Goal: Task Accomplishment & Management: Manage account settings

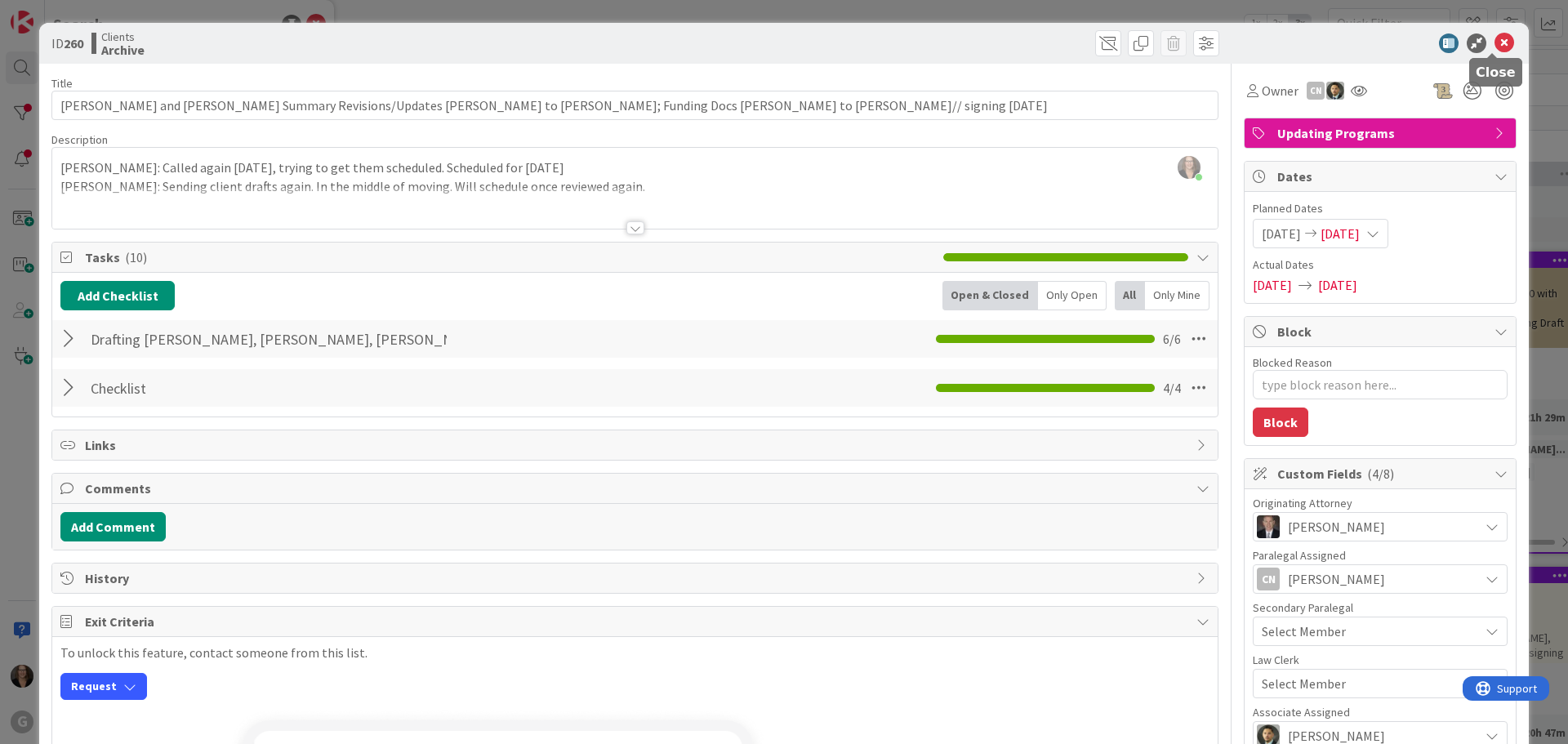
click at [1494, 44] on icon at bounding box center [1504, 43] width 19 height 19
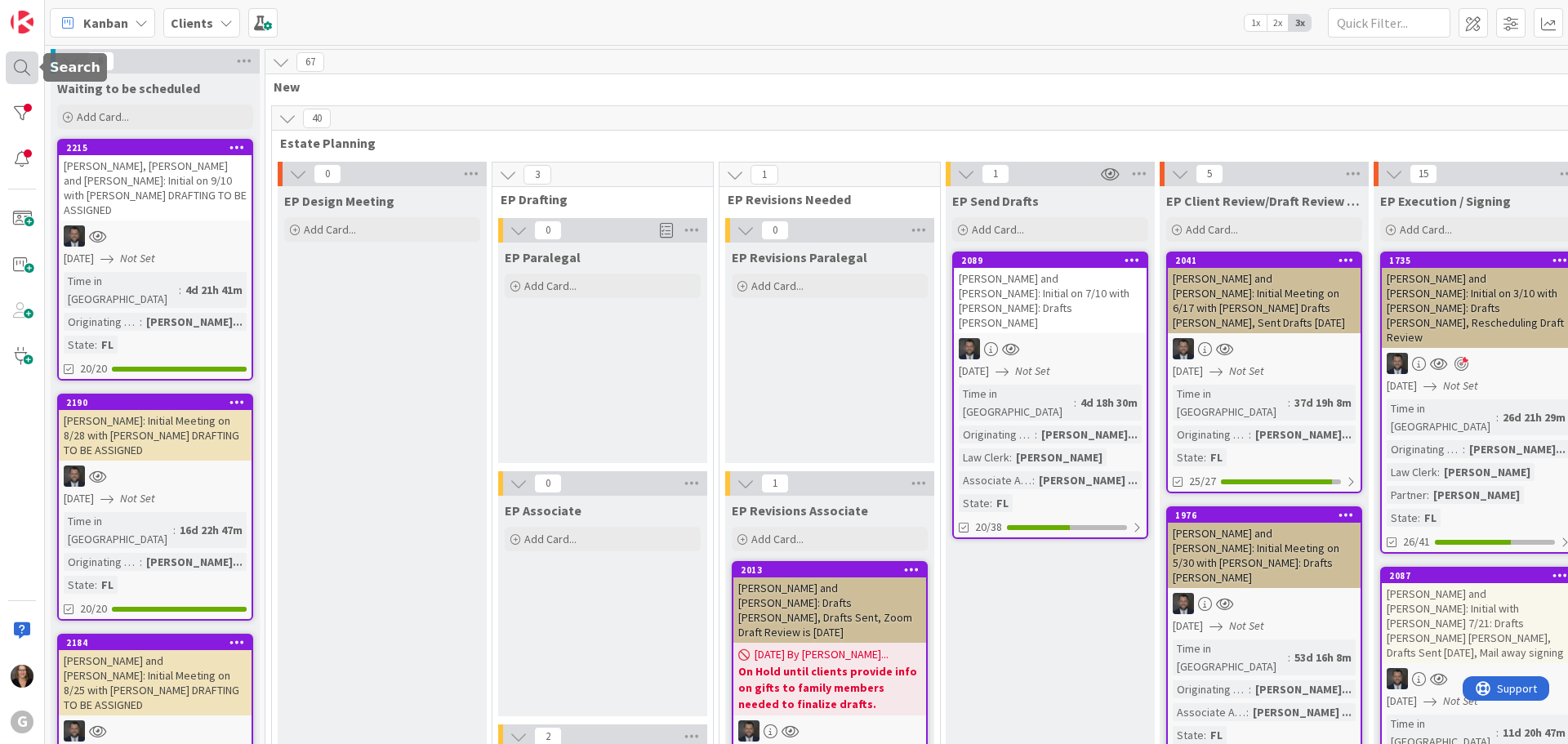
click at [22, 74] on div at bounding box center [22, 67] width 32 height 32
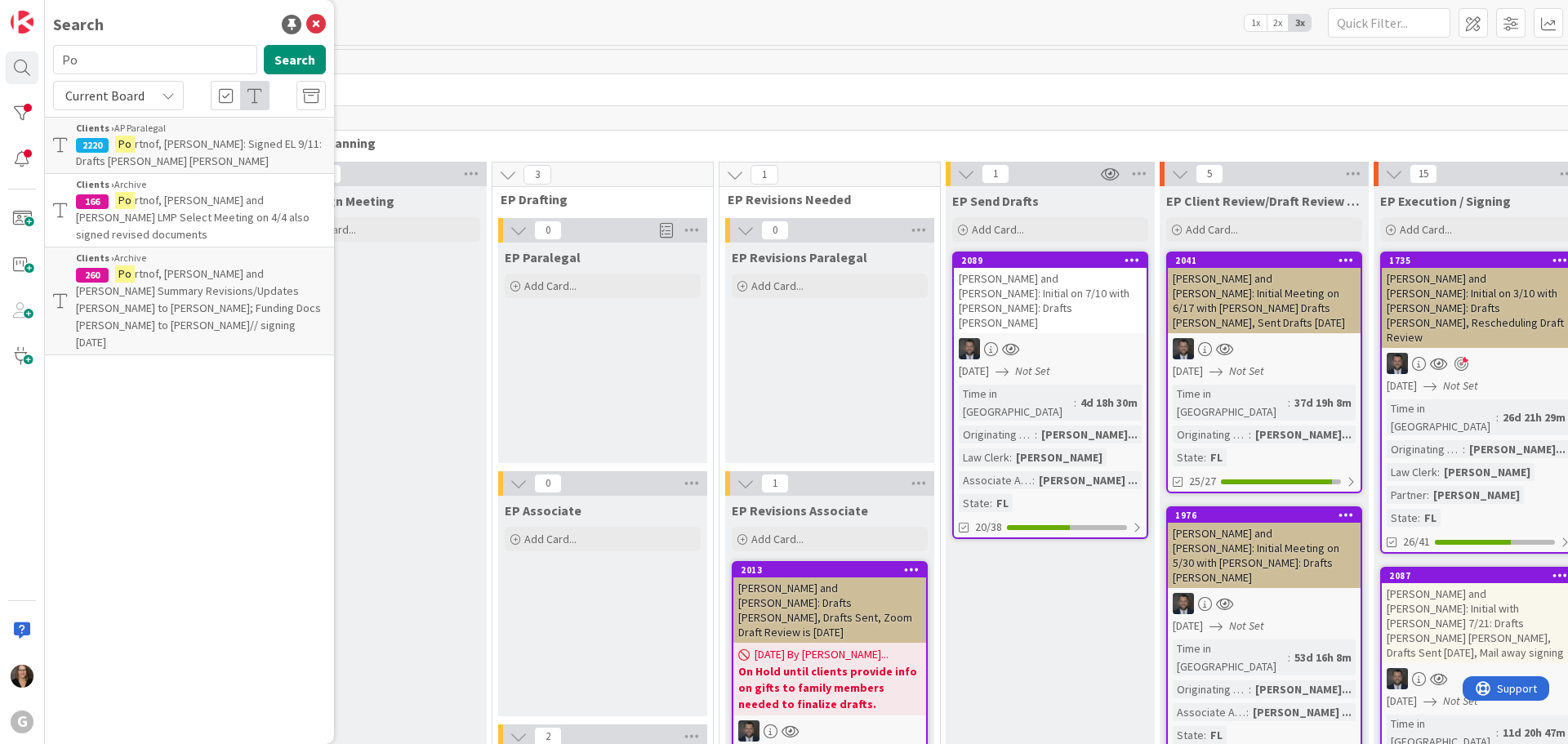
type input "P"
type input "faxon"
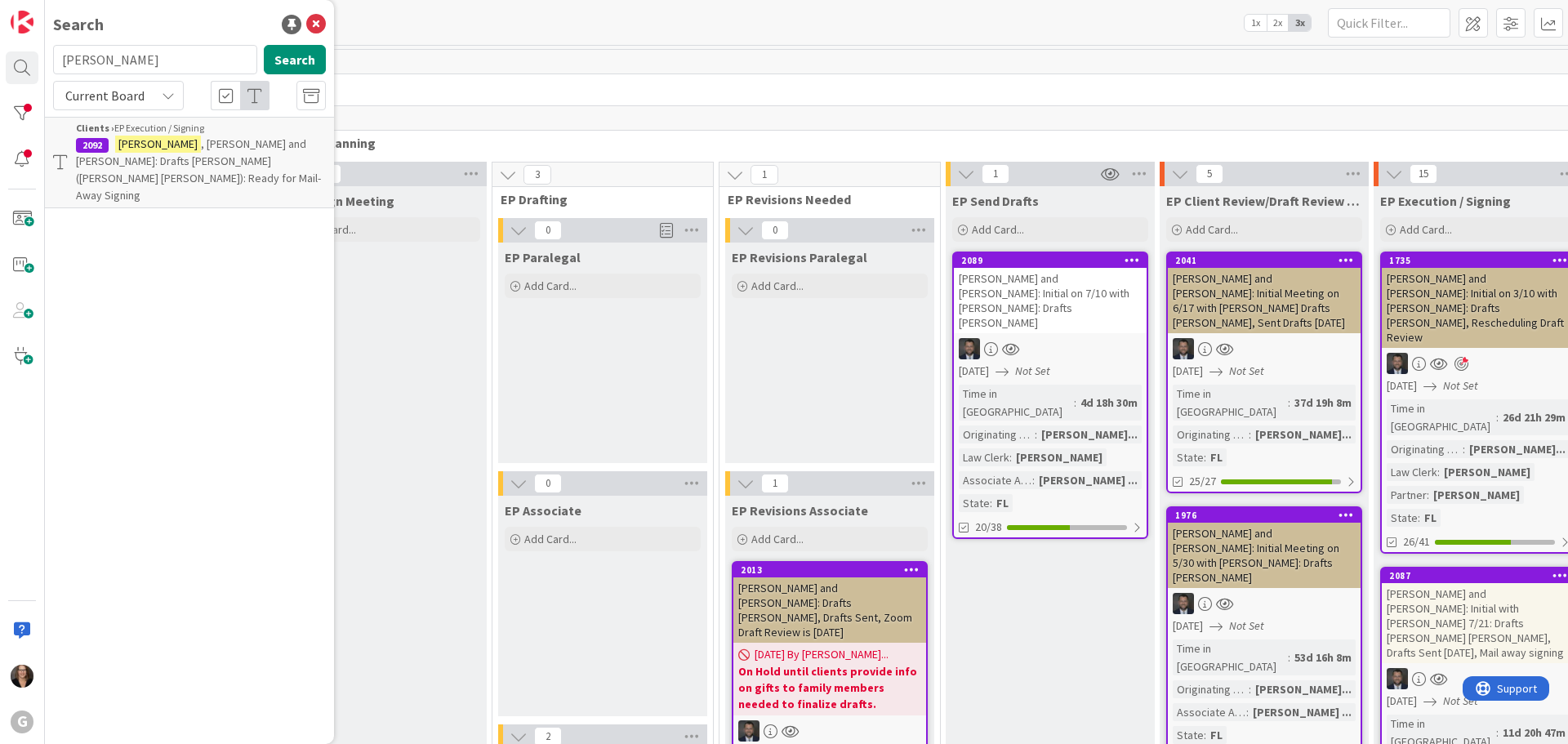
click at [258, 159] on span ", Brad and Dory: Drafts Jonas Bobby (Deeds Bobby Chris): Ready for Mail-Away Si…" at bounding box center [199, 169] width 245 height 66
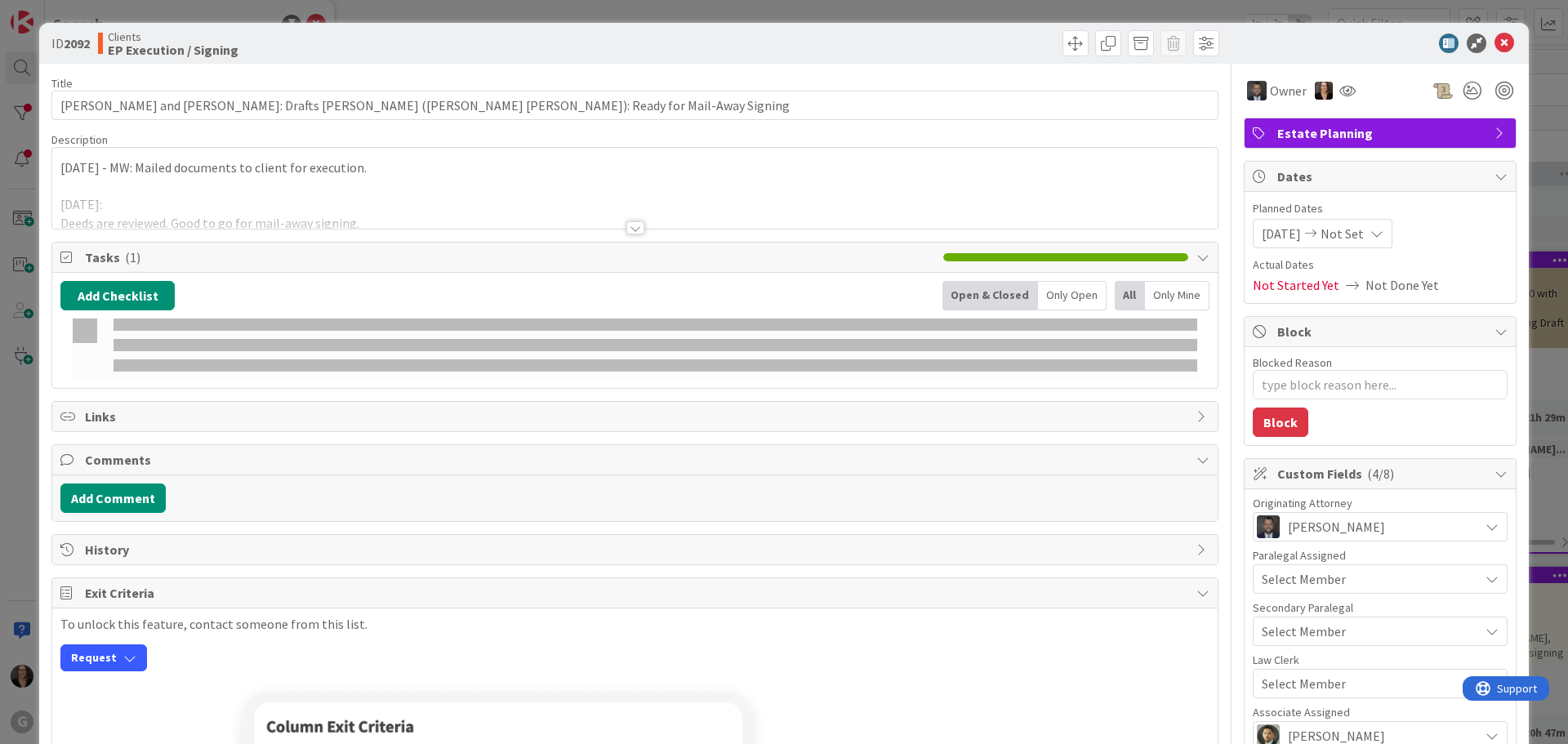
type textarea "x"
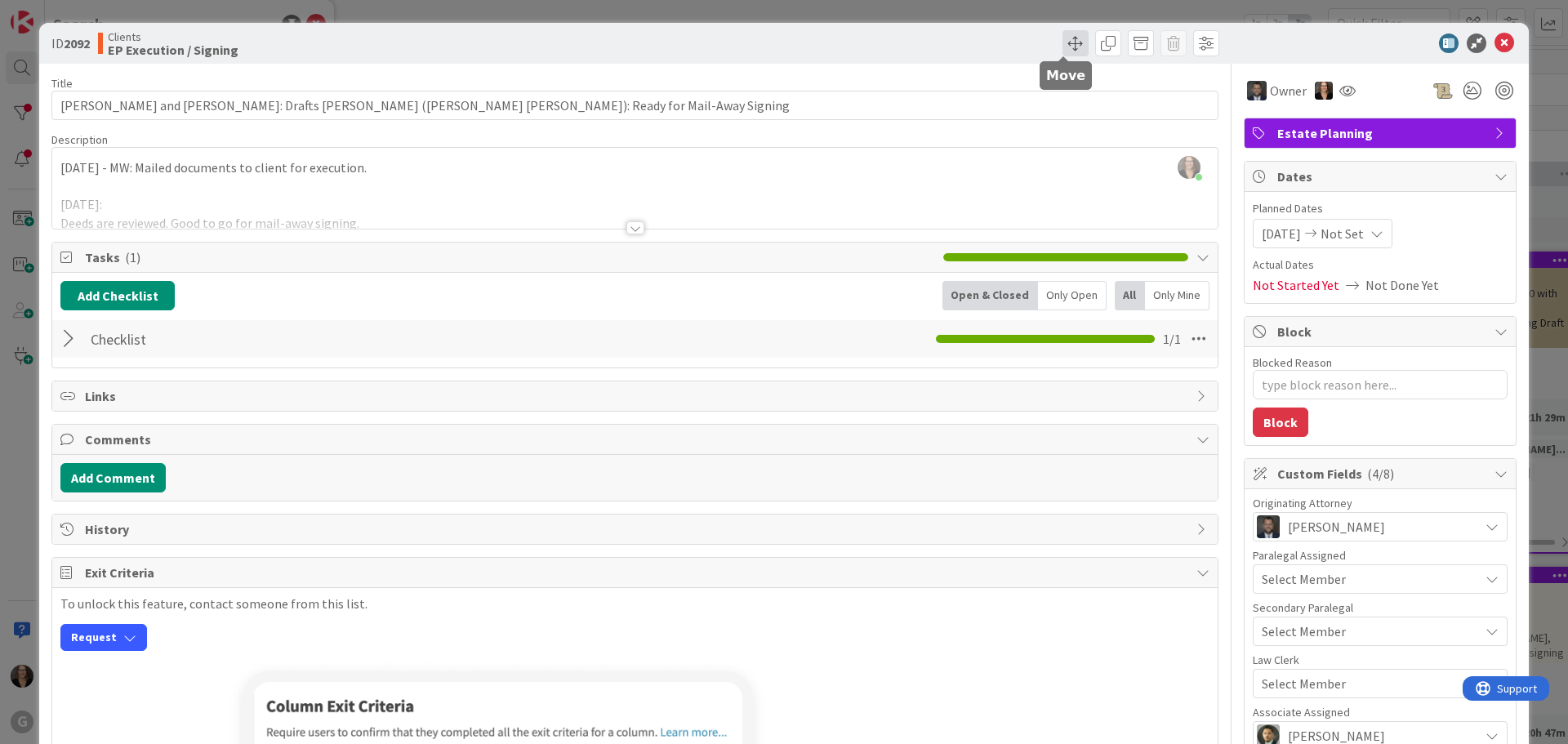
click at [1067, 39] on span at bounding box center [1075, 43] width 26 height 26
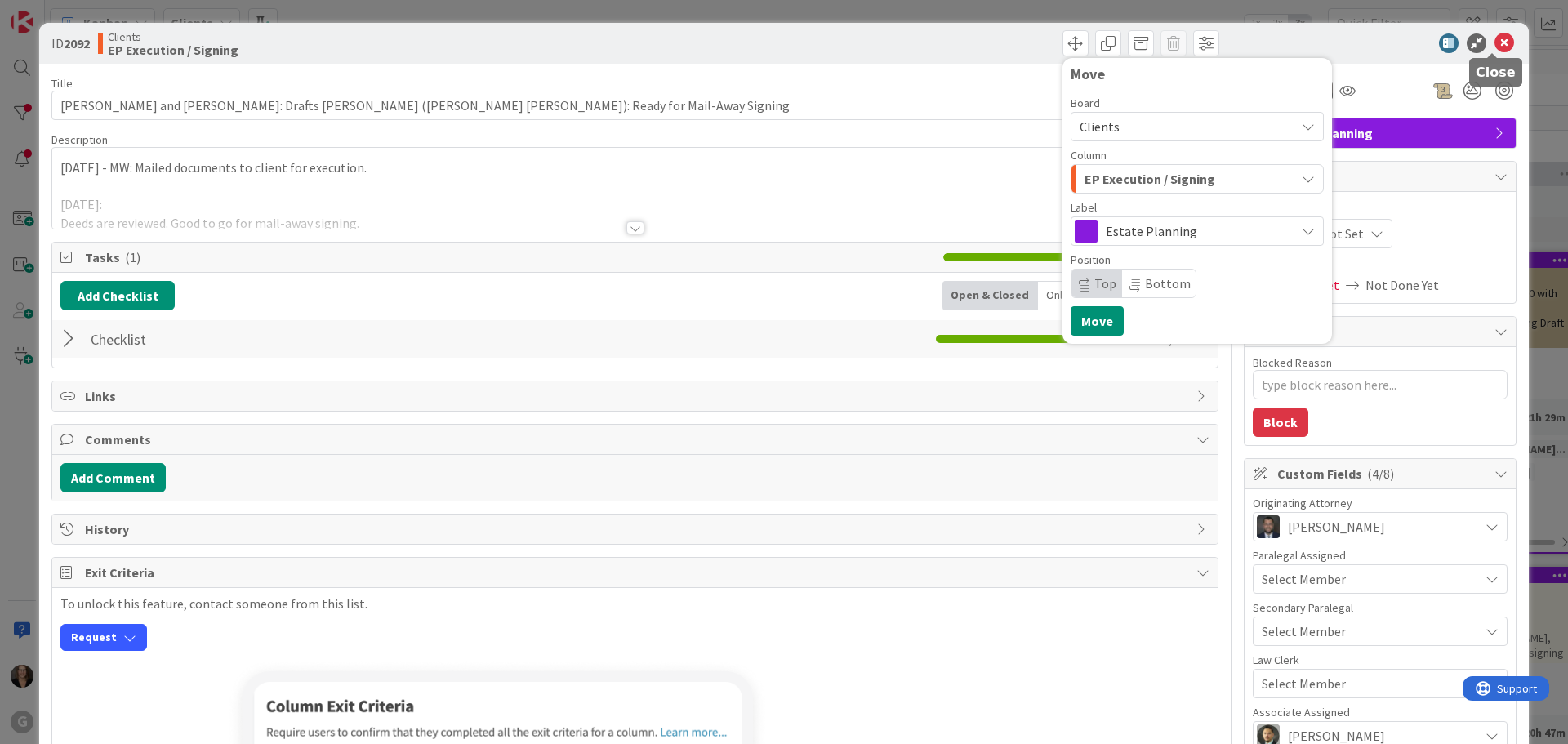
click at [1494, 40] on icon at bounding box center [1504, 43] width 19 height 19
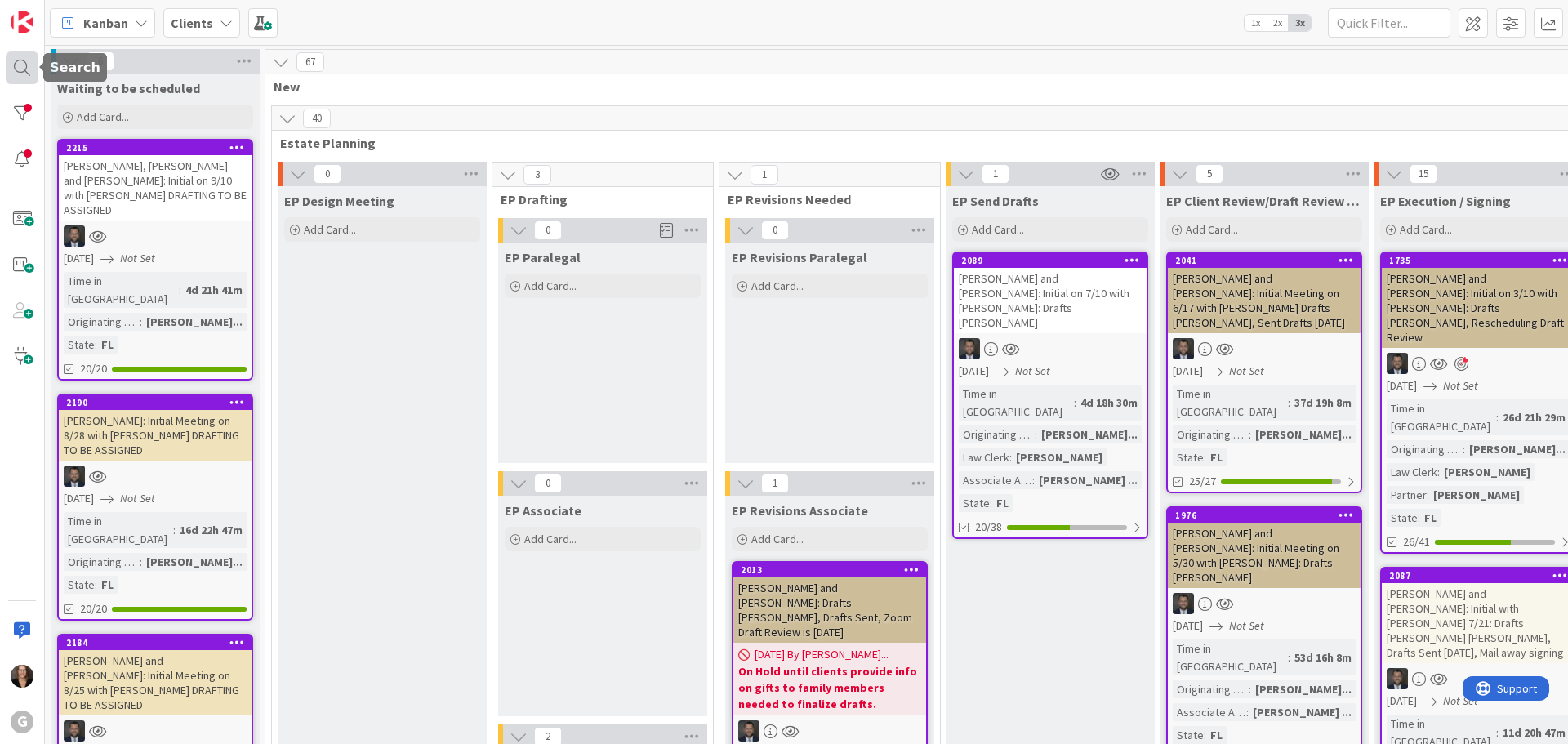
click at [25, 65] on div at bounding box center [22, 67] width 32 height 32
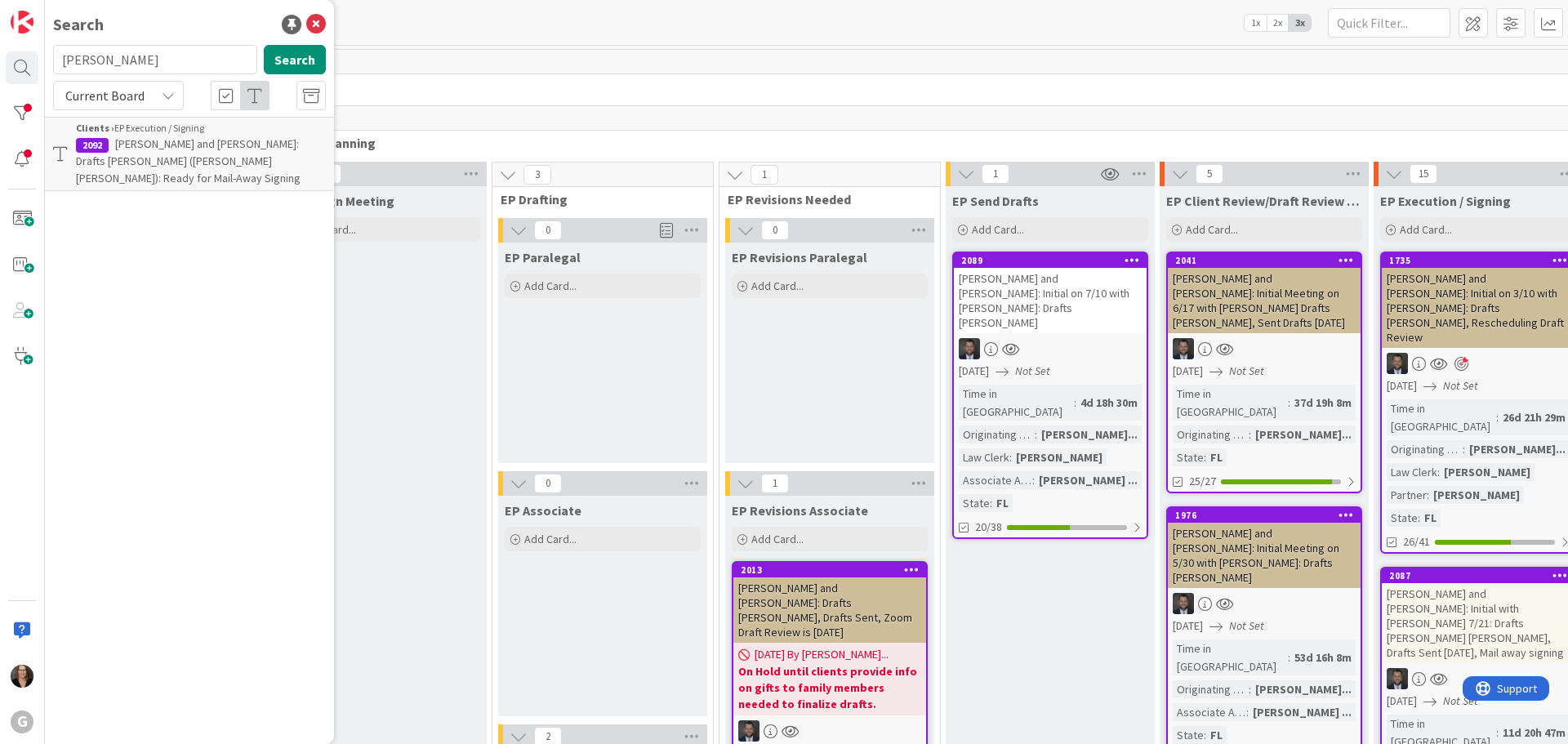
type input "fitzgerald"
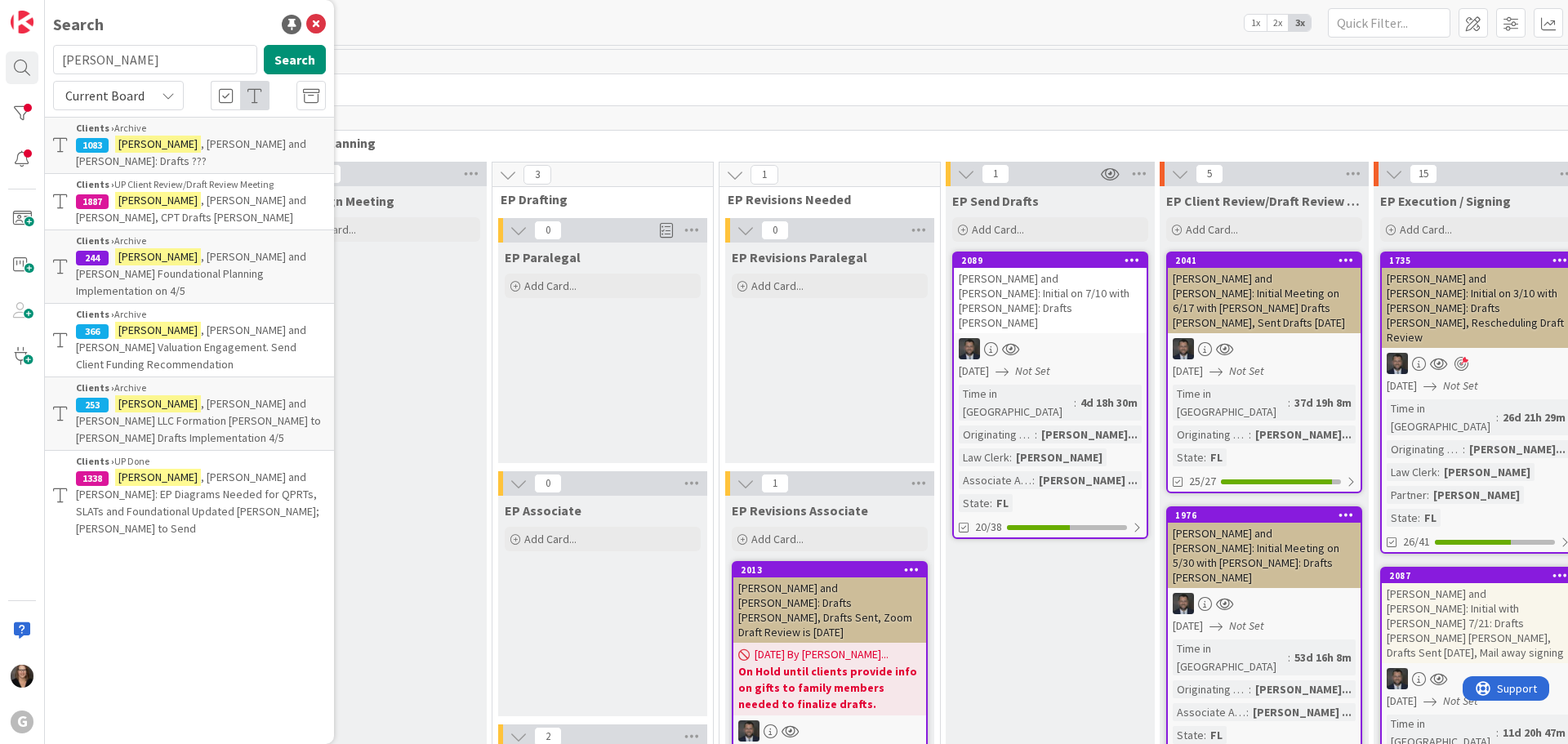
click at [199, 193] on span ", John and Cynthia, CPT Drafts Paul Bobby" at bounding box center [191, 209] width 231 height 32
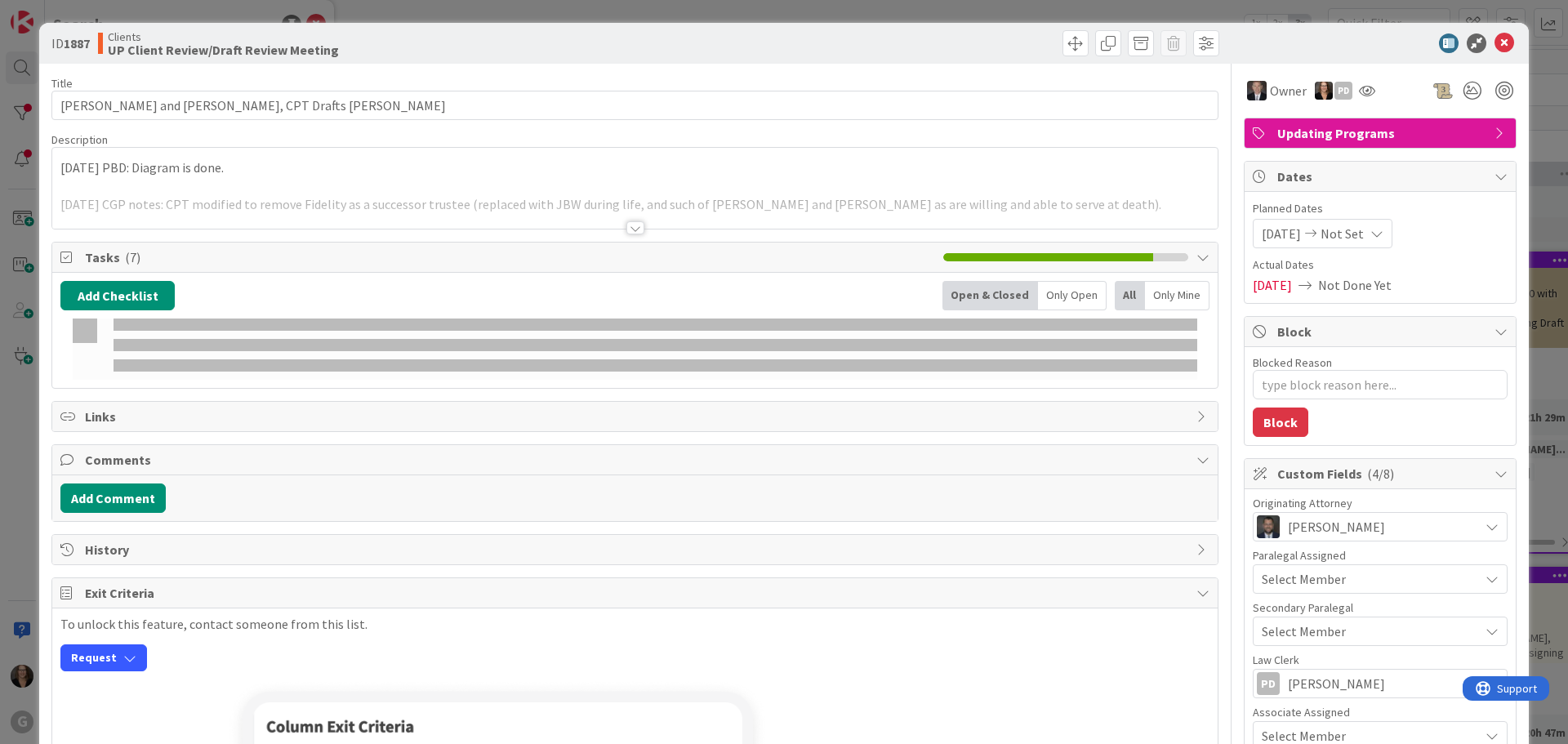
type textarea "x"
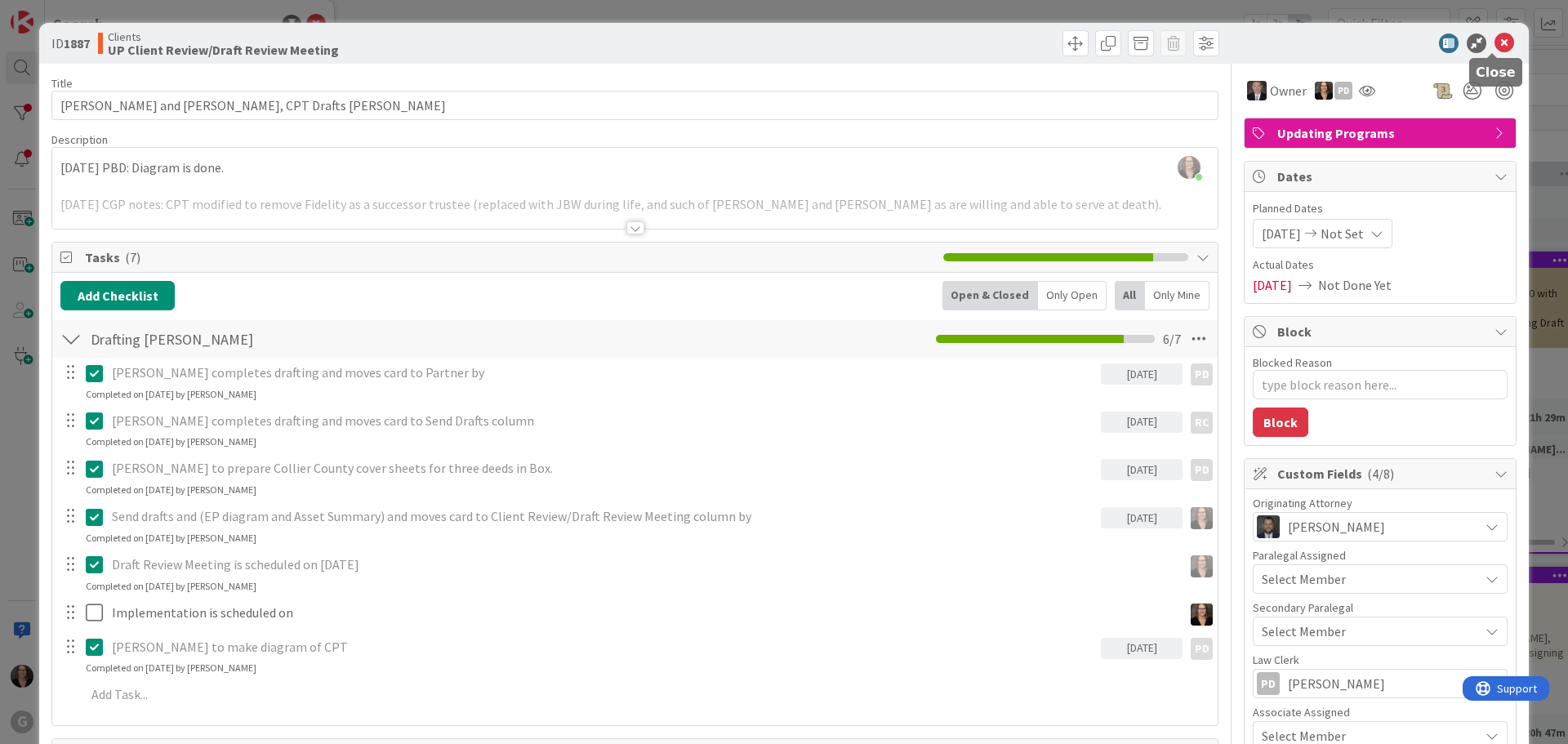
click at [1494, 39] on icon at bounding box center [1504, 43] width 19 height 19
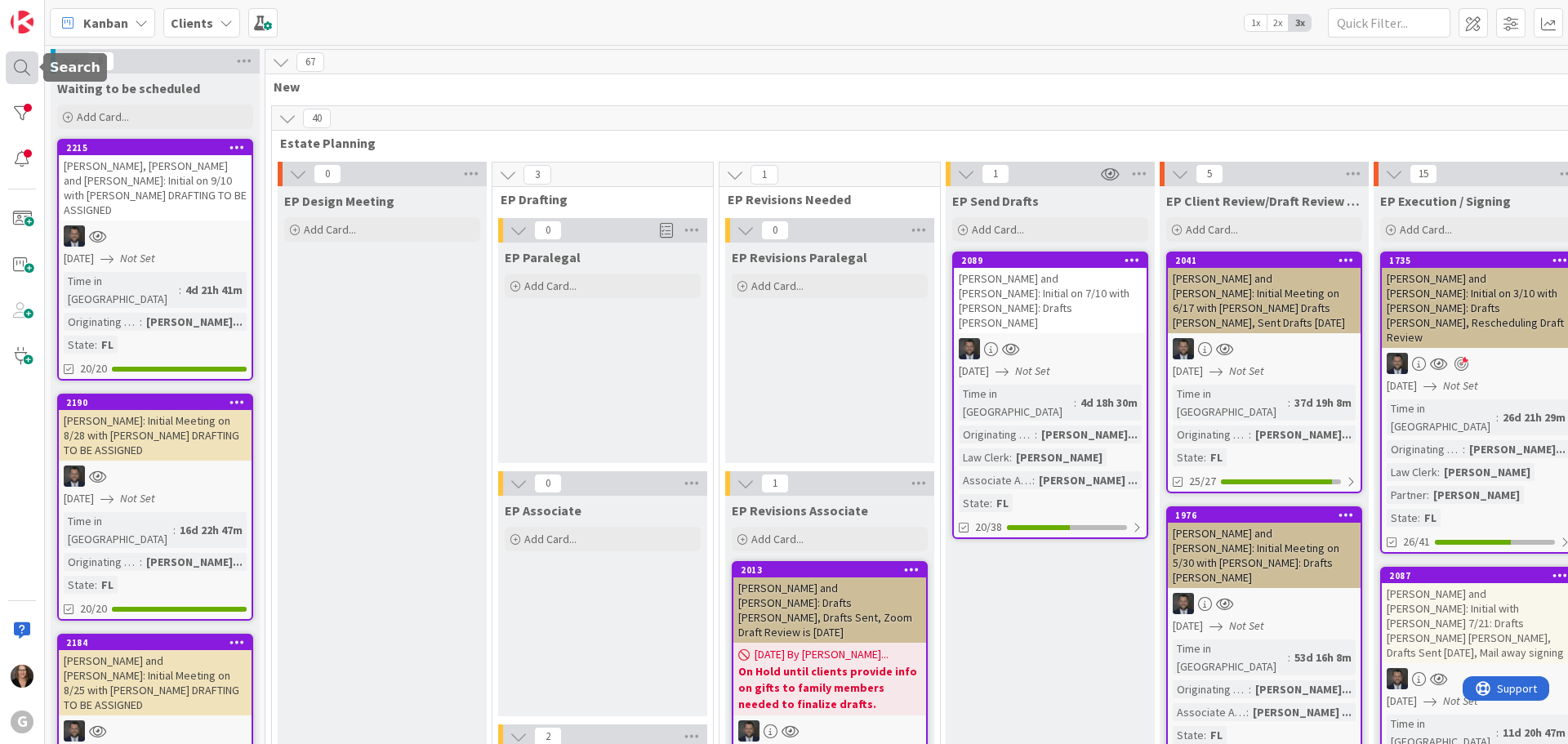
click at [22, 65] on div at bounding box center [22, 67] width 32 height 32
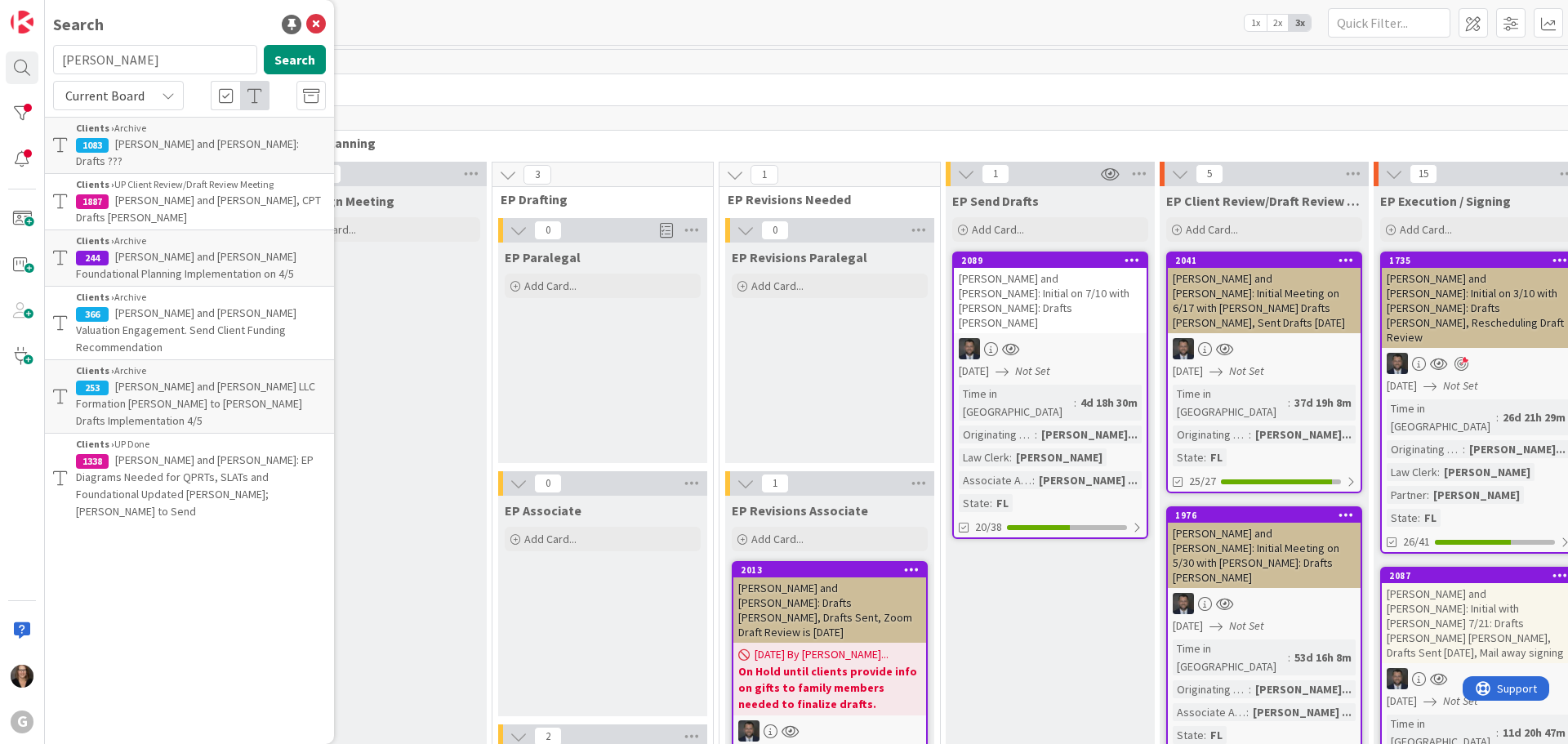
type input "follick"
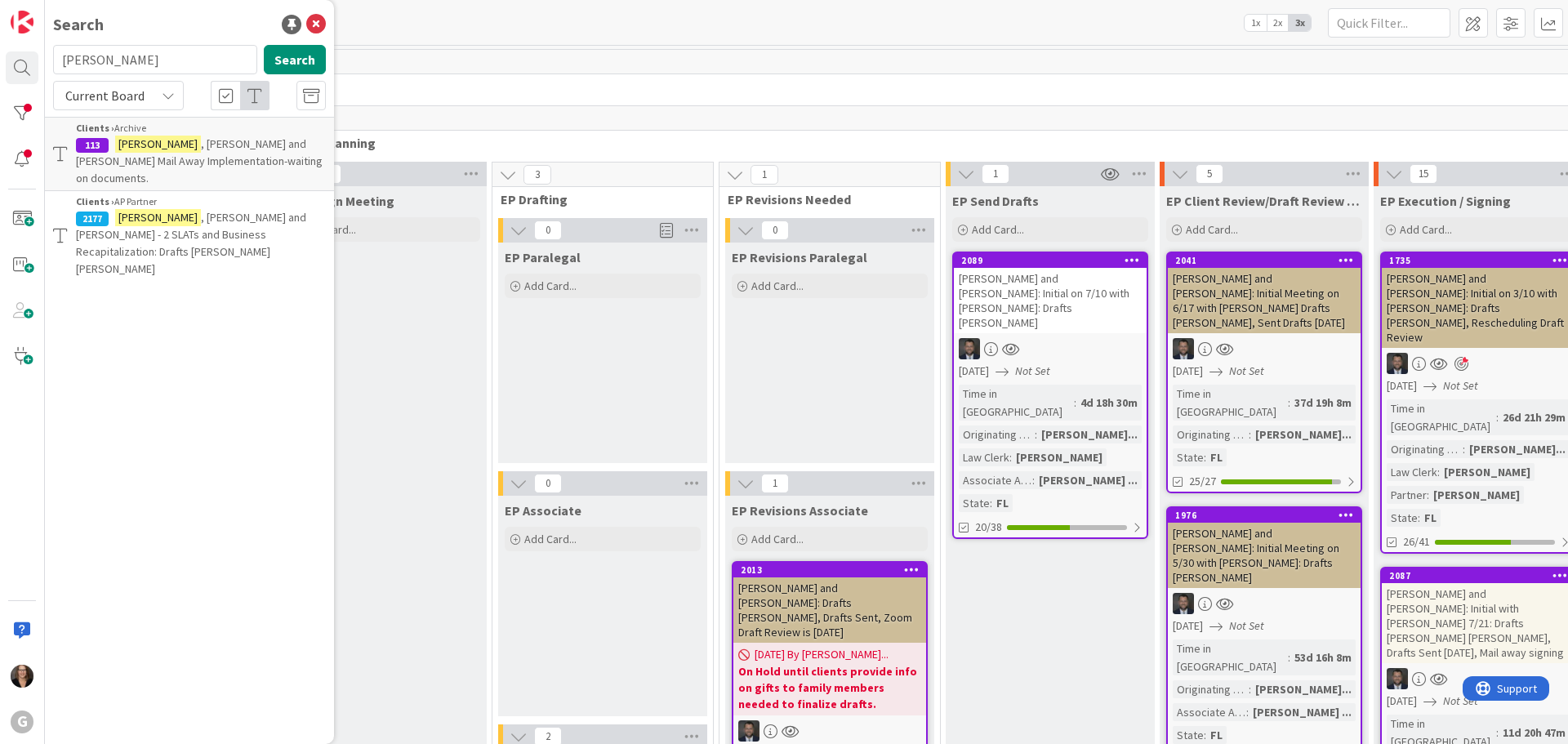
click at [180, 209] on span ", Mike and Carla - 2 SLATs and Business Recapitalization: Drafts Chris Bobby" at bounding box center [191, 242] width 231 height 66
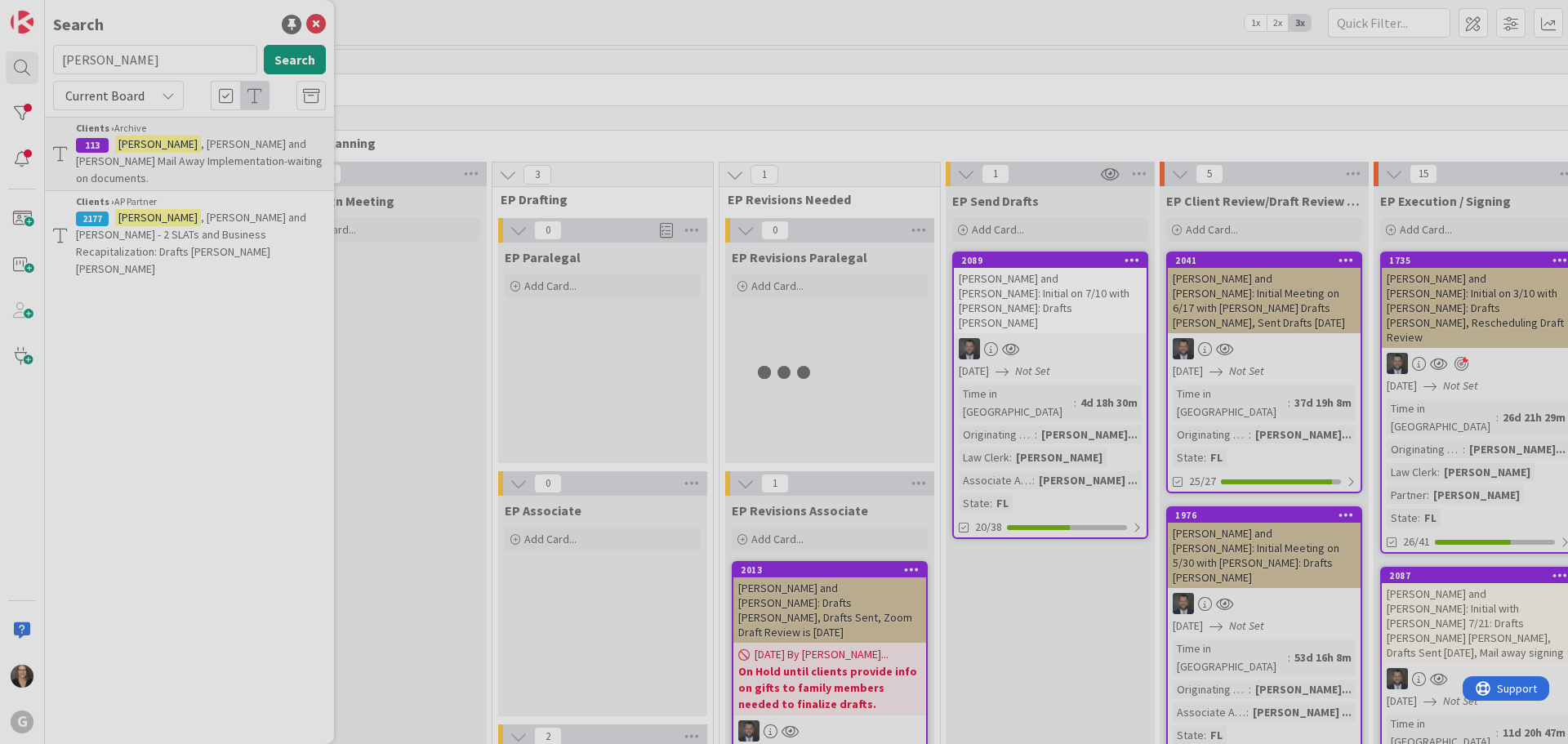
click at [180, 199] on div at bounding box center [784, 372] width 1568 height 744
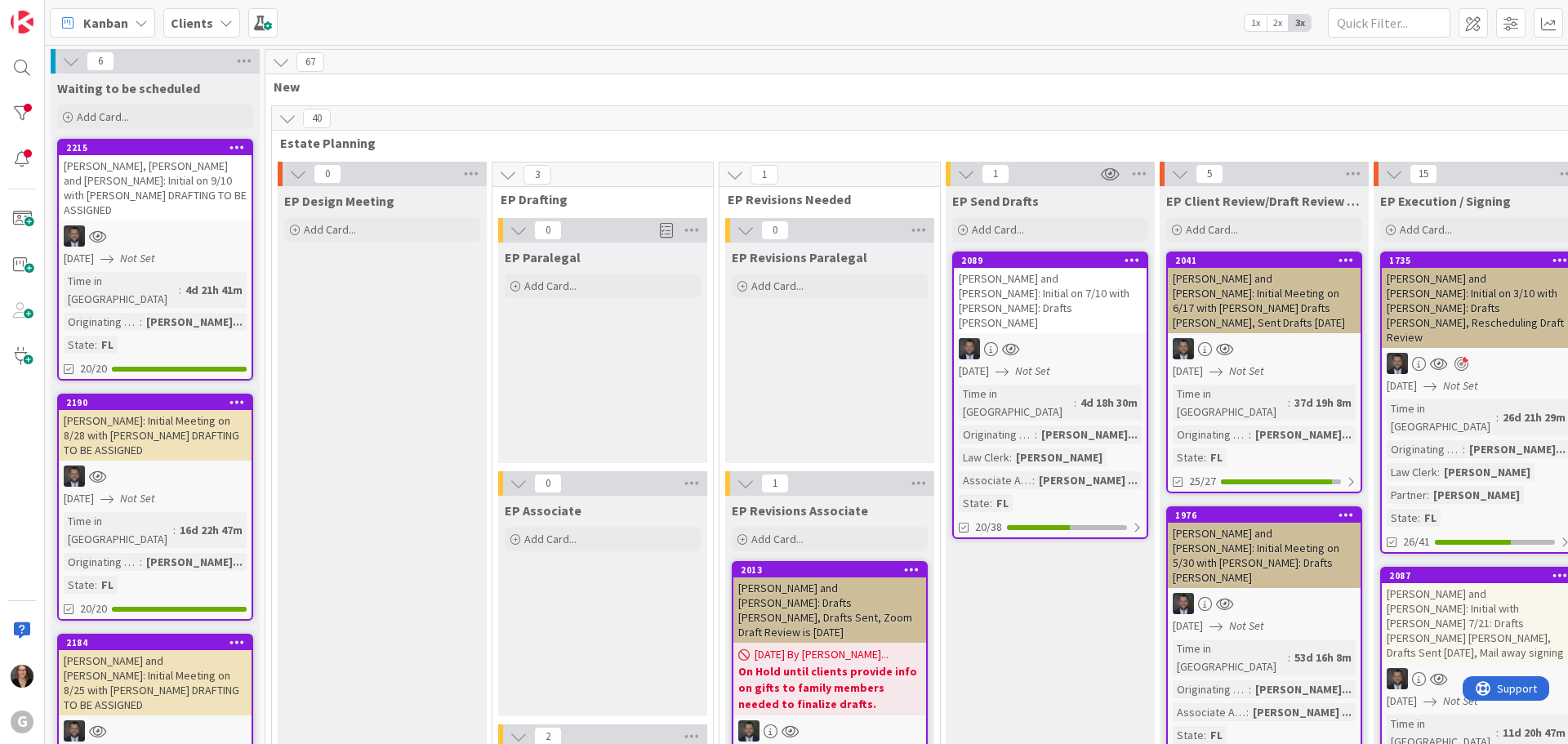
type textarea "x"
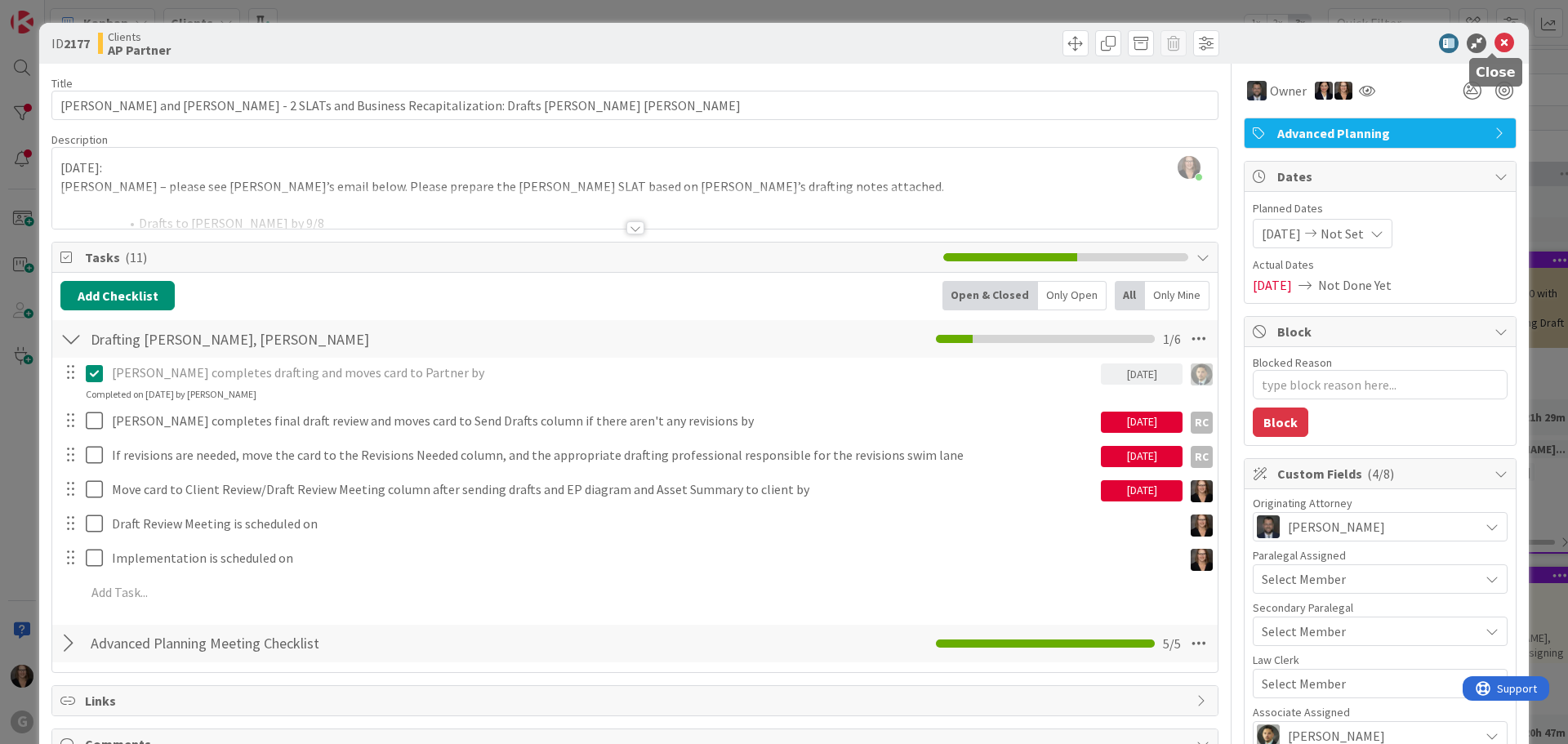
click at [1494, 42] on icon at bounding box center [1504, 43] width 19 height 19
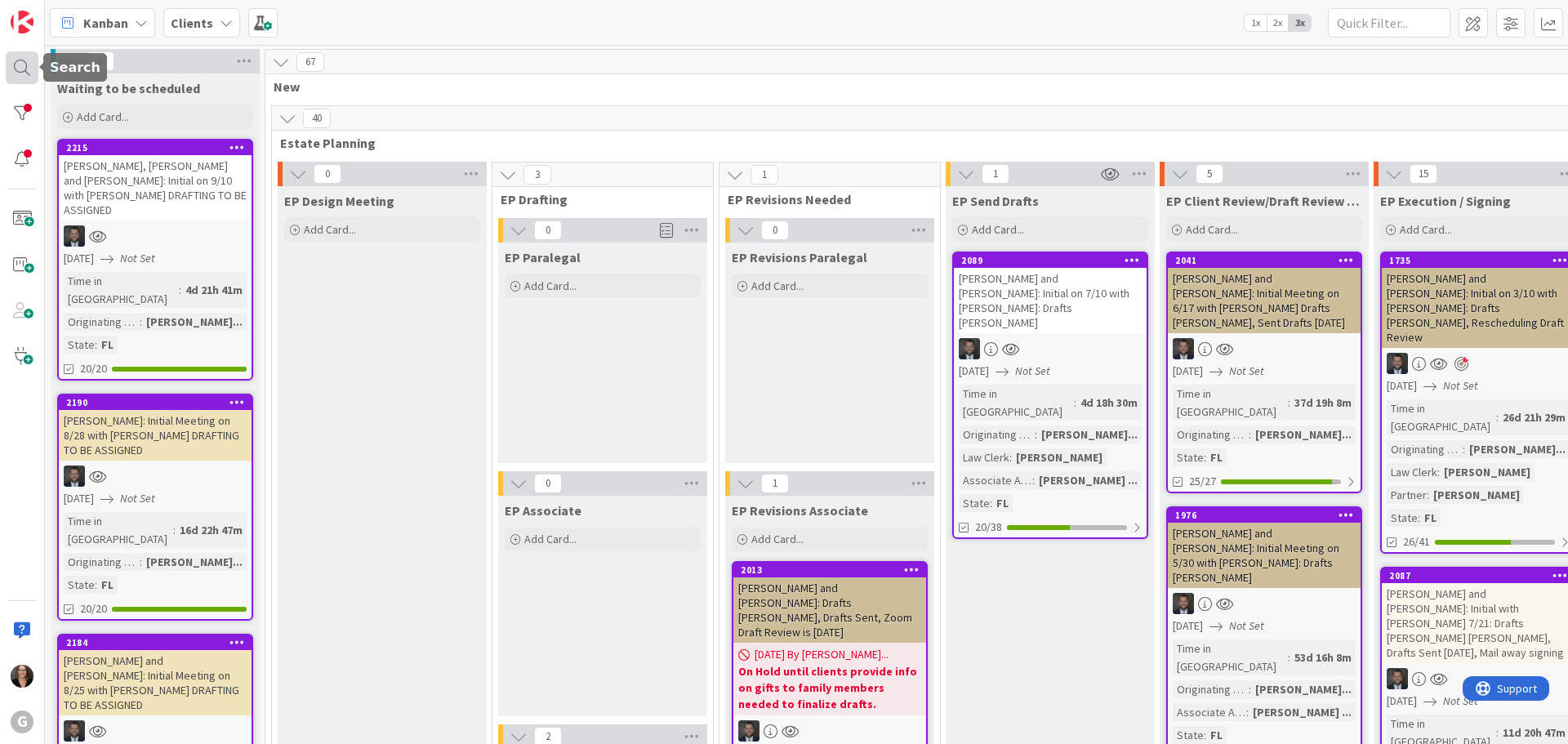
click at [22, 70] on div at bounding box center [22, 67] width 32 height 32
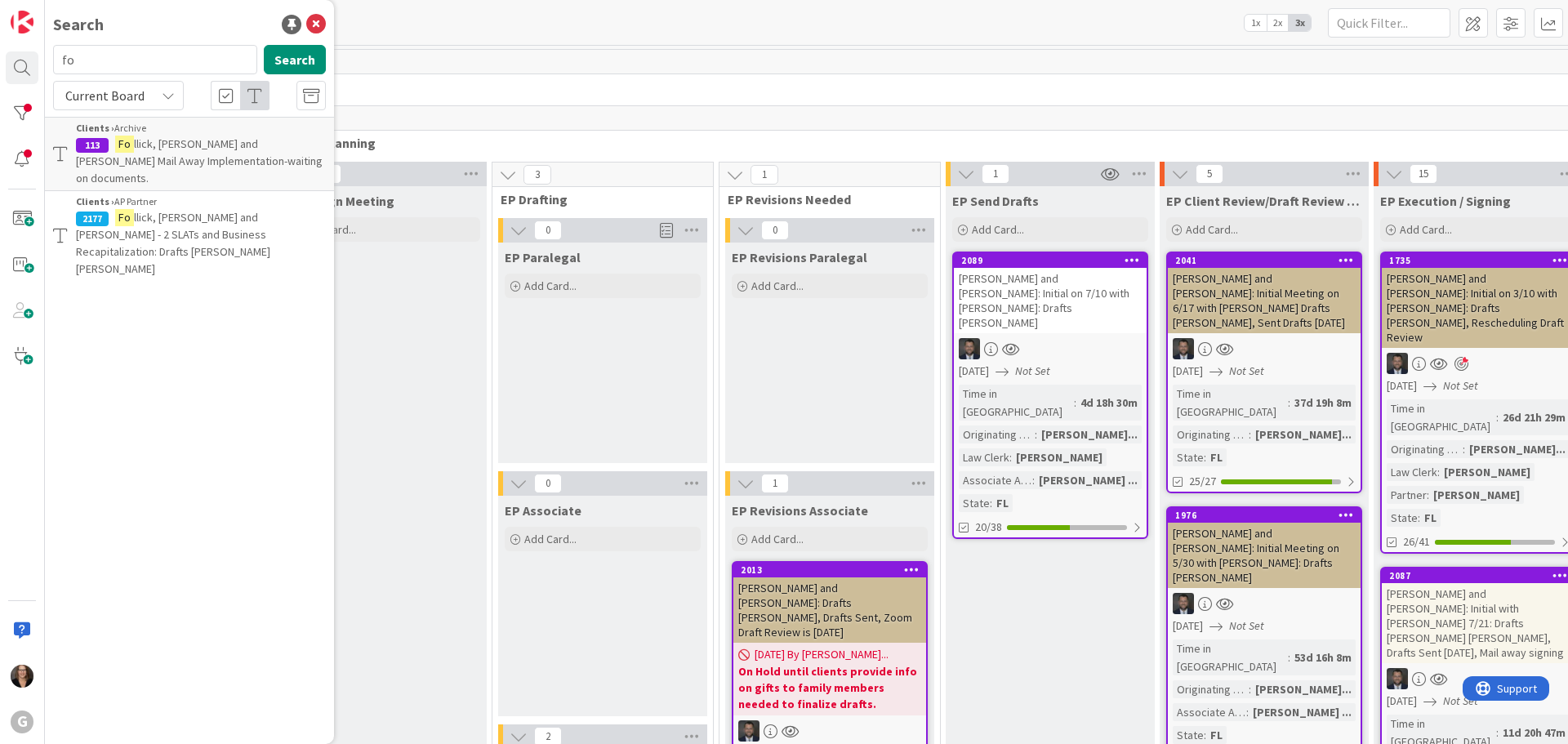
type input "f"
type input "Knapp"
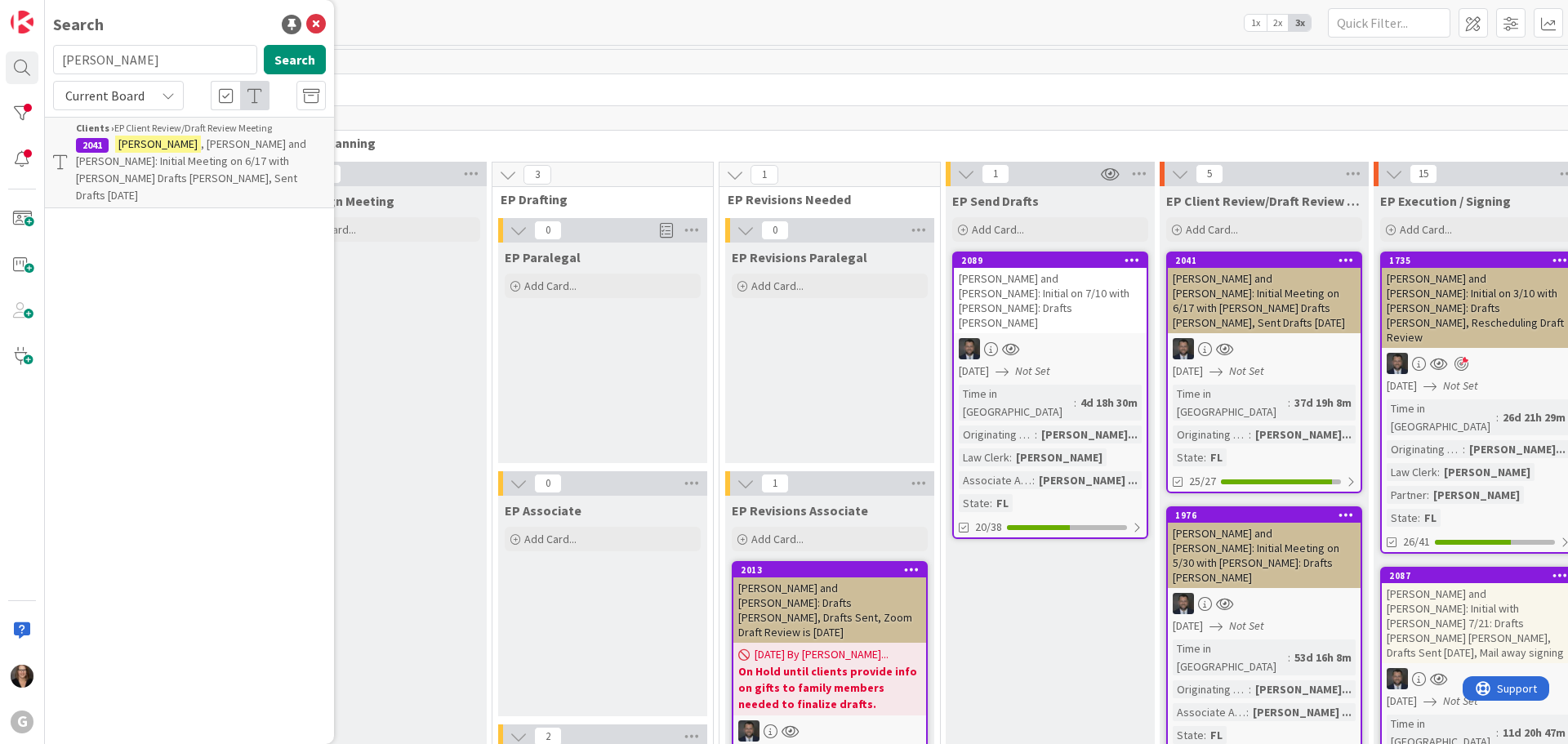
click at [185, 152] on p "Knapp , Eric and Heather: Initial Meeting on 6/17 with Jonas Drafts Paul Chris,…" at bounding box center [201, 170] width 250 height 68
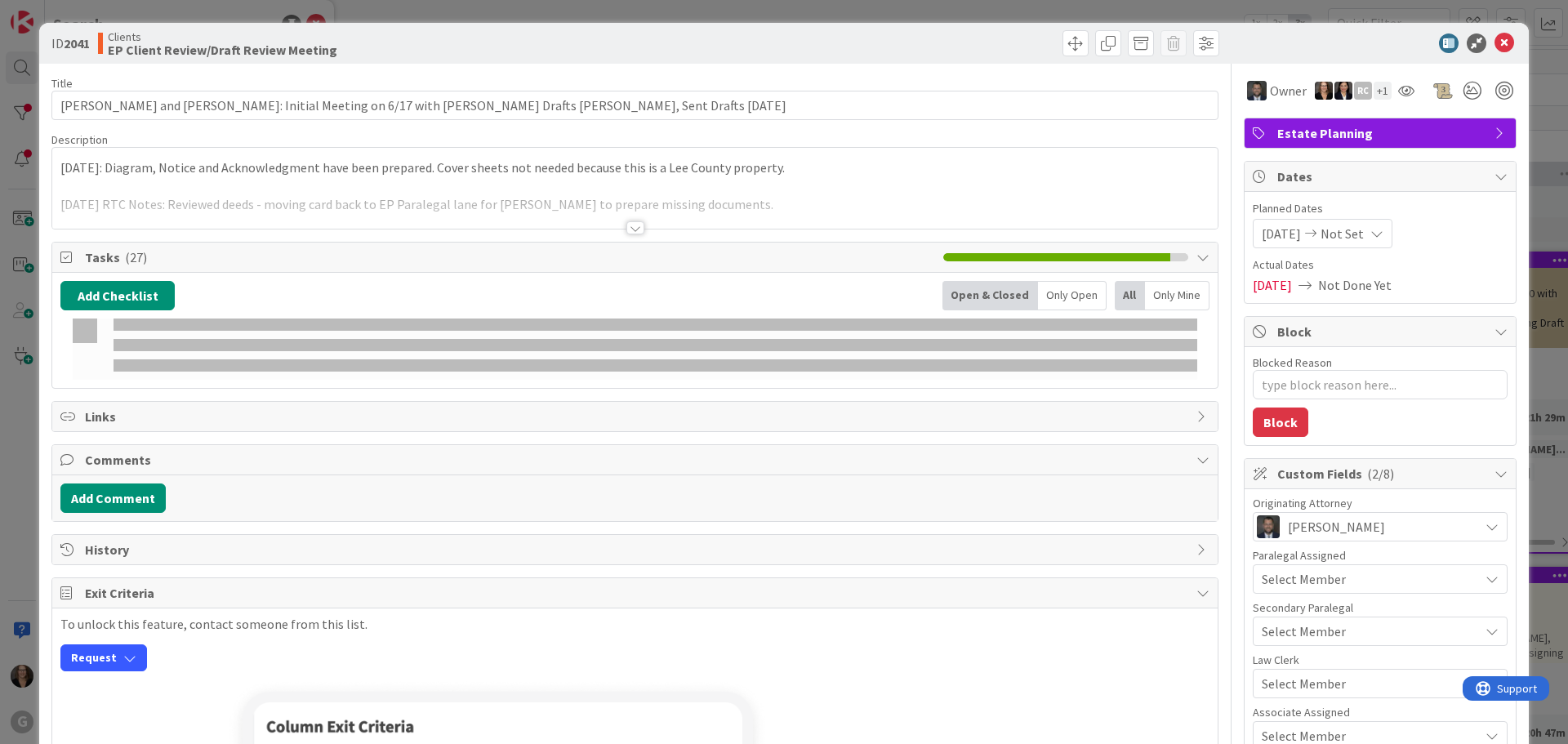
type textarea "x"
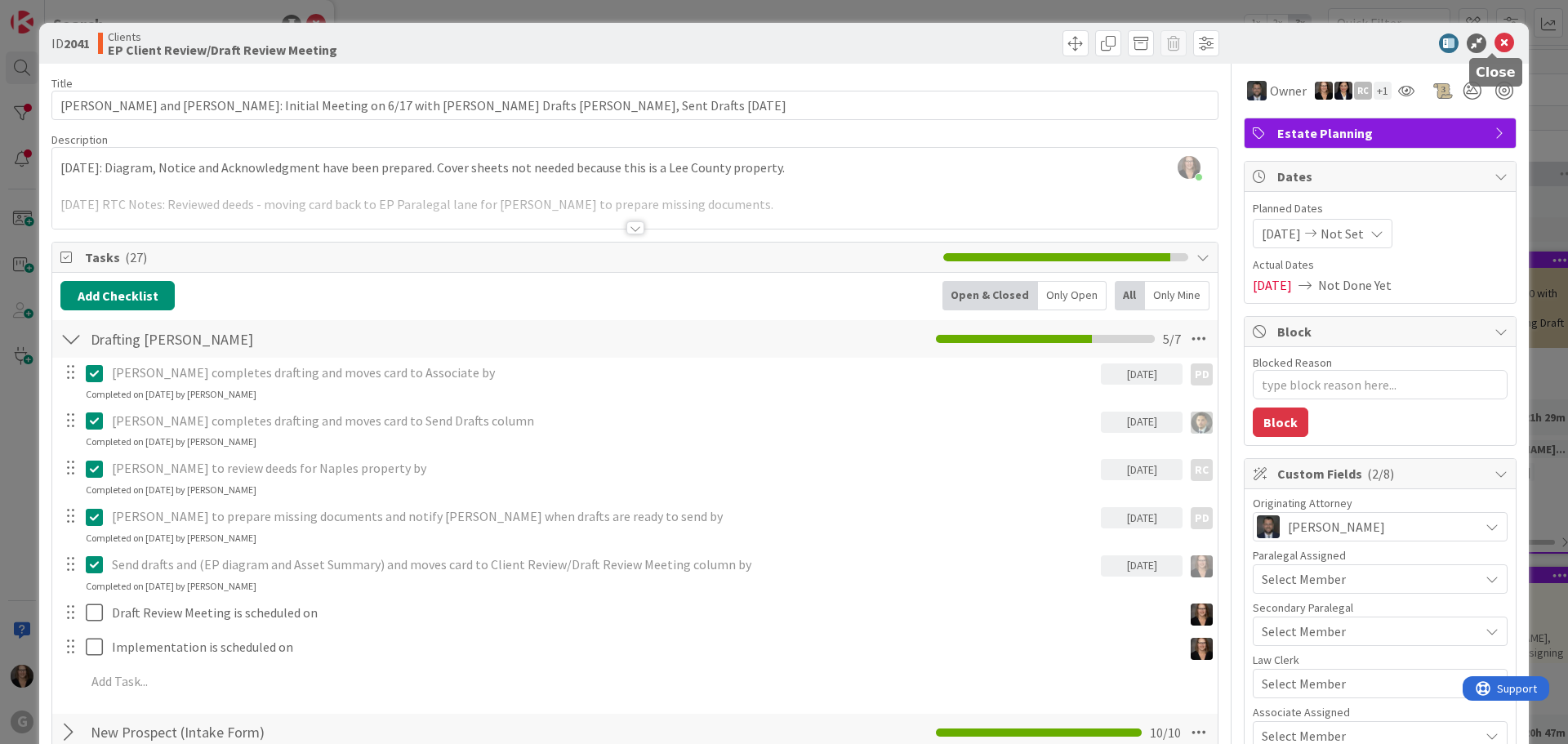
click at [1494, 41] on icon at bounding box center [1504, 43] width 19 height 19
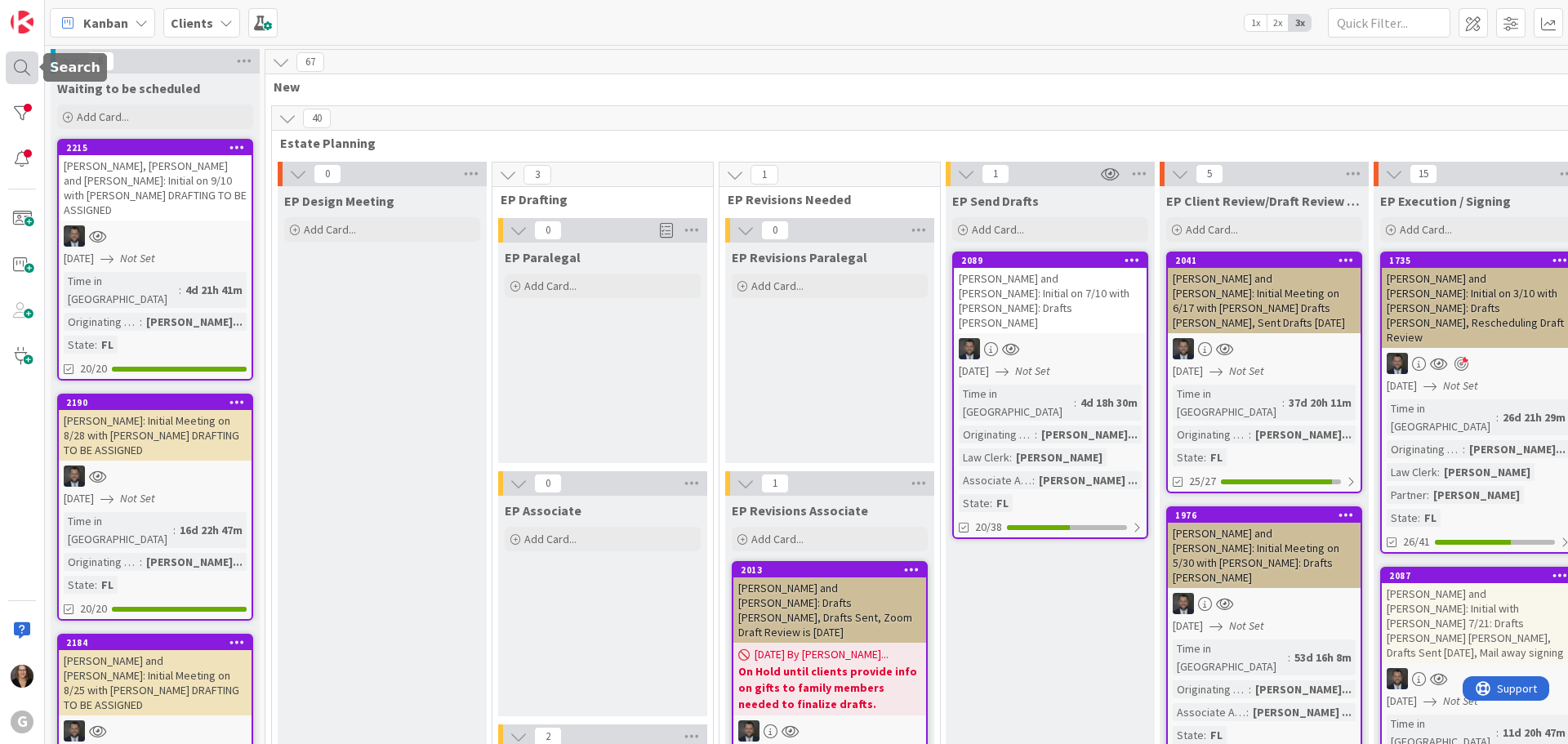
click at [18, 67] on div at bounding box center [22, 67] width 32 height 32
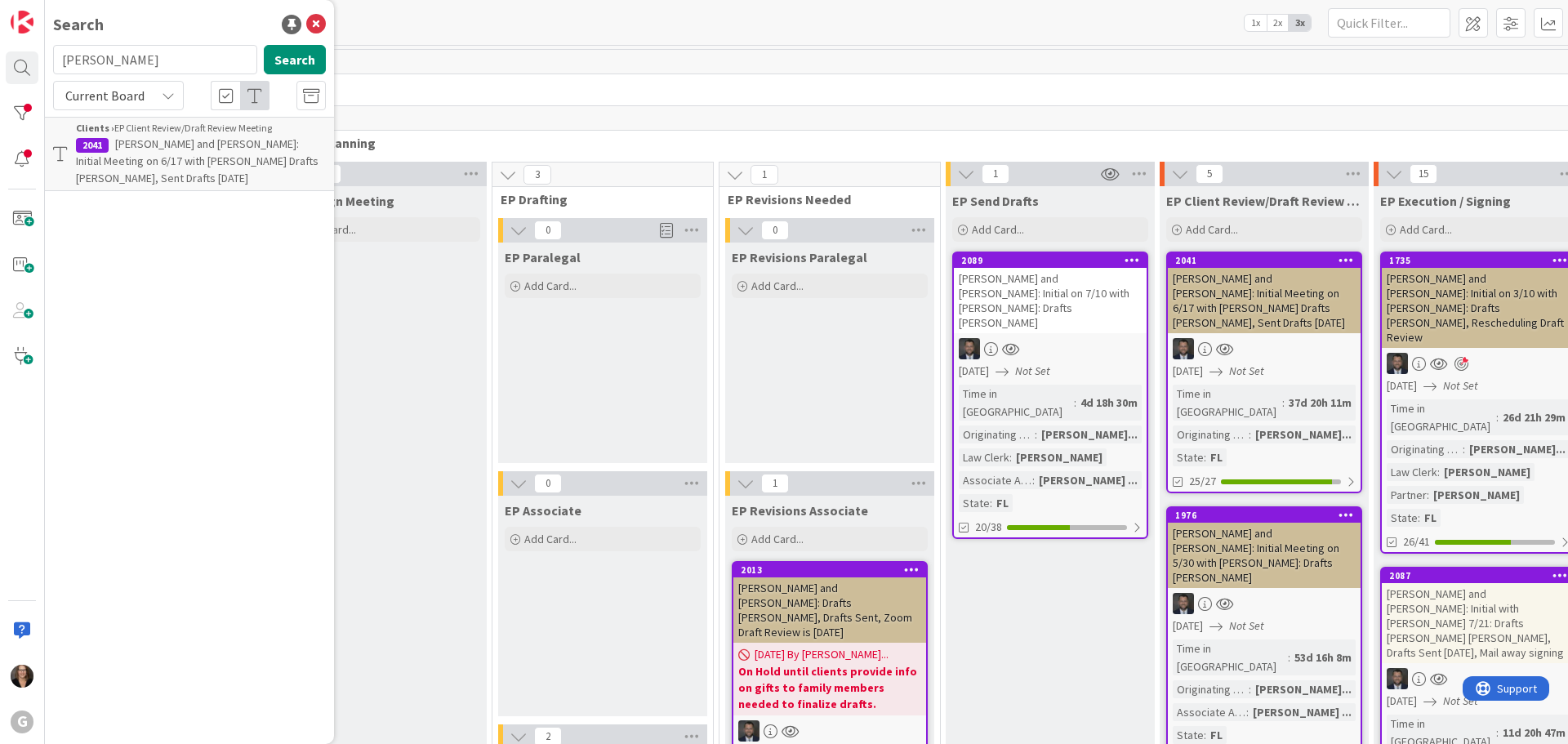
type input "Kretzer"
click at [179, 148] on span ", Steve: Initial Meeting on 8/28 with Jonas DRAFTING TO BE ASSIGNED" at bounding box center [201, 161] width 249 height 49
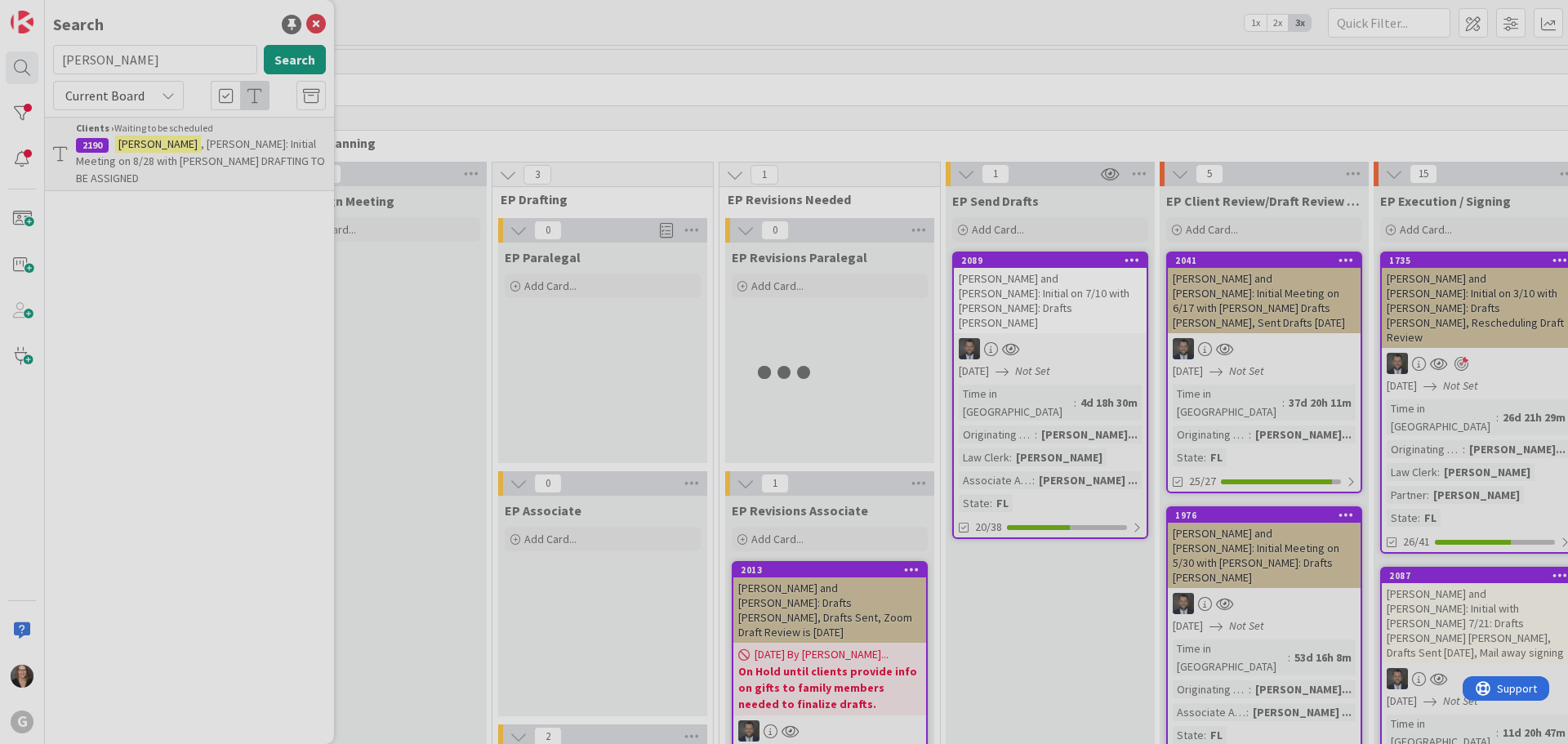
click at [179, 148] on div at bounding box center [784, 372] width 1568 height 744
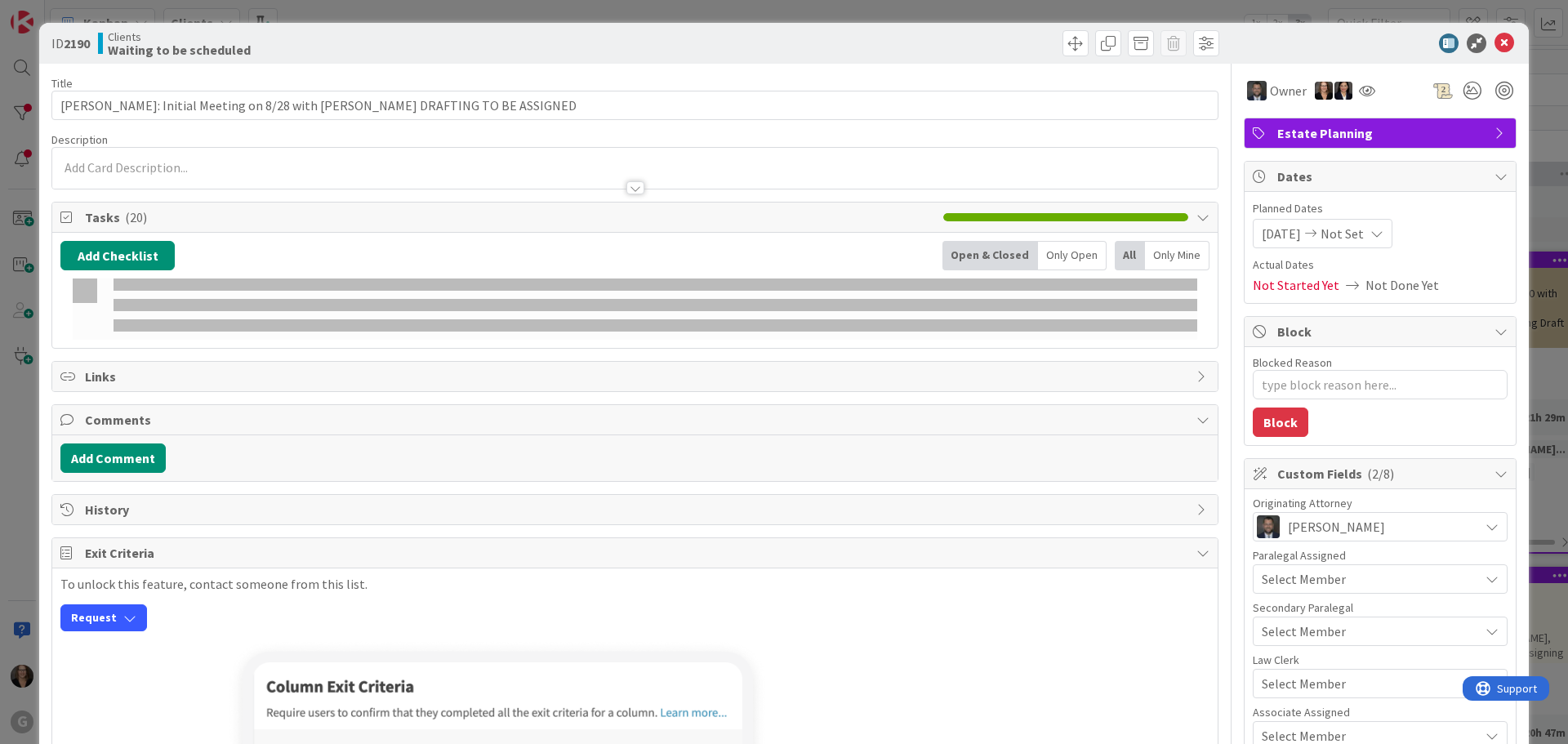
type textarea "x"
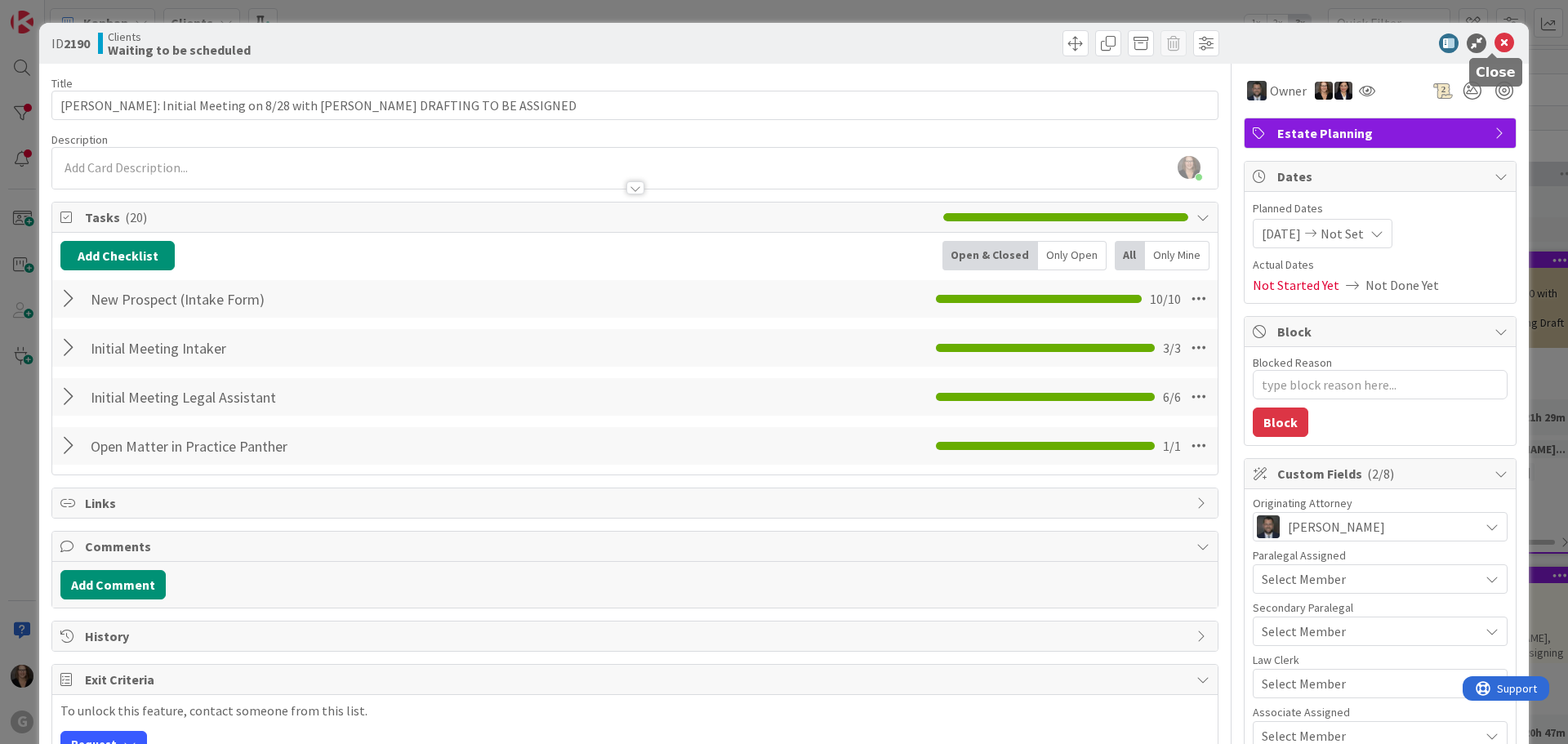
click at [1494, 42] on icon at bounding box center [1504, 43] width 19 height 19
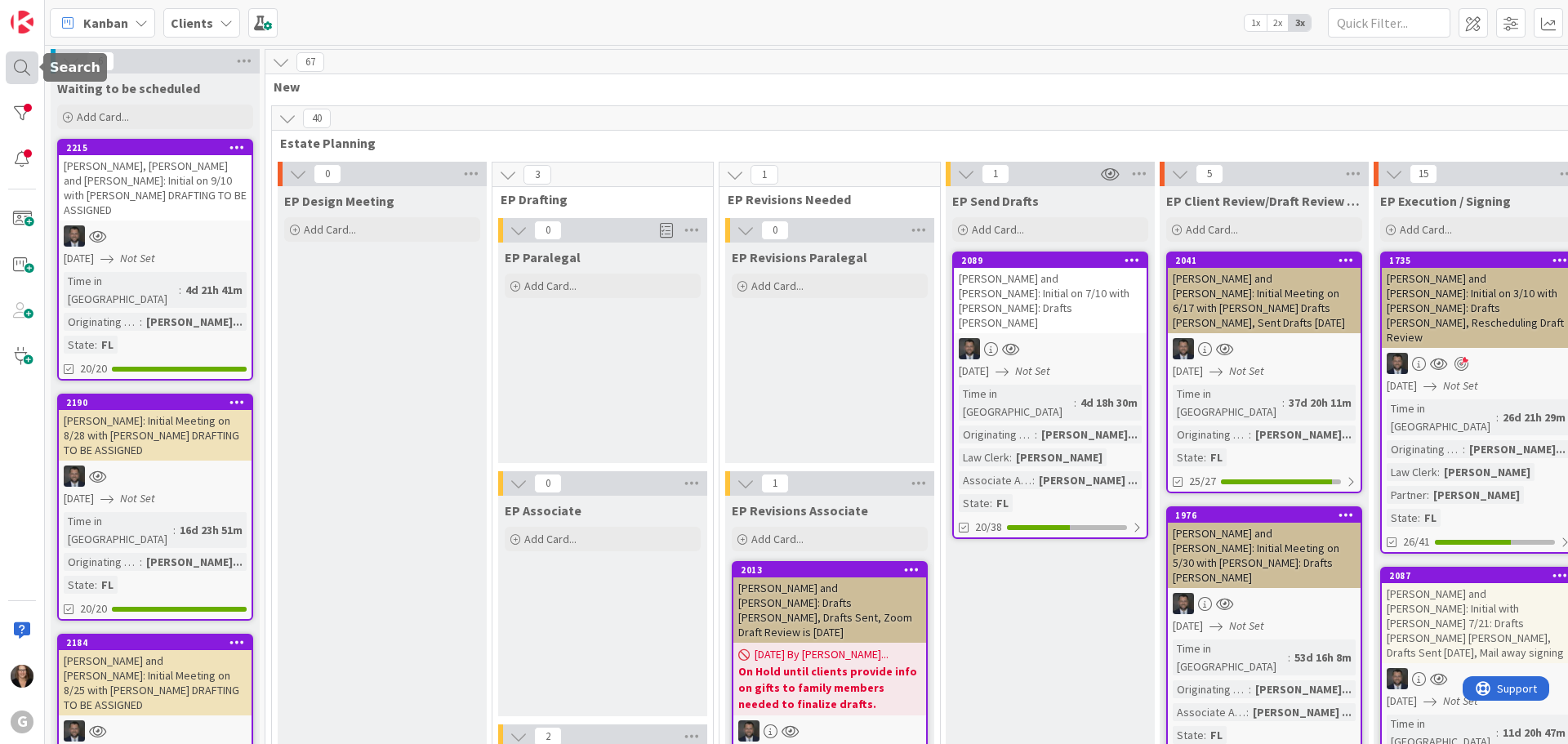
click at [20, 66] on div at bounding box center [22, 67] width 32 height 32
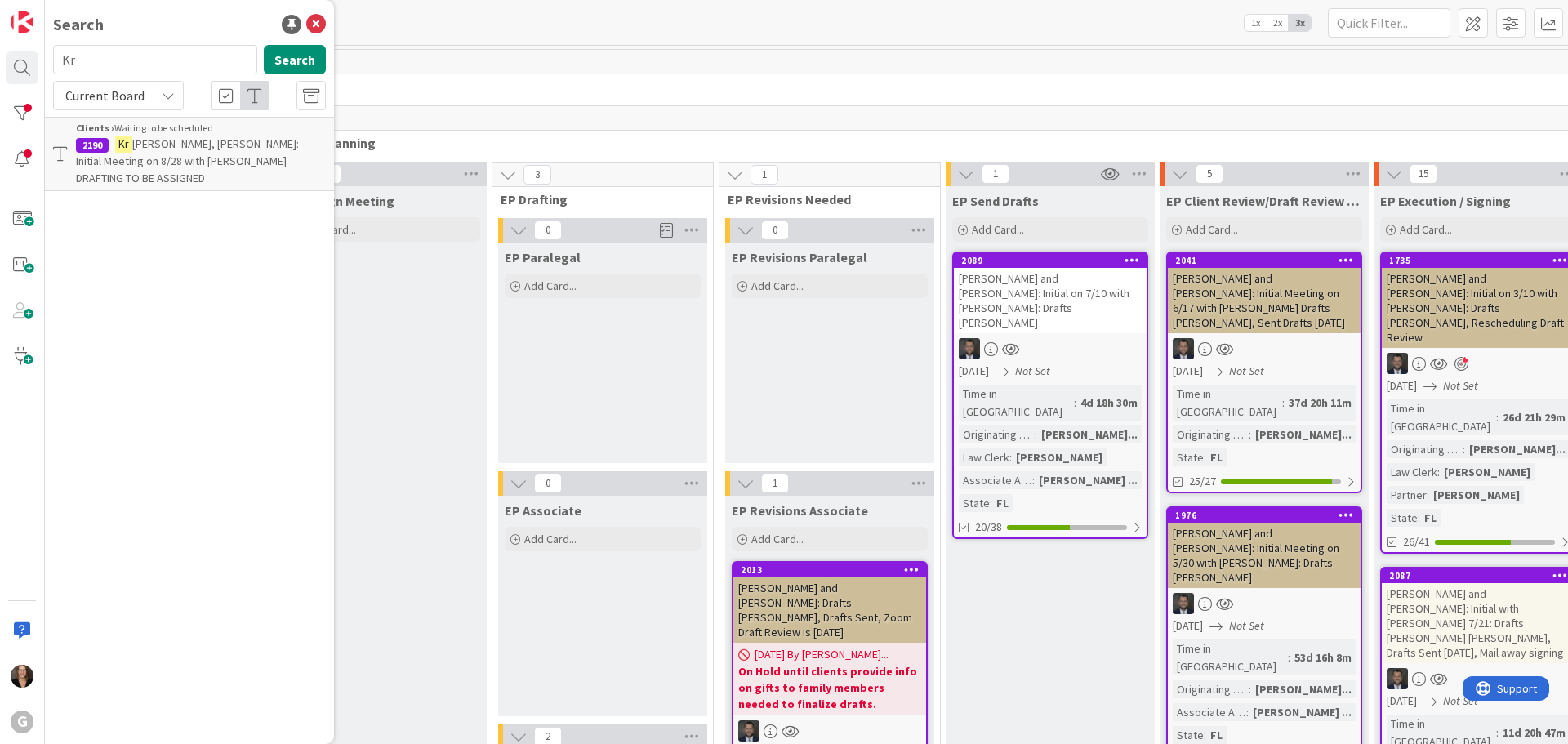
type input "K"
type input "LaTerra, Dante"
click at [284, 59] on button "Search" at bounding box center [294, 60] width 62 height 30
click at [245, 145] on span ": Drafts Bobby Jonas" at bounding box center [186, 152] width 219 height 32
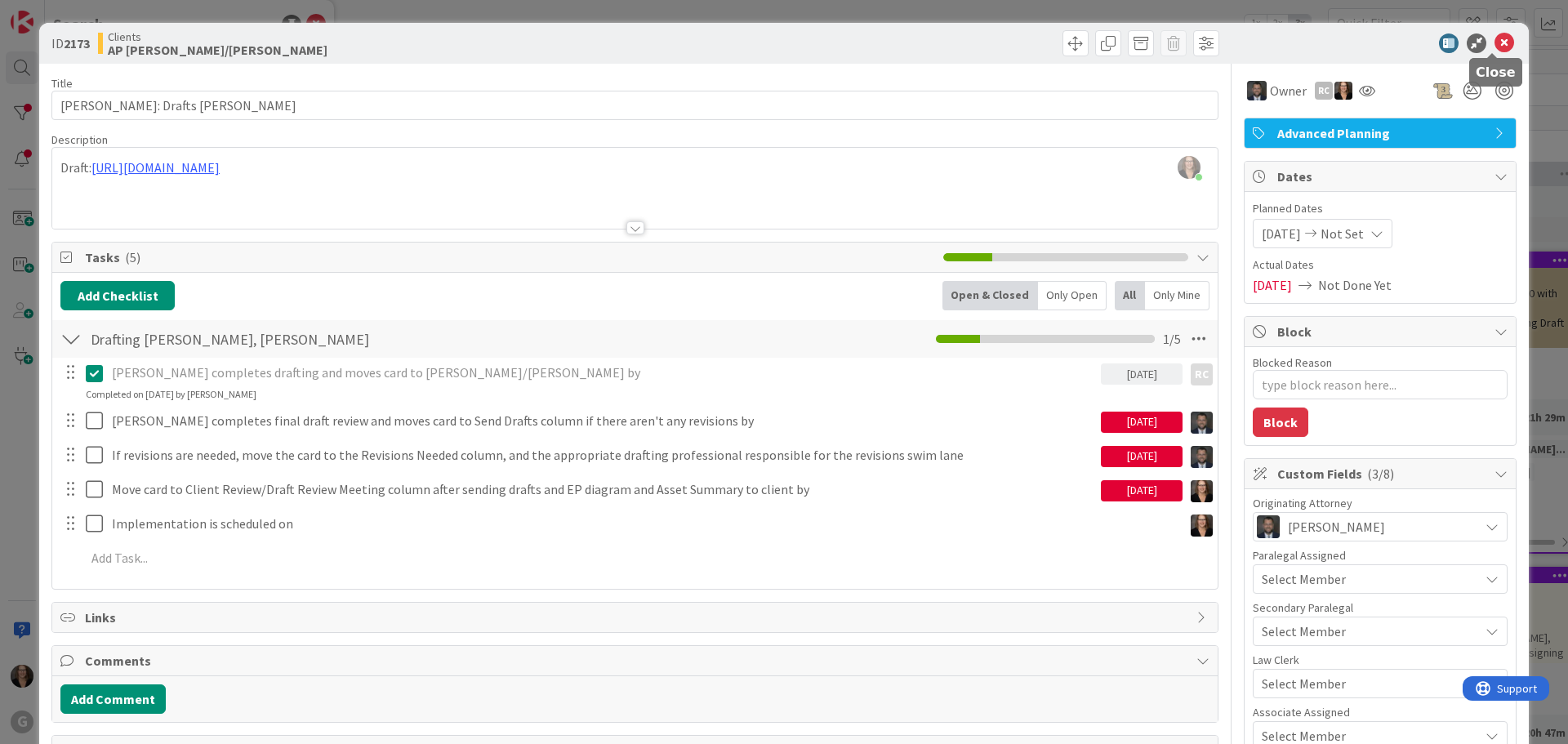
click at [1494, 42] on icon at bounding box center [1504, 43] width 19 height 19
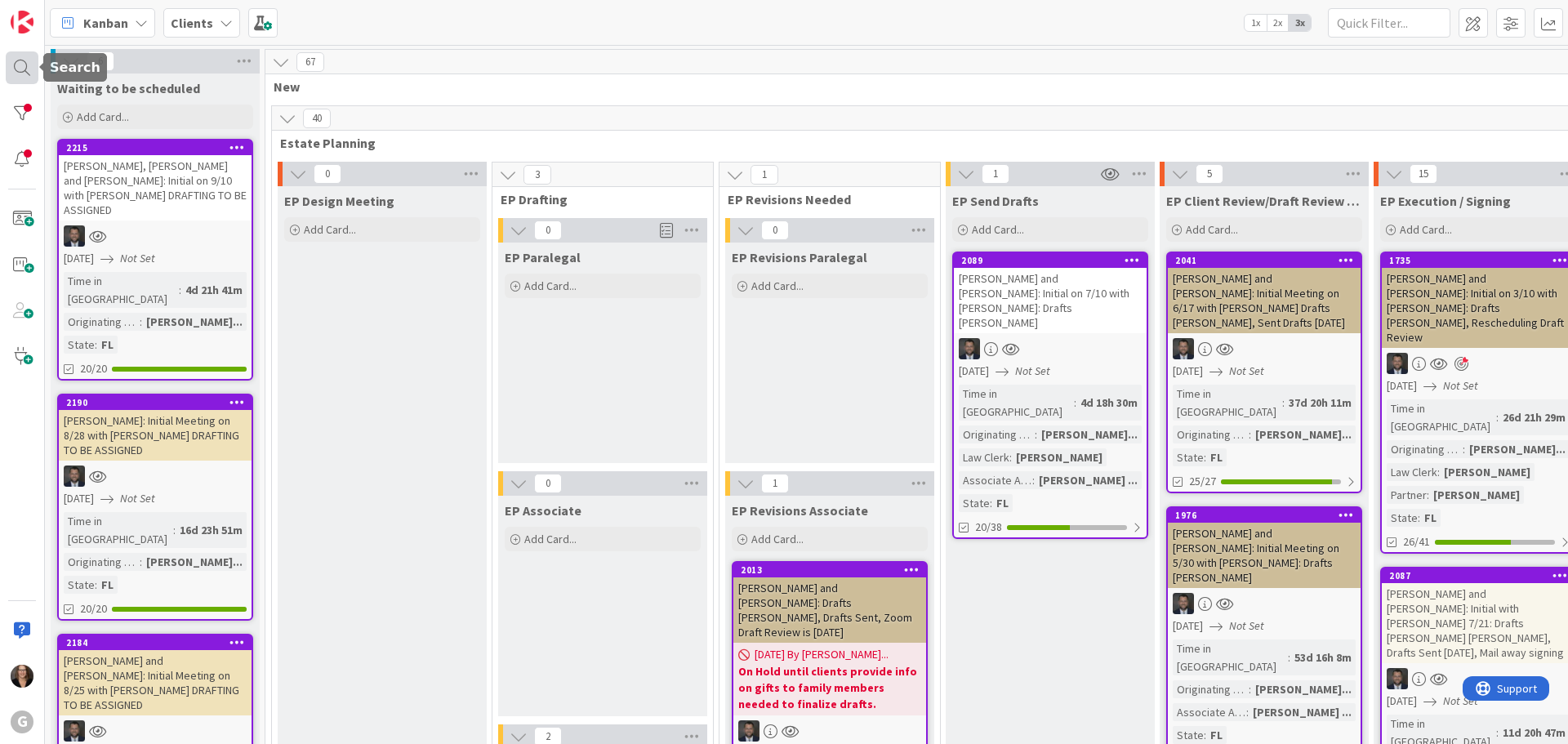
click at [20, 66] on div at bounding box center [22, 67] width 32 height 32
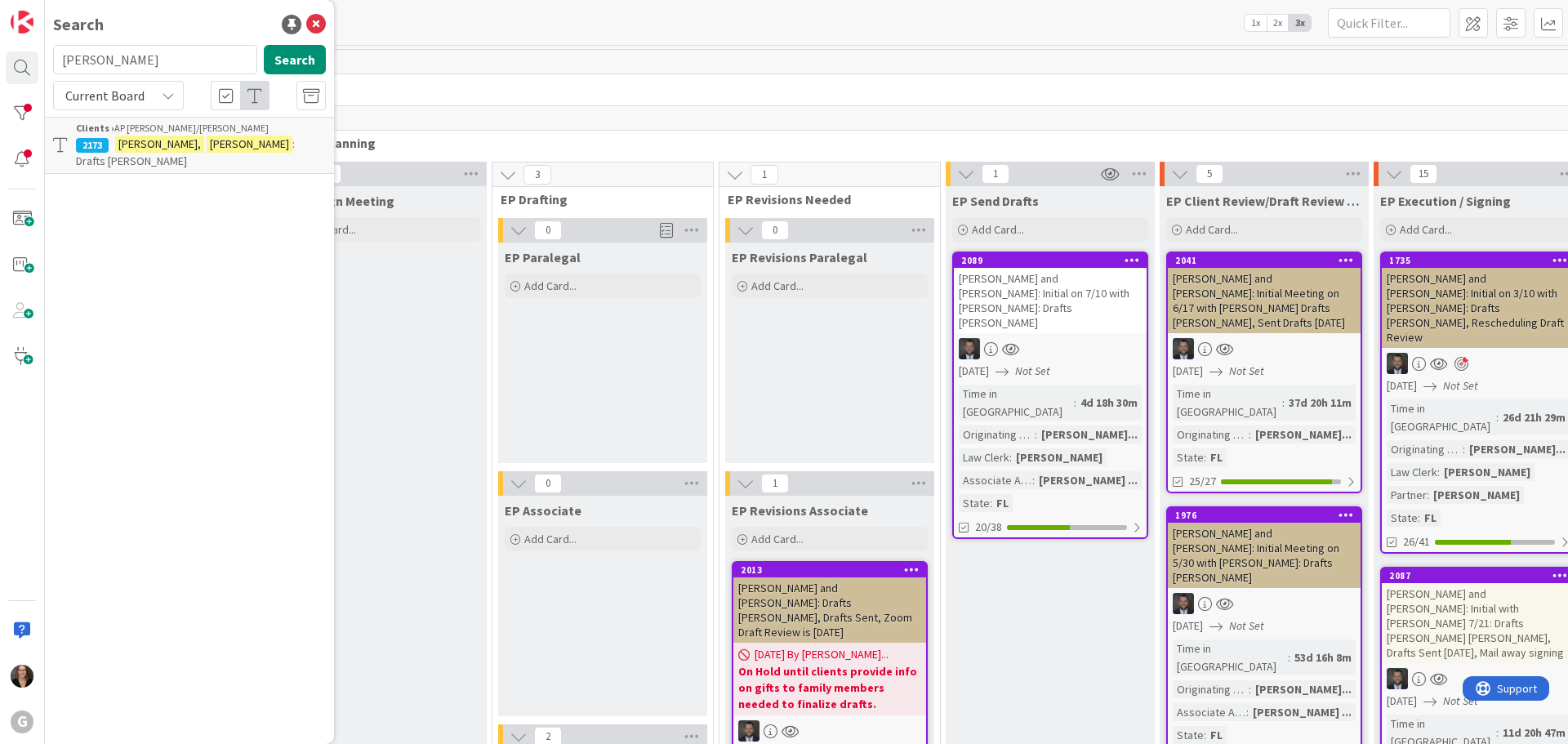
click at [233, 137] on span ": Drafts Bobby Jonas" at bounding box center [186, 152] width 219 height 32
type textarea "x"
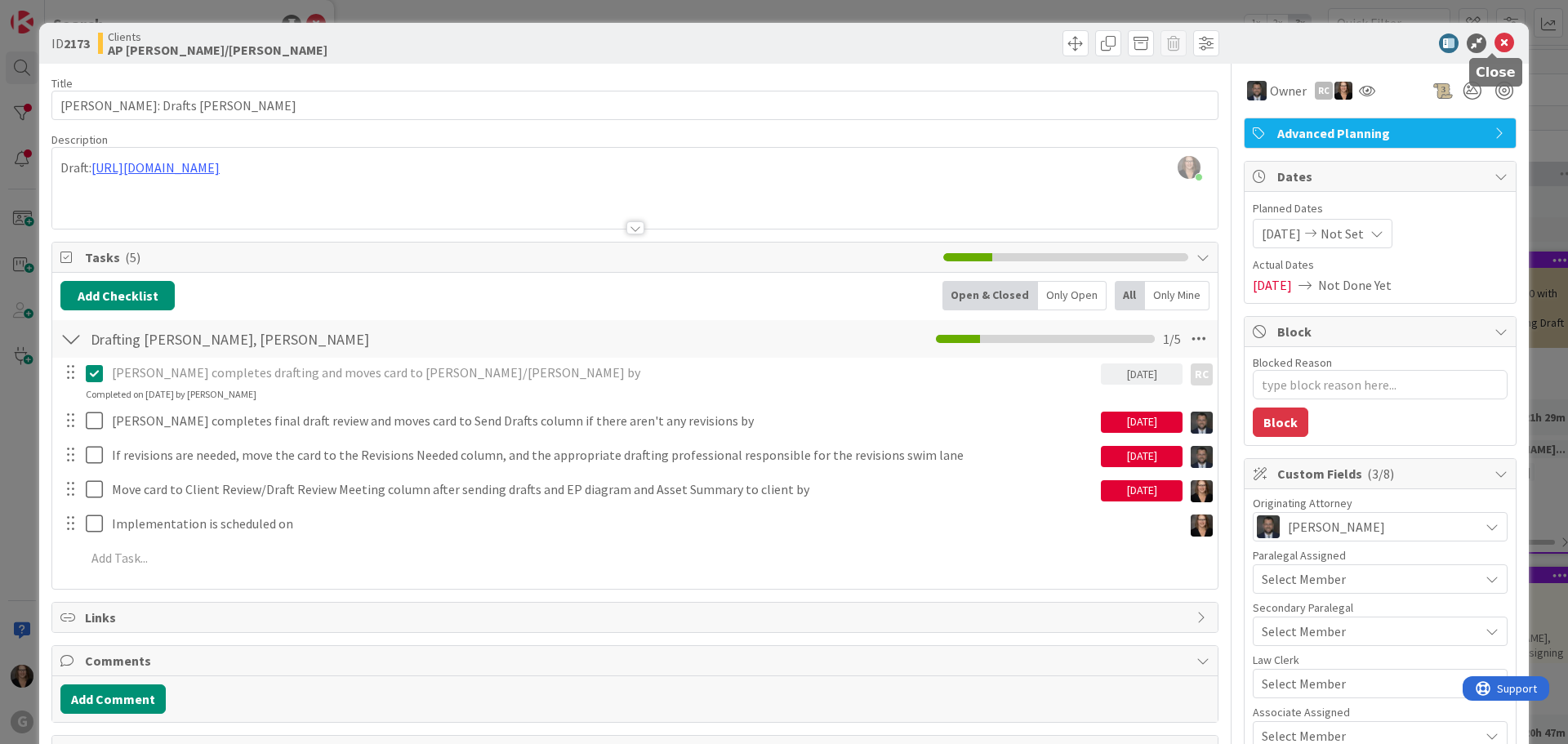
click at [1494, 41] on icon at bounding box center [1504, 43] width 19 height 19
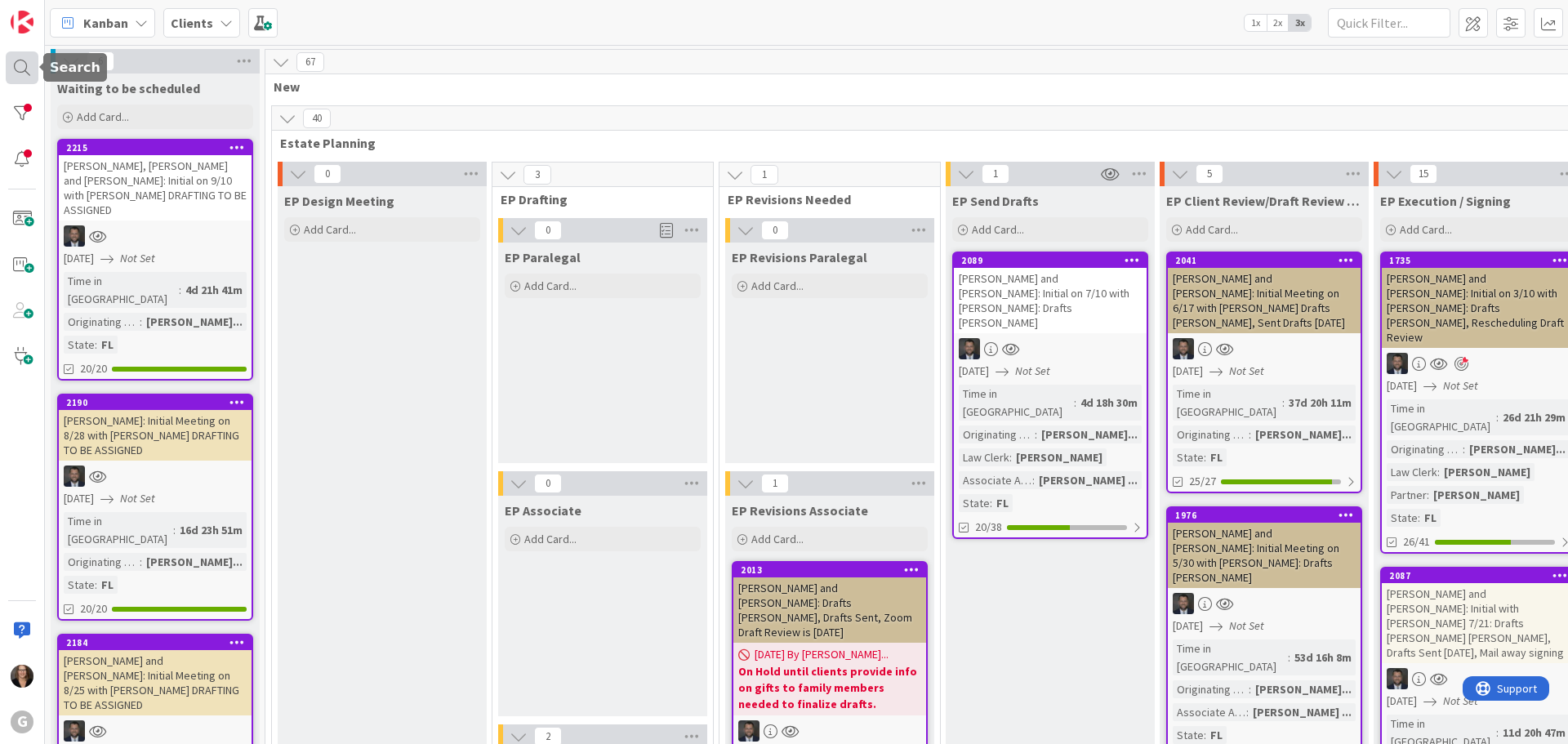
click at [21, 66] on div at bounding box center [22, 67] width 32 height 32
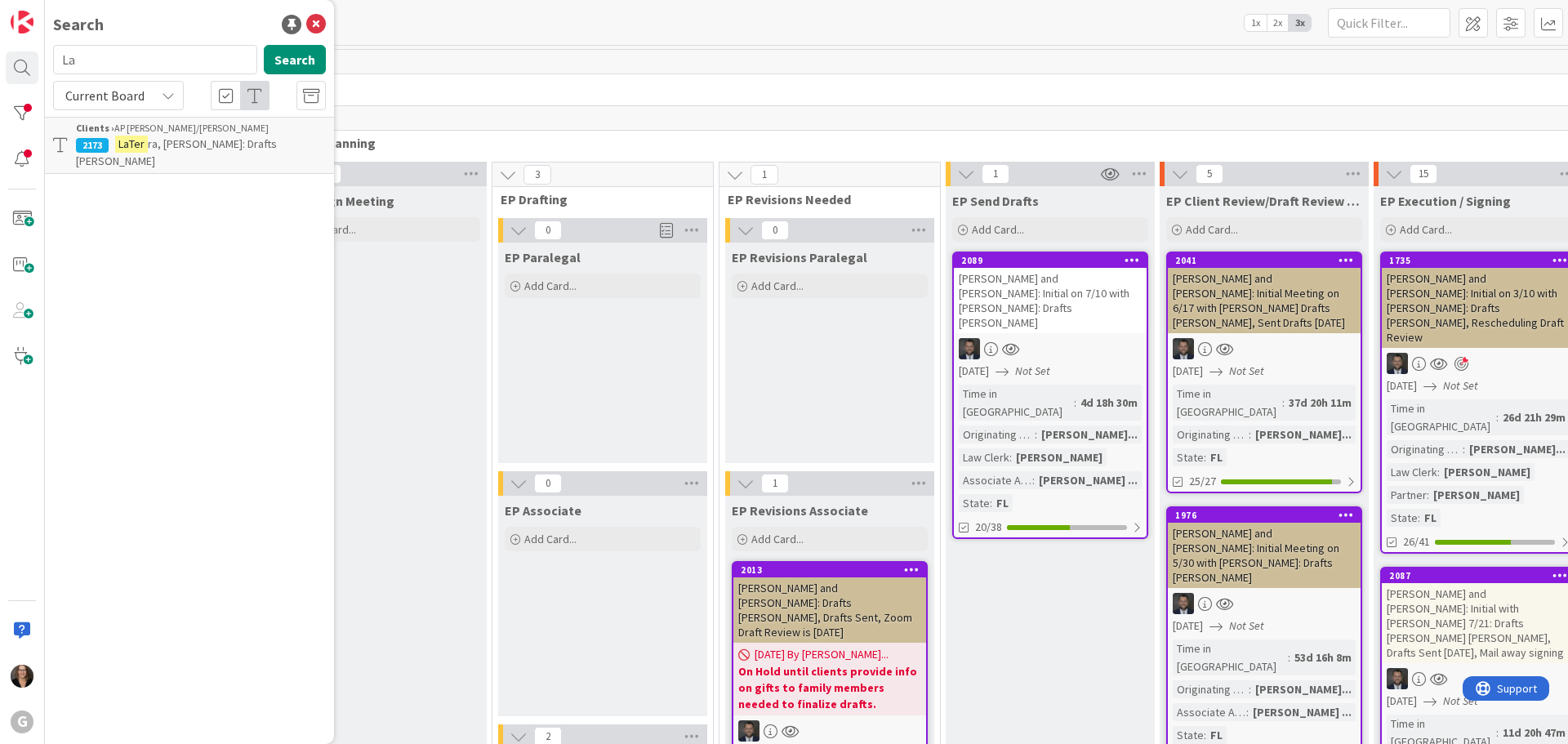
type input "L"
type input "Sullivan"
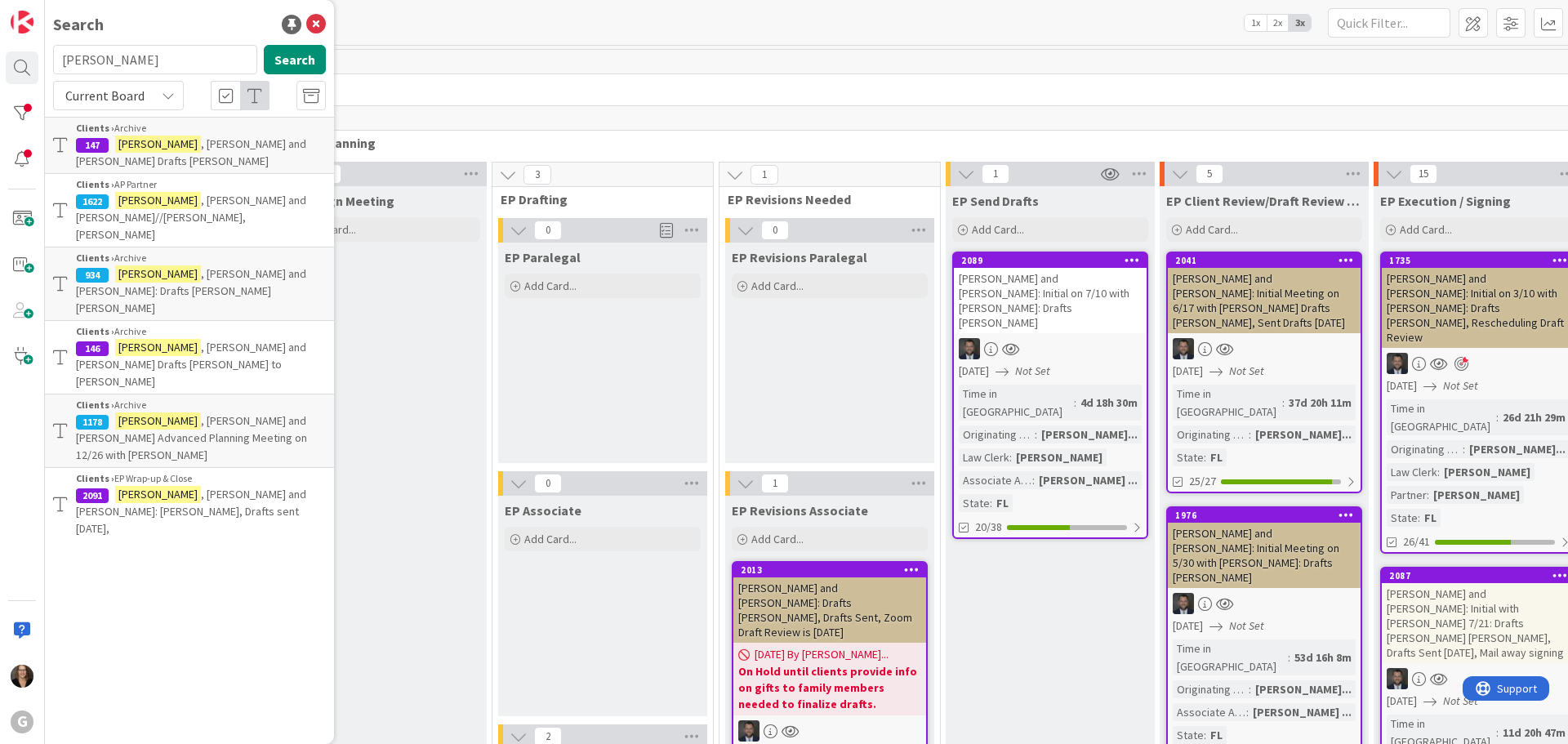
click at [247, 192] on p "Sullivan , Mike and Elizabeth//Bobby, Jonas" at bounding box center [201, 217] width 250 height 52
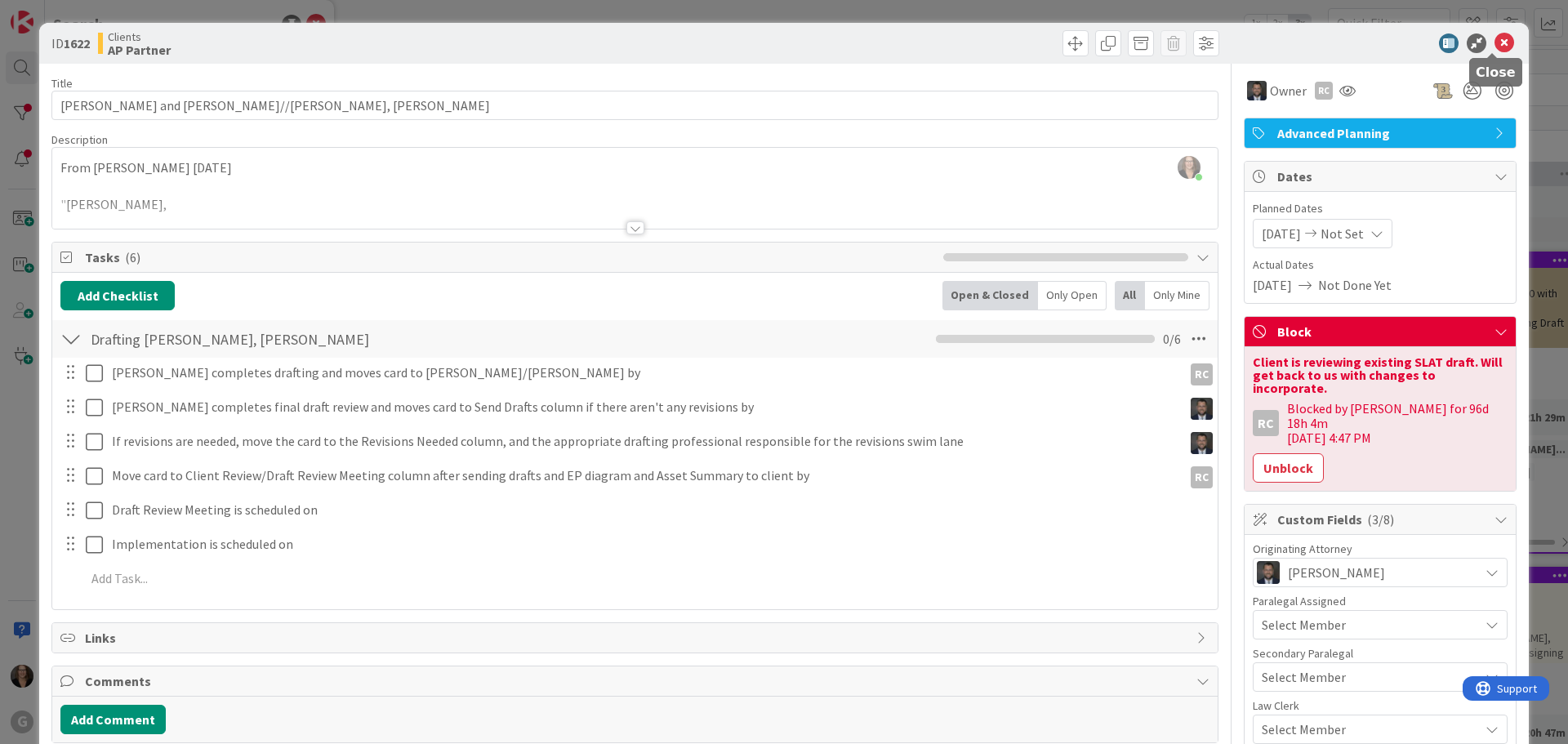
click at [1494, 42] on icon at bounding box center [1504, 43] width 19 height 19
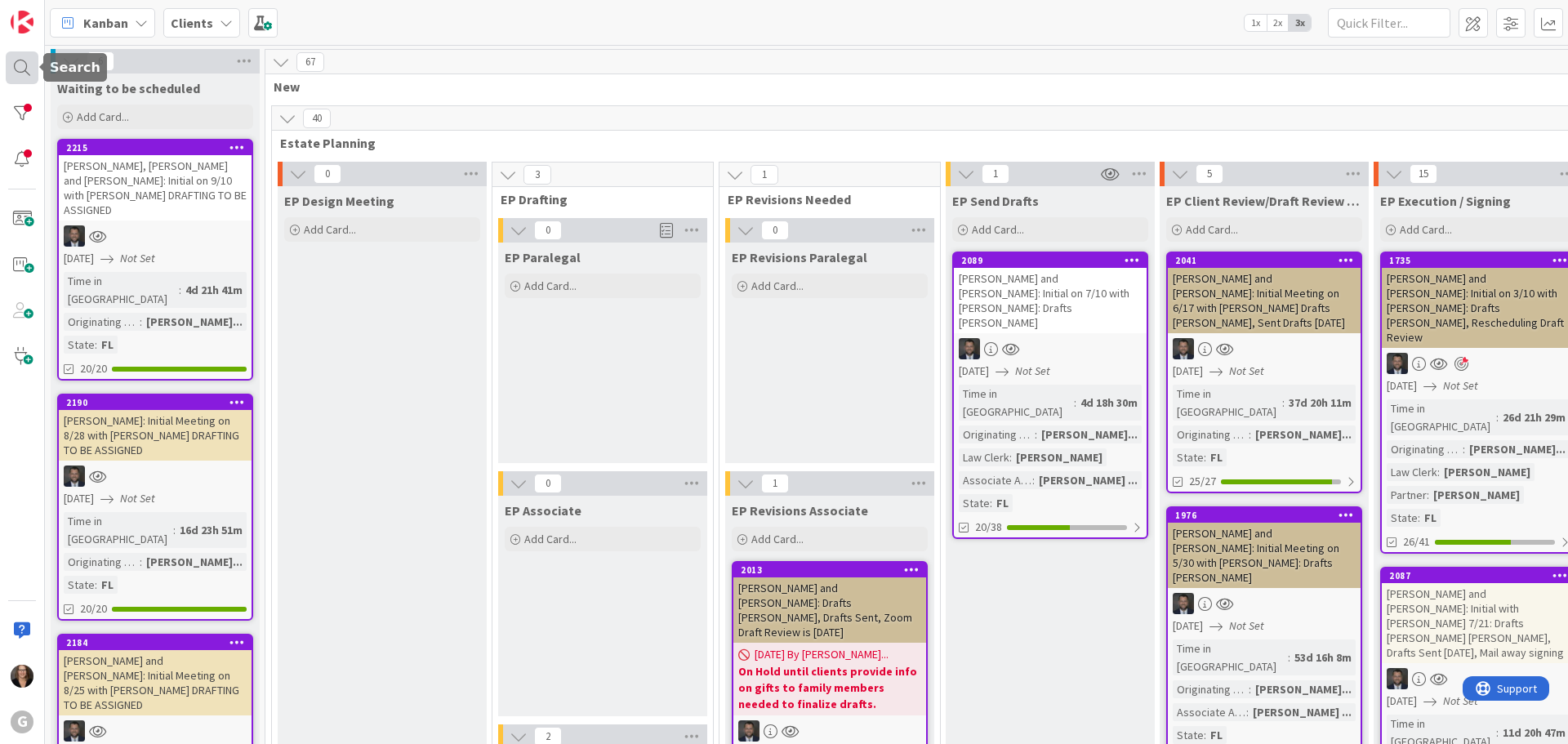
click at [22, 67] on div at bounding box center [22, 67] width 32 height 32
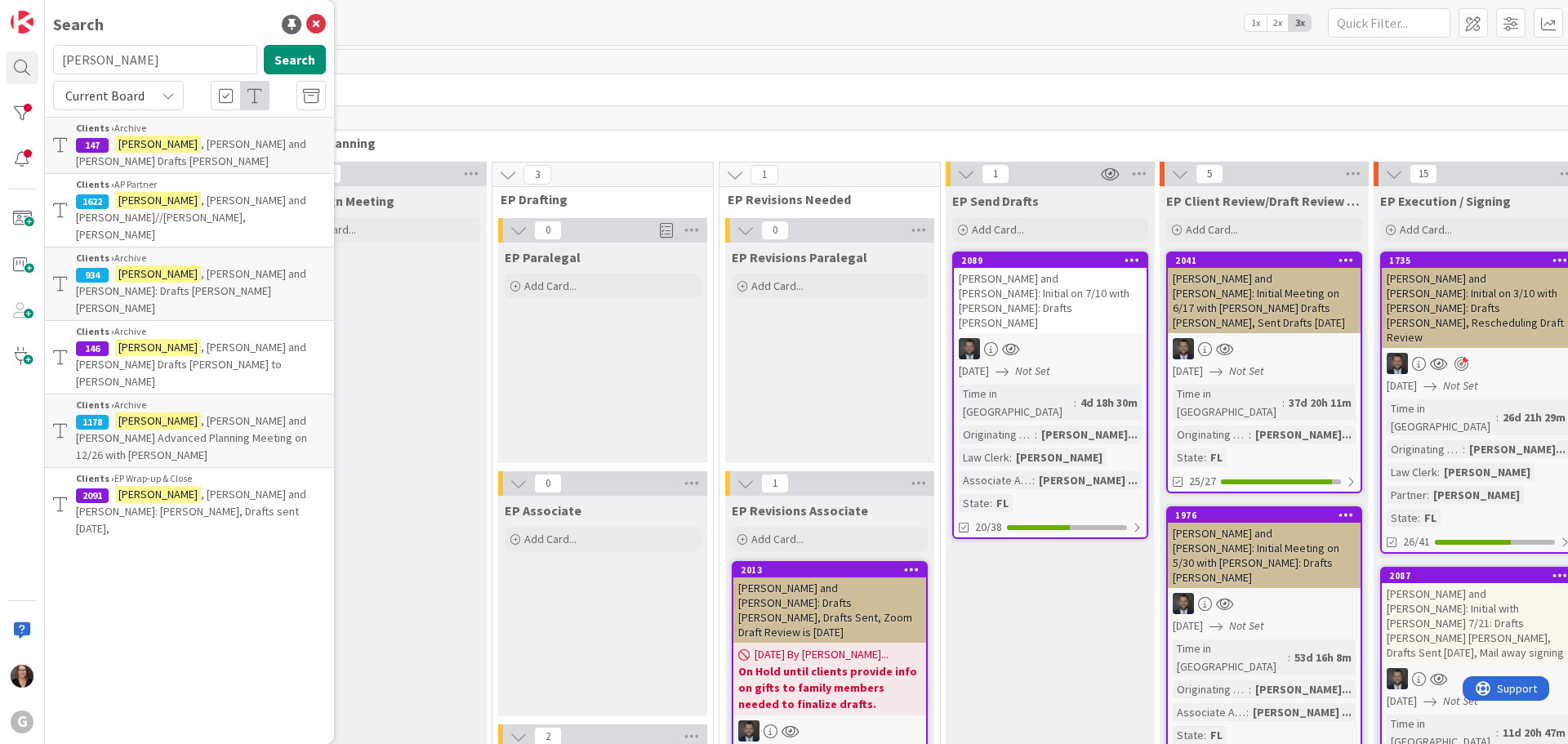
click at [188, 486] on span ", Mike and Elizabeth: Deed Paul Chris, Drafts sent 8-19-25," at bounding box center [191, 511] width 231 height 49
type textarea "x"
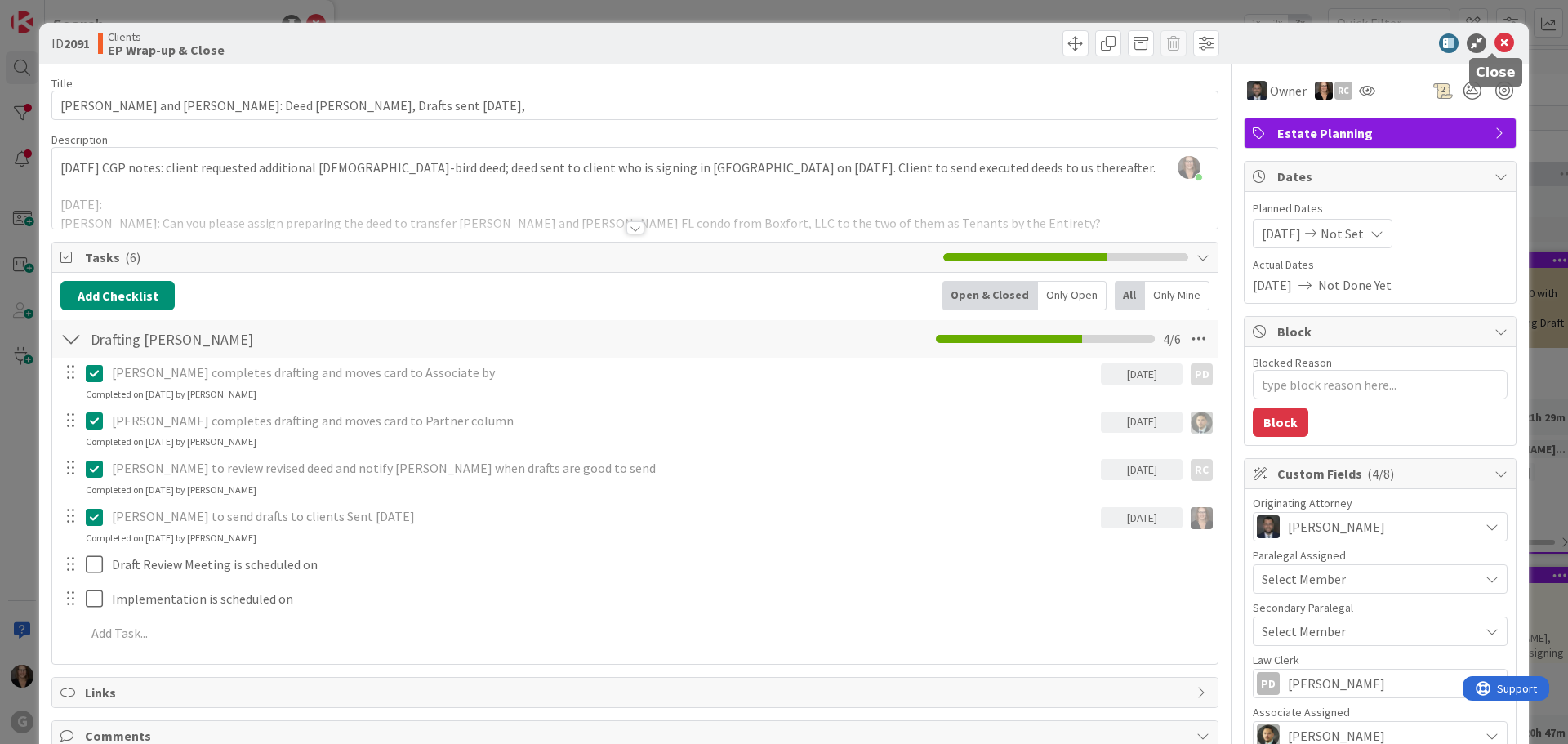
click at [1494, 39] on icon at bounding box center [1504, 43] width 19 height 19
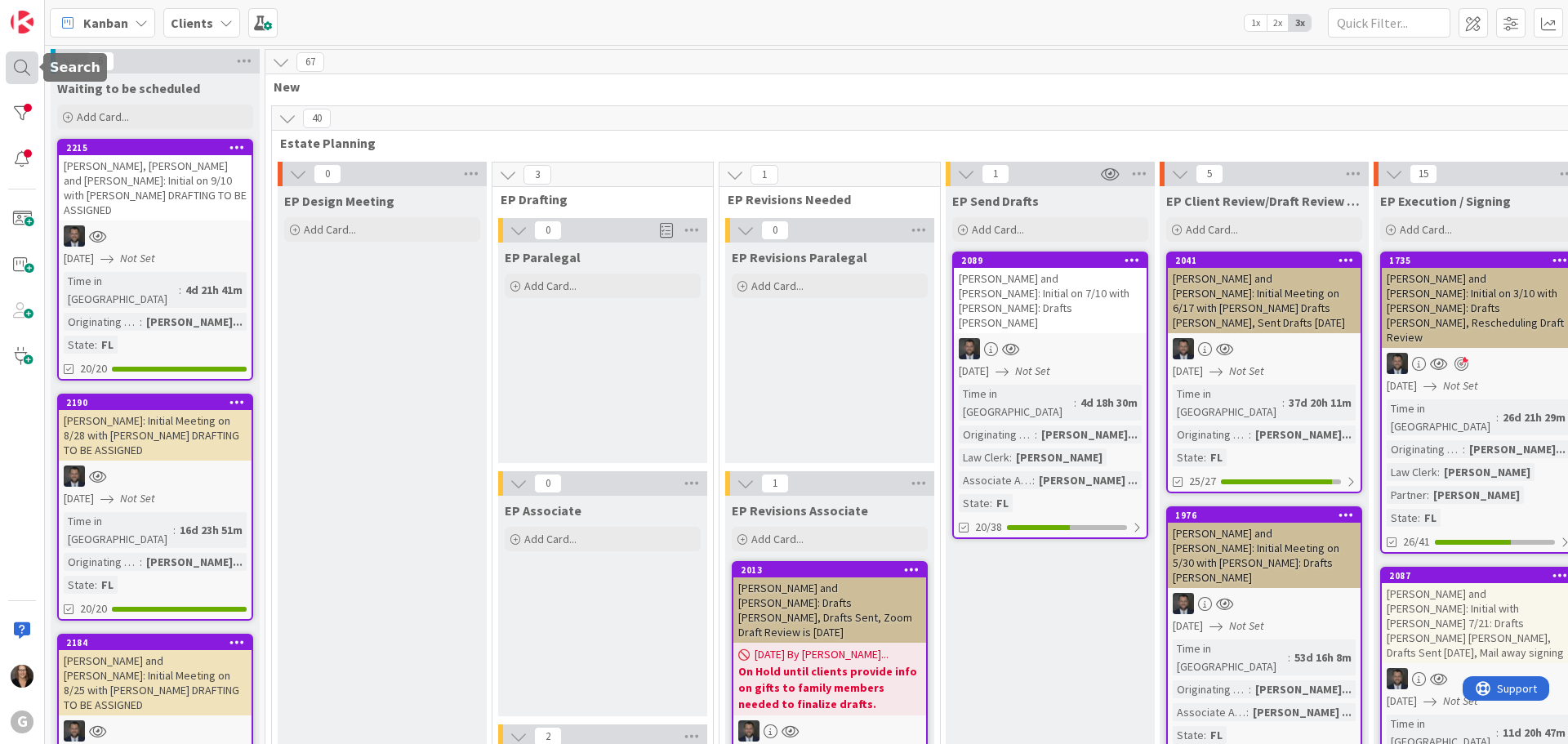
click at [25, 62] on div at bounding box center [22, 67] width 32 height 32
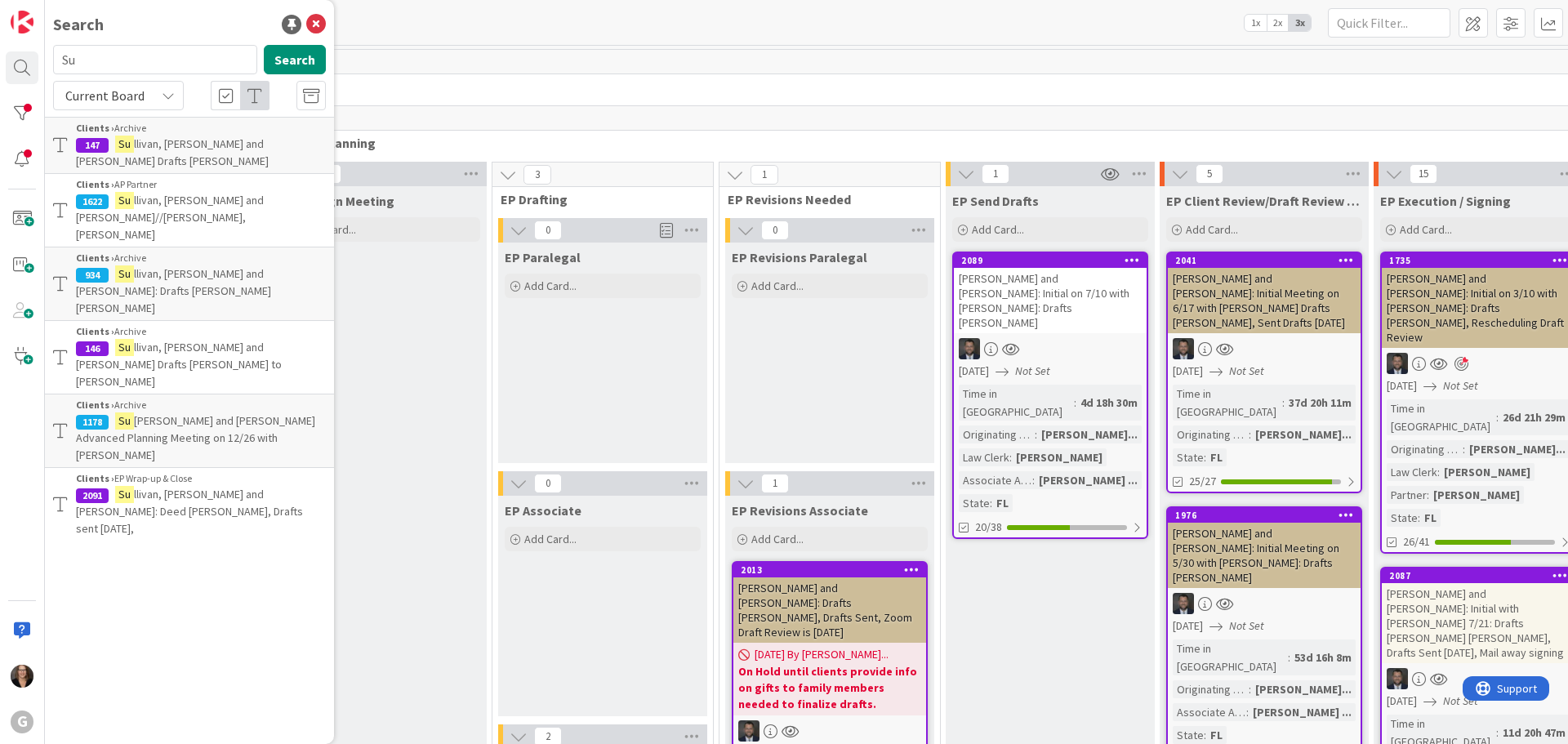
type input "S"
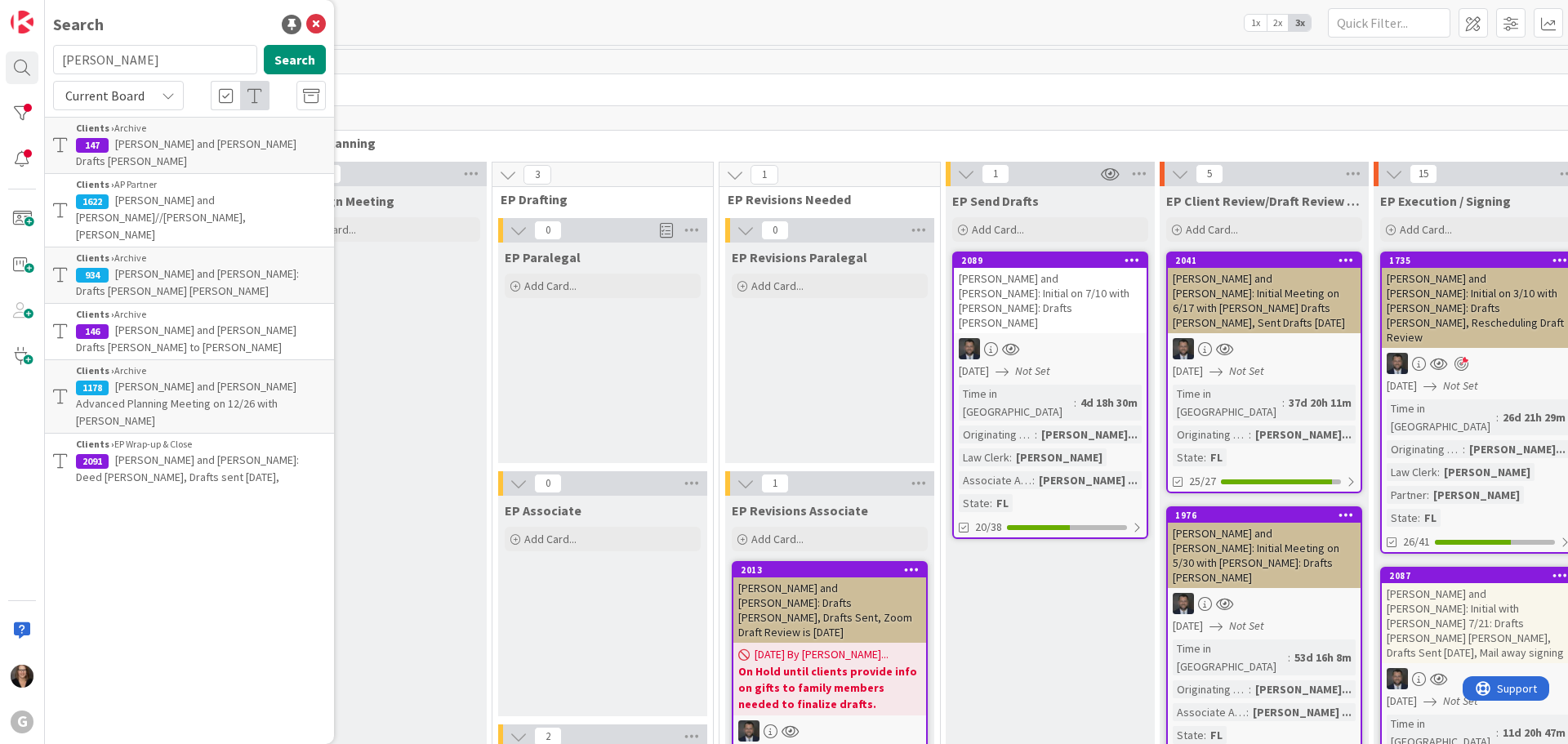
type input "Mallitz"
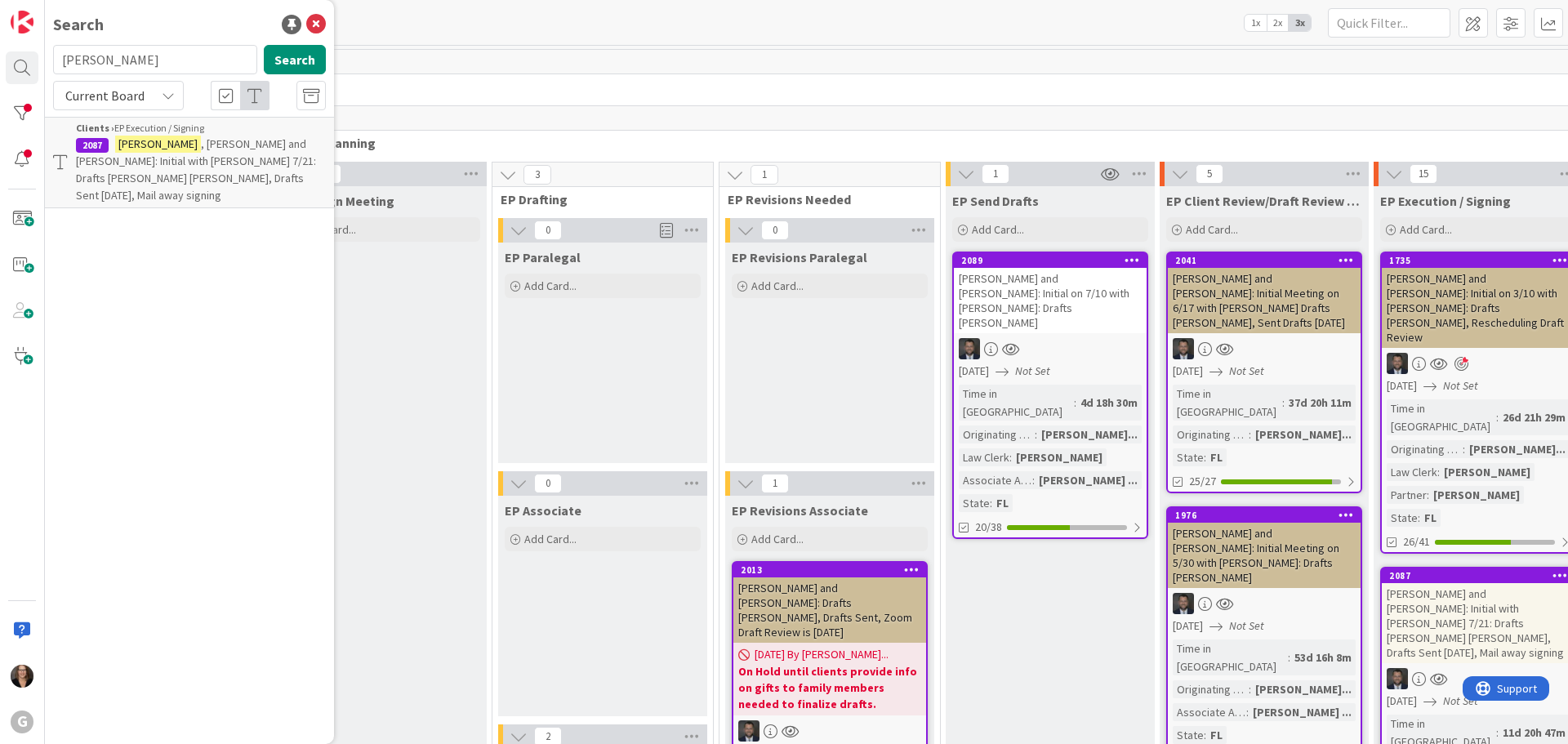
click at [227, 148] on span ", Craig and Michelle: Initial with Jonas 7/21: Drafts Chris Bobby, Drafts Sent …" at bounding box center [196, 169] width 240 height 66
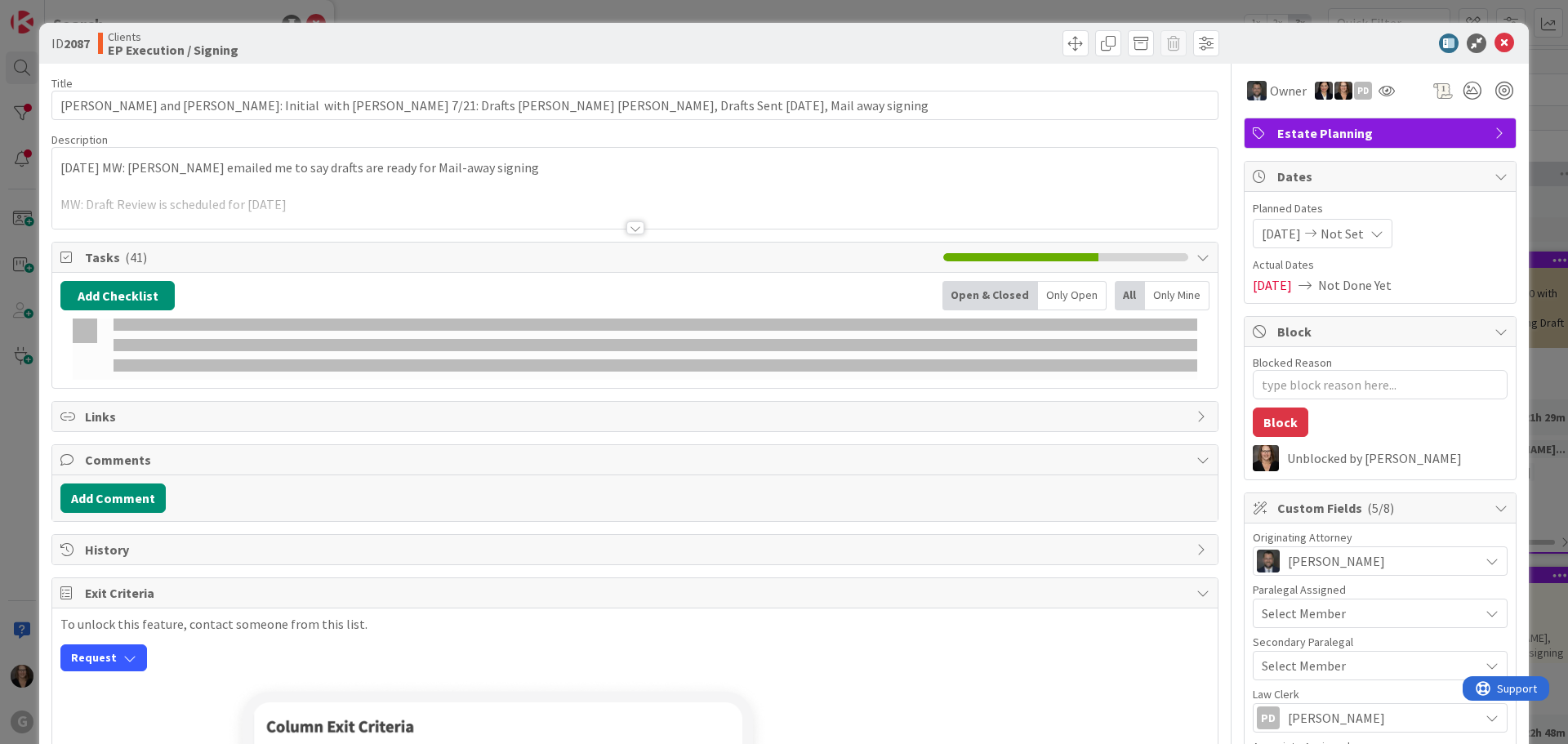
type textarea "x"
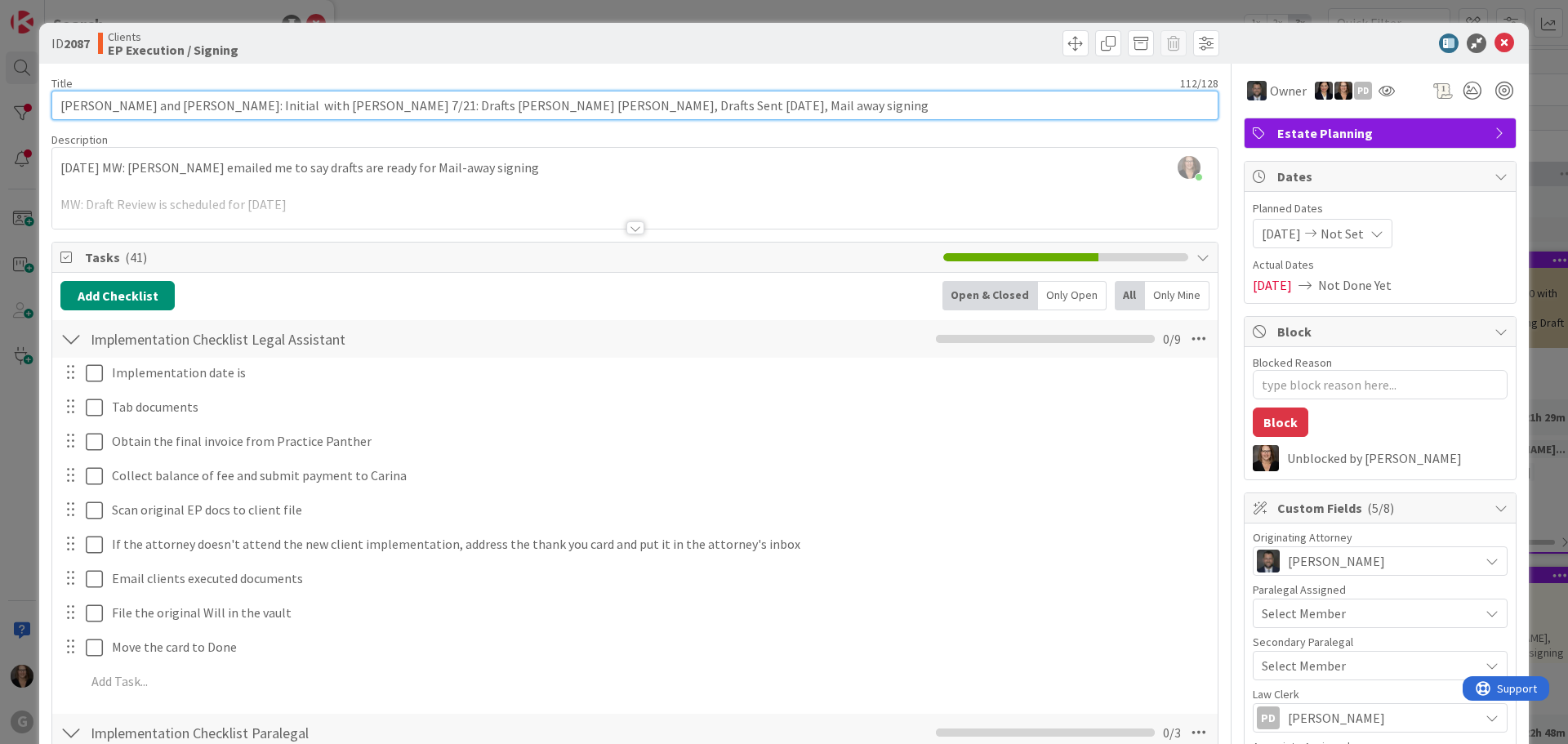
click at [641, 107] on input "Mallitz, Craig and Michelle: Initial with Jonas 7/21: Drafts Chris Bobby, Draft…" at bounding box center [635, 105] width 1167 height 30
type input "Mallitz, Craig and Michelle: Initial with Jonas 7/21: Drafts Chris Bobby, Draft…"
type textarea "x"
type input "Mallitz, Craig and Michelle: Initial with Jonas 7/21: Drafts Chris Bobby, Draft…"
type textarea "x"
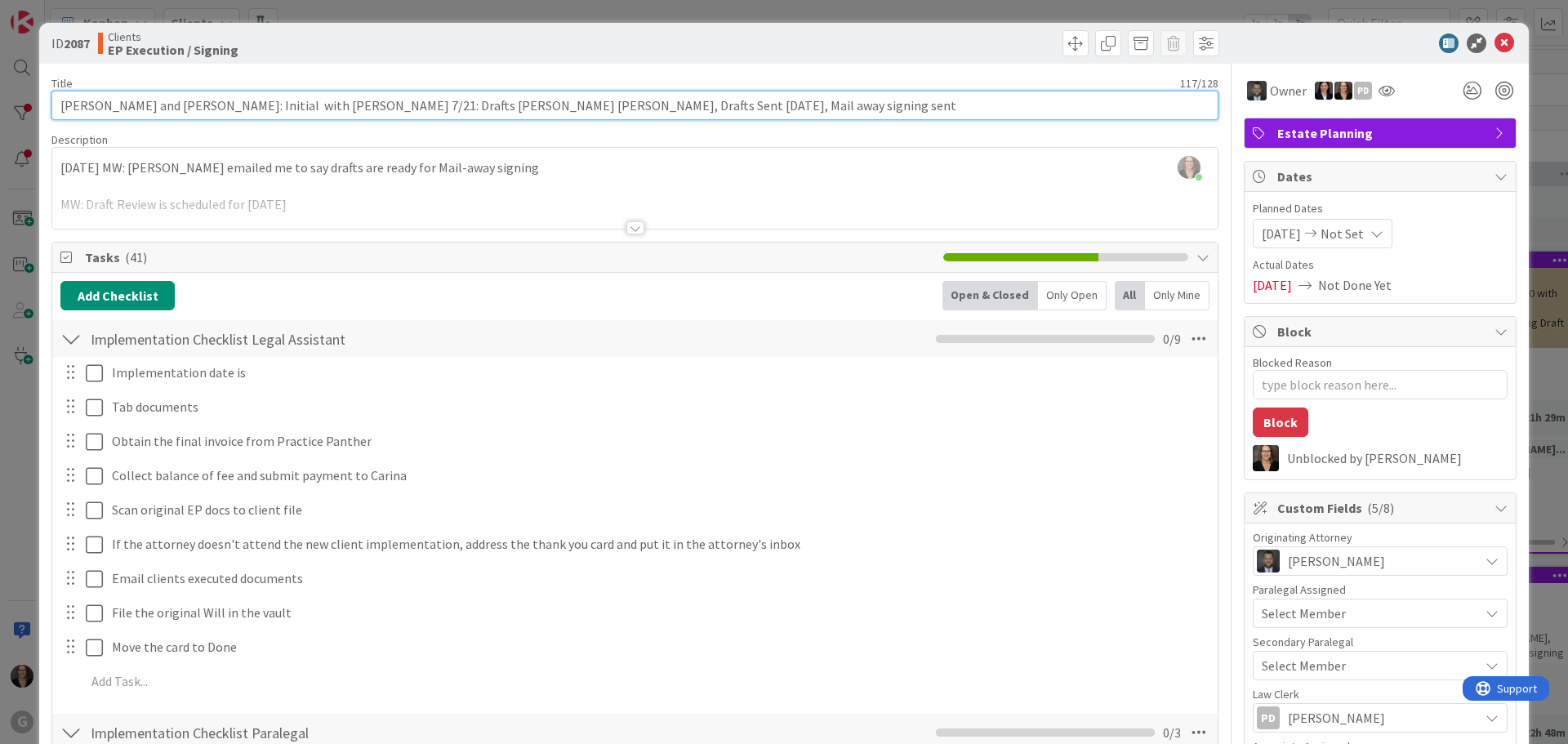
type input "Mallitz, Craig and Michelle: Initial with Jonas 7/21: Drafts Chris Bobby, Draft…"
type textarea "x"
type input "Mallitz, Craig and Michelle: Initial with Jonas 7/21: Drafts Chris Bobby, Draft…"
type textarea "x"
type input "Mallitz, Craig and Michelle: Initial with Jonas 7/21: Drafts Chris Bobby, Draft…"
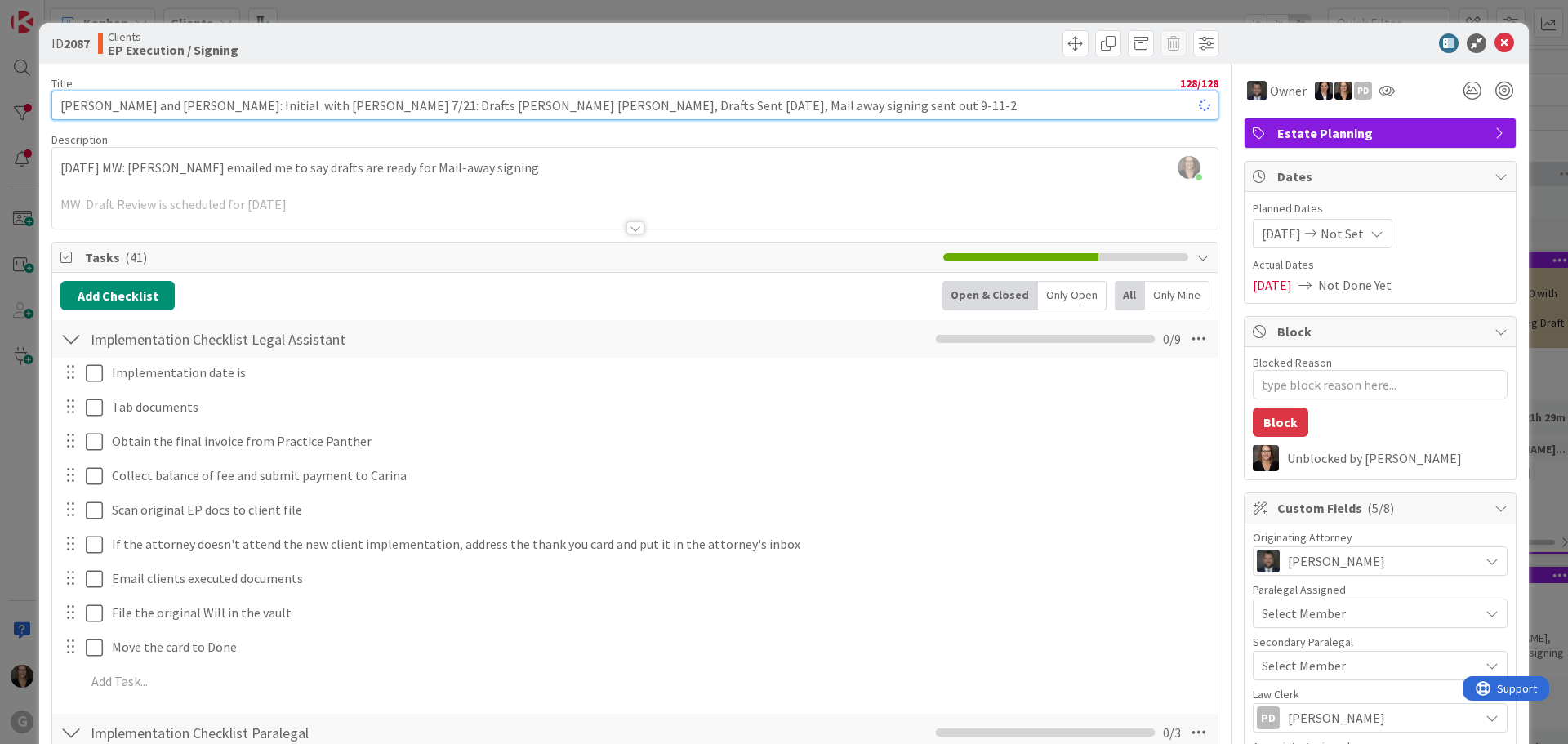
type textarea "x"
type input "Mallitz, Craig and Michelle: Initial with Jonas 7/21: Drafts Chris Bobby, Draft…"
type textarea "x"
type input "[PERSON_NAME] and [PERSON_NAME]: Initial with [PERSON_NAME] 7/21: Drafts [PERSO…"
type textarea "x"
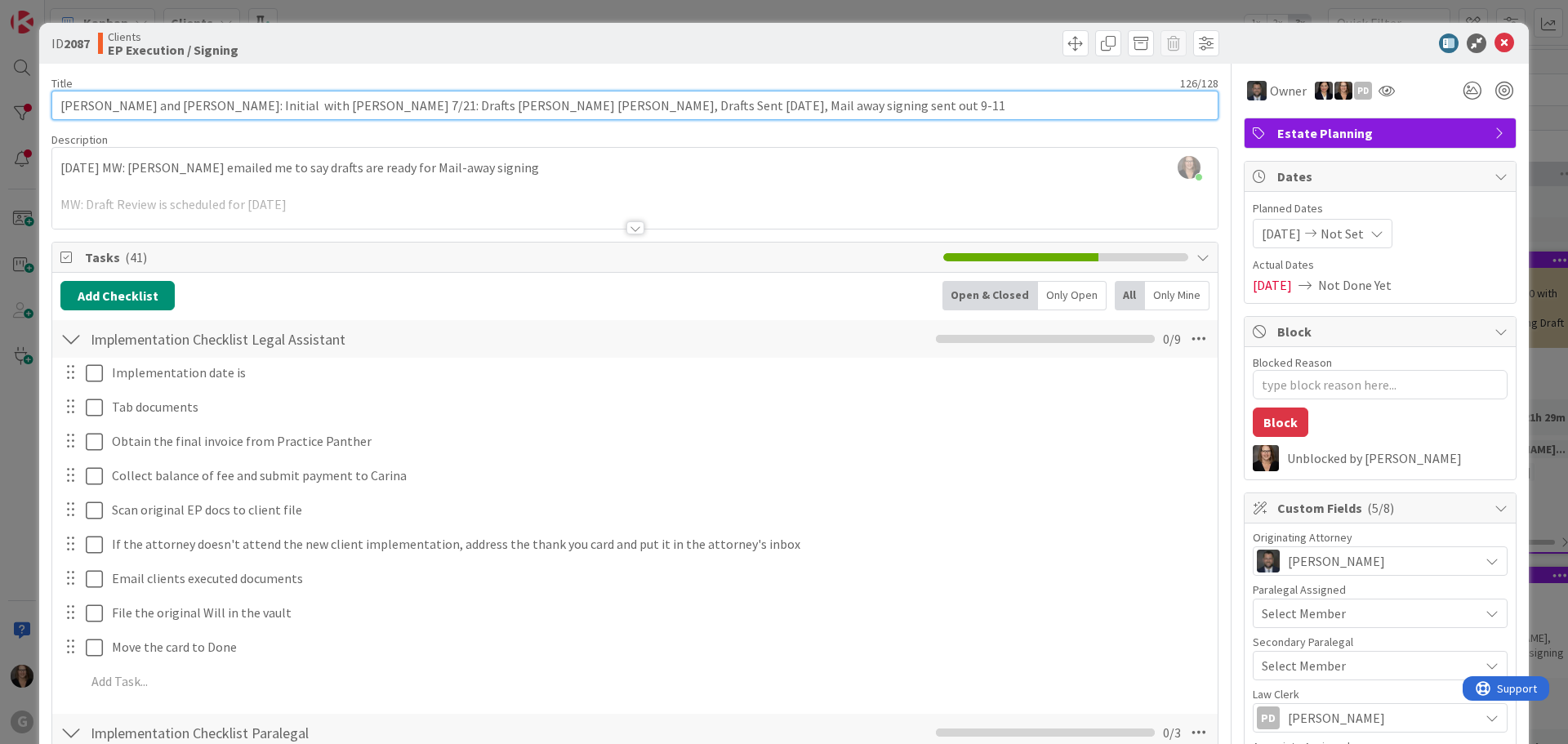
type input "[PERSON_NAME] and [PERSON_NAME]: Initial with [PERSON_NAME] 7/21: Drafts [PERSO…"
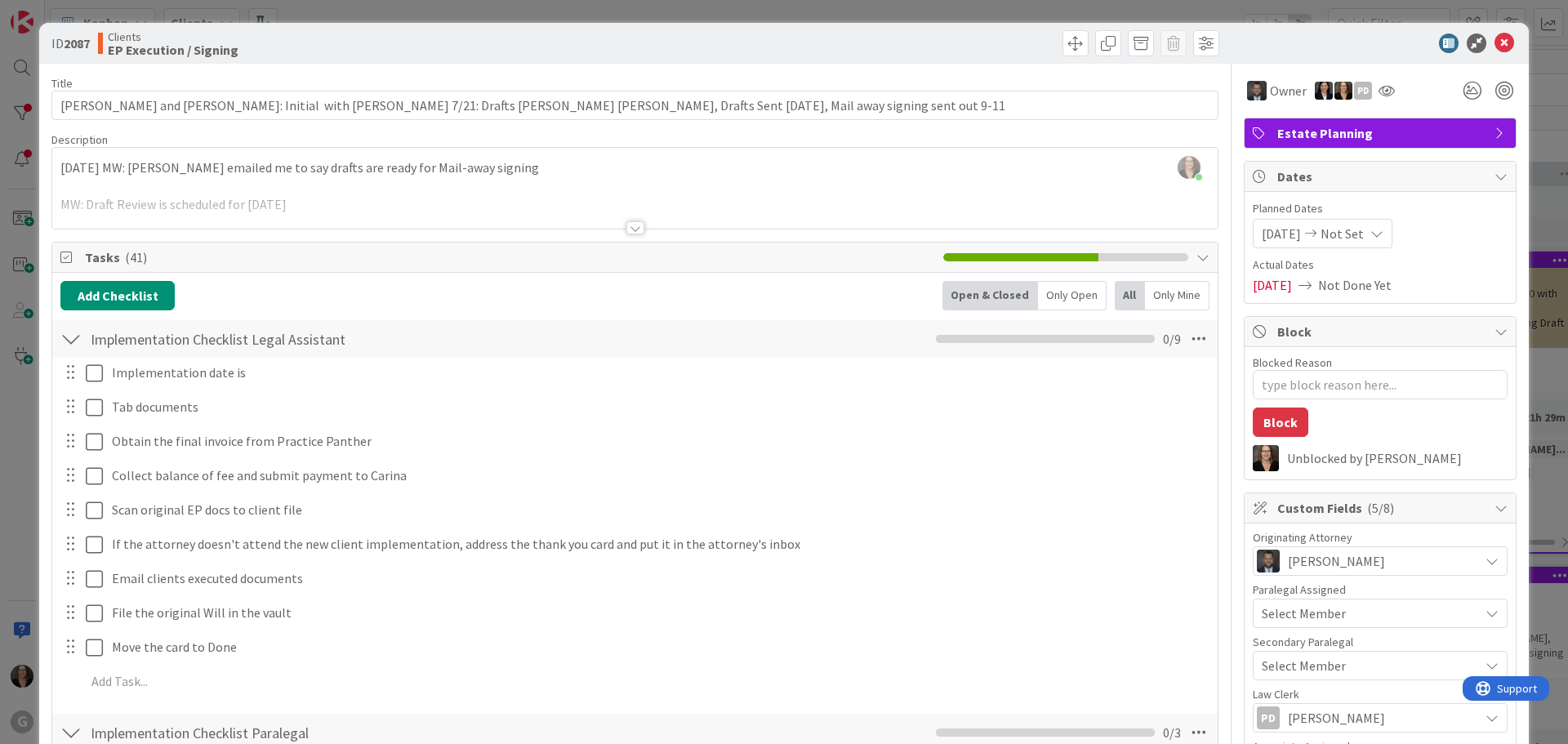
click at [57, 167] on div "Michelle Wilson just joined 9-5-25 MW: Paul emailed me to say drafts are ready …" at bounding box center [635, 188] width 1166 height 81
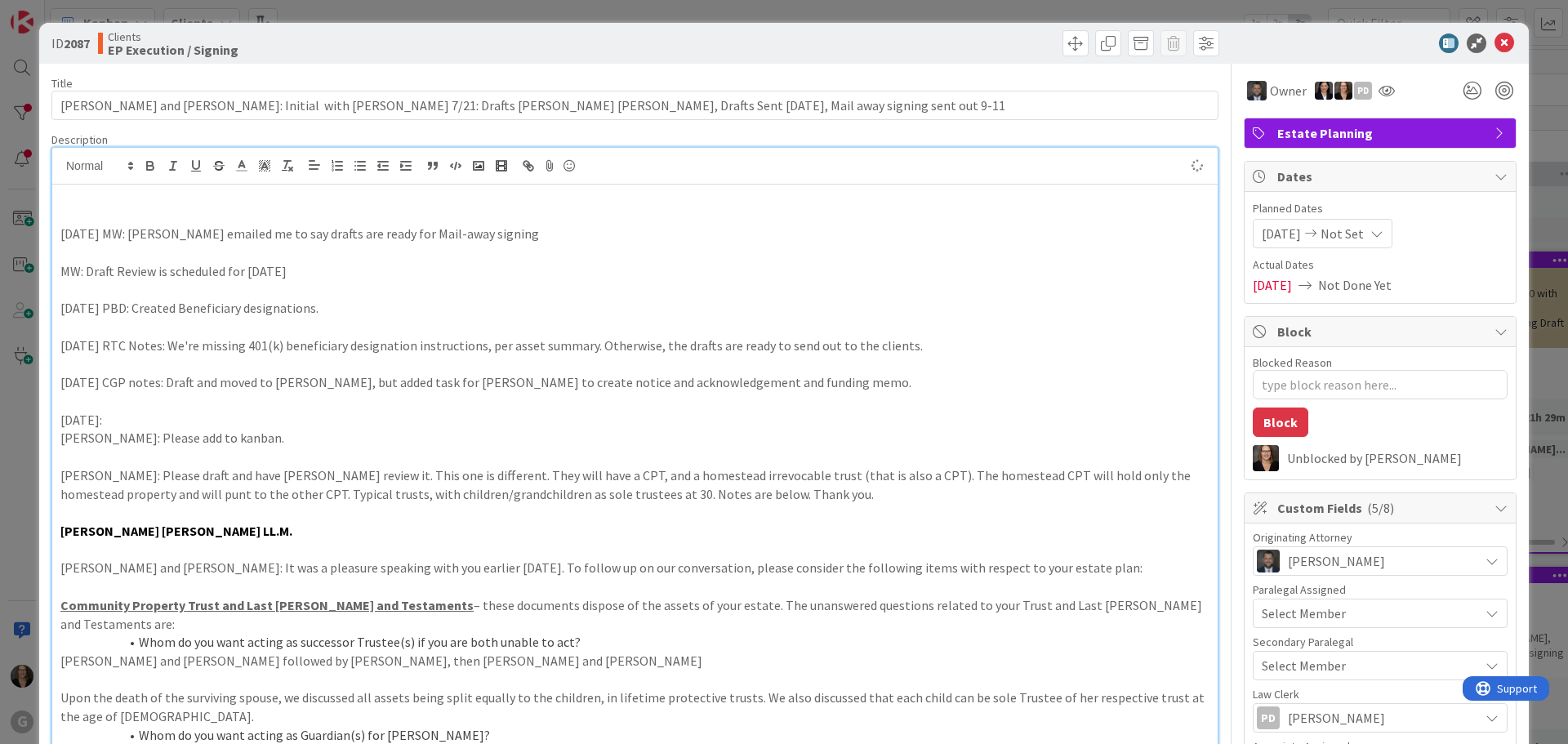
type textarea "x"
click at [1065, 39] on span at bounding box center [1075, 43] width 26 height 26
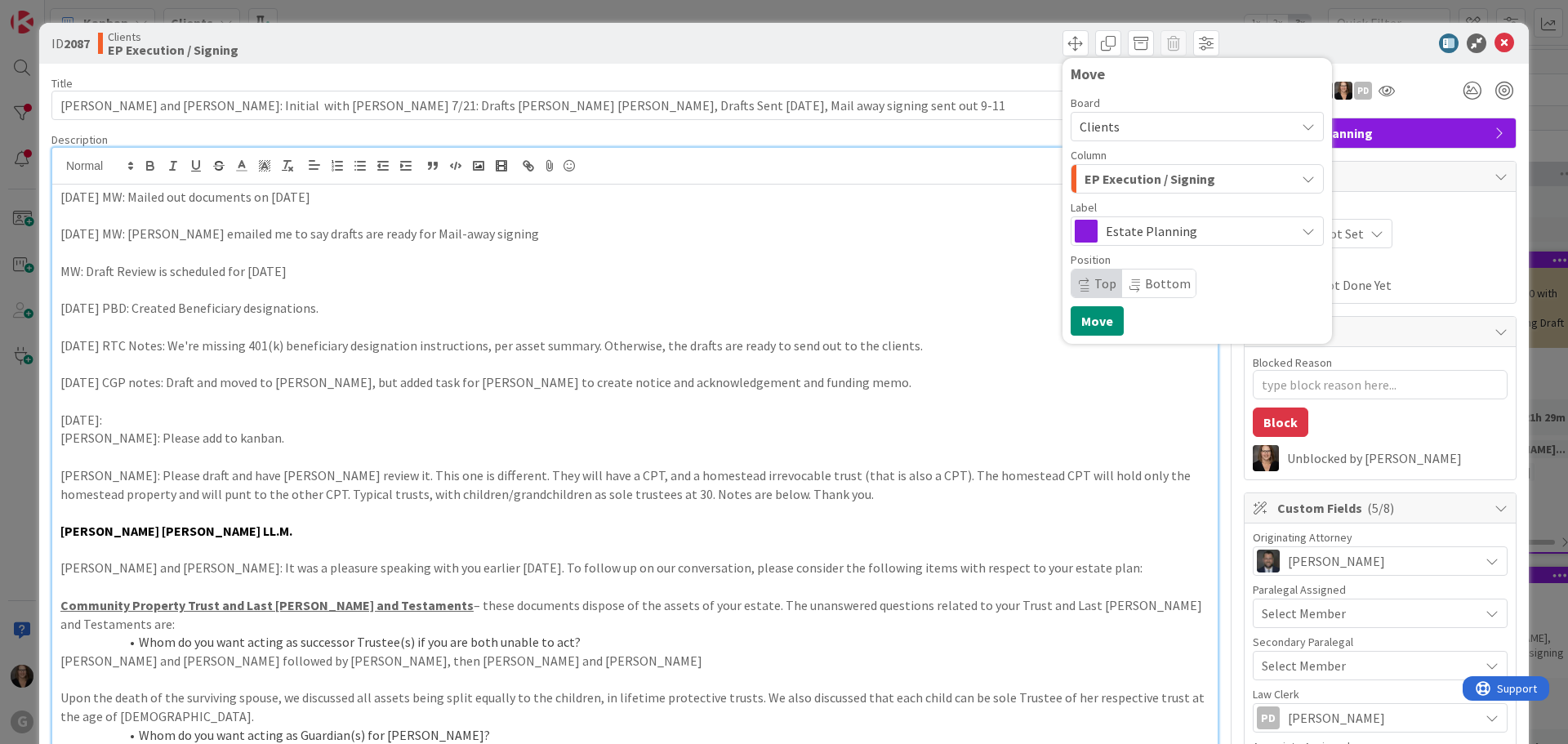
click at [891, 271] on p "MW: Draft Review is scheduled for 9-4-25" at bounding box center [635, 271] width 1149 height 18
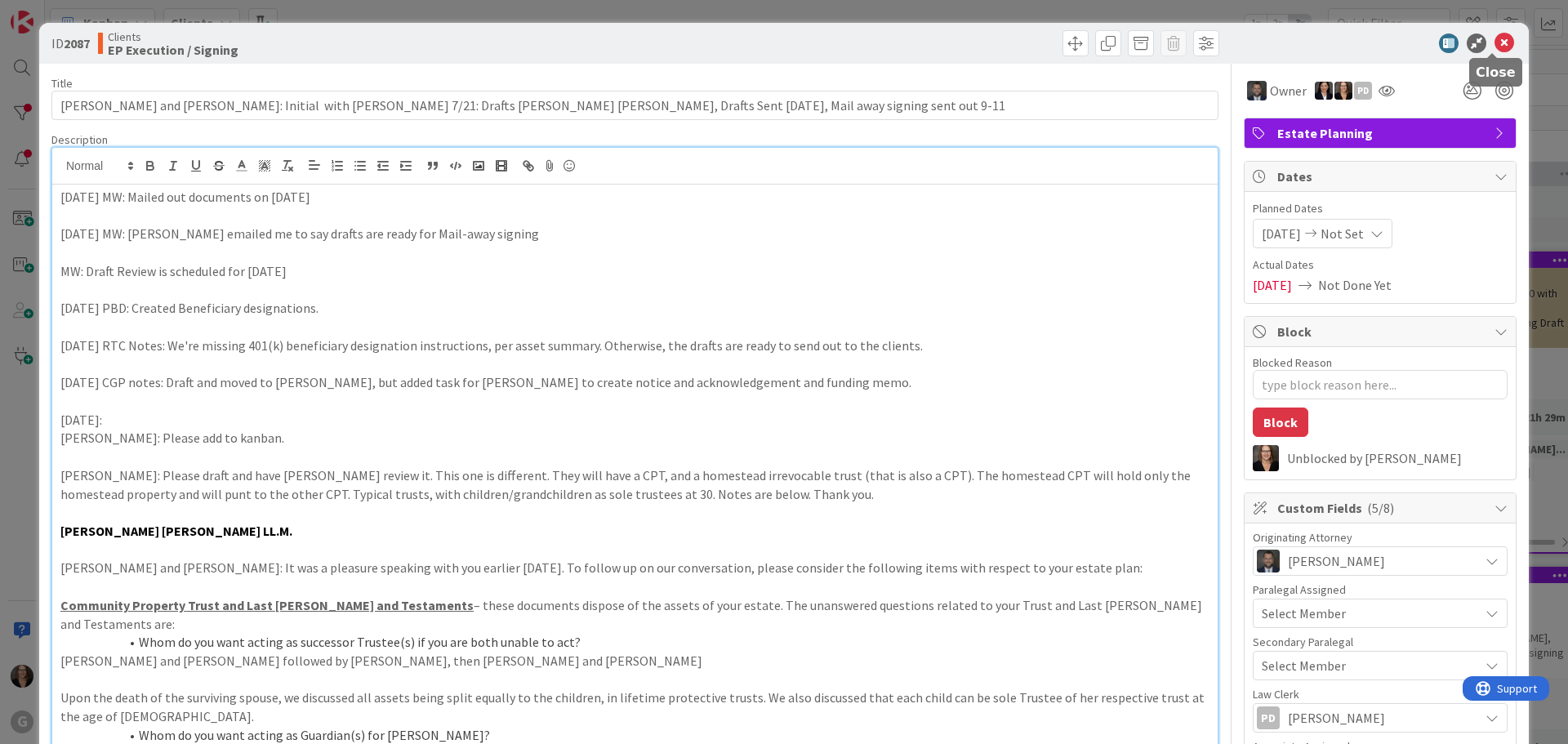
click at [1494, 39] on icon at bounding box center [1504, 43] width 19 height 19
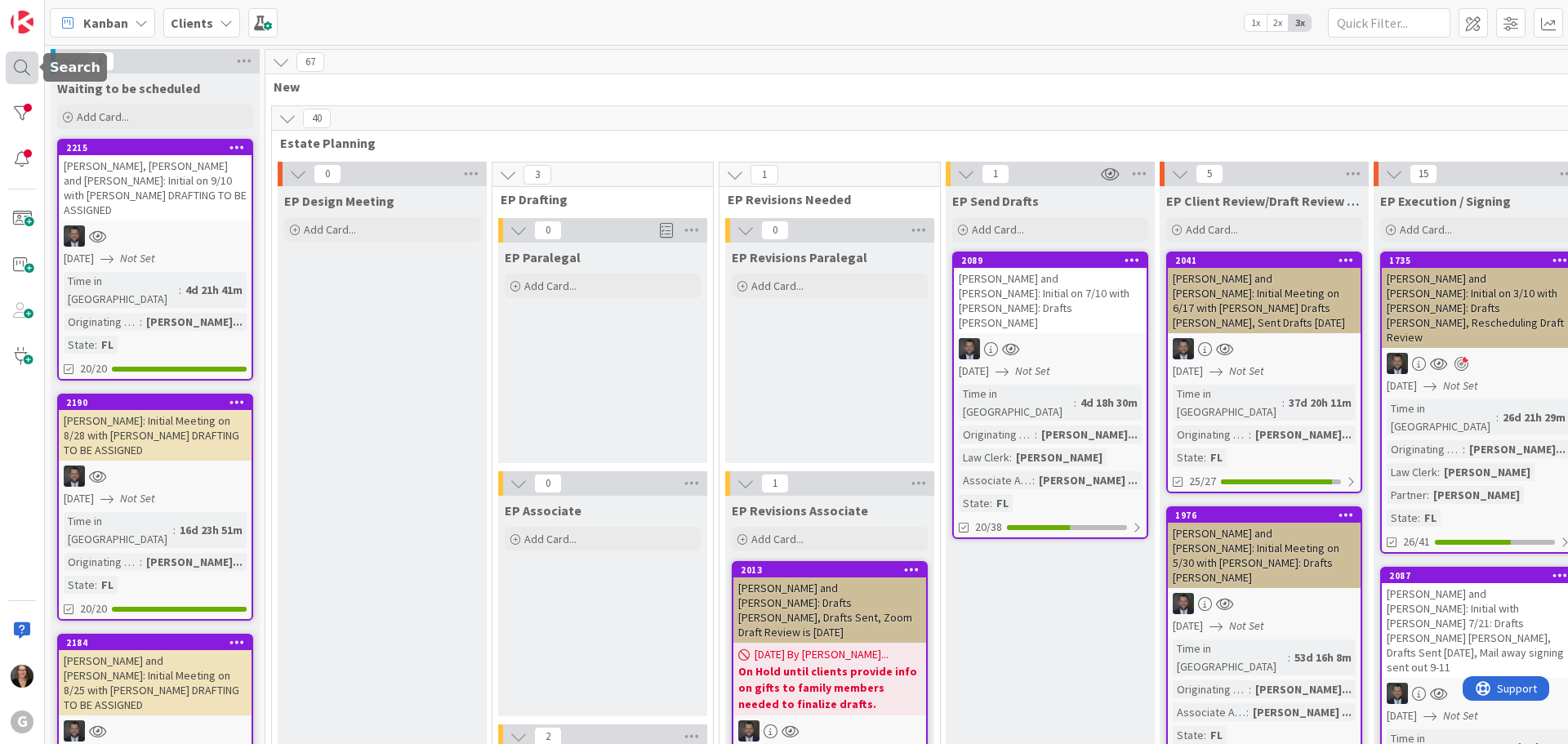
click at [16, 65] on div at bounding box center [22, 67] width 32 height 32
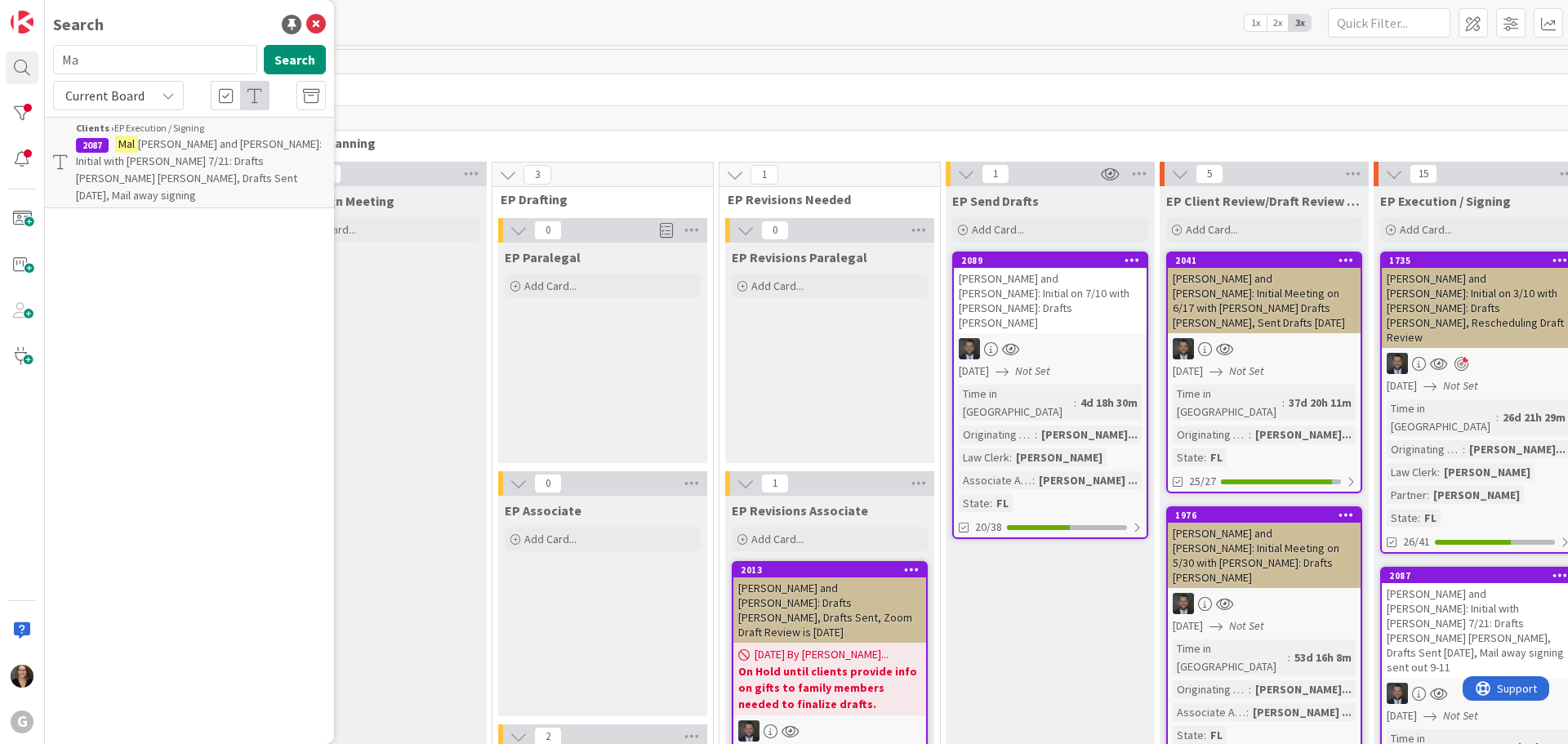
type input "M"
type input "Lundy"
click at [136, 148] on mark "Lundy" at bounding box center [158, 145] width 86 height 18
type textarea "x"
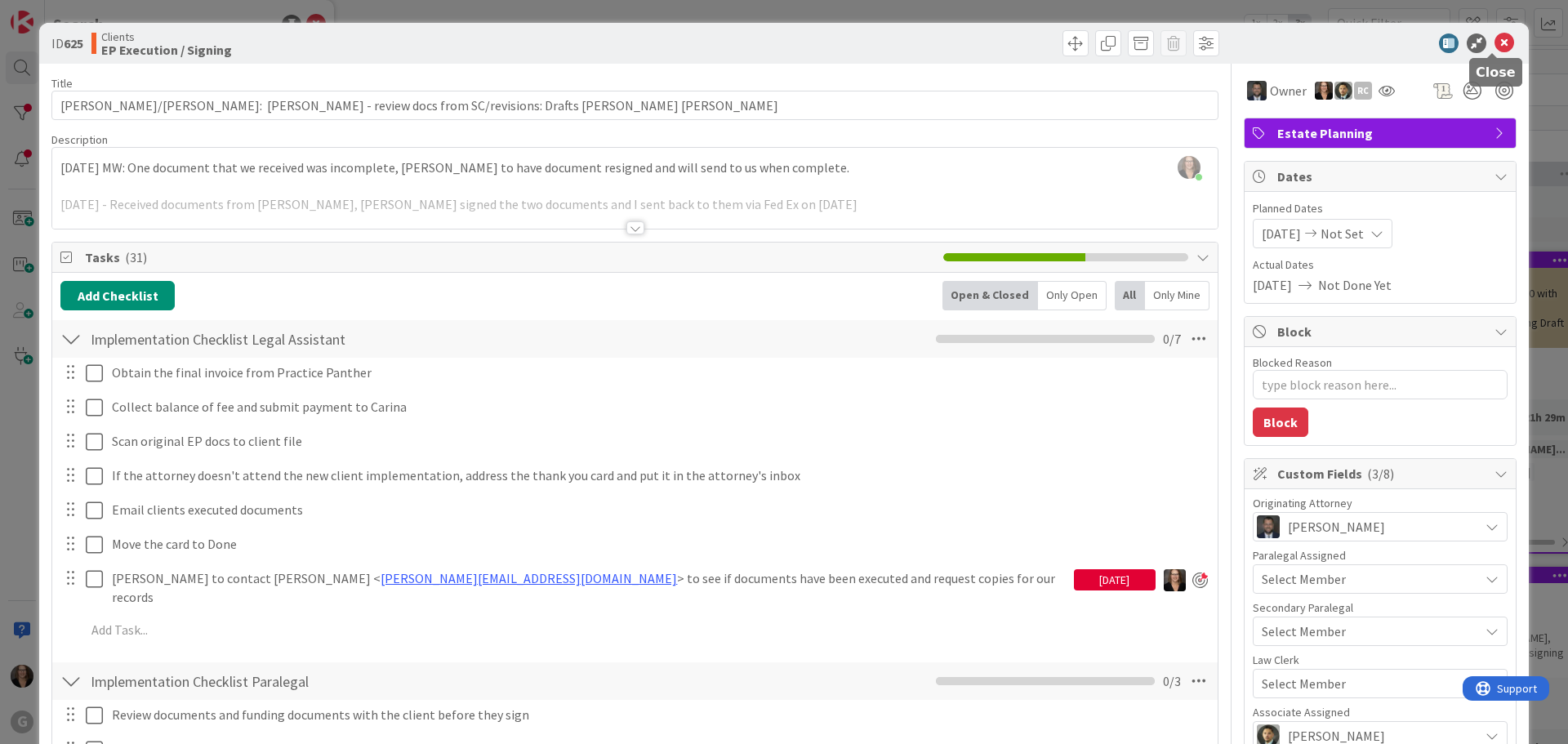
click at [1494, 43] on icon at bounding box center [1504, 43] width 19 height 19
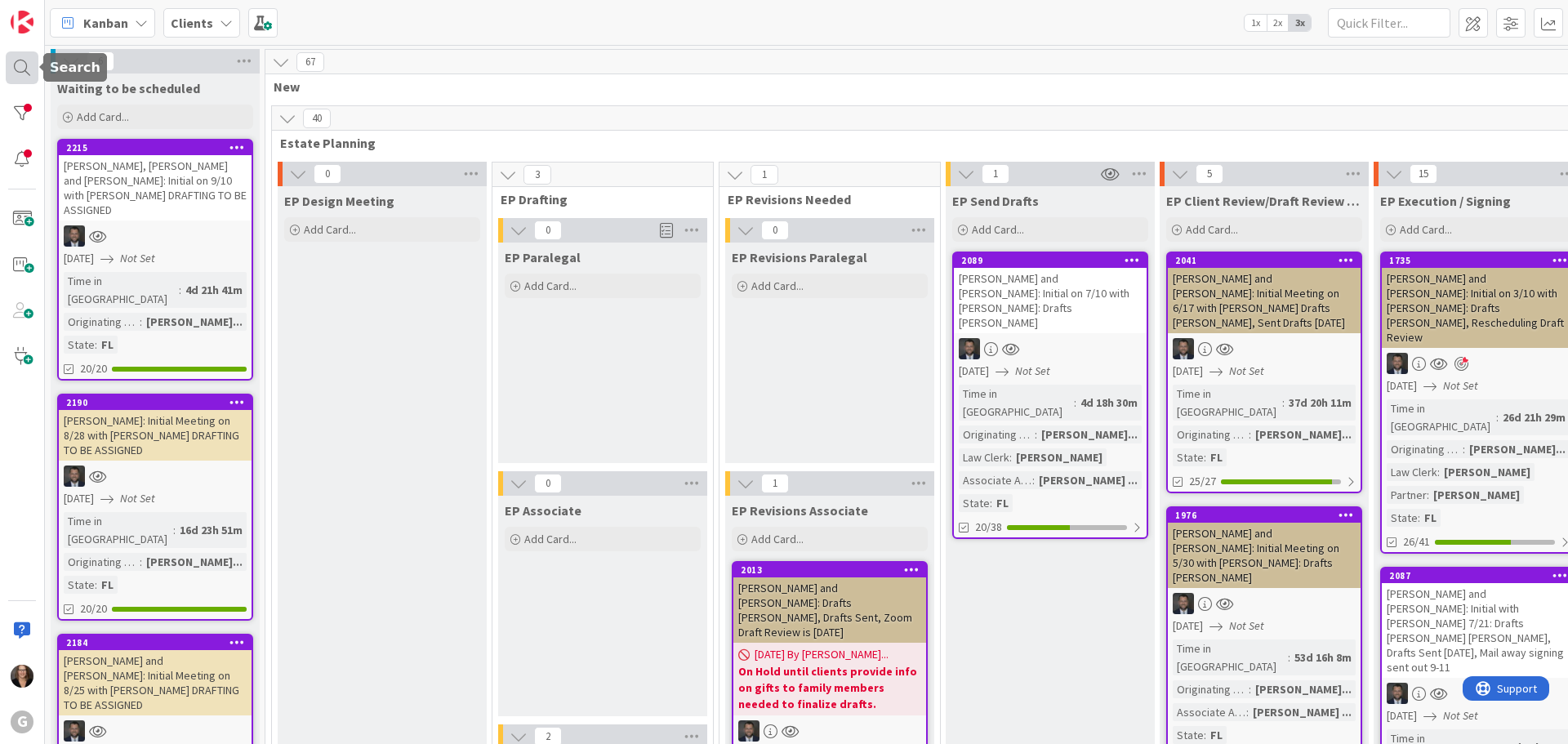
click at [23, 66] on div at bounding box center [22, 67] width 32 height 32
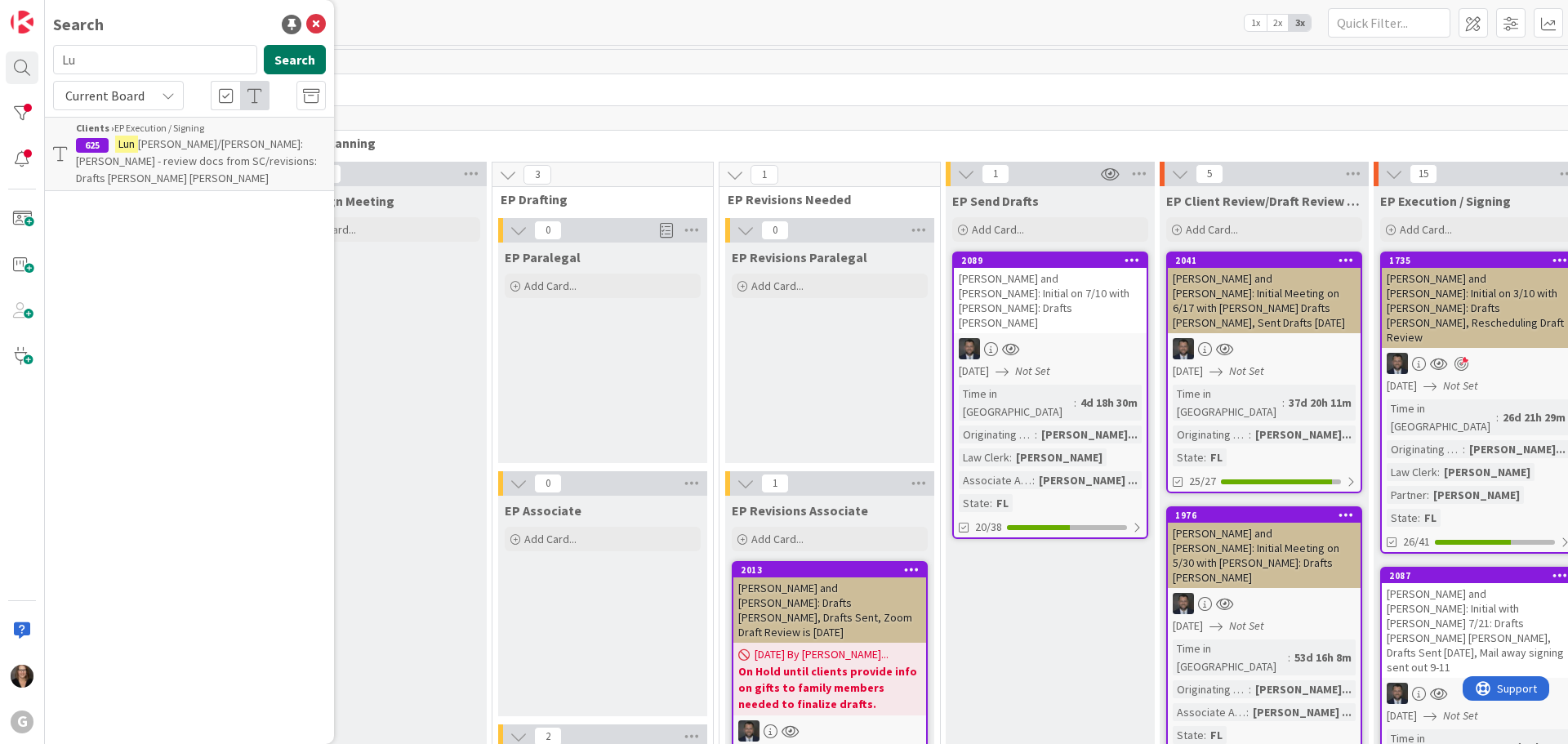
type input "L"
type input "maher"
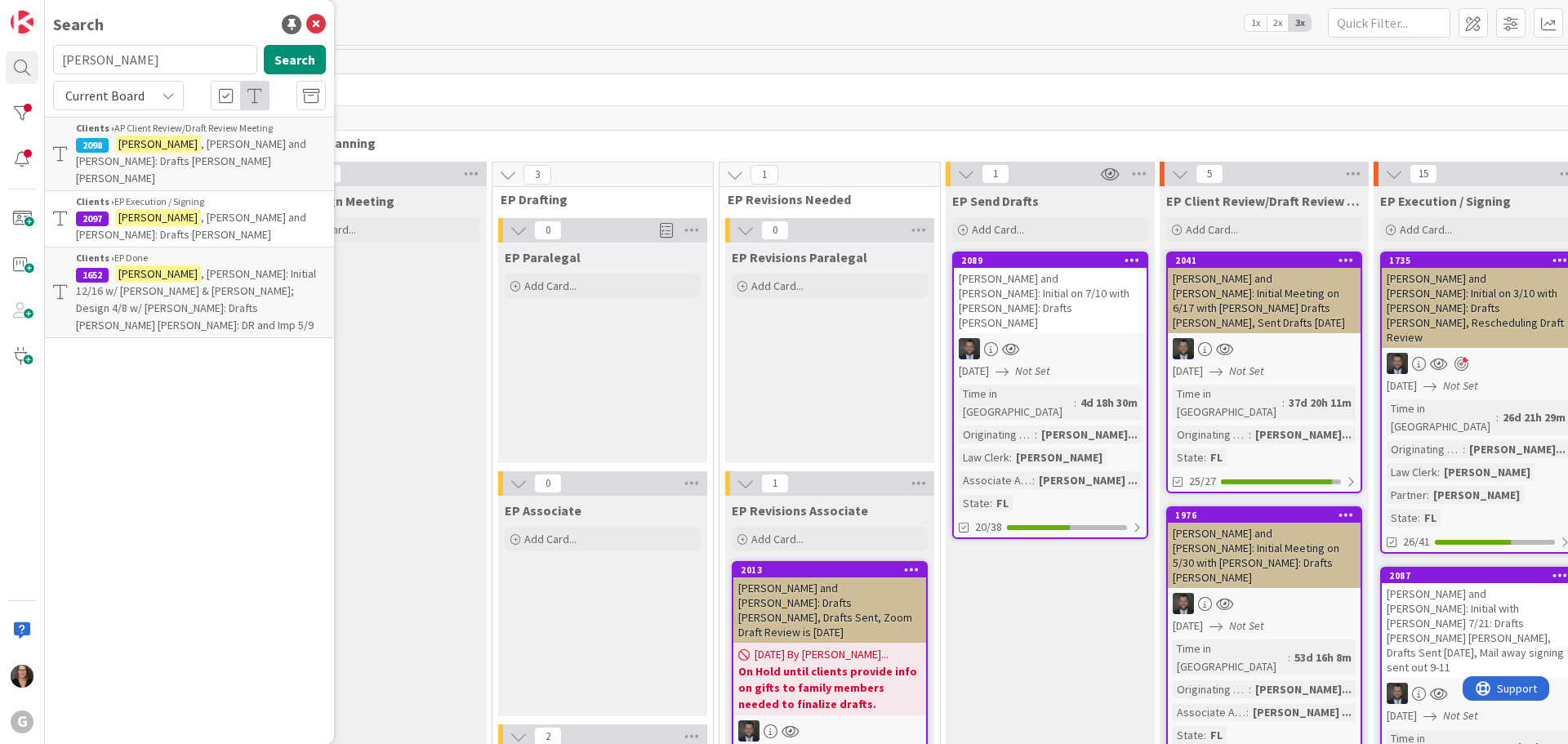
click at [216, 209] on span ", Steve and Sheryl: Drafts Paul Chris" at bounding box center [191, 225] width 231 height 32
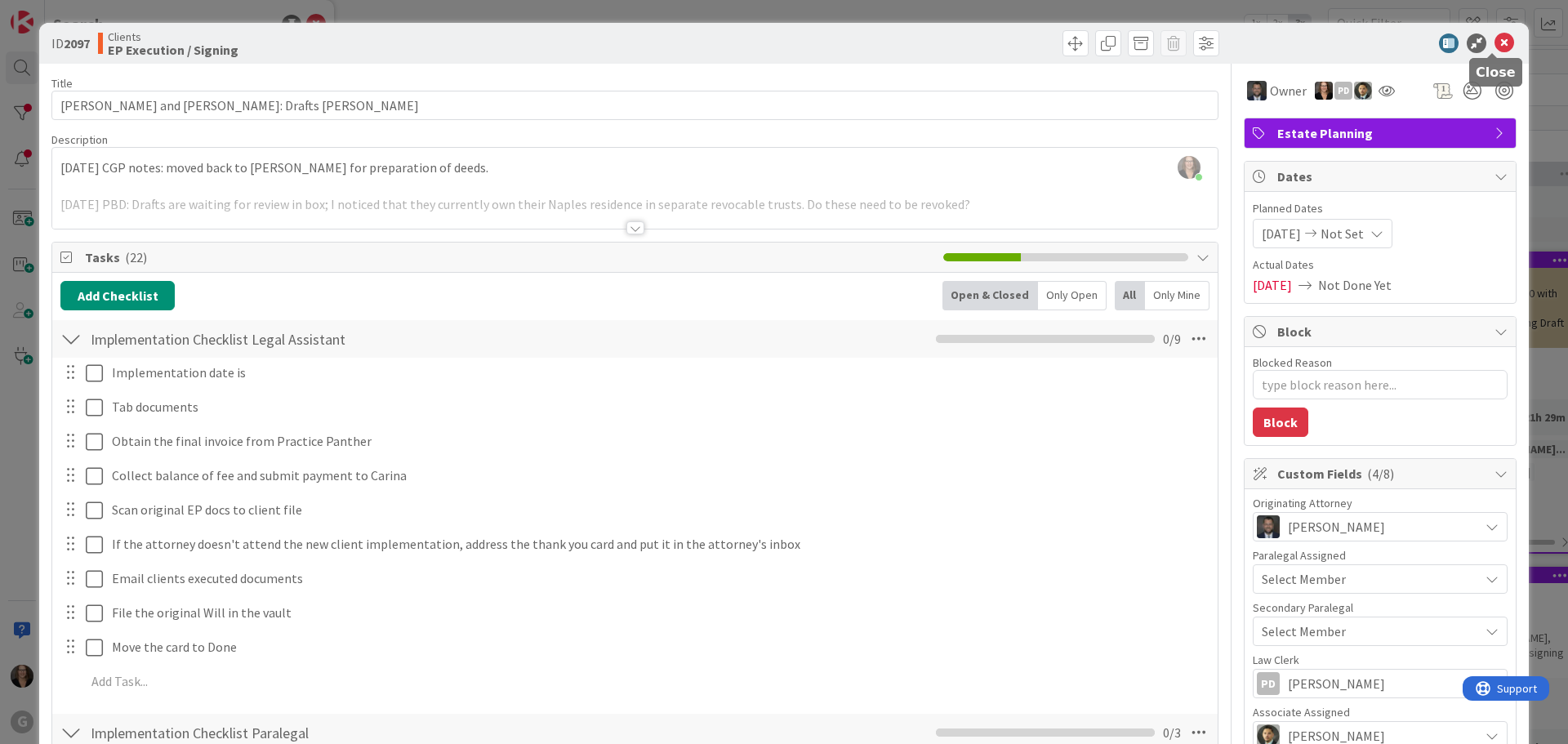
click at [1494, 41] on icon at bounding box center [1504, 43] width 19 height 19
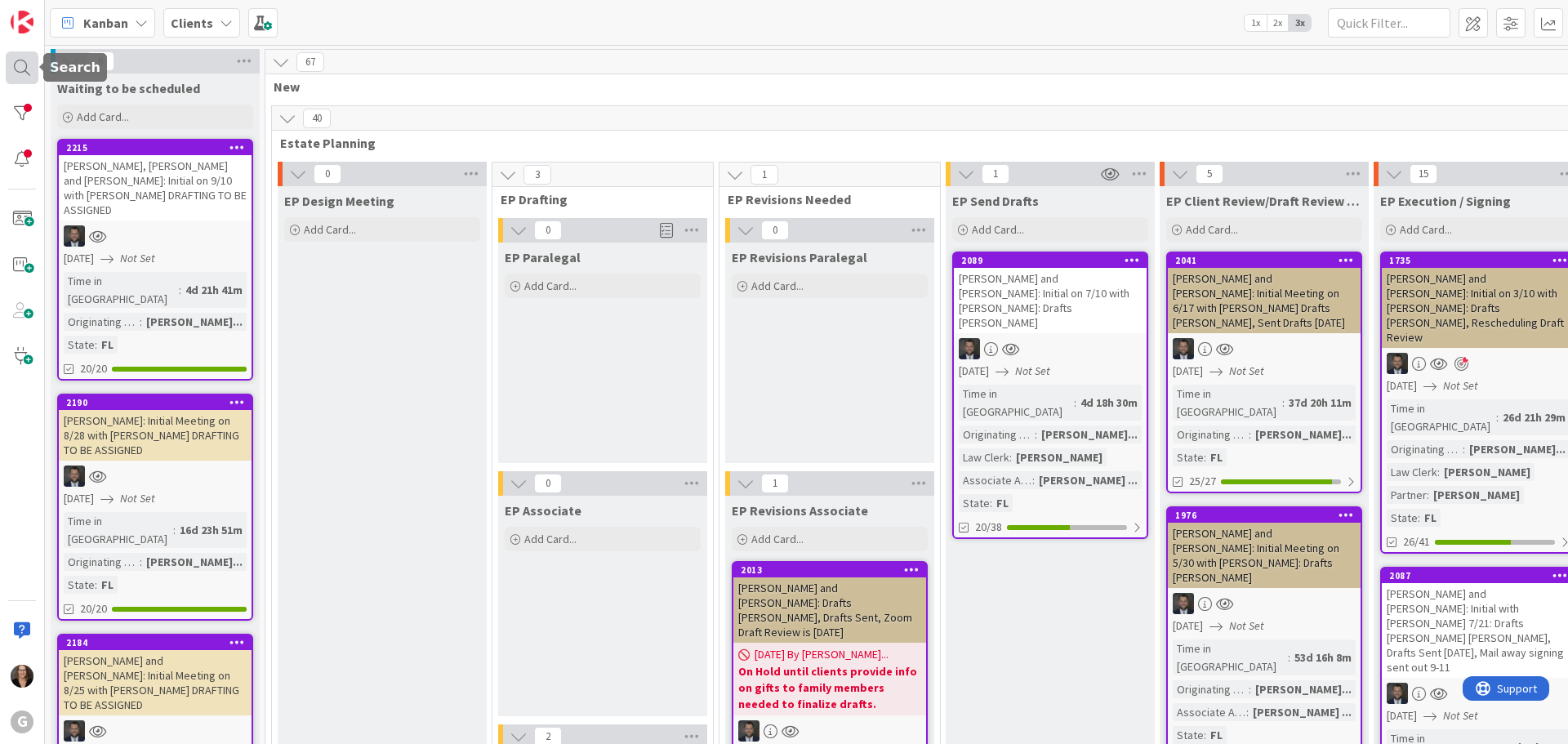
click at [23, 66] on div at bounding box center [22, 67] width 32 height 32
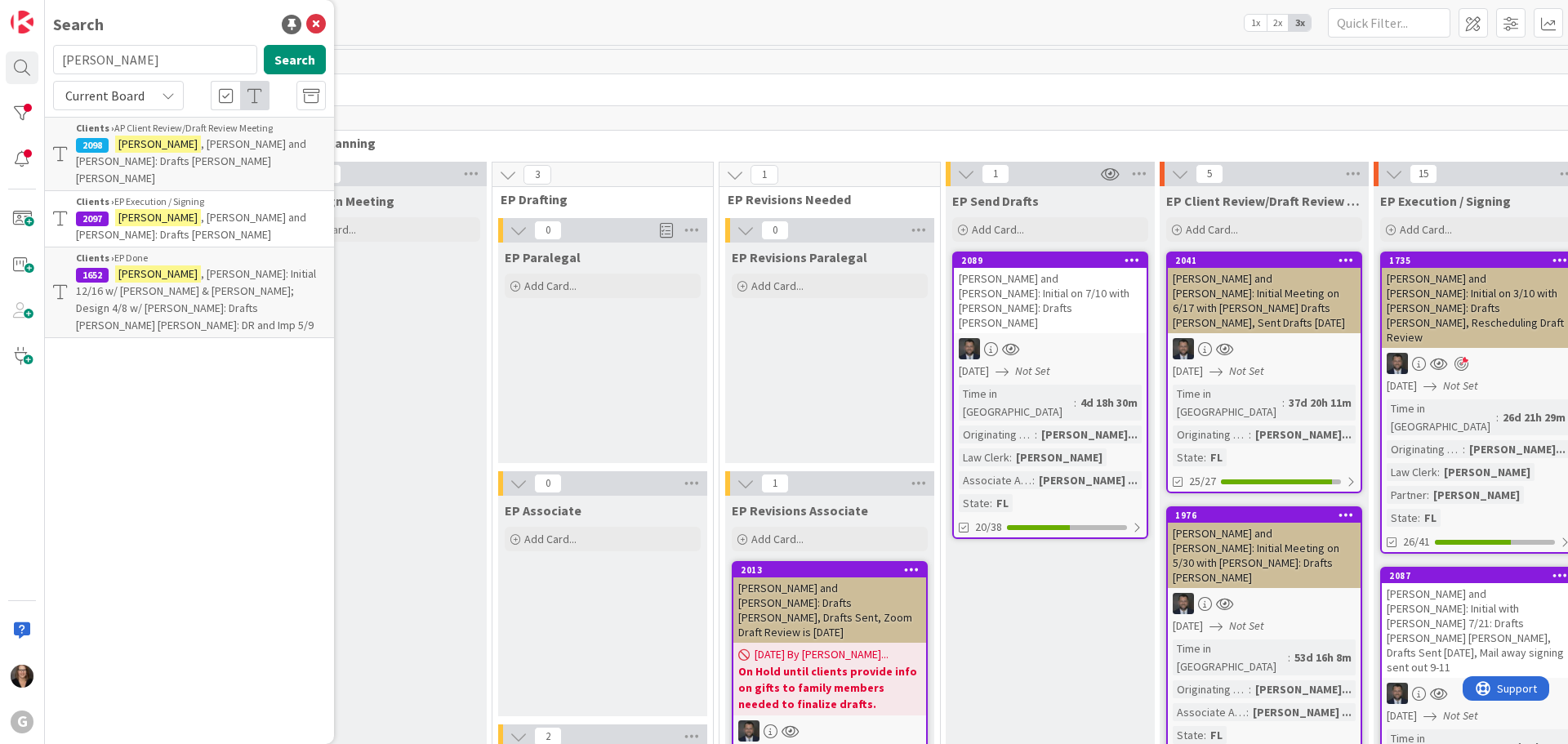
click at [142, 149] on mark "Maher" at bounding box center [158, 145] width 86 height 18
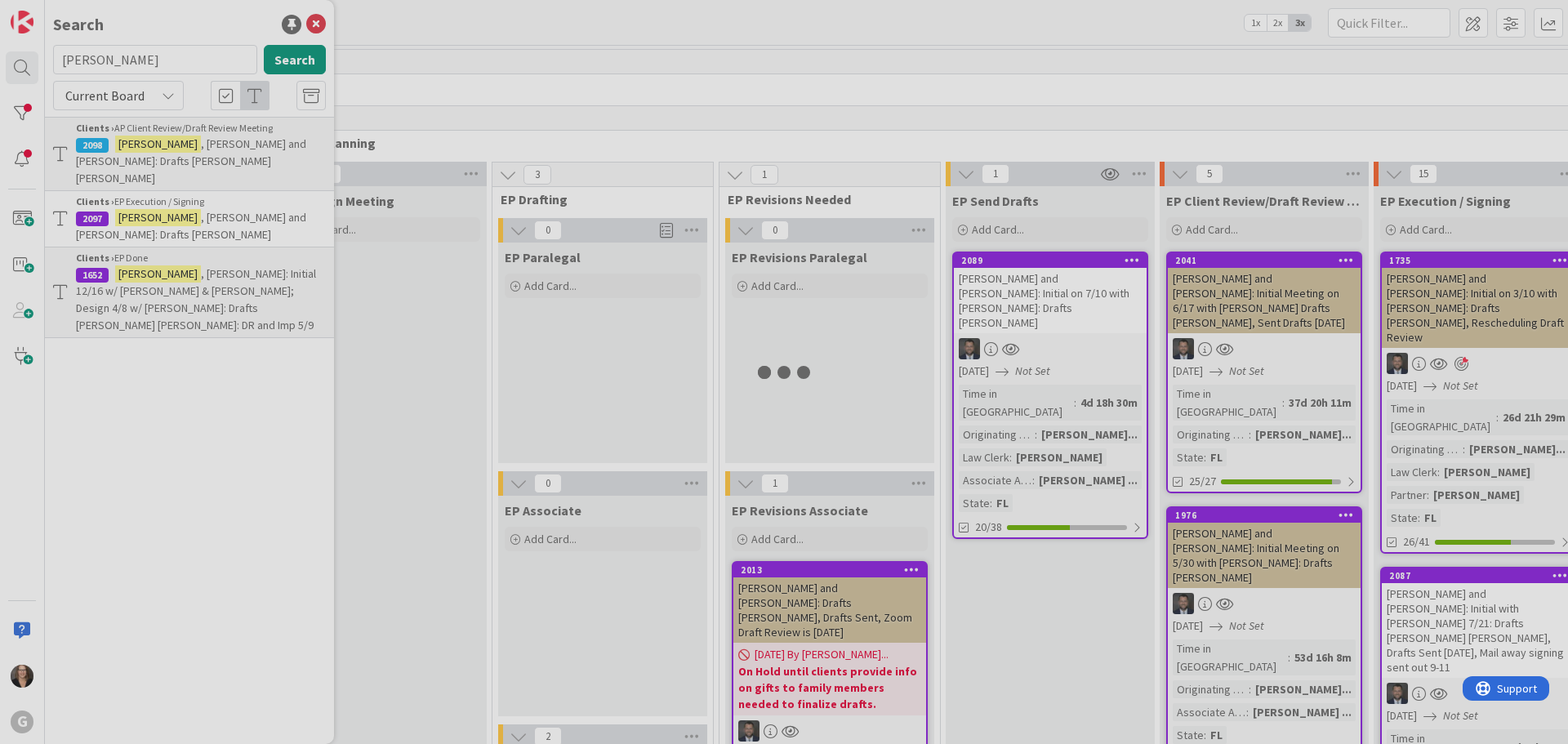
click at [142, 149] on div at bounding box center [784, 372] width 1568 height 744
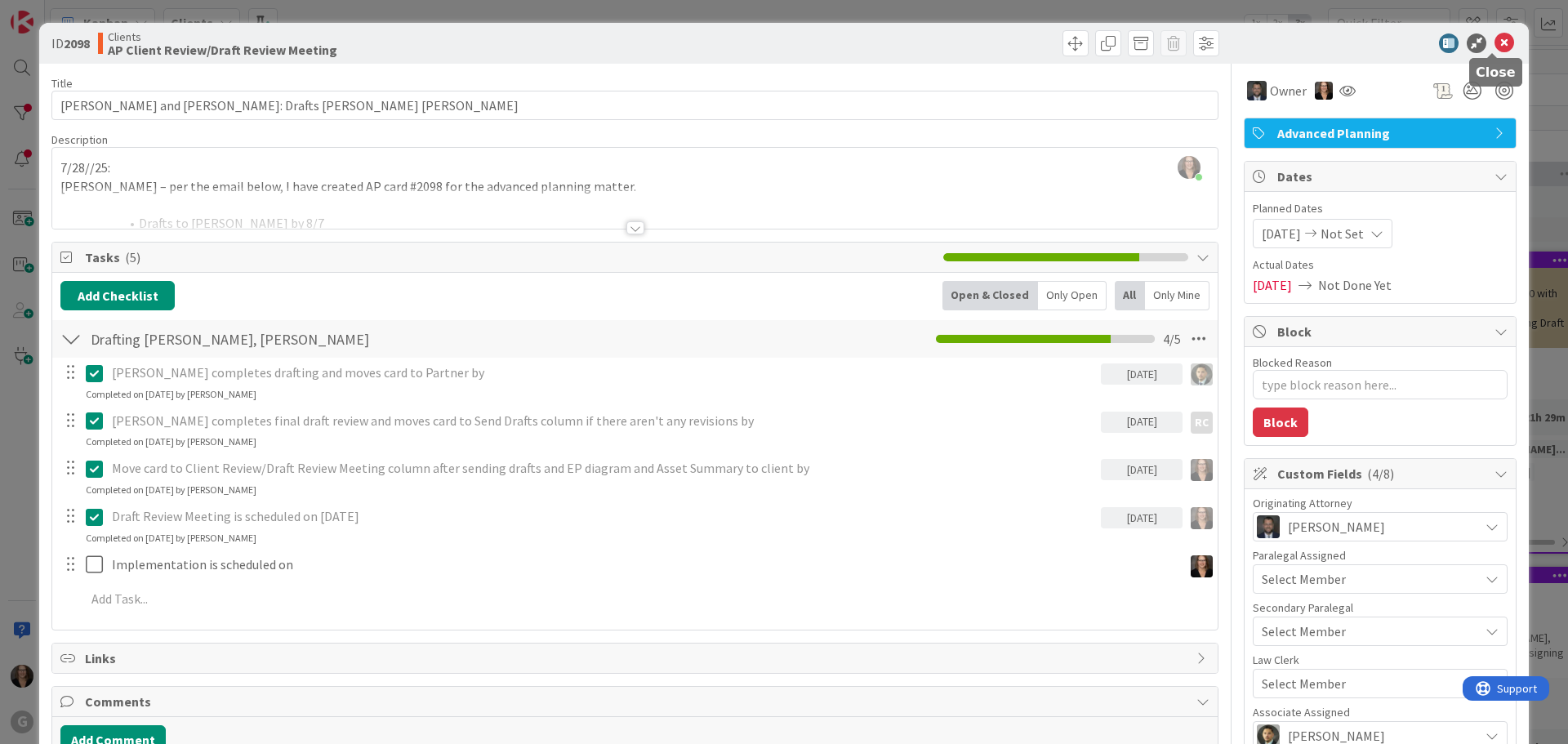
click at [1494, 39] on icon at bounding box center [1504, 43] width 19 height 19
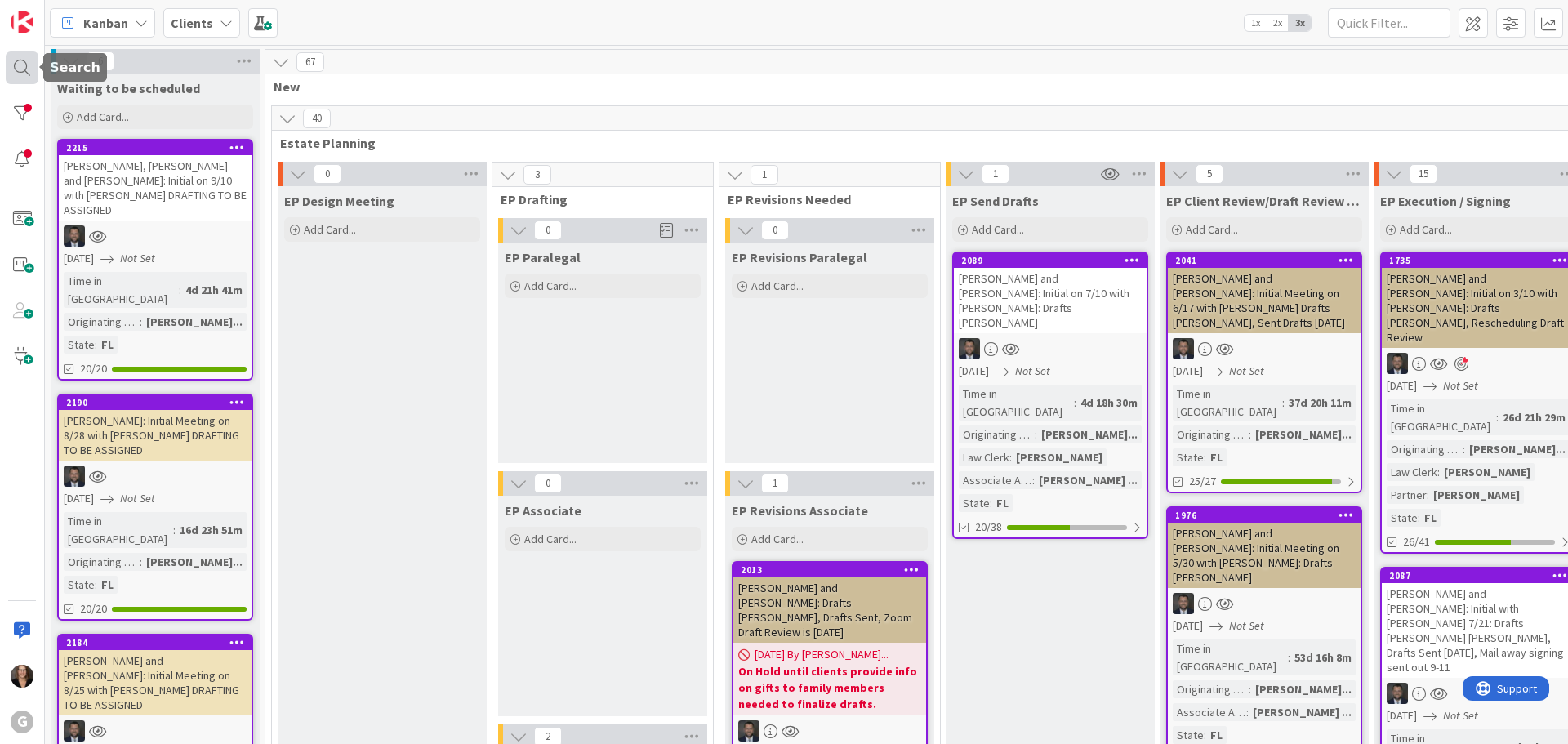
click at [18, 66] on div at bounding box center [22, 67] width 32 height 32
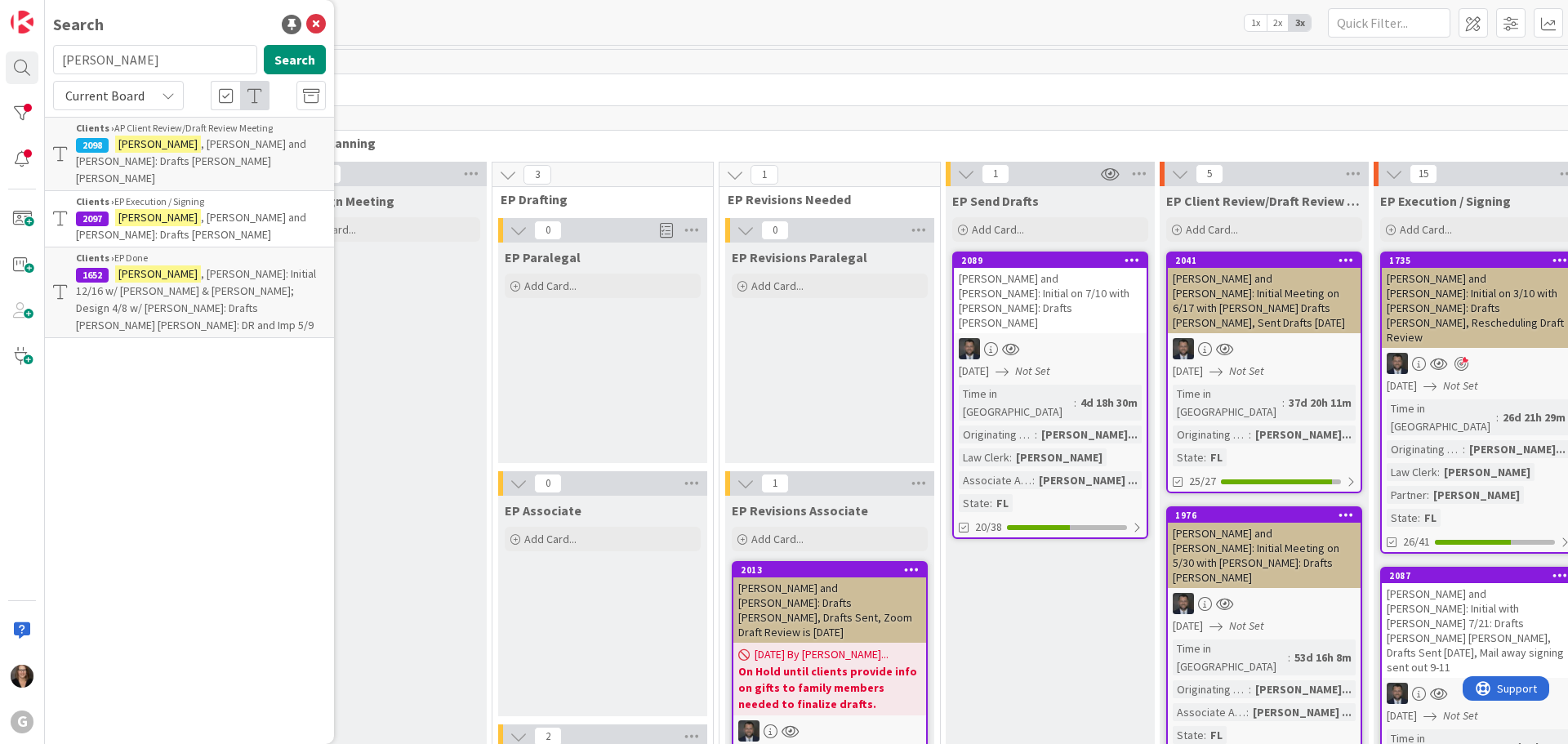
click at [131, 266] on p "Maher , Maureen: Initial 12/16 w/ Brad & Chris; Design 4/8 w/ Chris: Drafts Pau…" at bounding box center [201, 300] width 250 height 68
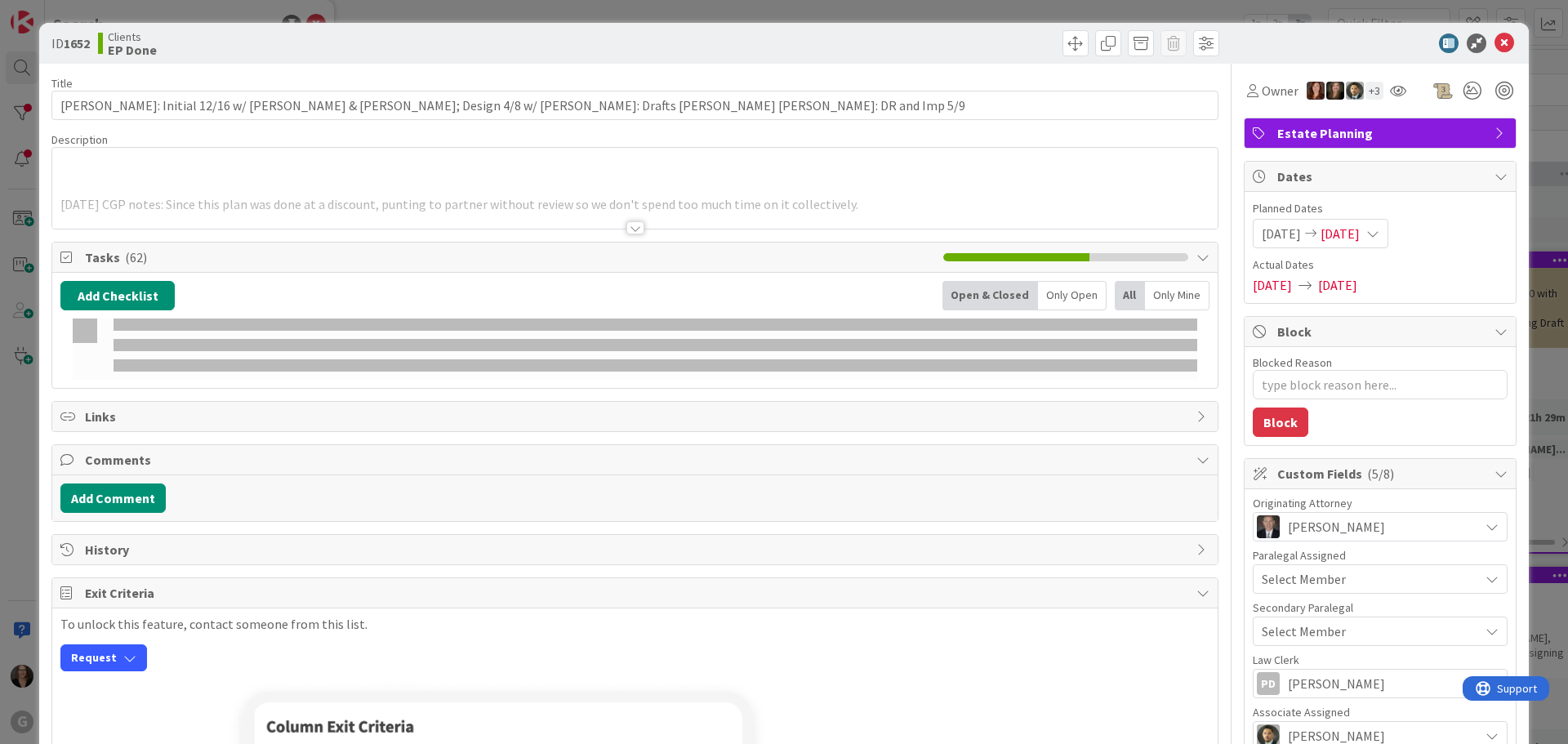
type textarea "x"
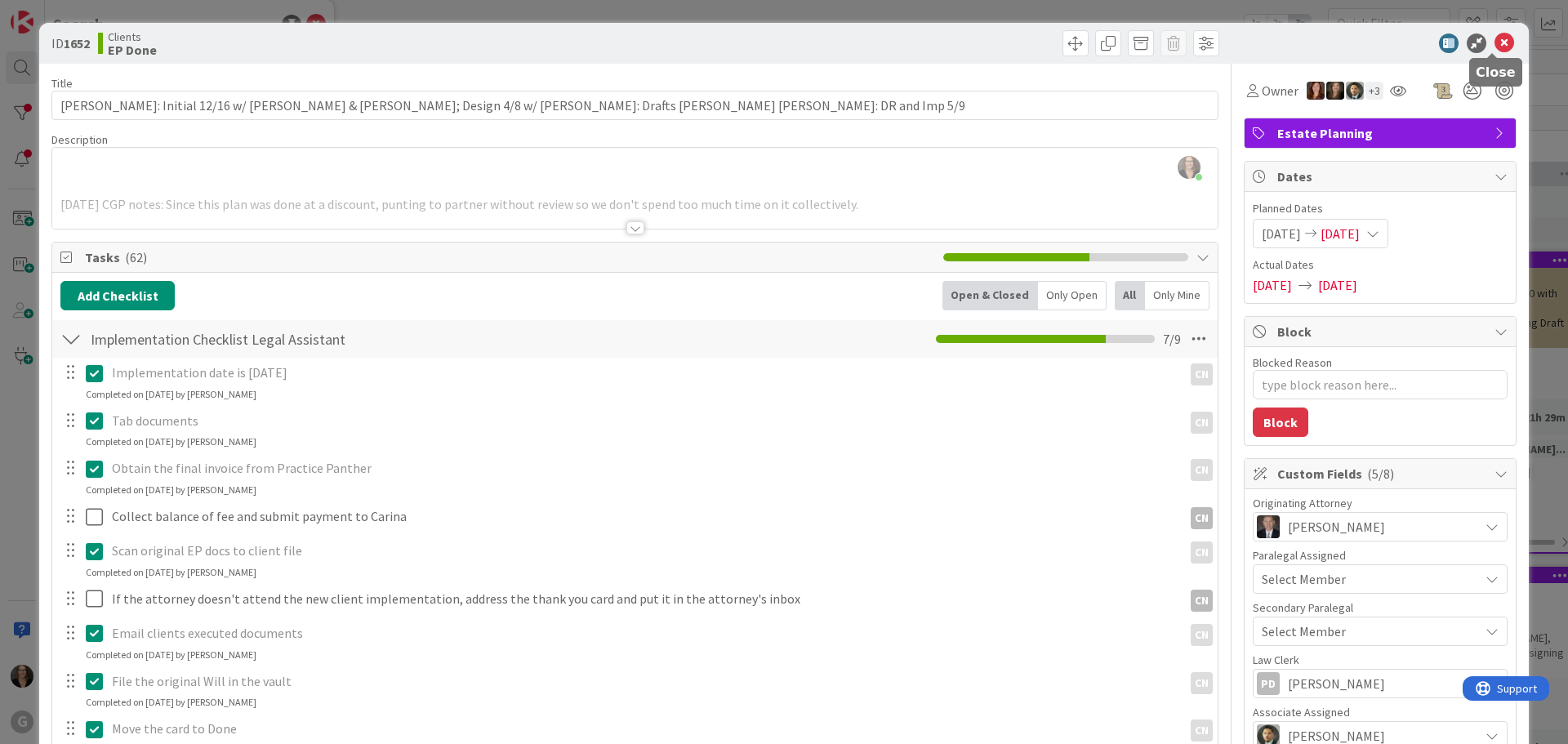
click at [1497, 41] on icon at bounding box center [1504, 43] width 19 height 19
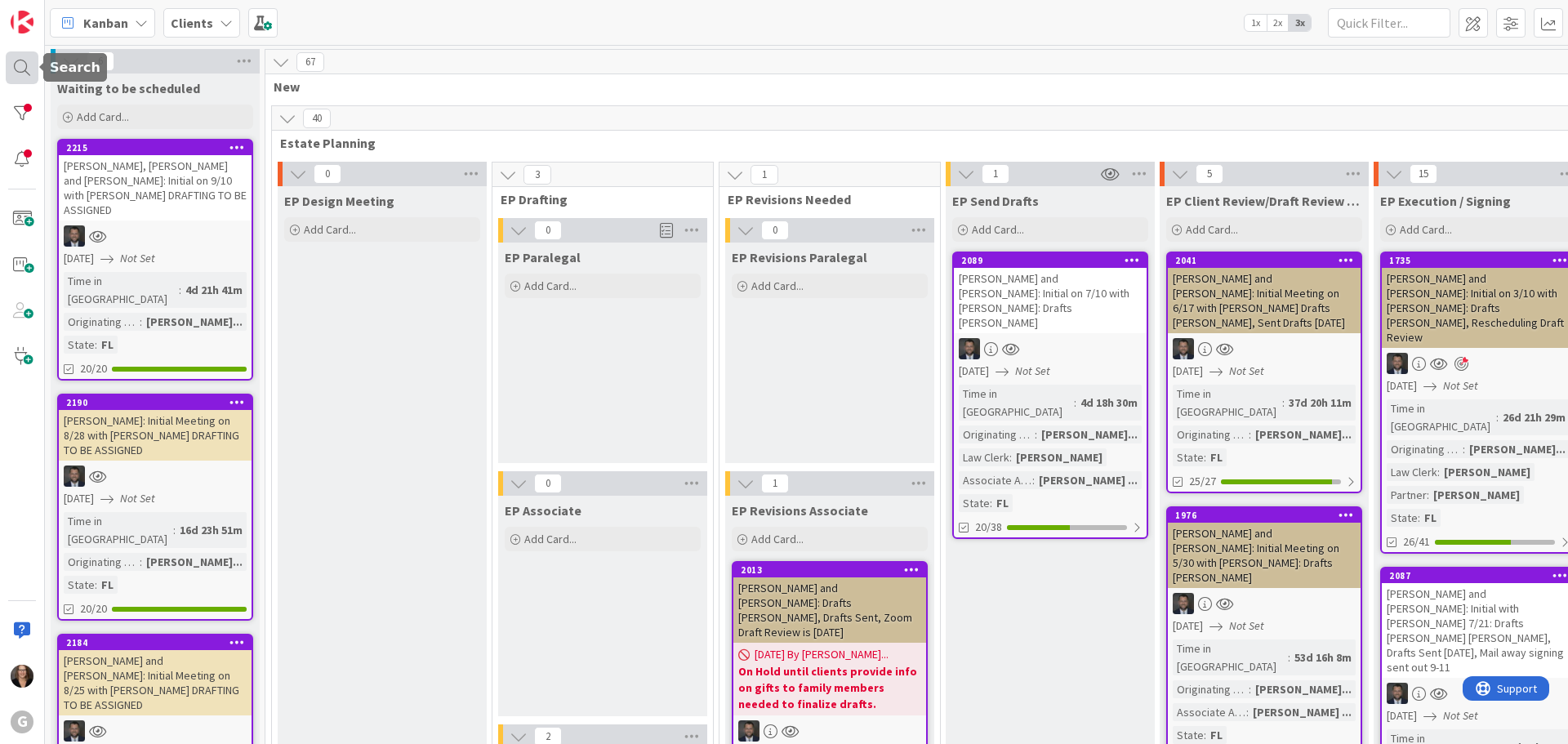
click at [24, 67] on div at bounding box center [22, 67] width 32 height 32
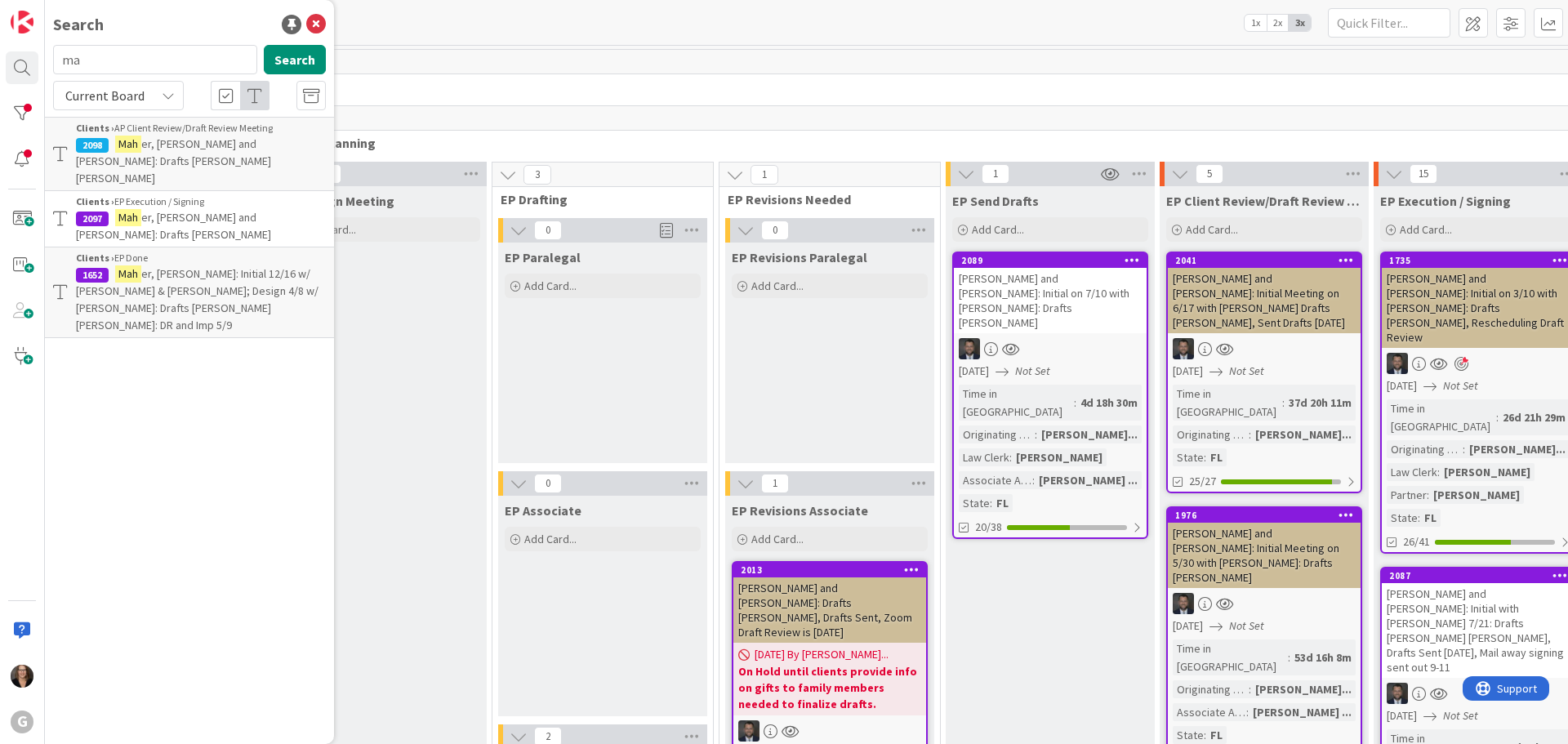
type input "m"
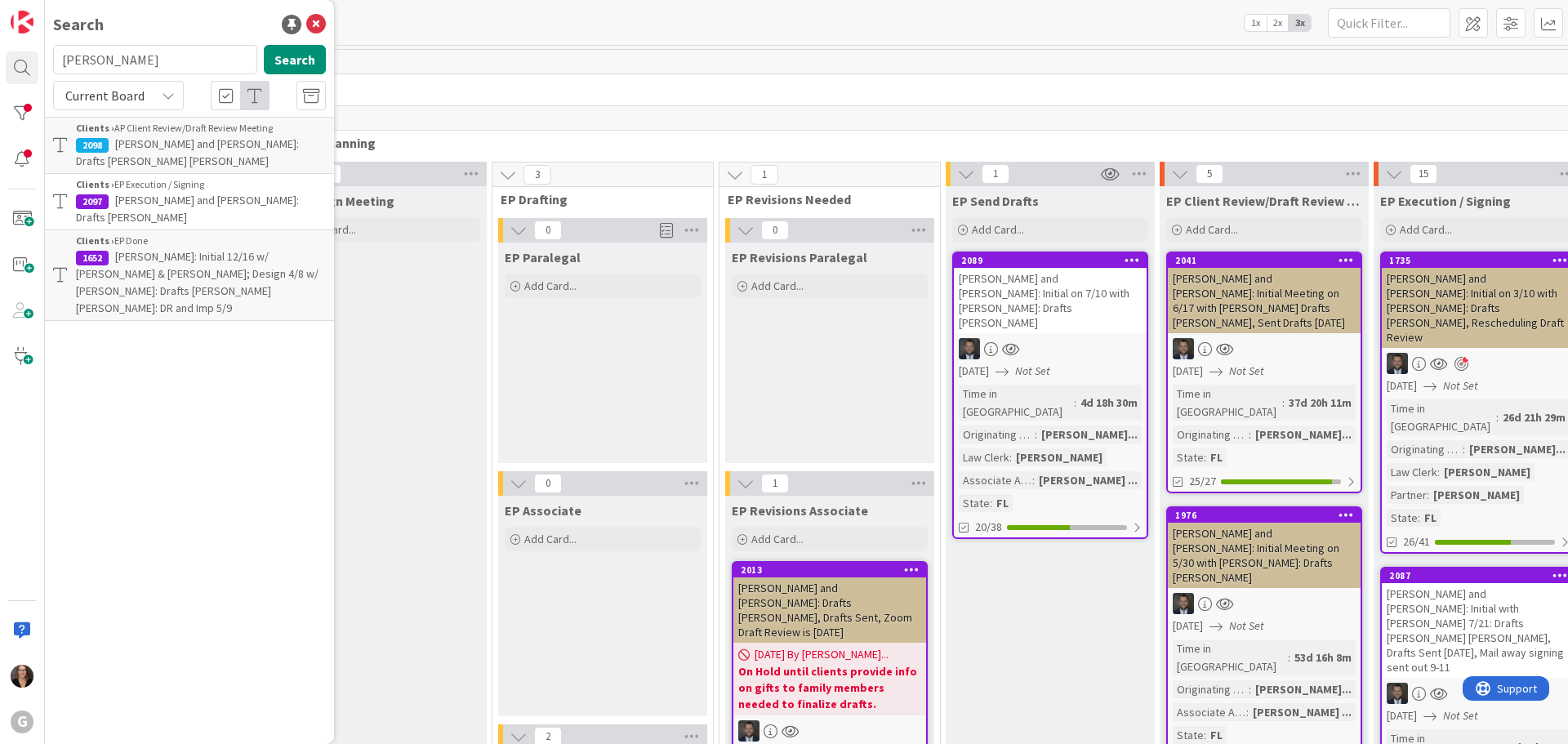
type input "Rehn"
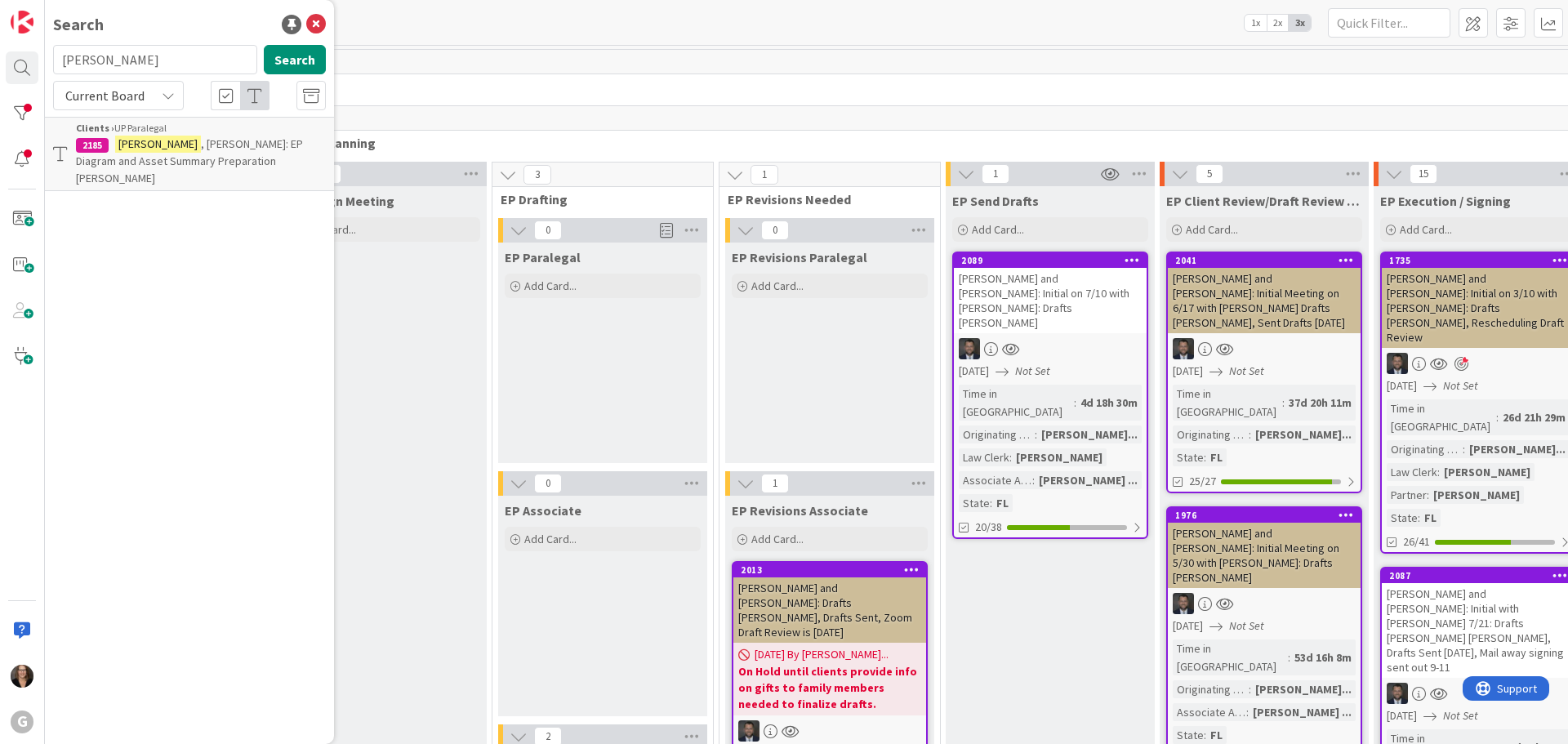
click at [203, 153] on span ", Charles: EP Diagram and Asset Summary Preparation Paul Chris" at bounding box center [189, 161] width 227 height 49
type textarea "x"
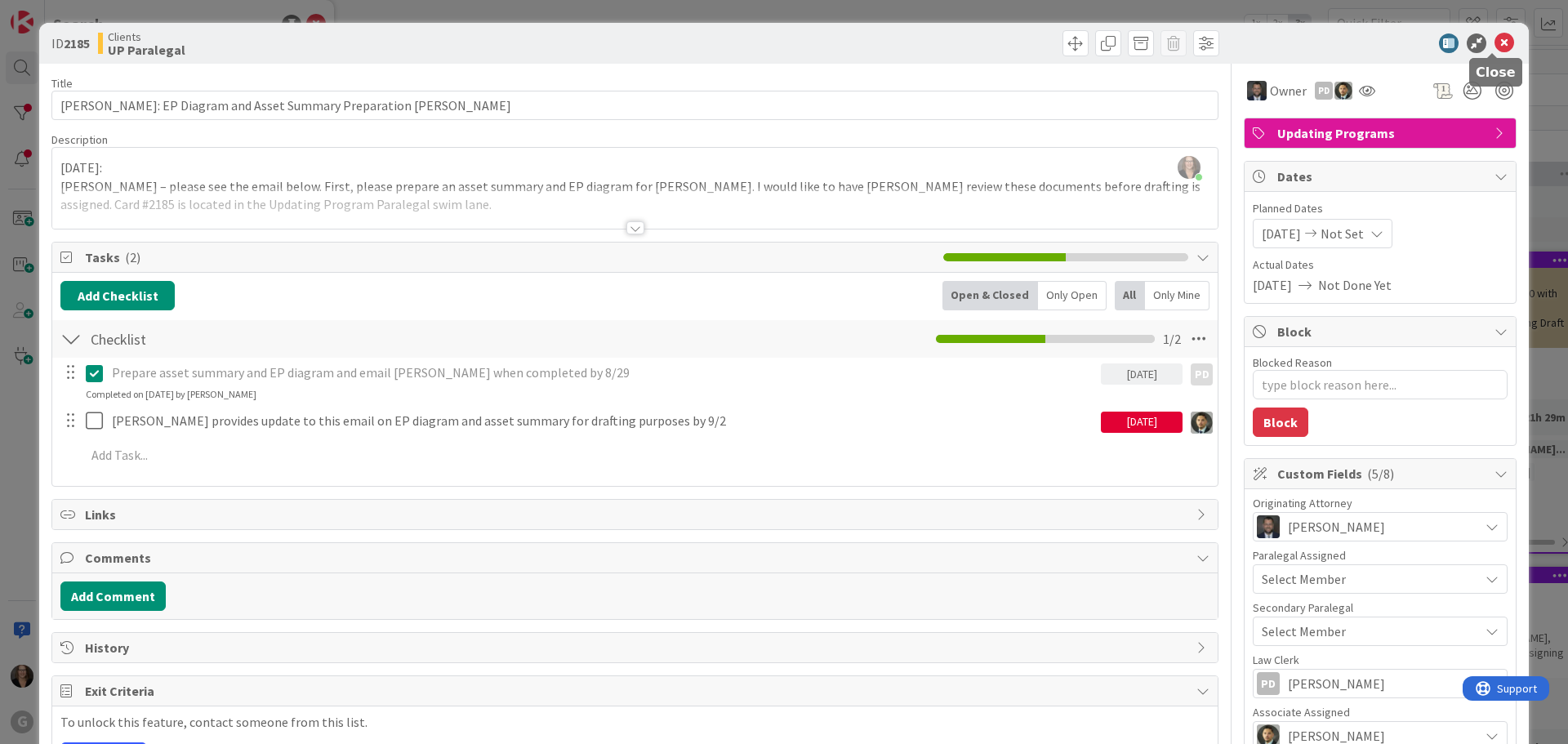
click at [1494, 42] on icon at bounding box center [1504, 43] width 19 height 19
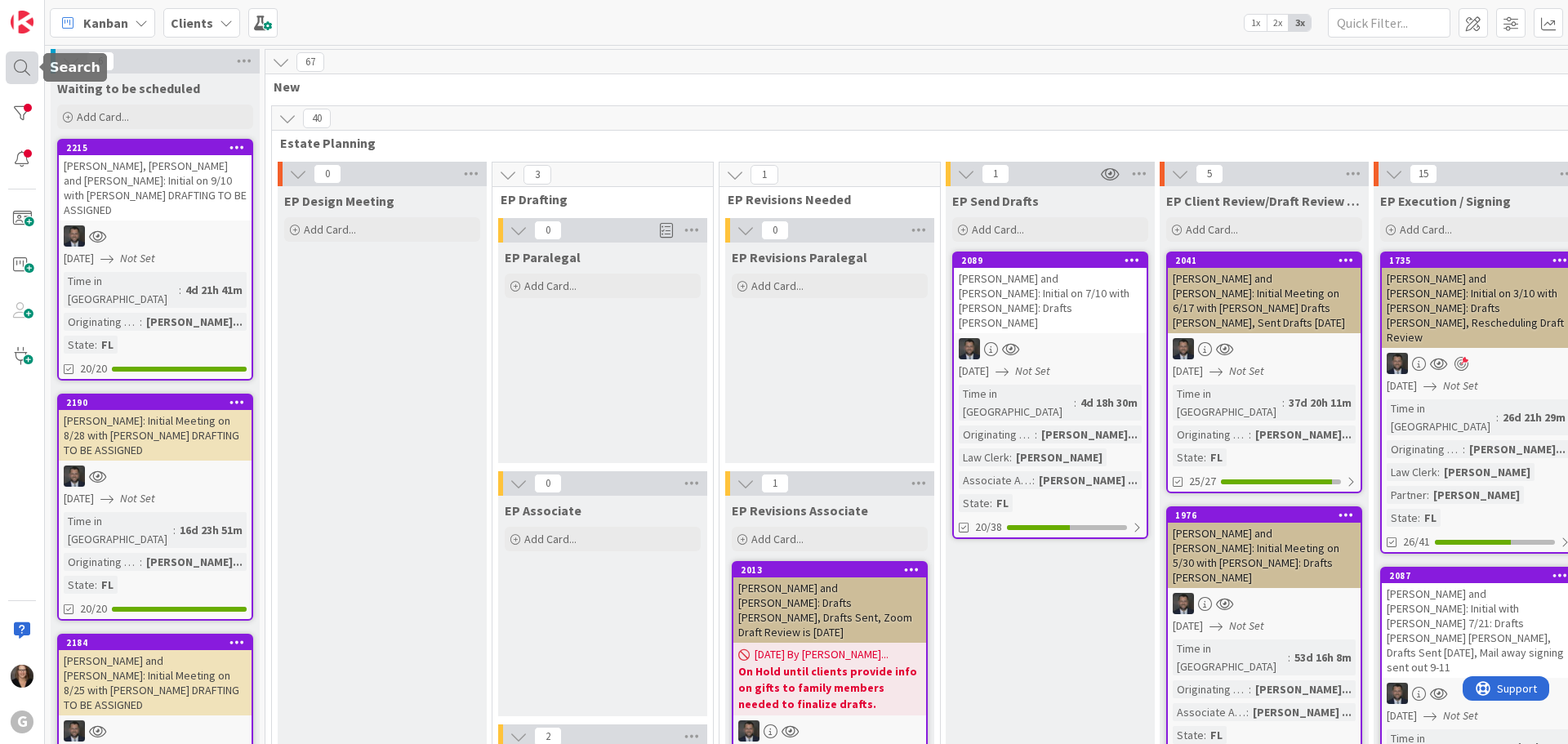
click at [19, 68] on div at bounding box center [22, 67] width 32 height 32
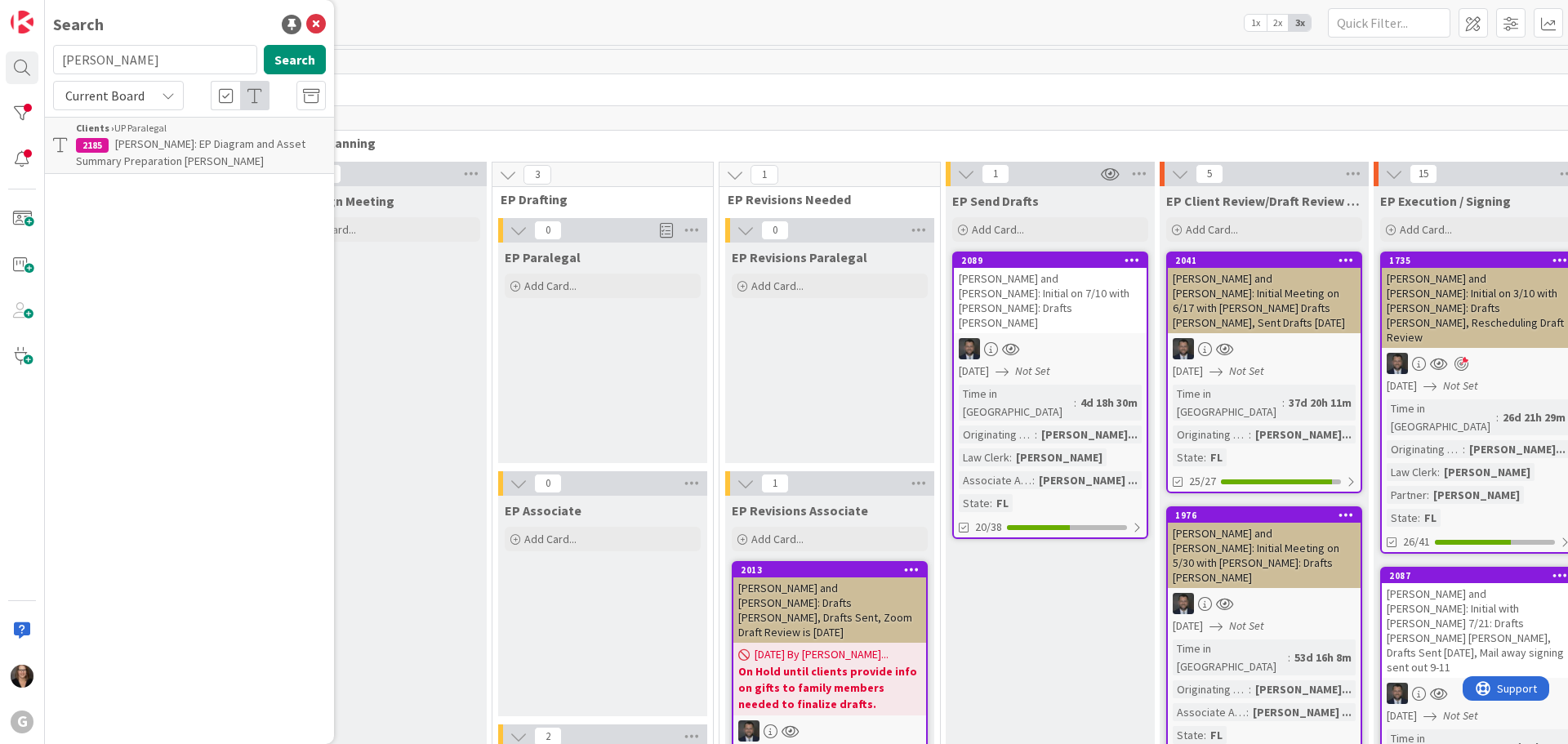
type input "Rippe"
click at [245, 150] on span ", Robert and Lorraine: Initial on 3/10 with Jonas: Drafts Paul Bobby, Reschedul…" at bounding box center [191, 169] width 231 height 66
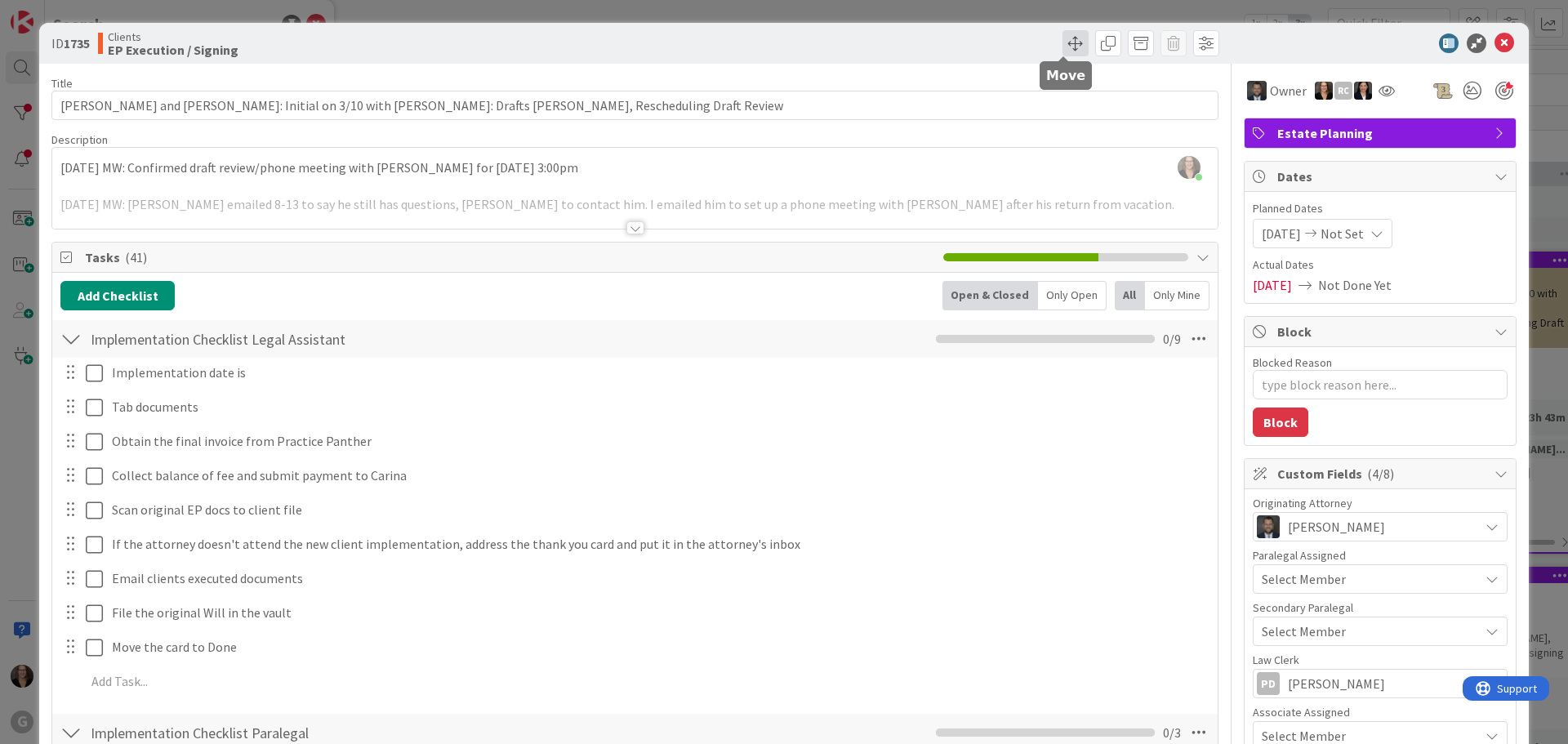
click at [1062, 43] on span at bounding box center [1075, 43] width 26 height 26
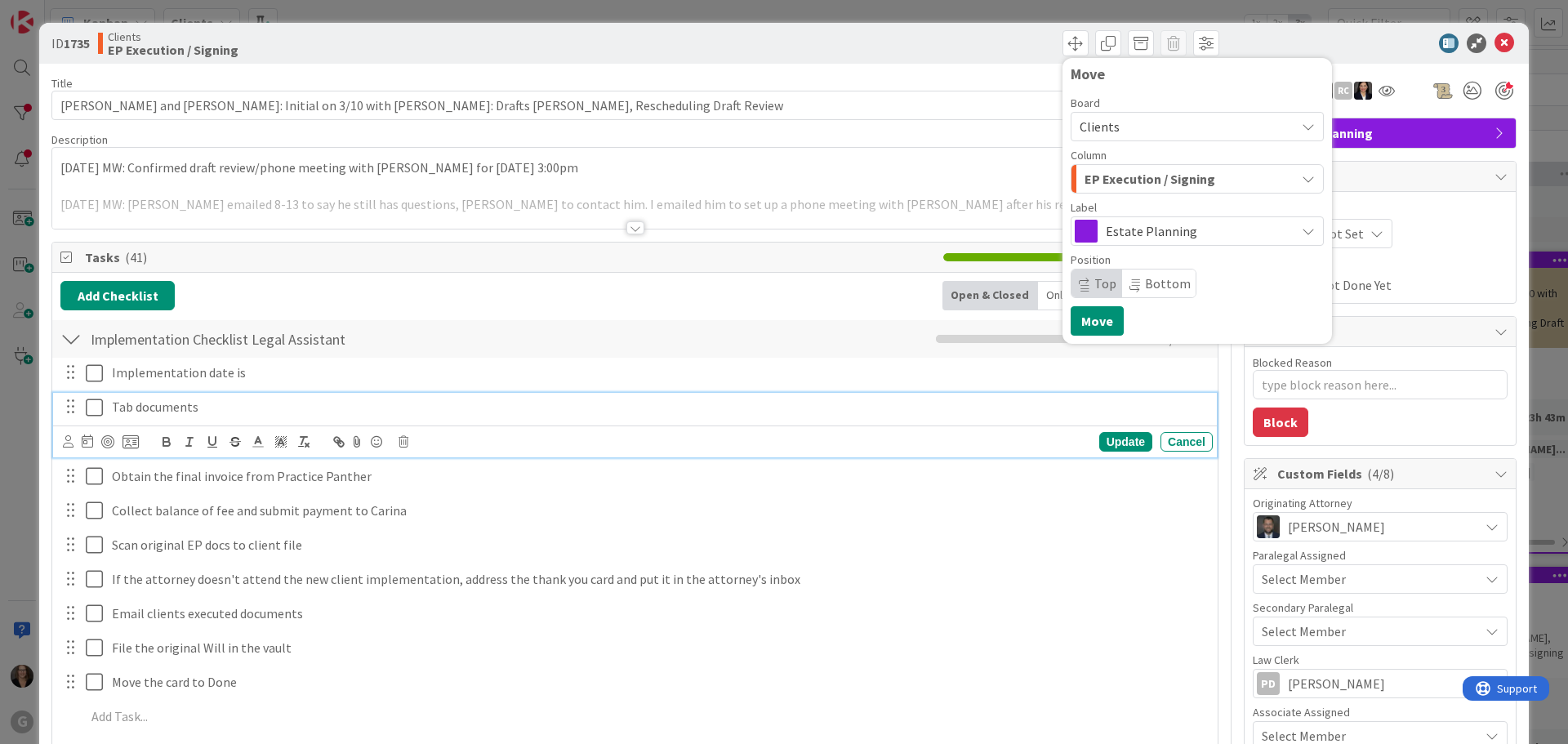
click at [663, 412] on p "Tab documents" at bounding box center [659, 407] width 1095 height 18
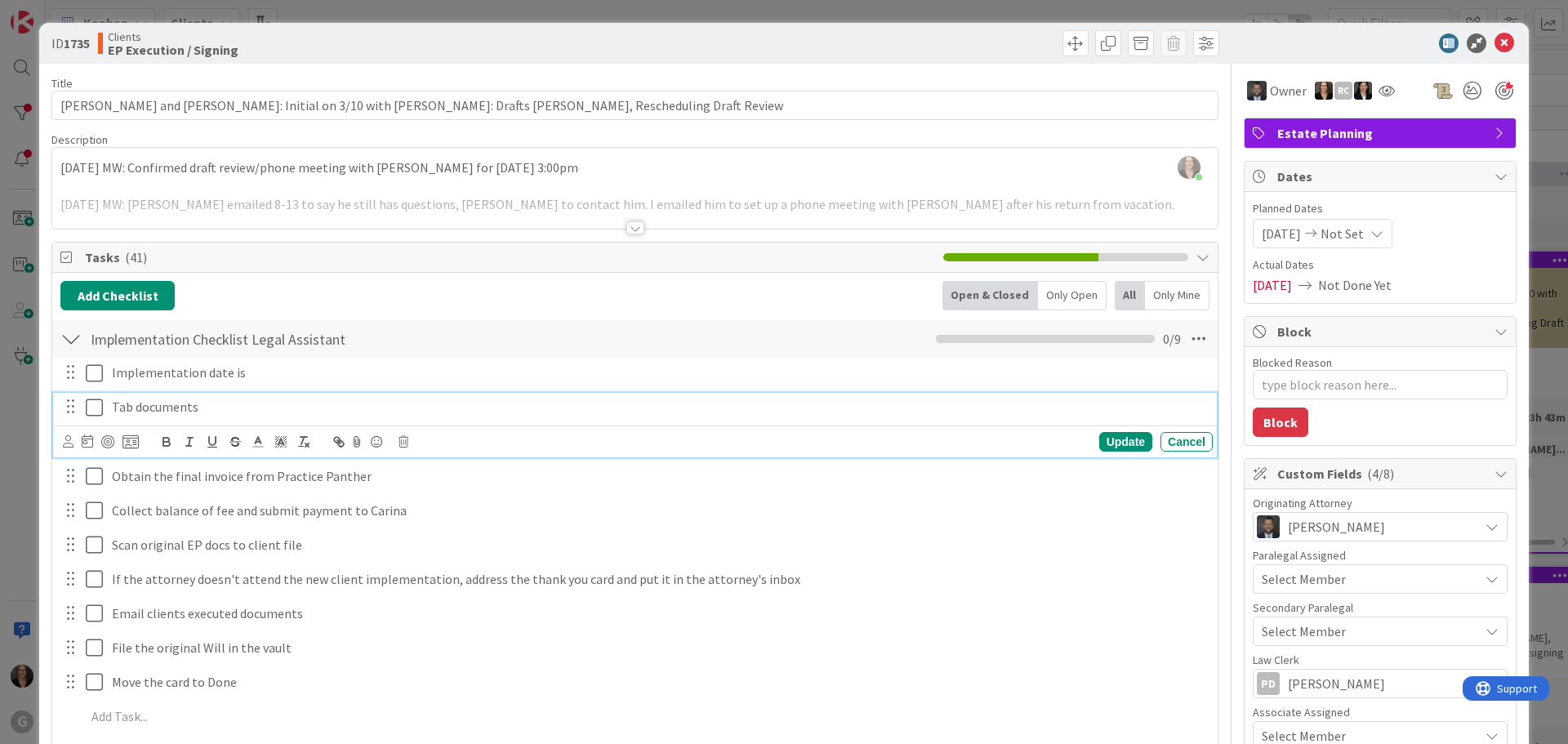
type textarea "x"
click at [1494, 43] on icon at bounding box center [1504, 43] width 19 height 19
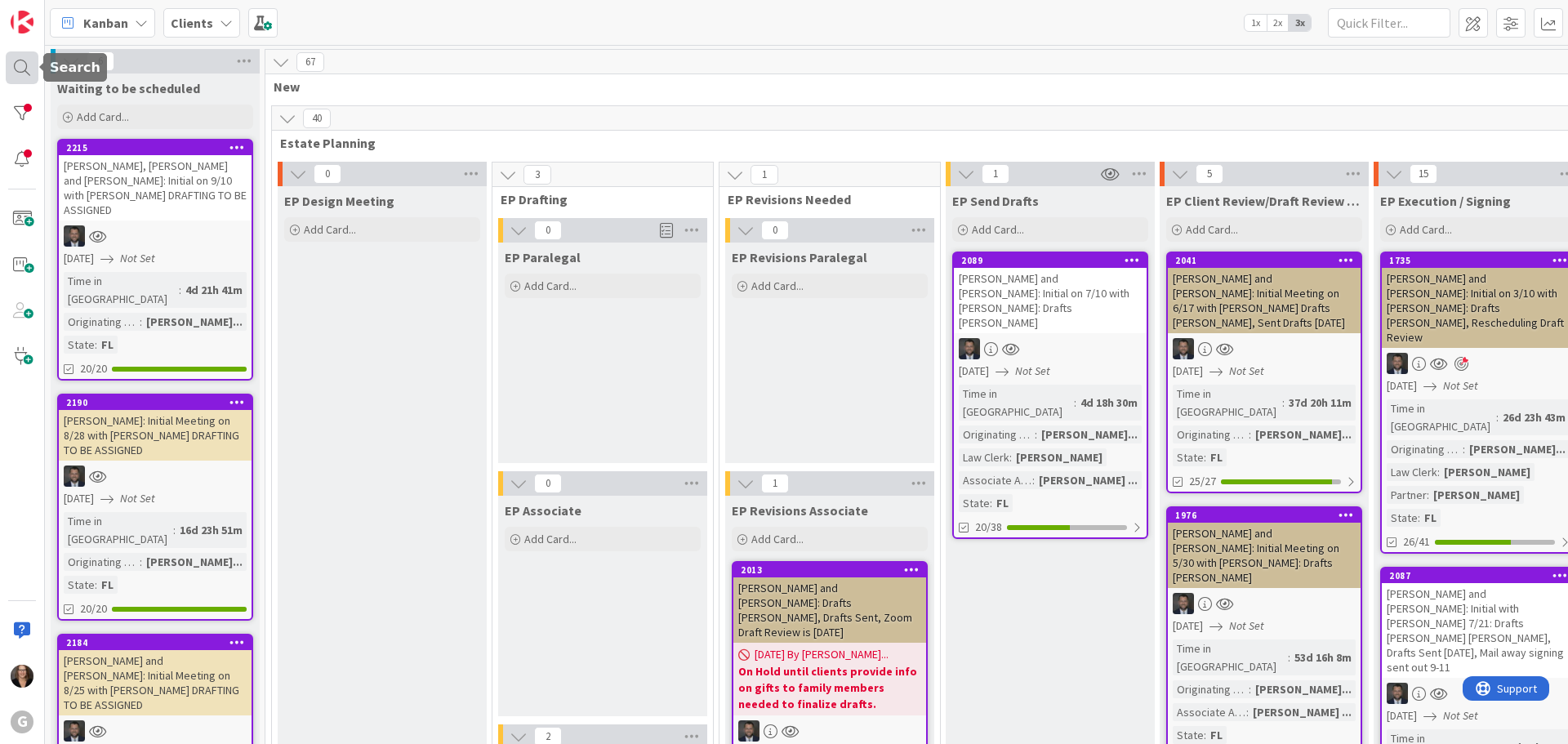
click at [26, 72] on div at bounding box center [22, 67] width 32 height 32
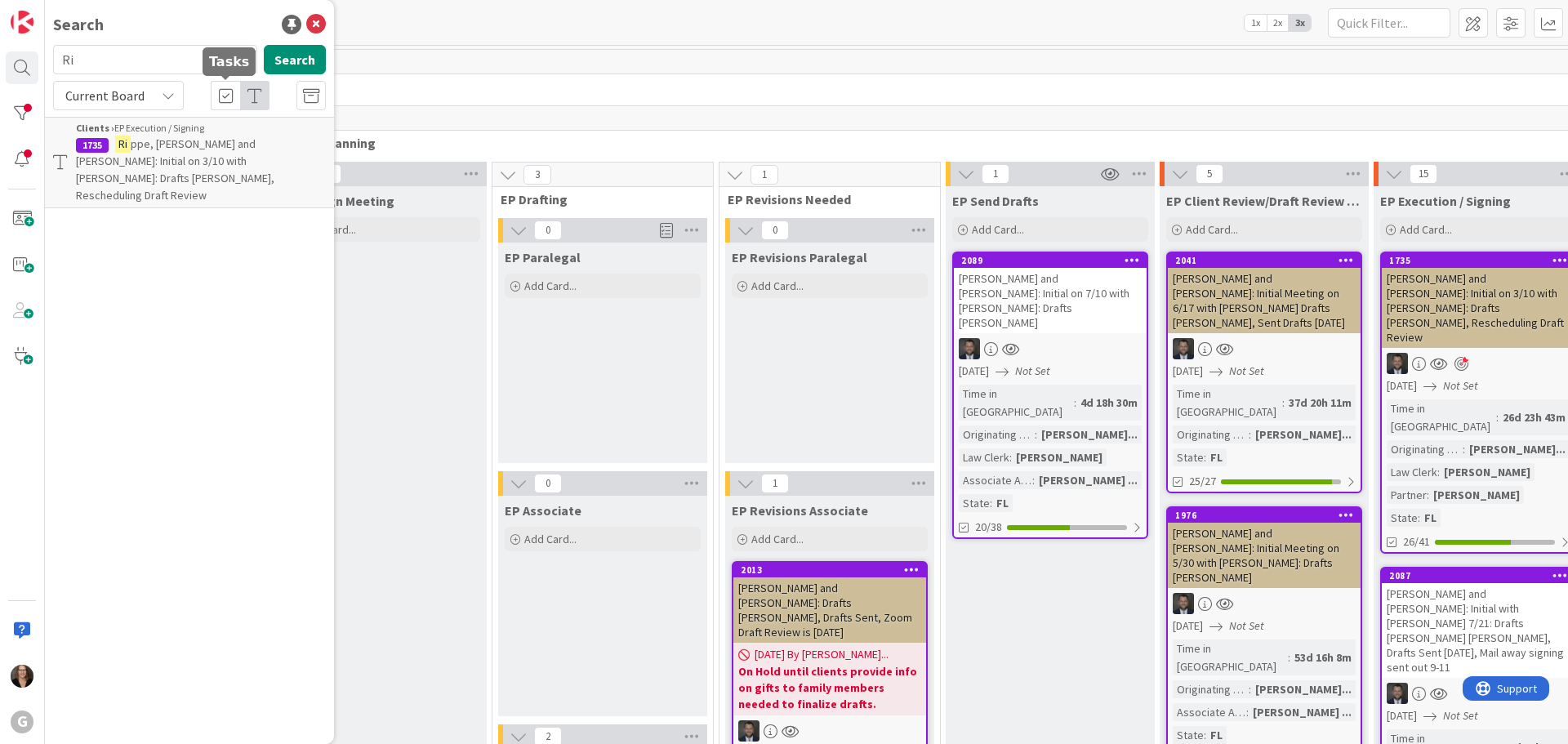
type input "R"
type input "Schau"
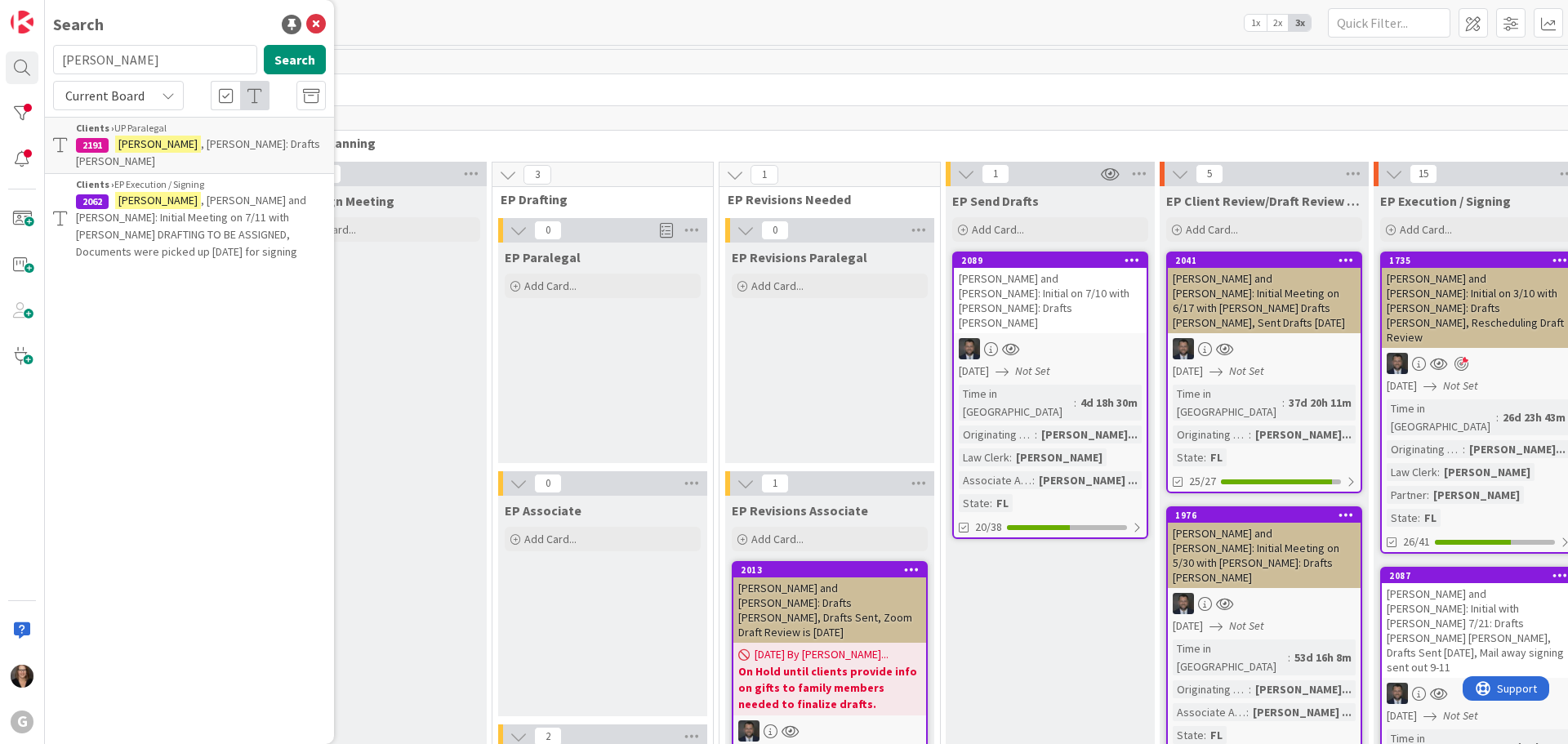
click at [185, 143] on span ", David: Drafts Paul Chris" at bounding box center [198, 152] width 245 height 32
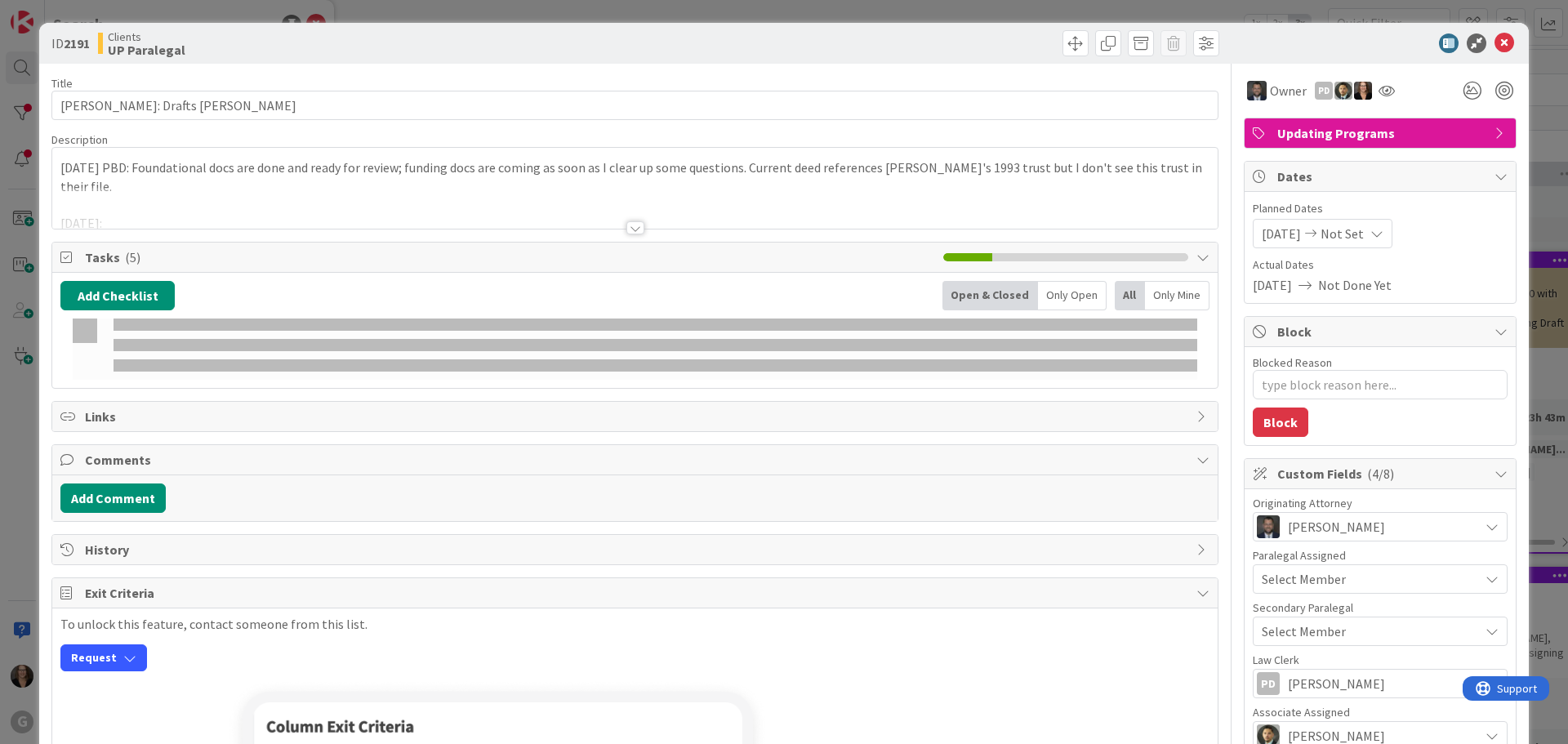
type textarea "x"
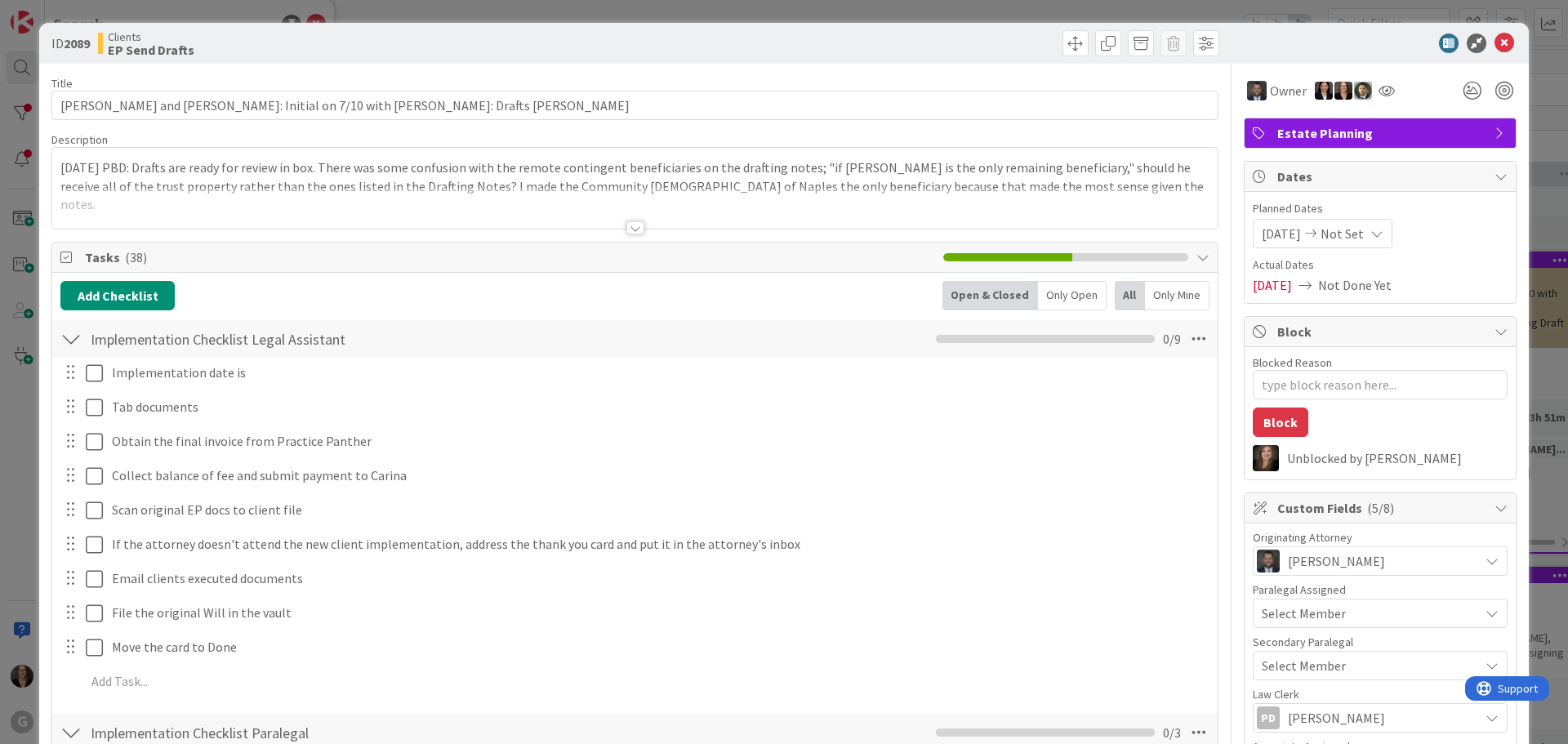
type textarea "x"
click at [1494, 40] on icon at bounding box center [1504, 43] width 19 height 19
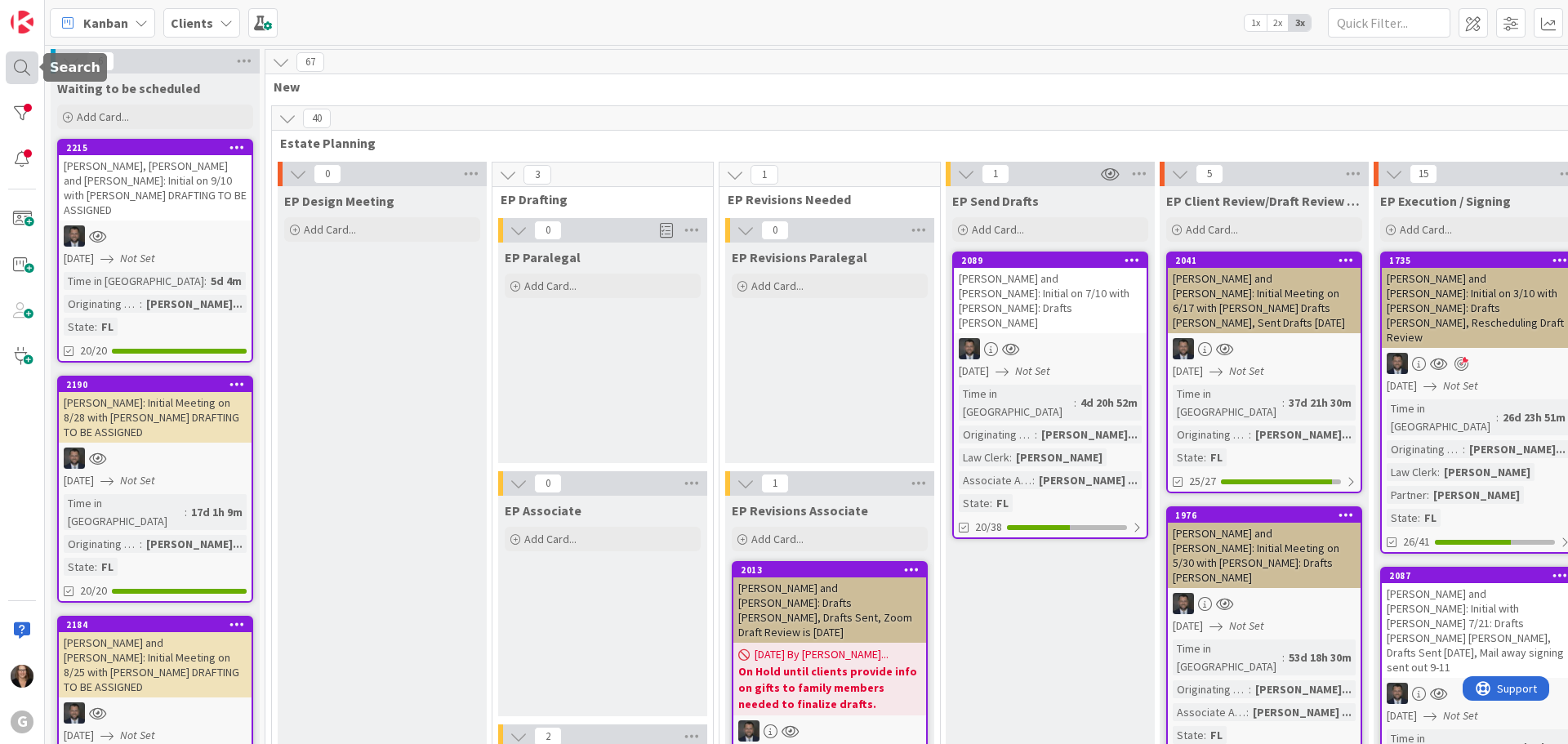
click at [23, 67] on div at bounding box center [22, 67] width 32 height 32
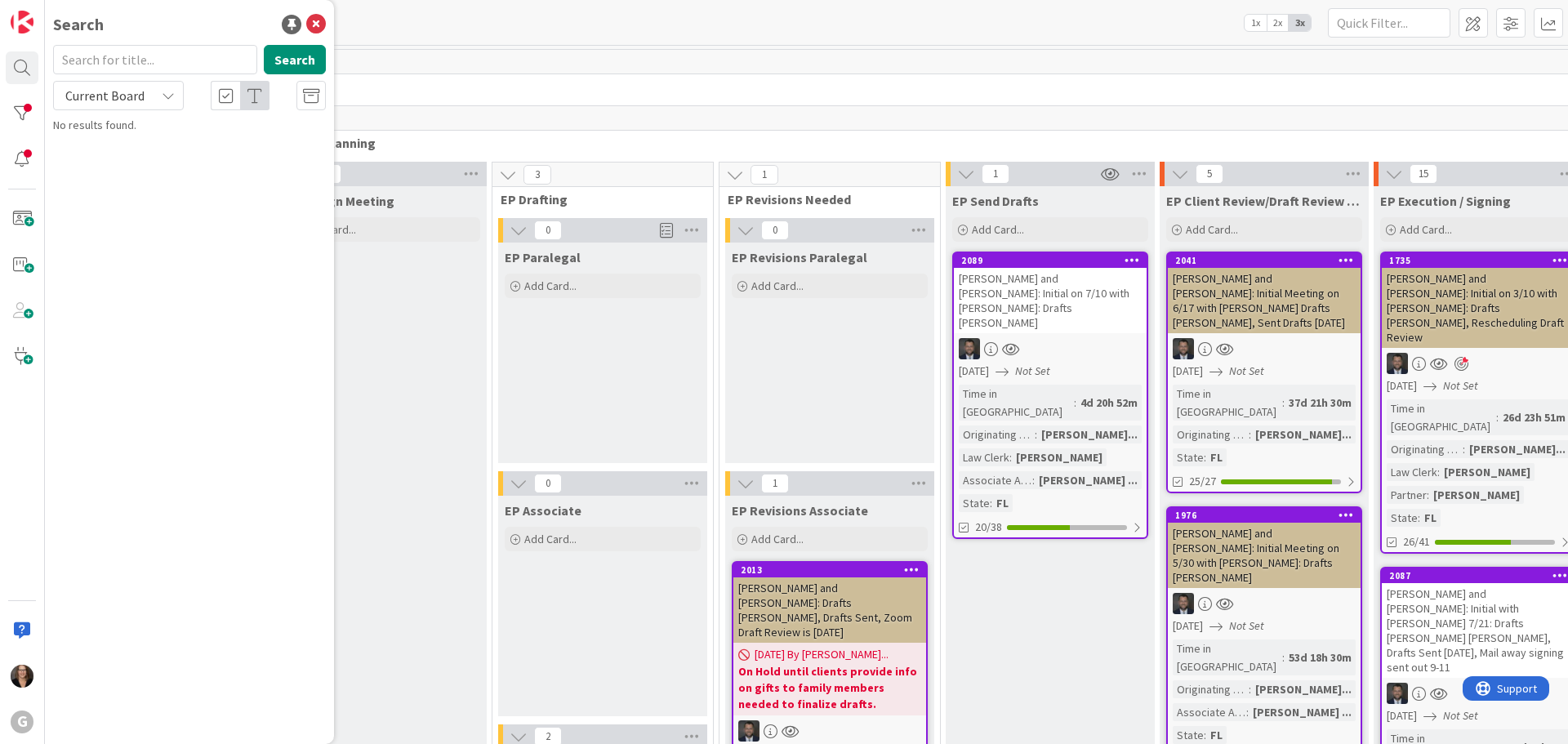
click at [125, 66] on input "text" at bounding box center [155, 60] width 204 height 30
type input "Spikerman"
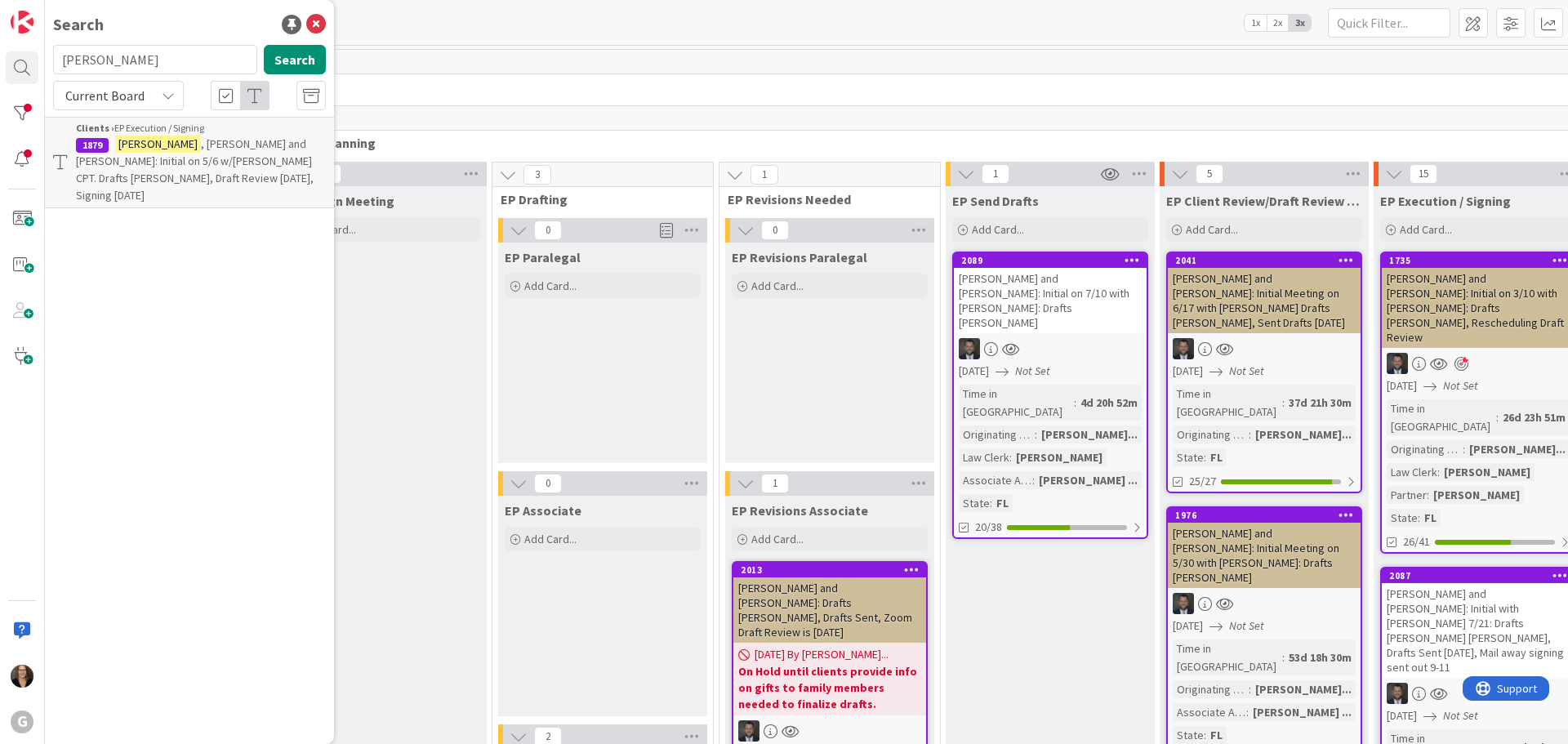
click at [170, 150] on mark "Spikerman" at bounding box center [158, 145] width 86 height 18
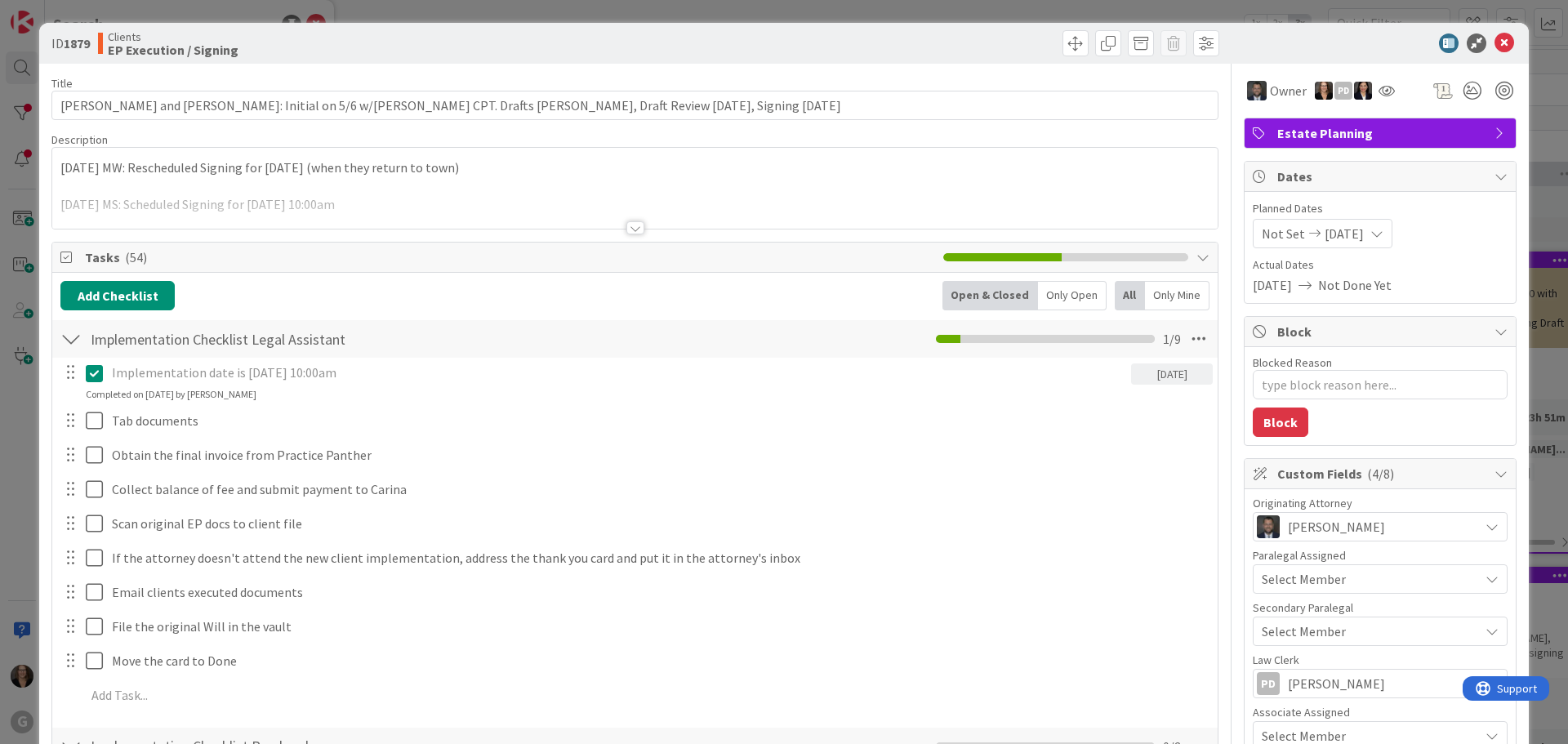
type textarea "x"
click at [1494, 42] on icon at bounding box center [1504, 43] width 19 height 19
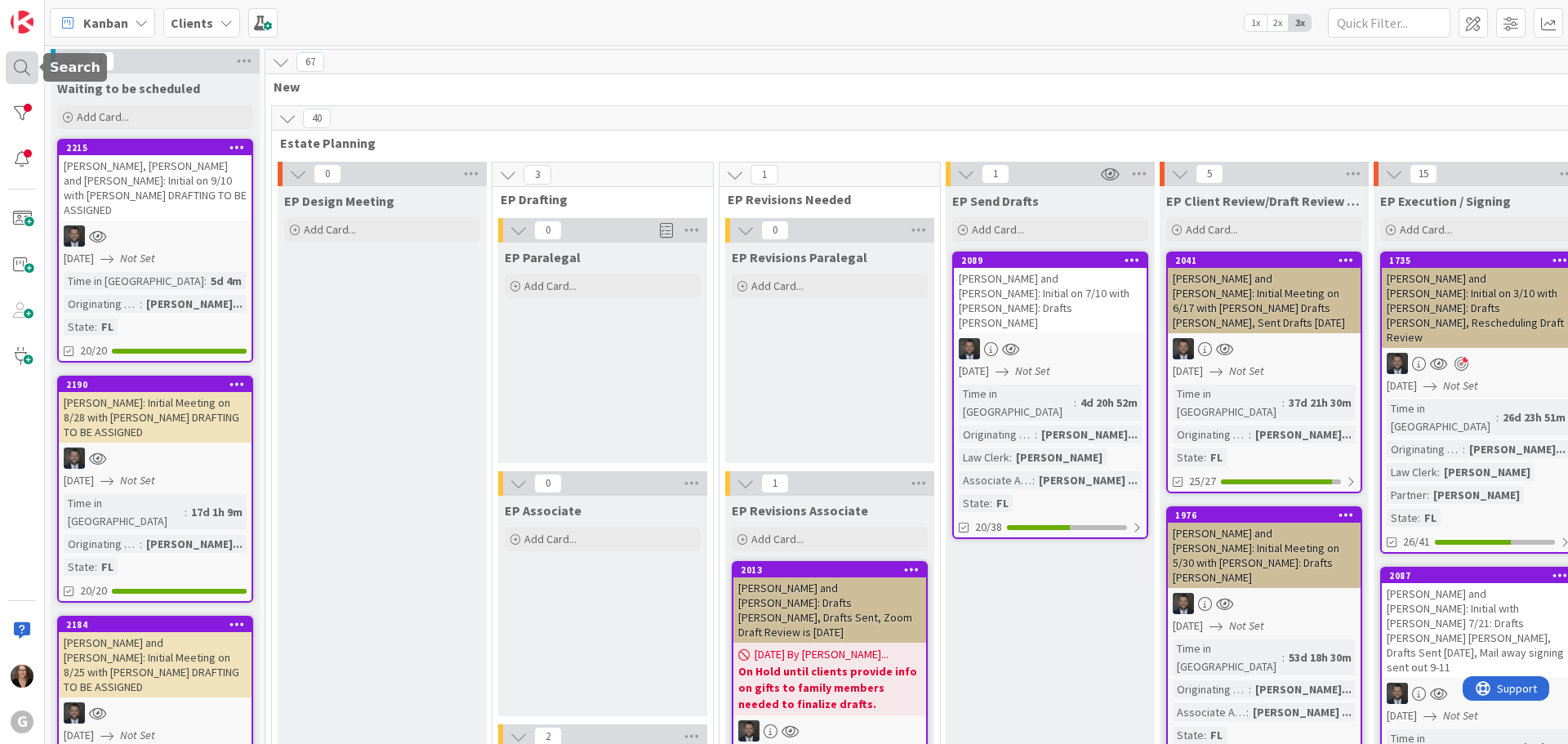
click at [20, 66] on div at bounding box center [22, 67] width 32 height 32
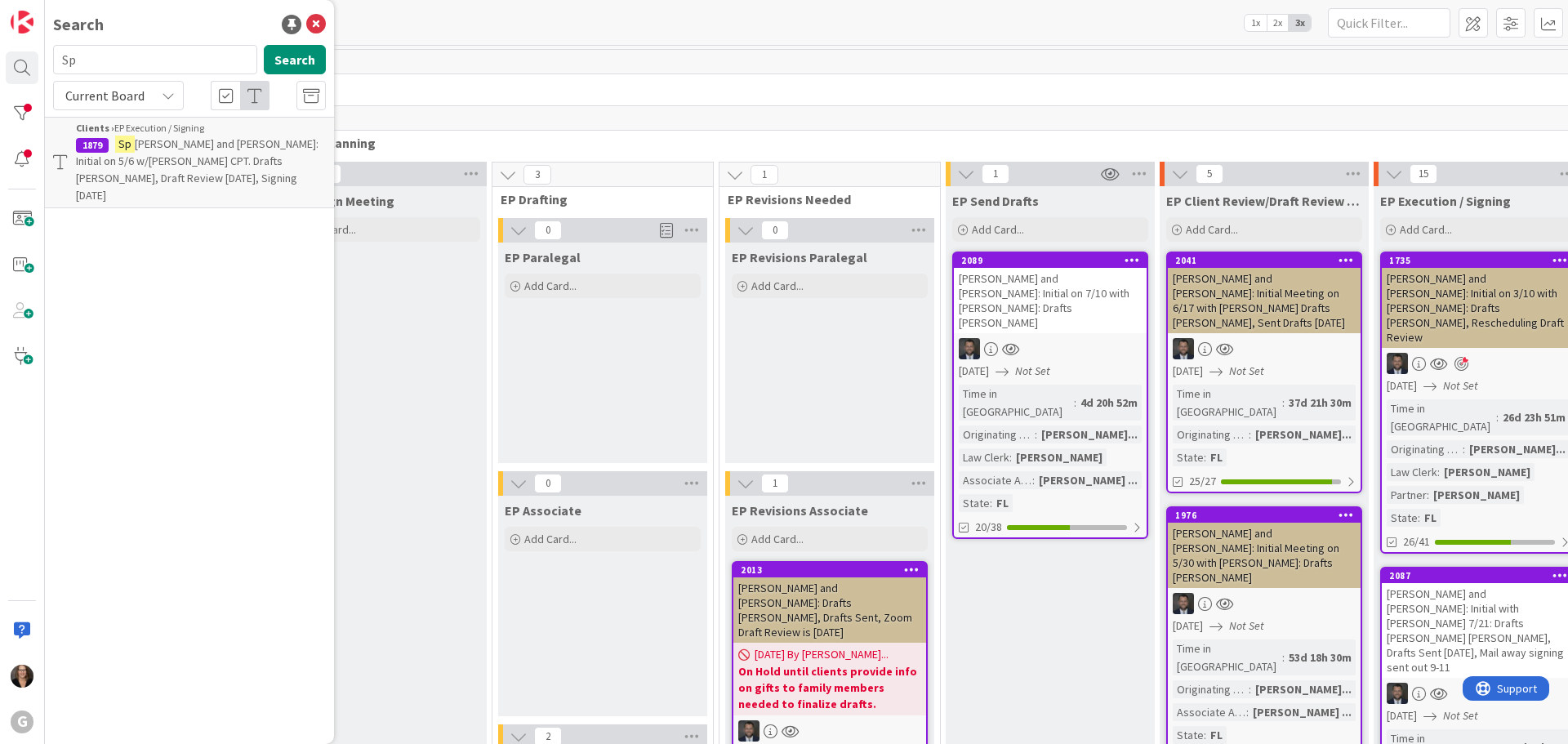
type input "S"
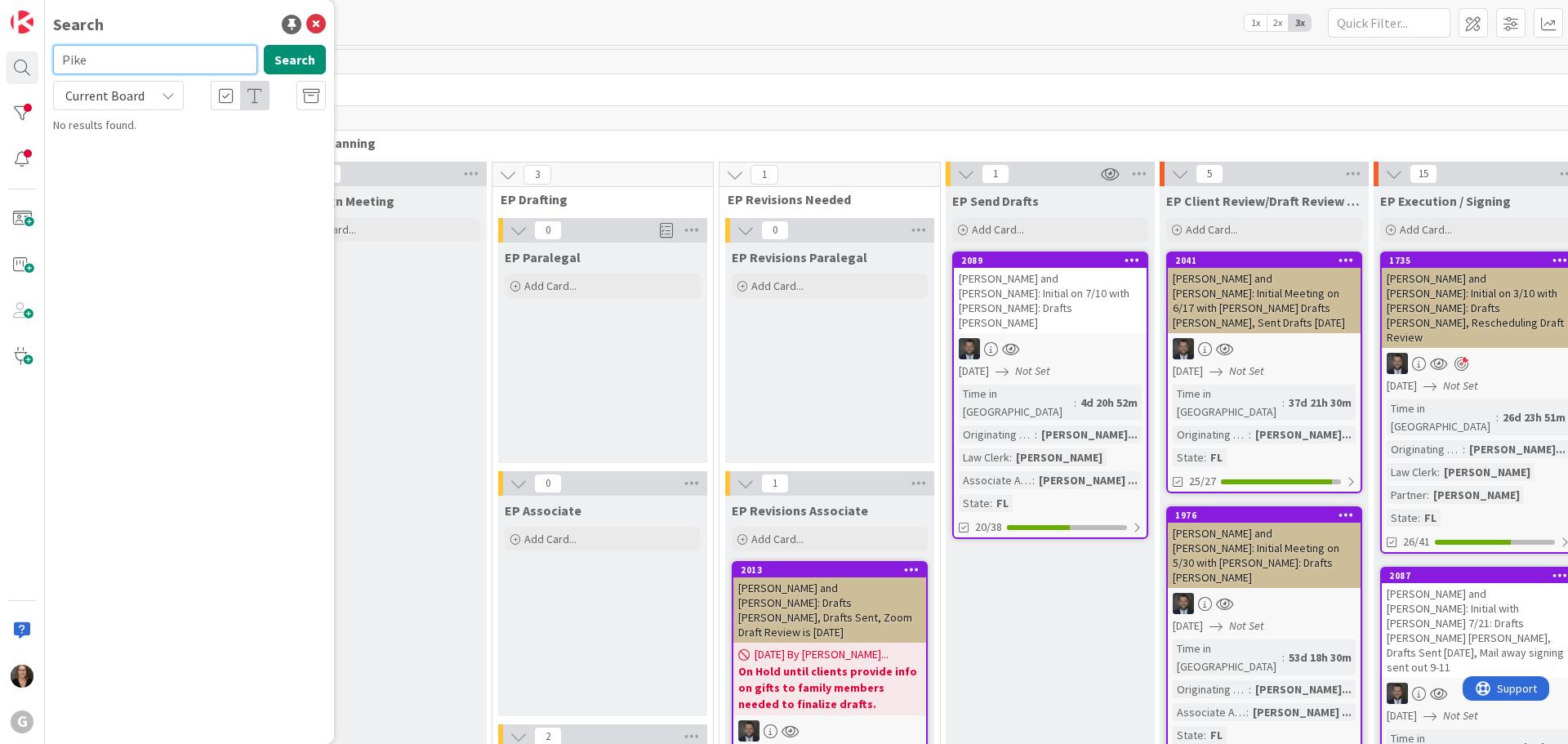
click at [95, 62] on input "Pike" at bounding box center [155, 60] width 204 height 30
click at [103, 63] on input "Pike" at bounding box center [155, 60] width 204 height 30
type input "P"
type input "Woodruff"
click at [154, 148] on mark "Woodruff" at bounding box center [158, 145] width 86 height 18
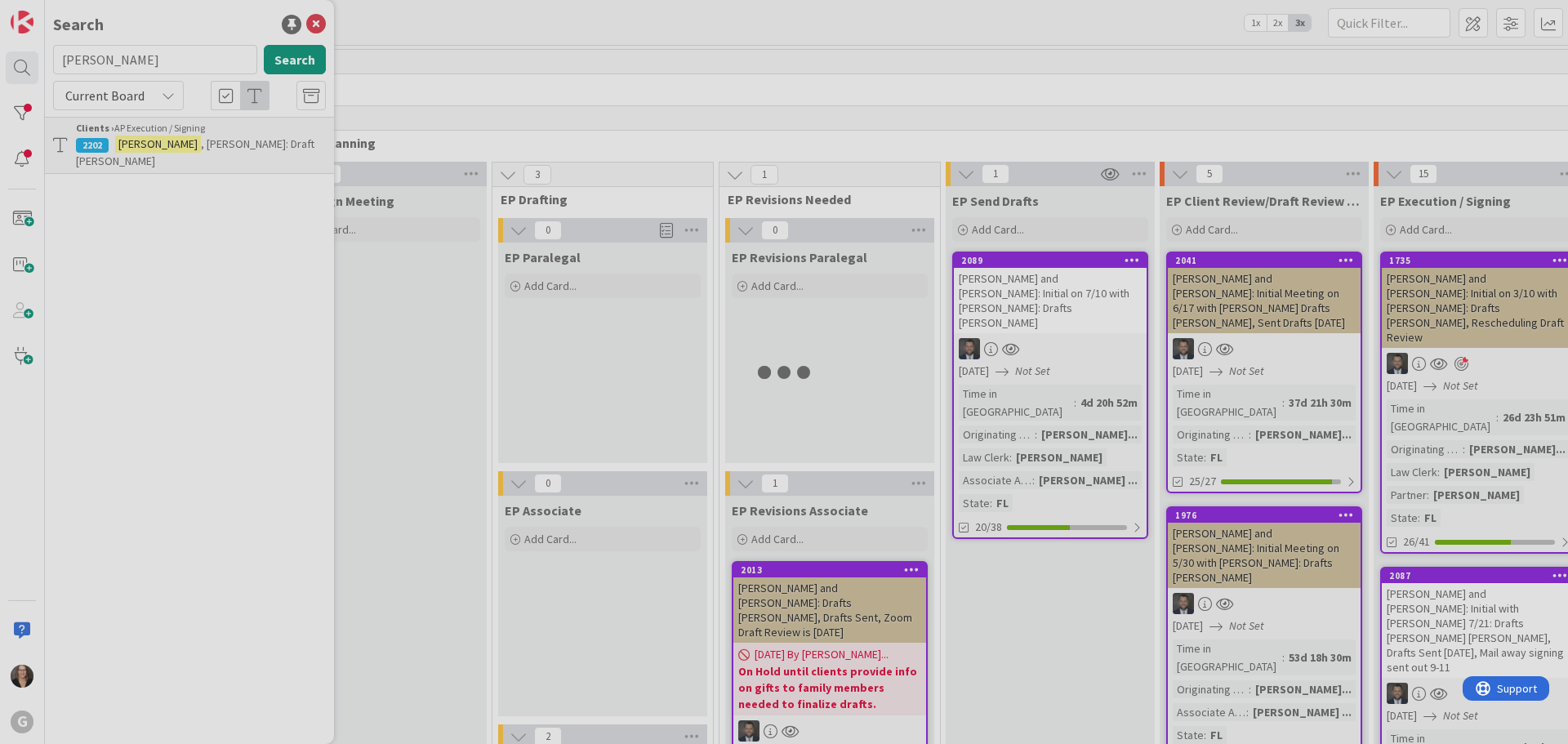
click at [154, 147] on div at bounding box center [784, 372] width 1568 height 744
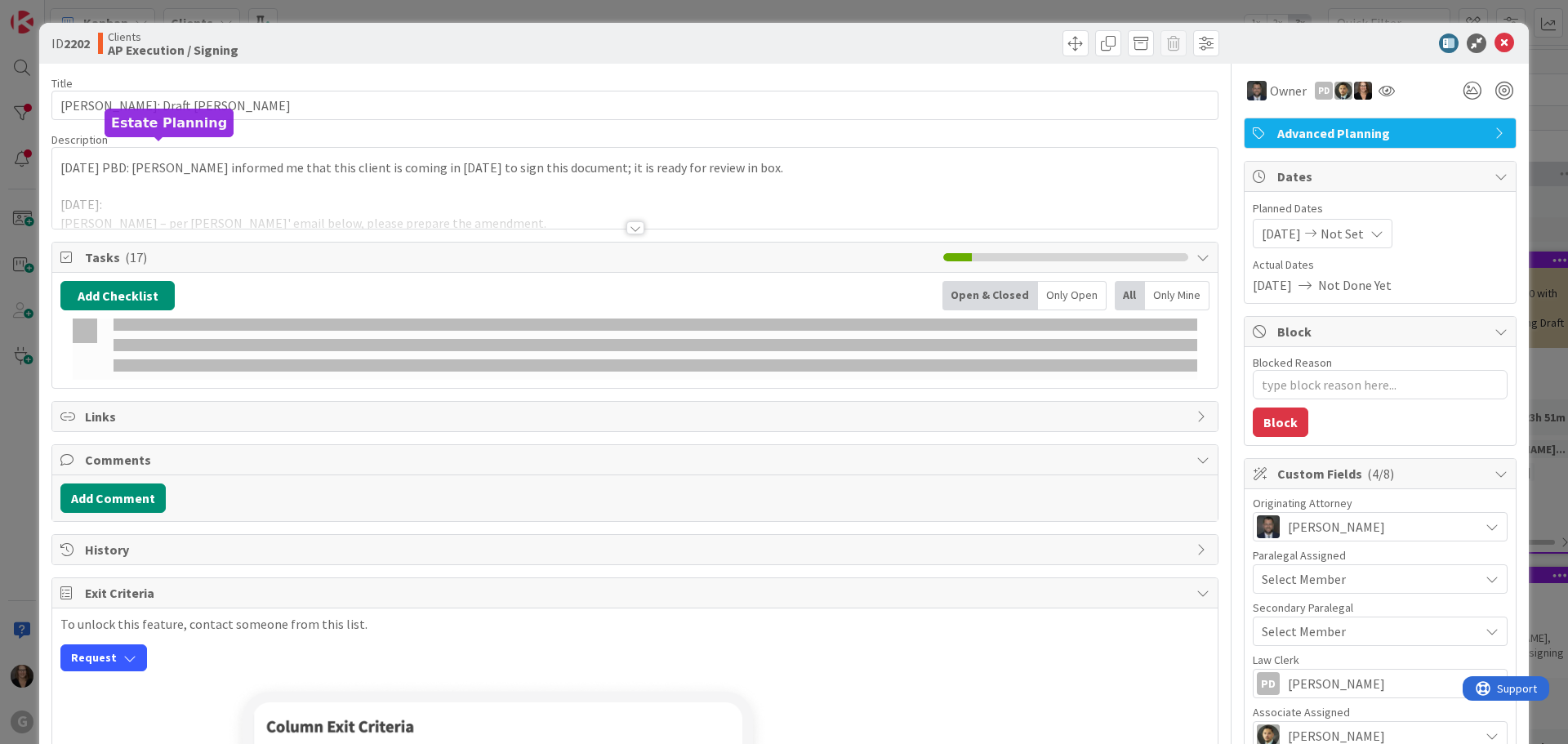
type textarea "x"
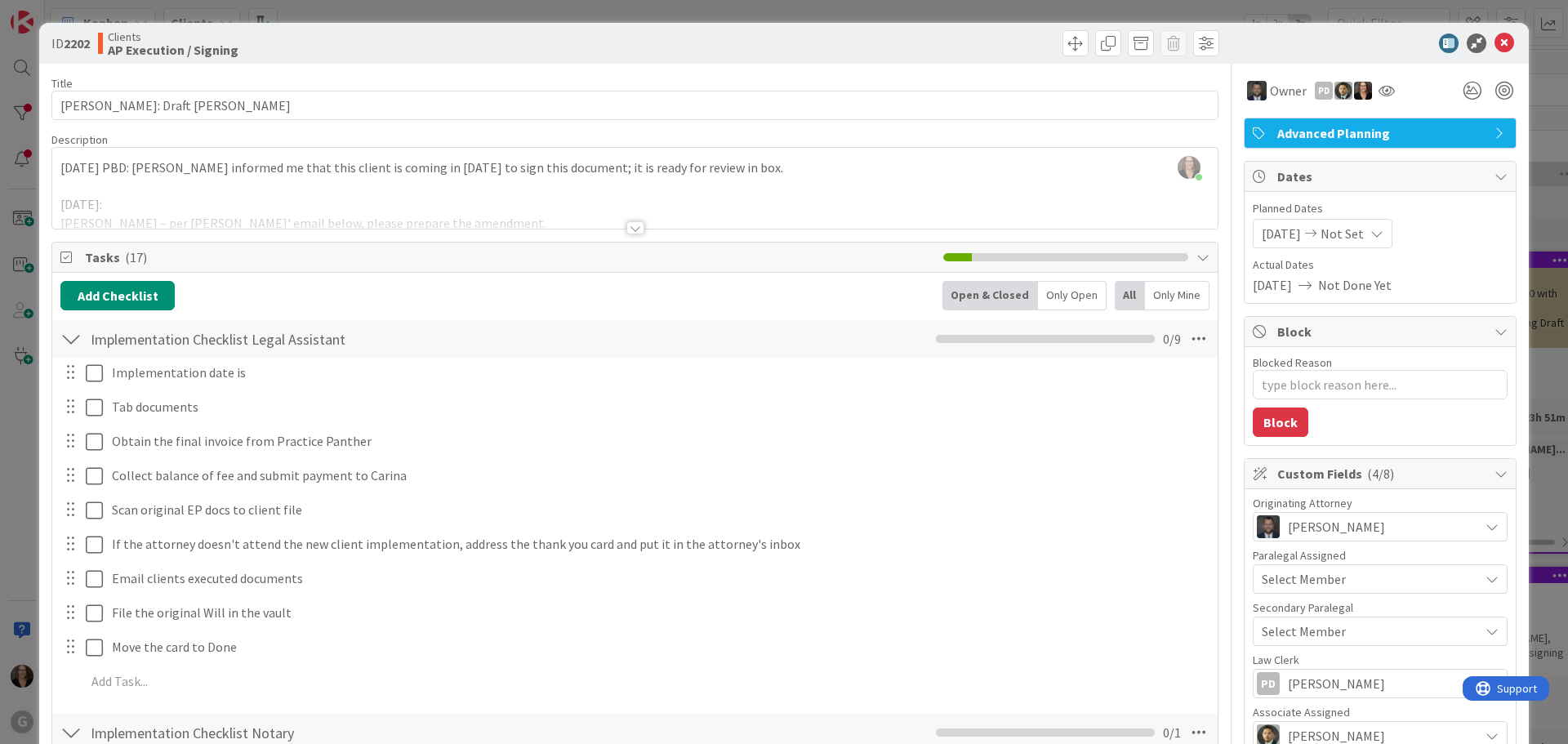
click at [1381, 232] on icon at bounding box center [1377, 233] width 13 height 13
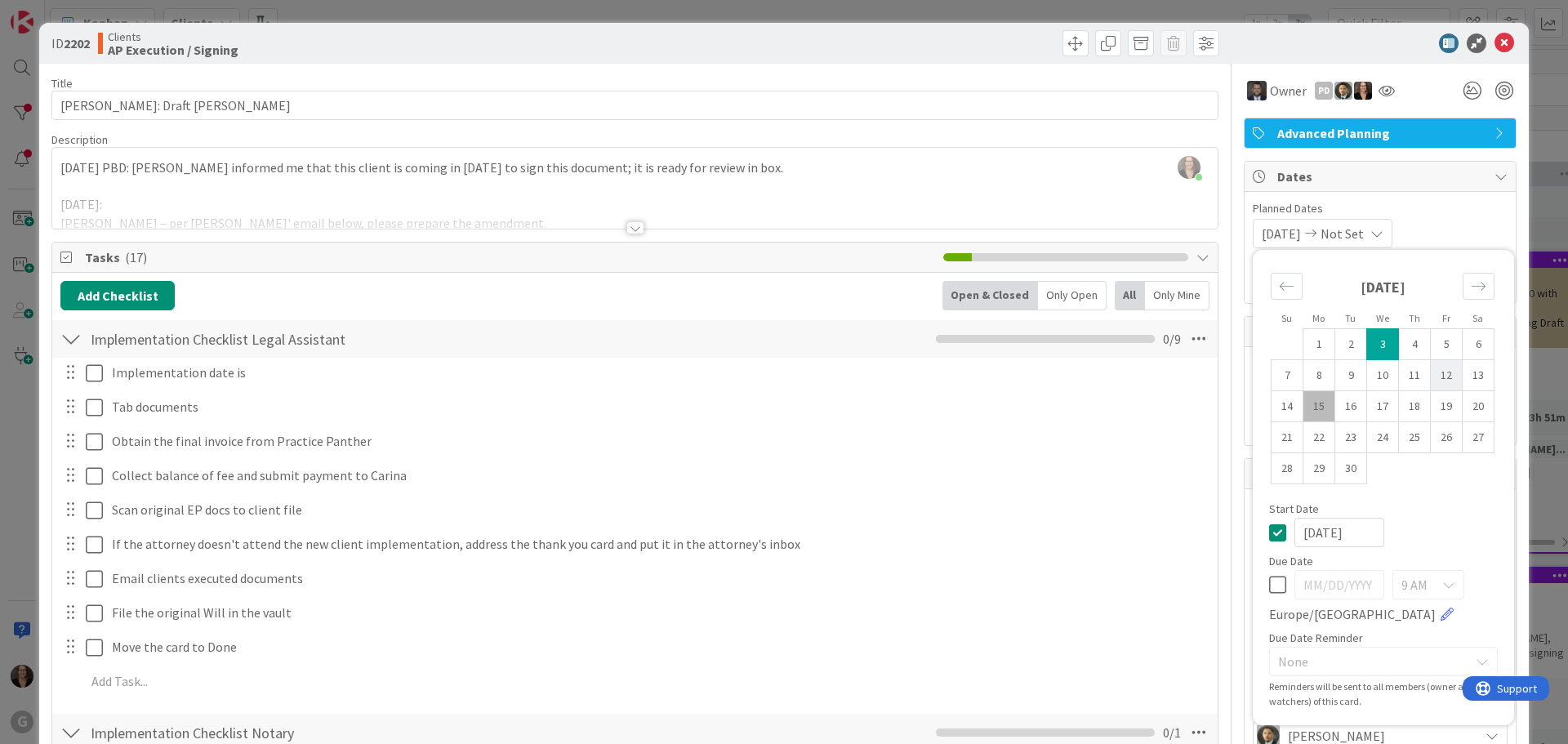
click at [1432, 378] on td "12" at bounding box center [1446, 375] width 32 height 31
type input "09/12/2025"
type textarea "x"
click at [1269, 533] on icon at bounding box center [1278, 532] width 18 height 19
type textarea "x"
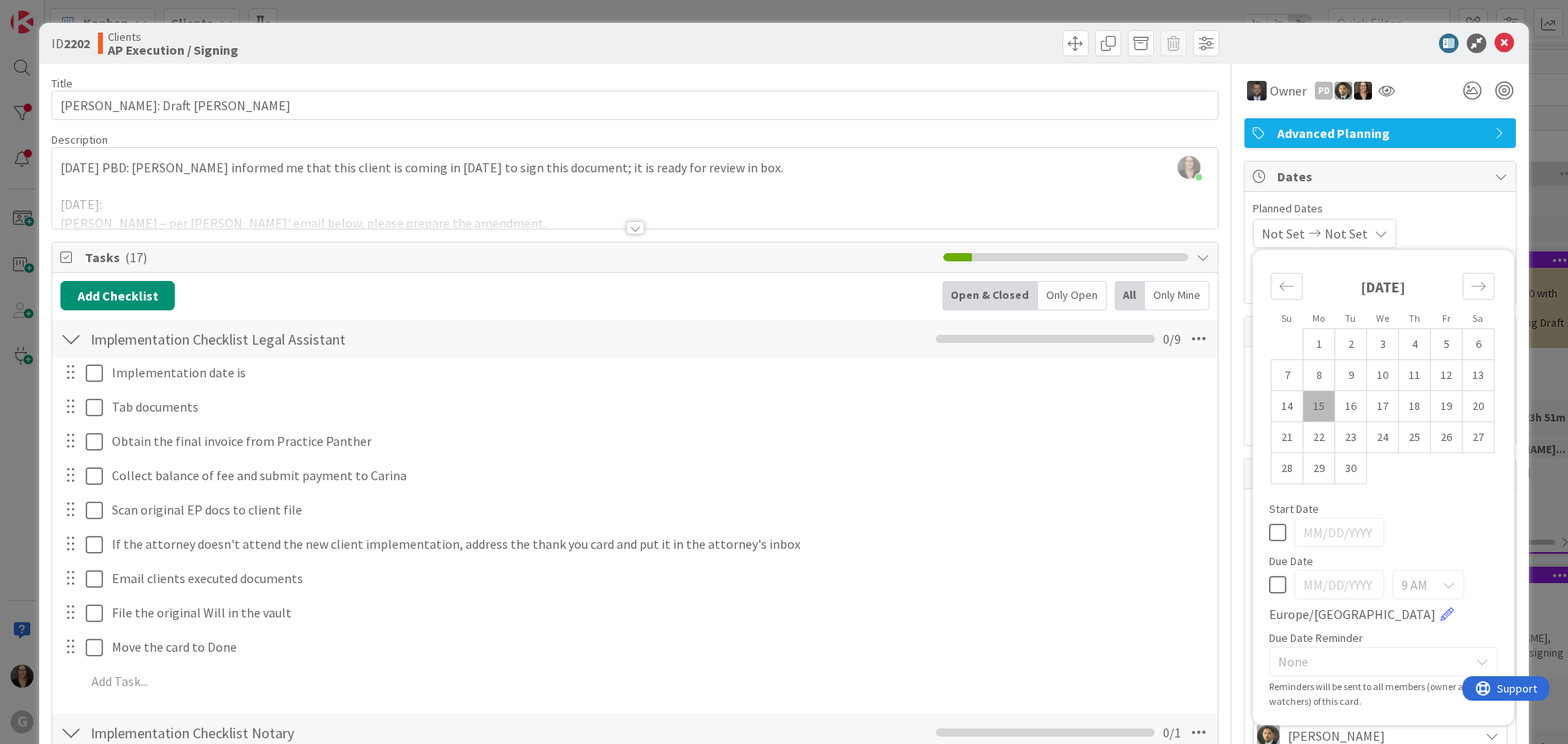
click at [1269, 585] on icon at bounding box center [1278, 585] width 18 height 19
type input "[DATE]"
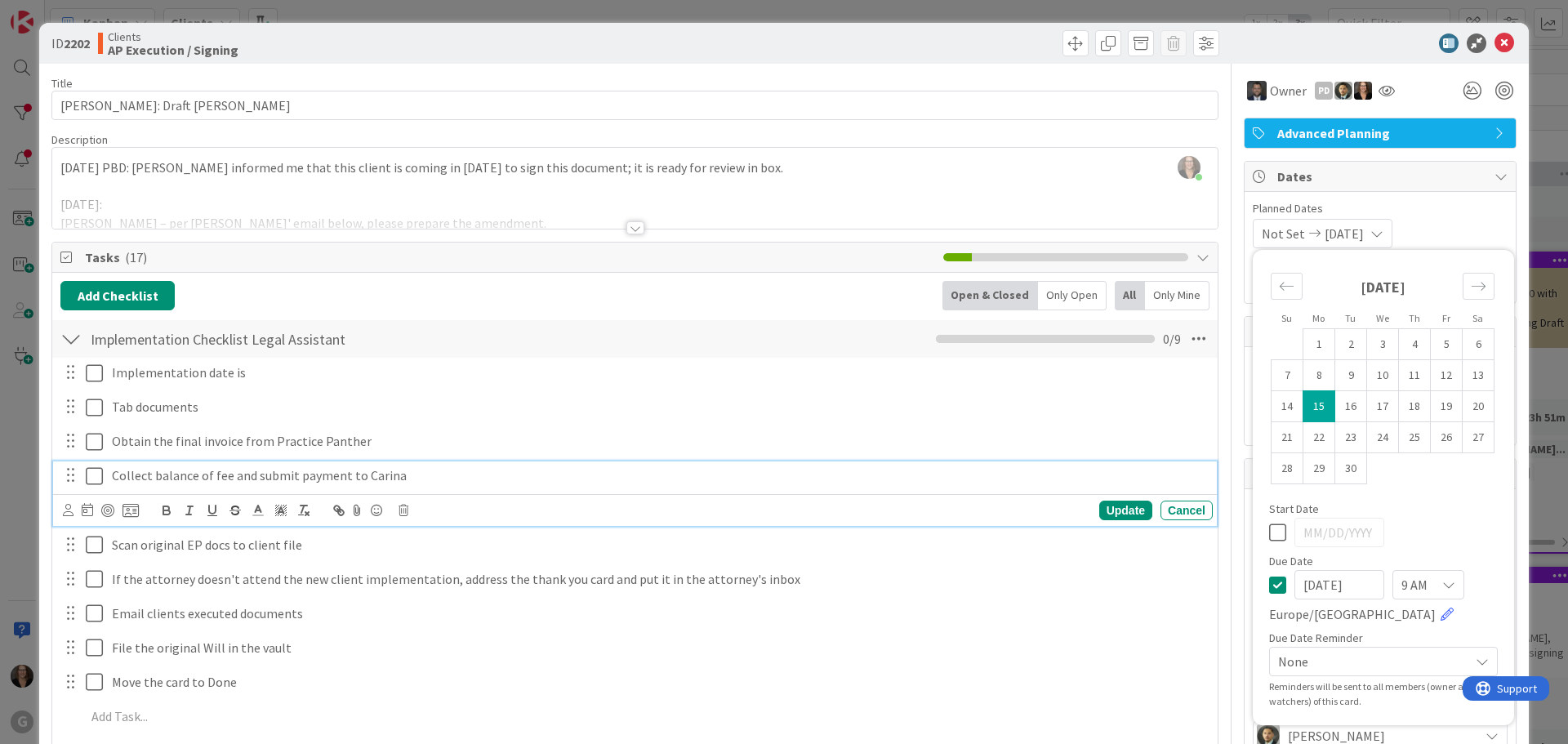
click at [1143, 466] on p "Collect balance of fee and submit payment to Carina" at bounding box center [659, 475] width 1095 height 18
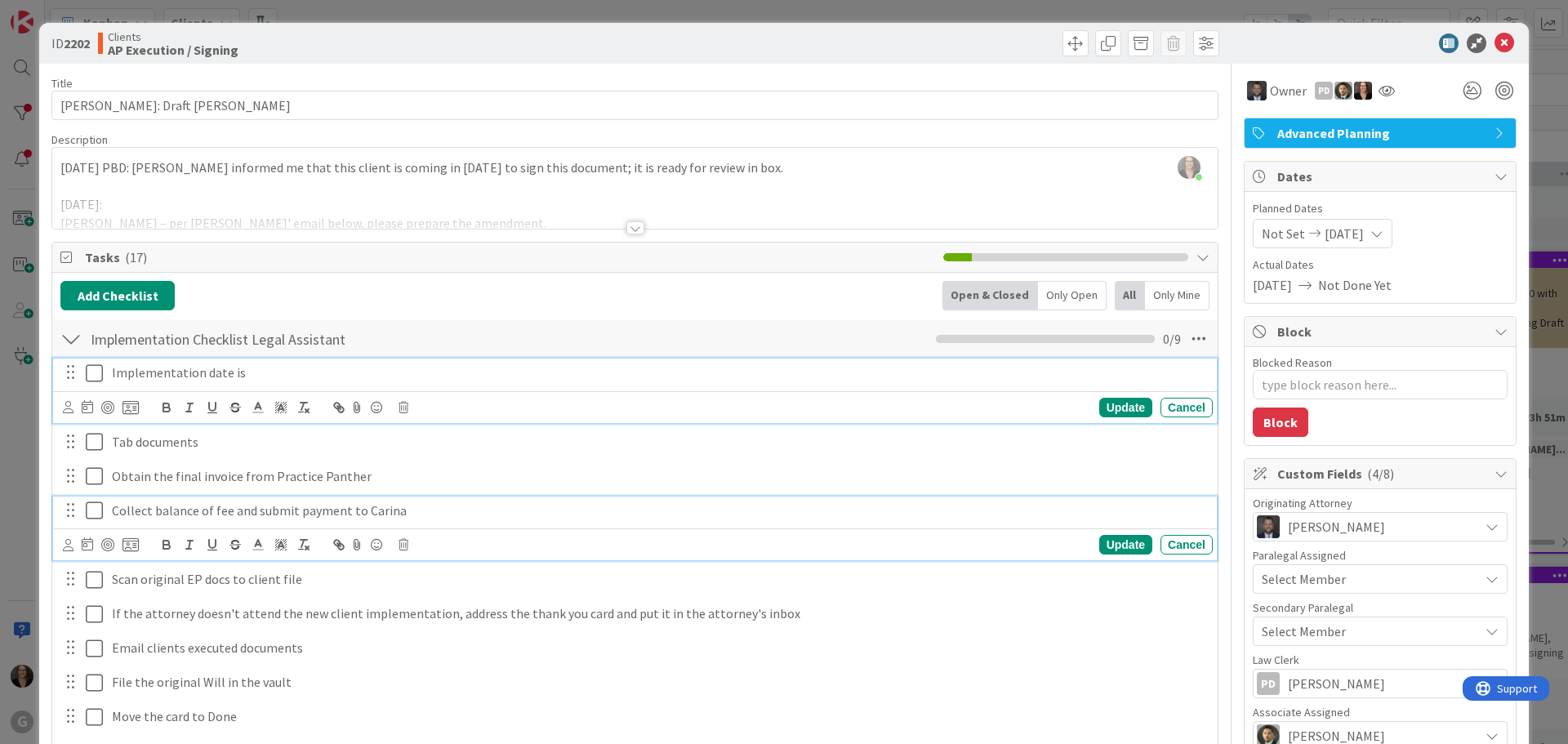
click at [94, 372] on icon at bounding box center [95, 373] width 18 height 19
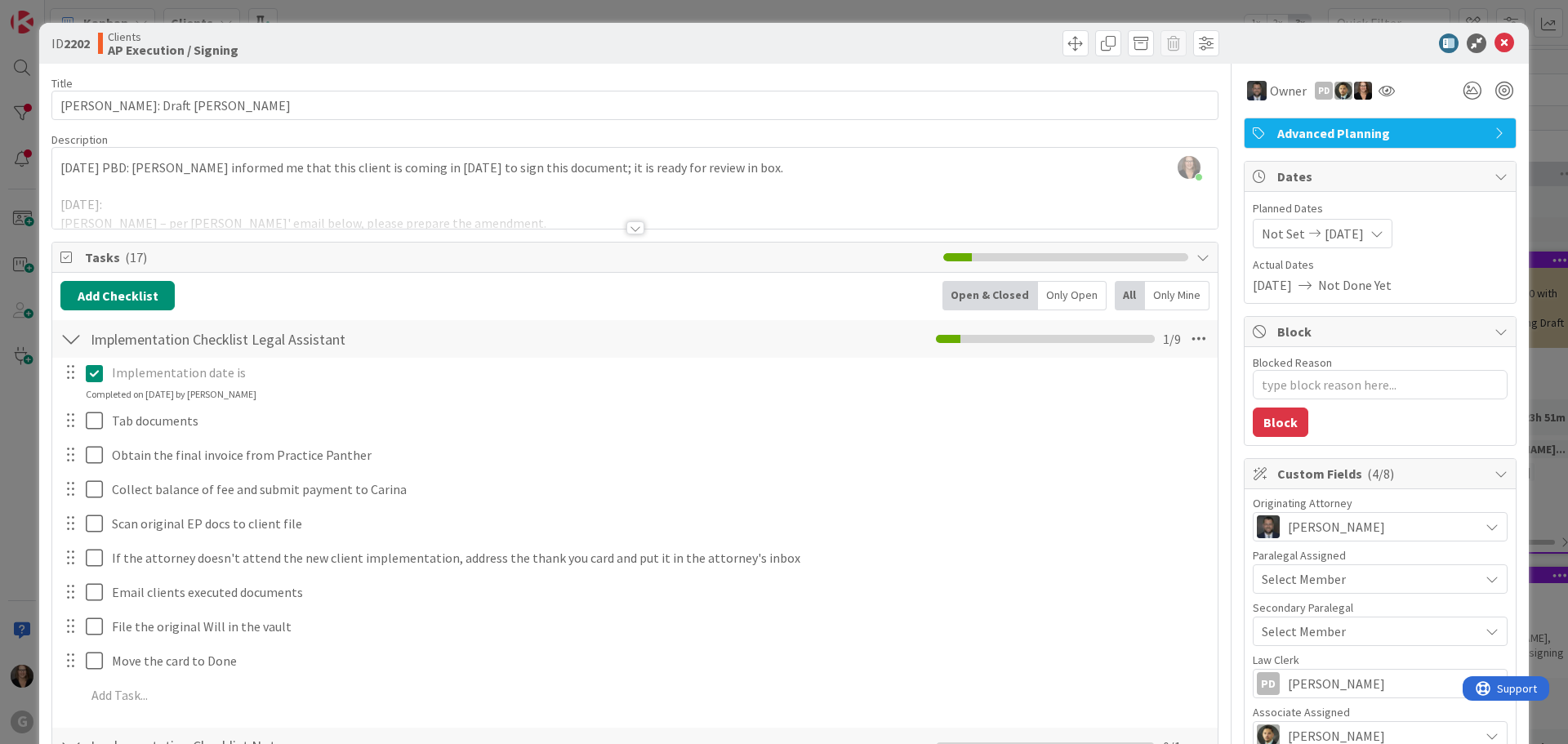
type textarea "x"
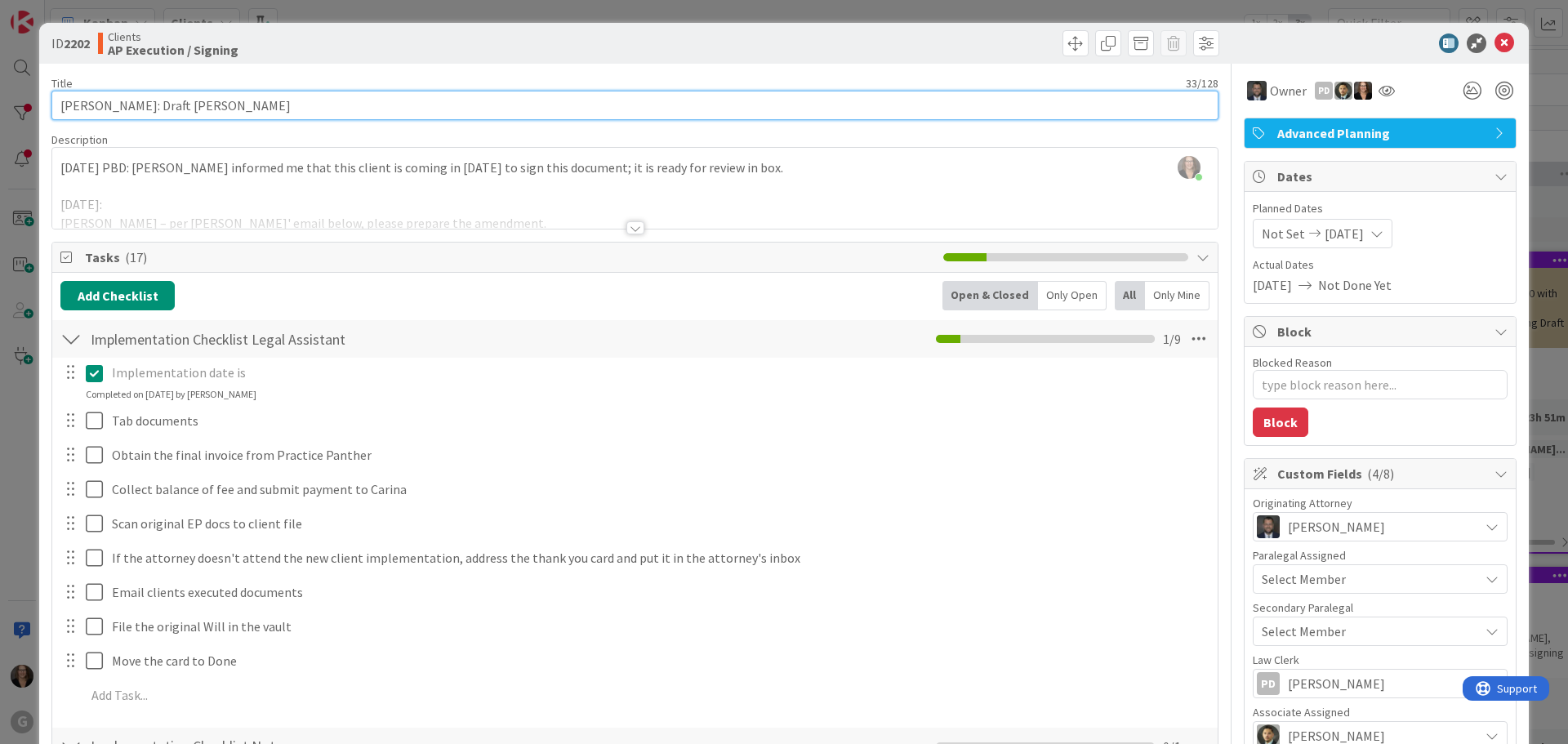
click at [244, 102] on input "Woodruff, Bruce: Draft Paul Chris" at bounding box center [635, 105] width 1167 height 30
type input "Woodruff, Bruce: Draft Paul Chris,"
type textarea "x"
type input "Woodruff, Bruce: Draft Paul Chris, Signed"
type textarea "x"
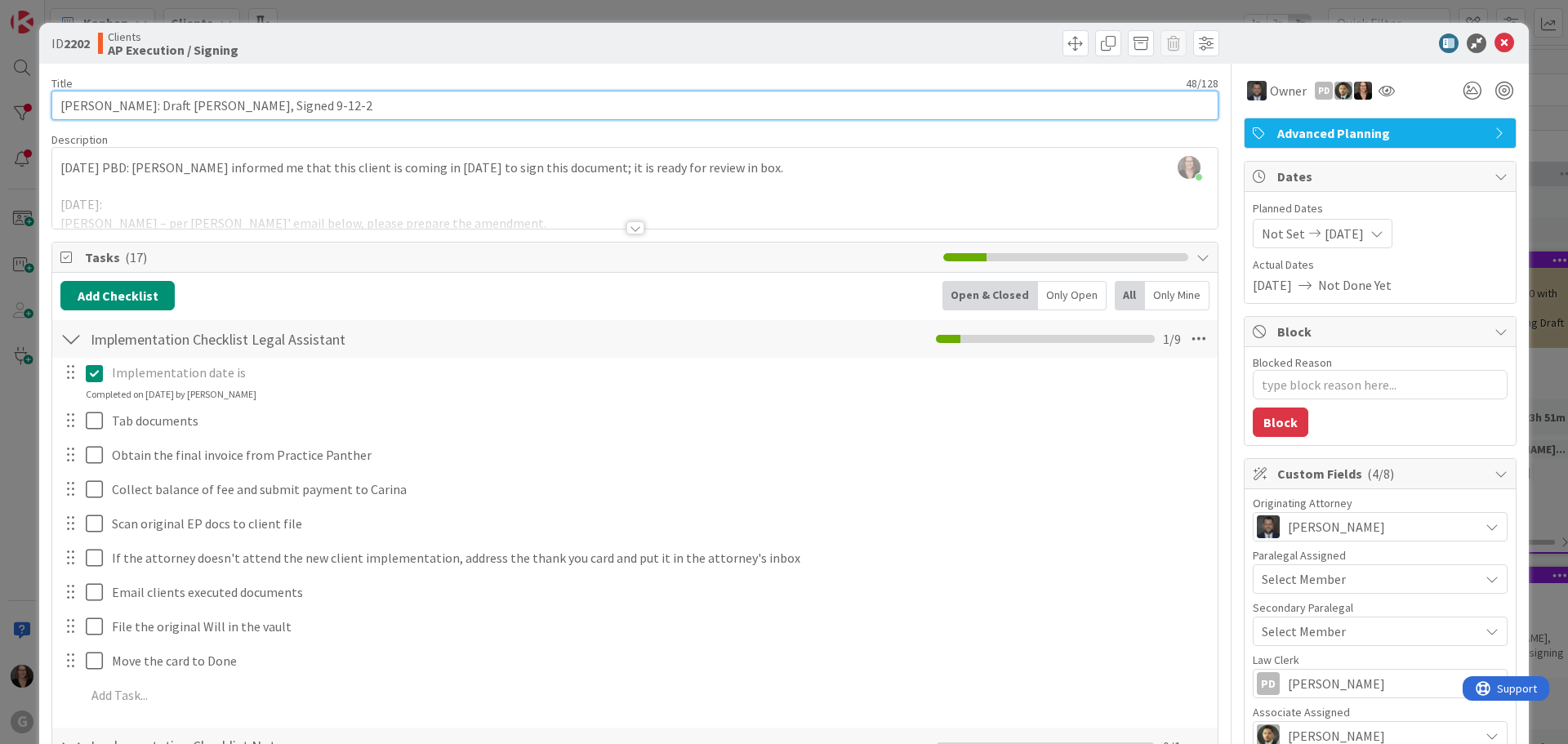
type input "[PERSON_NAME]: Draft [PERSON_NAME], Signed [DATE]"
type textarea "x"
type input "[PERSON_NAME]: Draft [PERSON_NAME], Signed [DATE]"
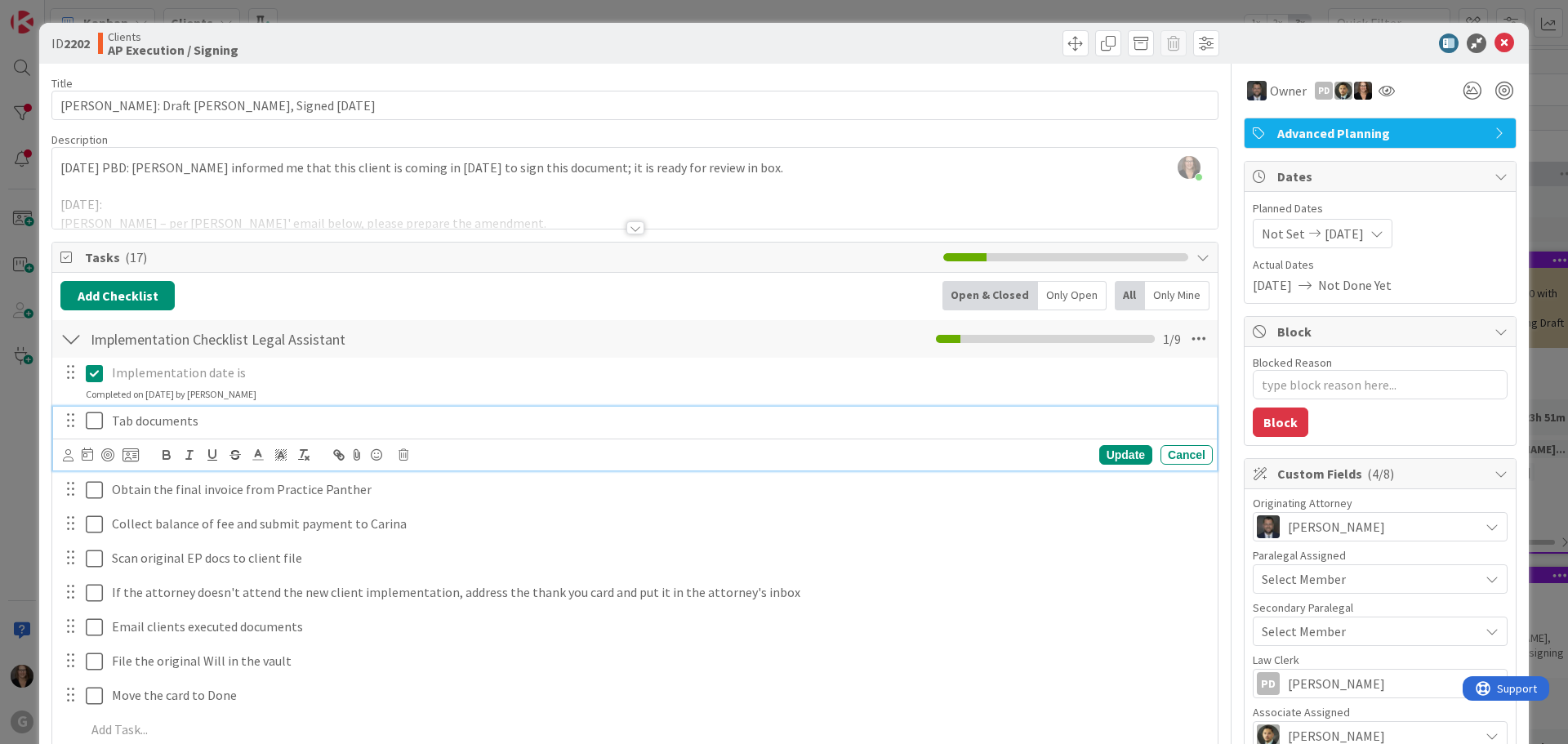
click at [92, 423] on icon at bounding box center [95, 421] width 18 height 19
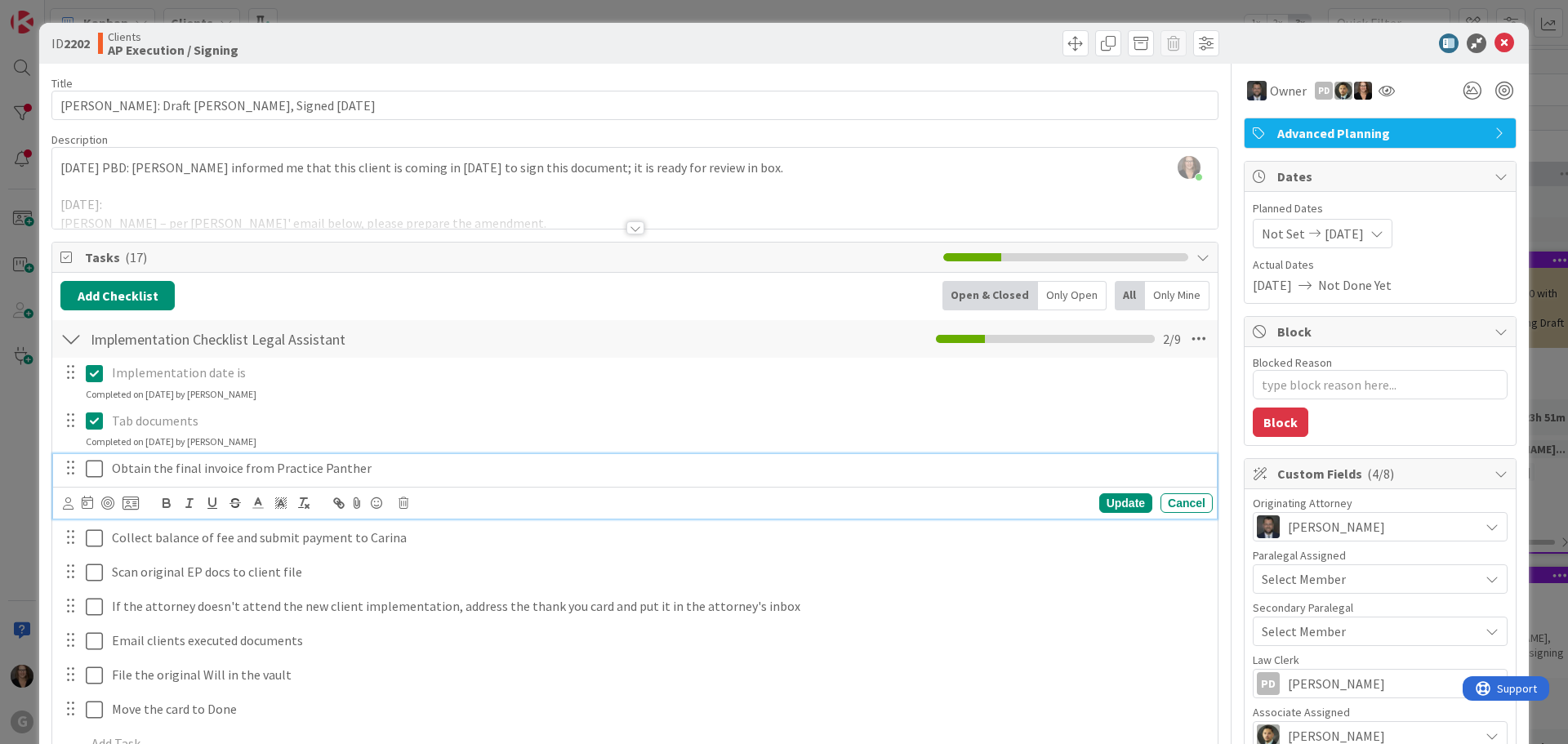
click at [92, 466] on icon at bounding box center [95, 469] width 18 height 19
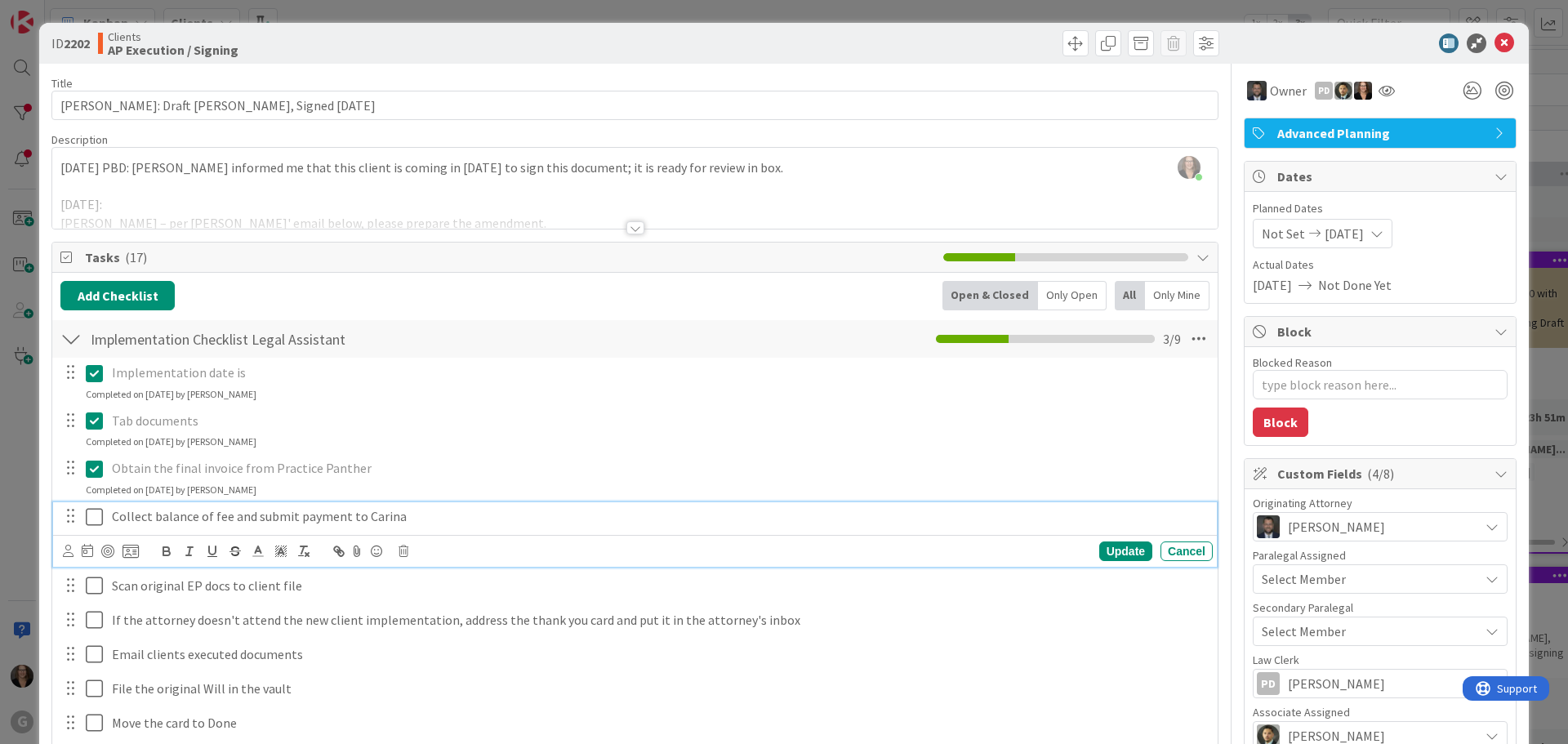
click at [98, 516] on icon at bounding box center [95, 517] width 18 height 19
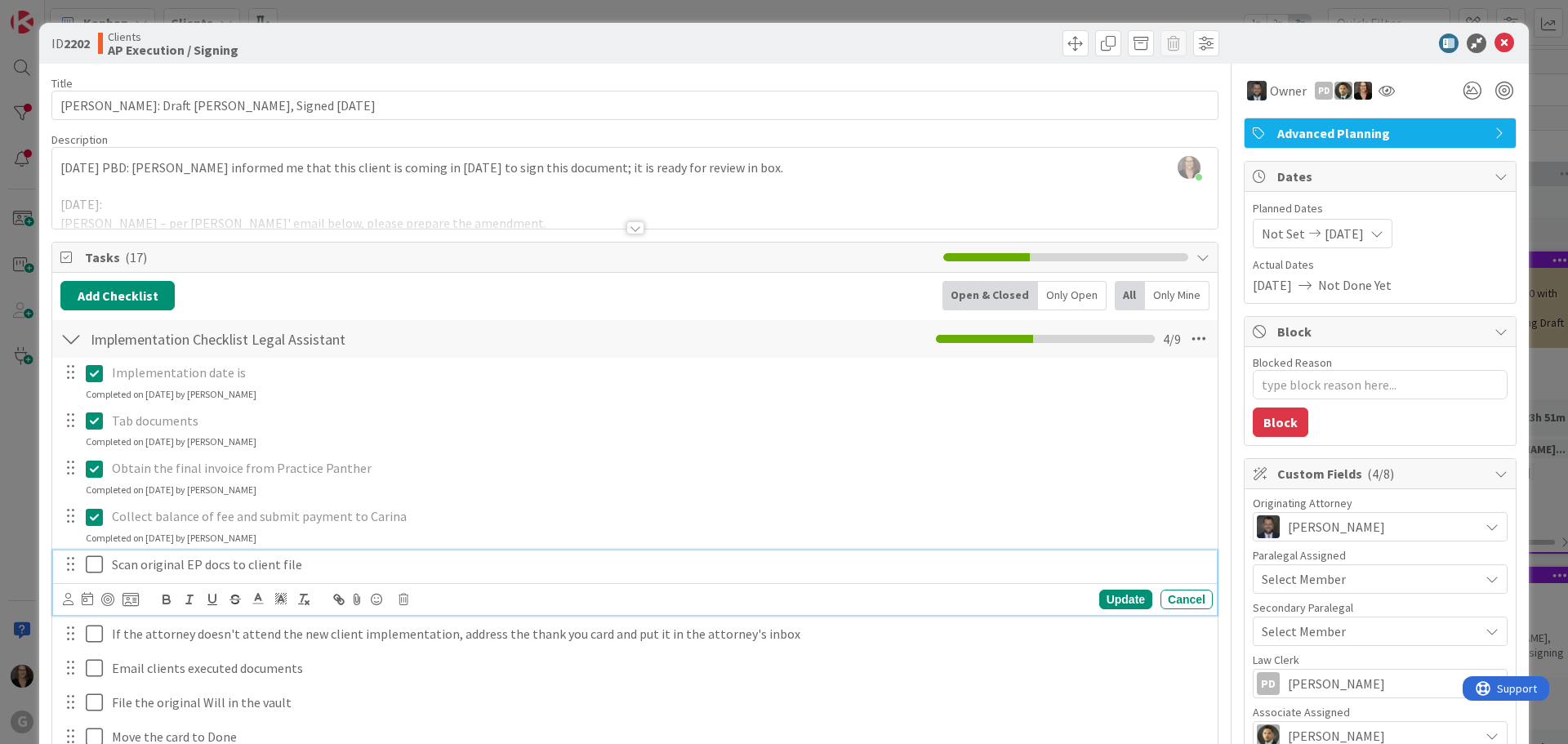
click at [95, 569] on icon at bounding box center [95, 564] width 18 height 19
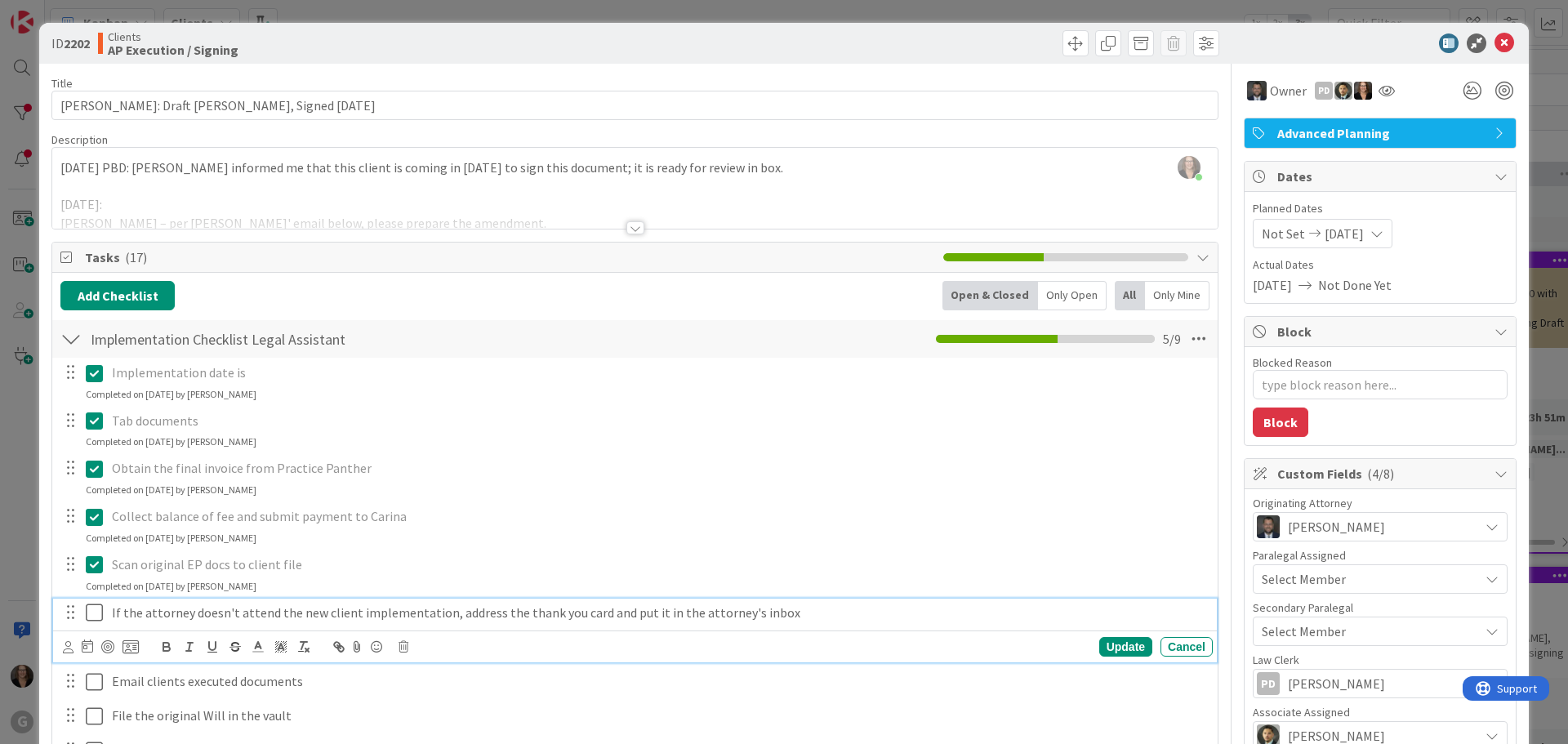
click at [90, 617] on icon at bounding box center [95, 613] width 18 height 19
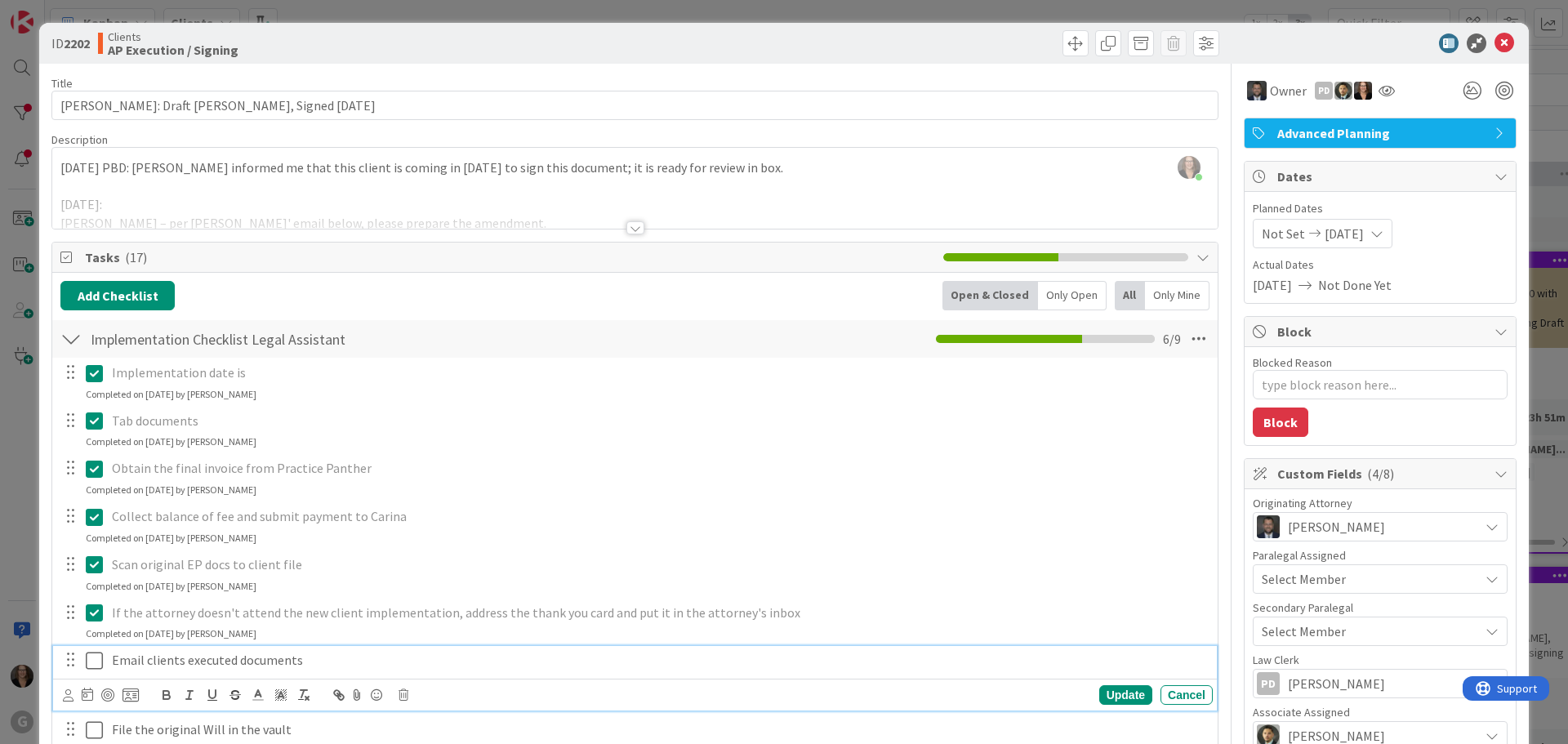
click at [97, 659] on icon at bounding box center [95, 661] width 18 height 19
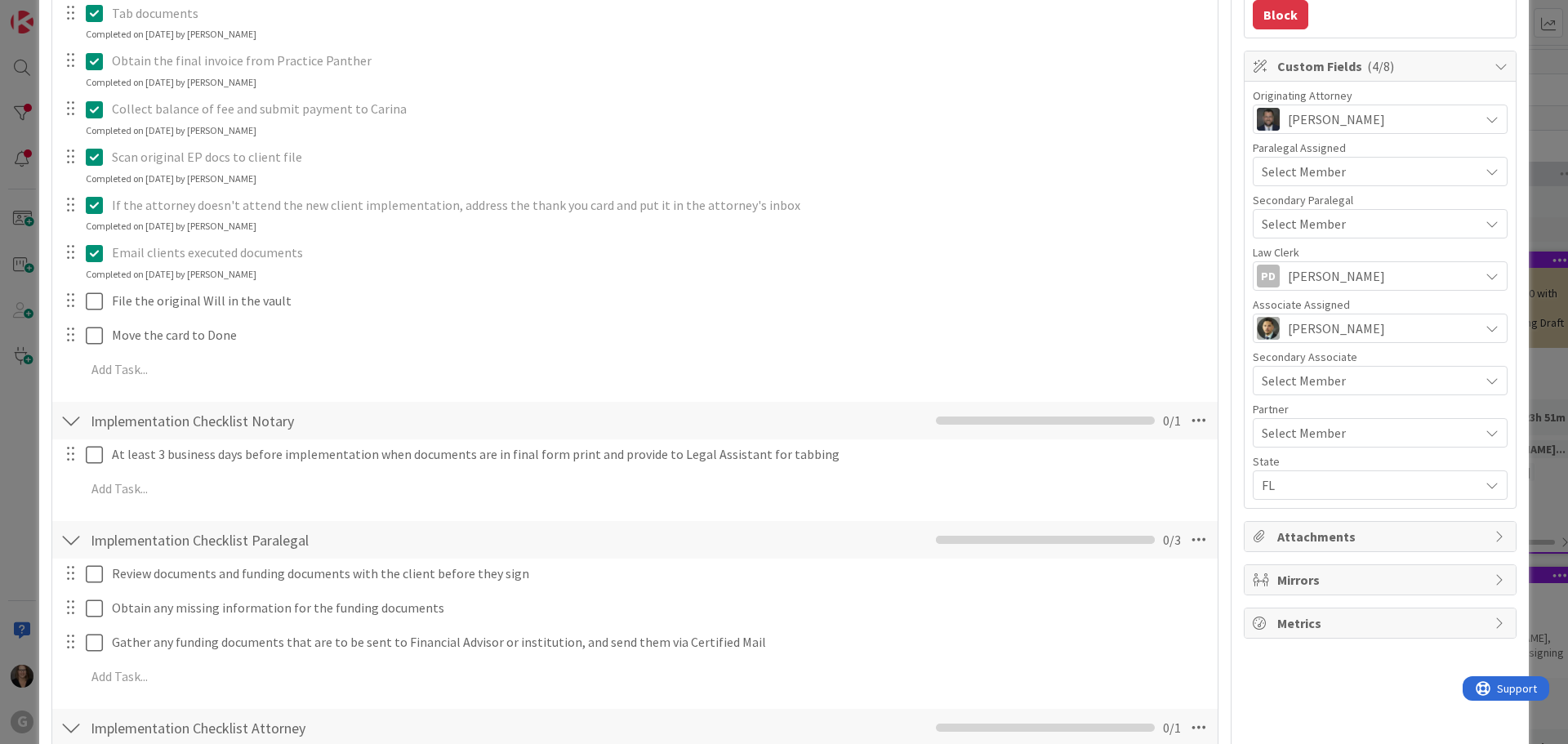
scroll to position [408, 0]
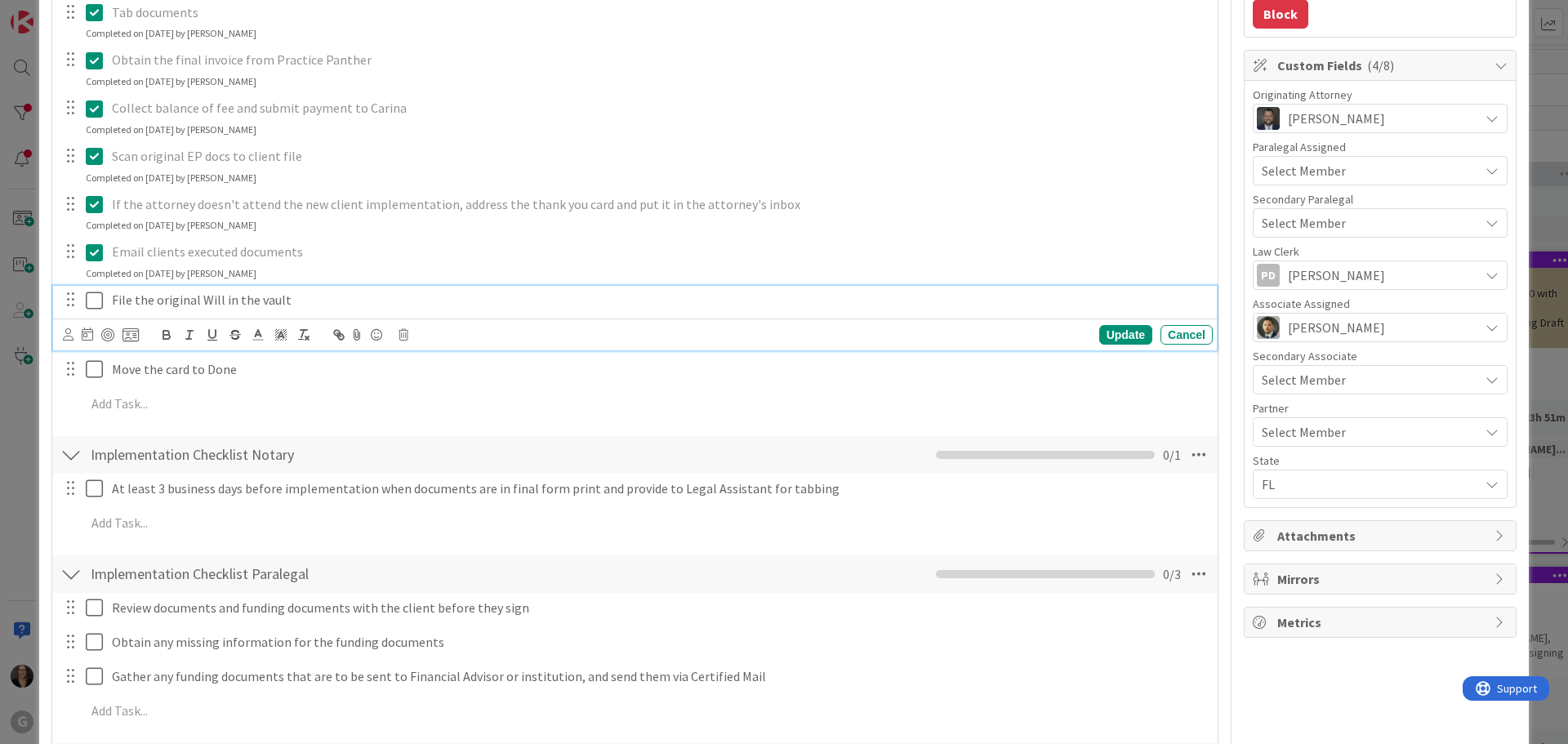
click at [93, 301] on icon at bounding box center [95, 301] width 18 height 19
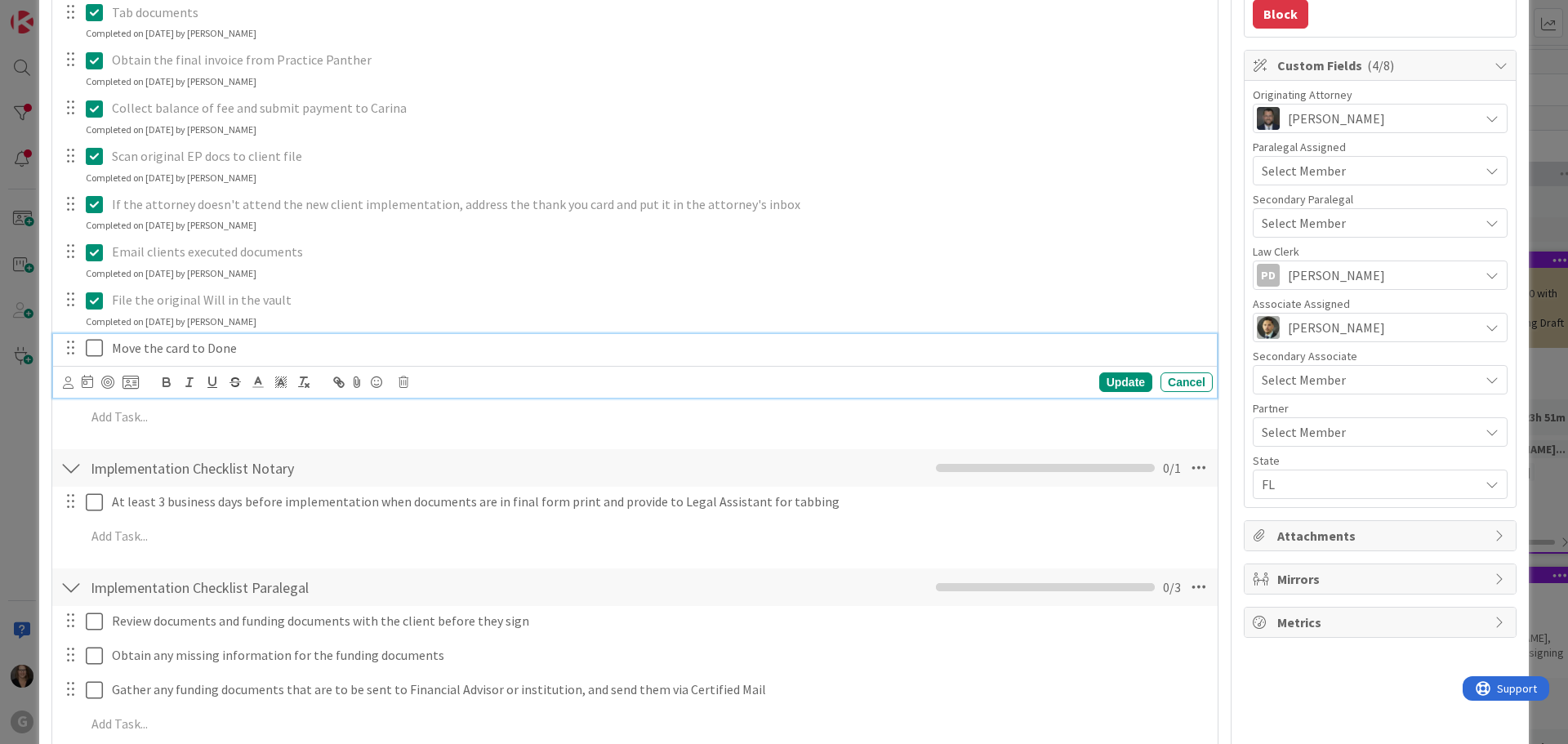
click at [94, 350] on icon at bounding box center [95, 348] width 18 height 19
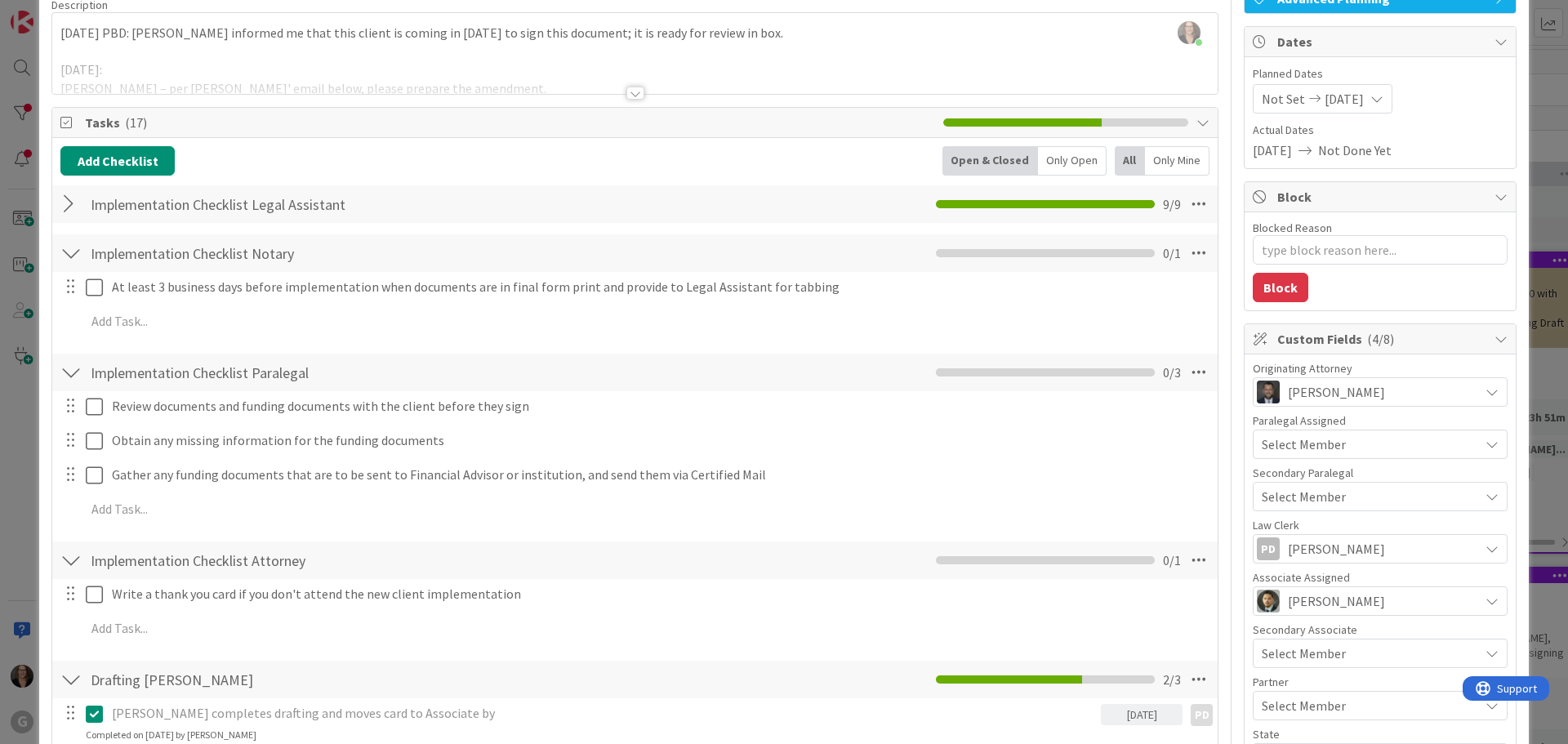
scroll to position [0, 0]
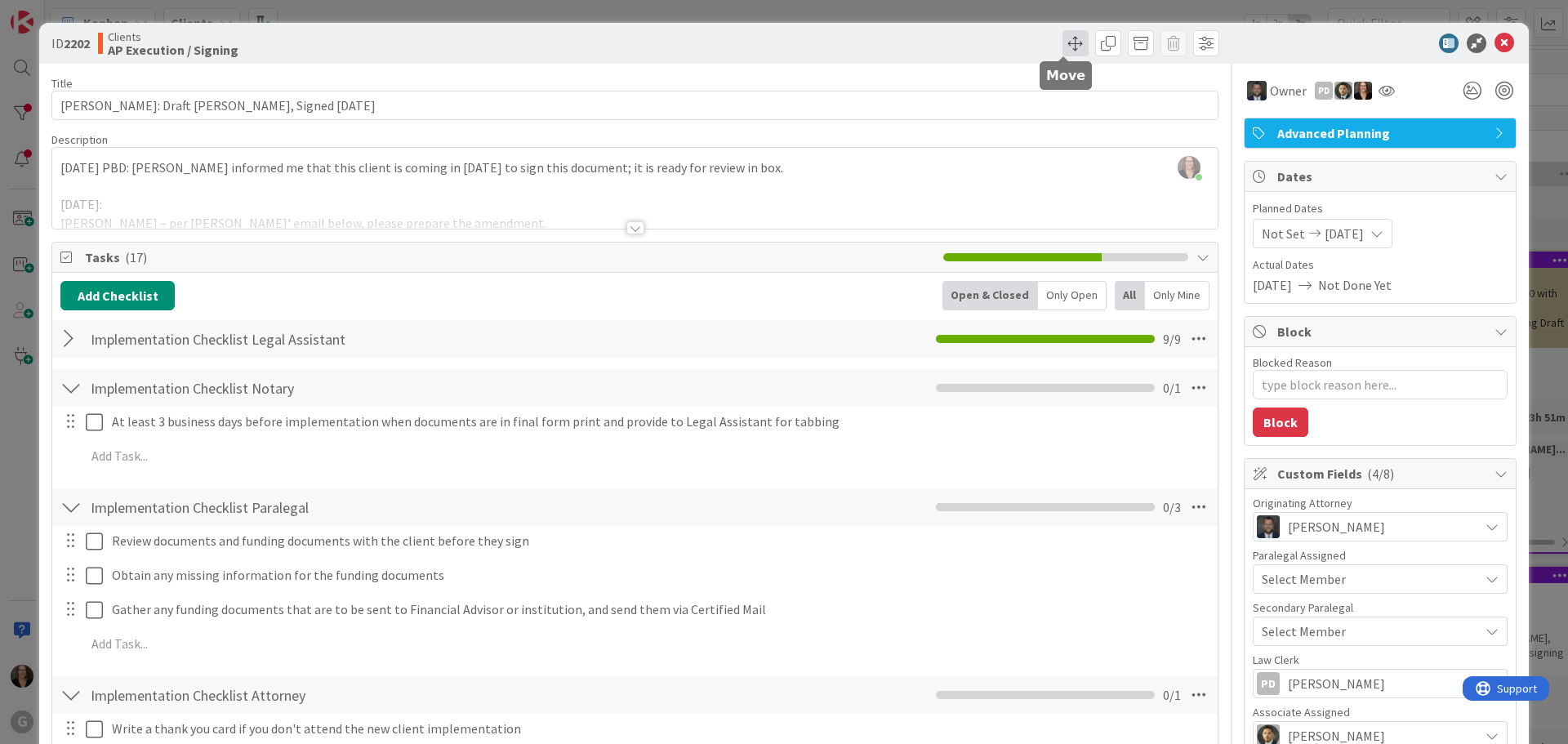
click at [1062, 44] on span at bounding box center [1075, 43] width 26 height 26
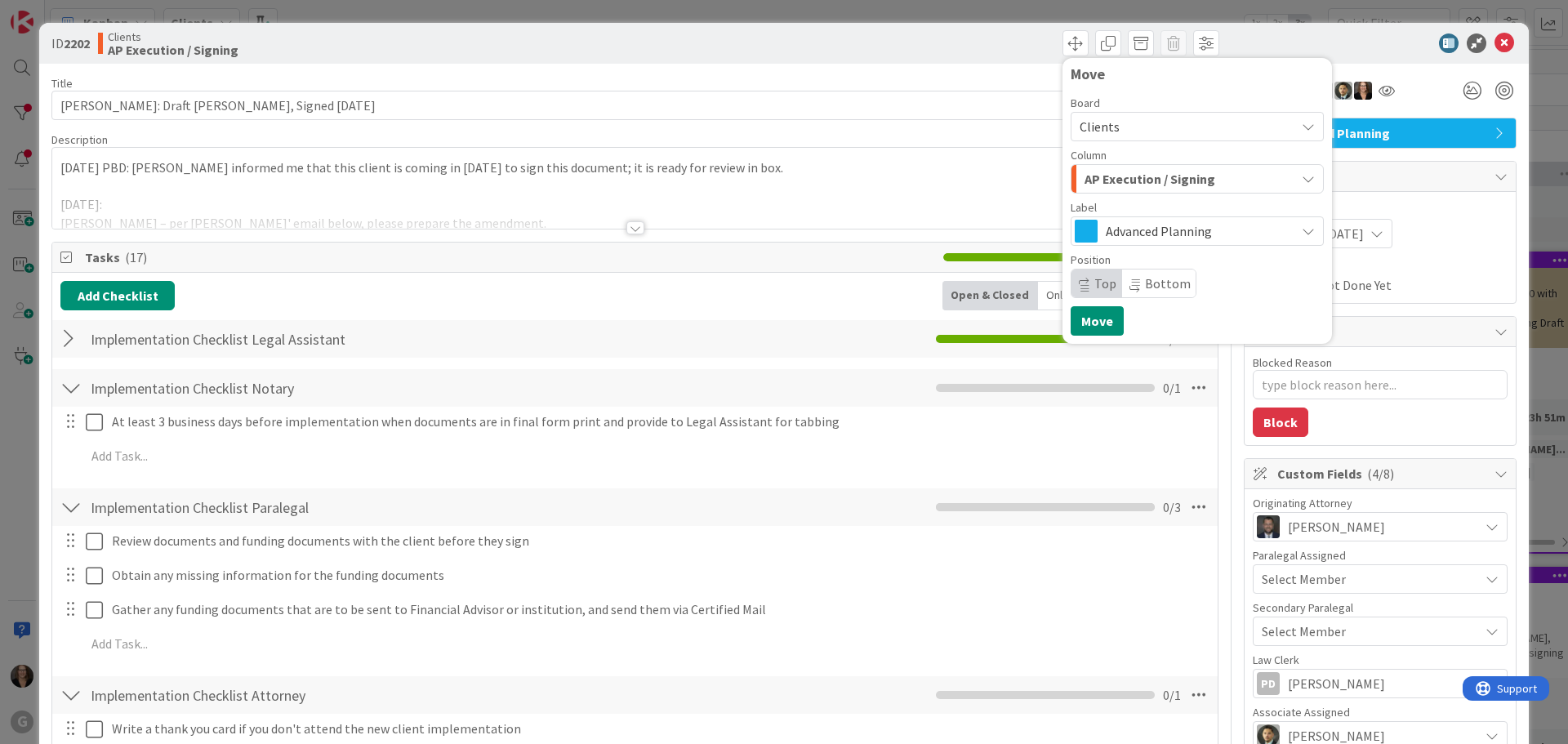
click at [1302, 178] on icon "button" at bounding box center [1308, 179] width 13 height 13
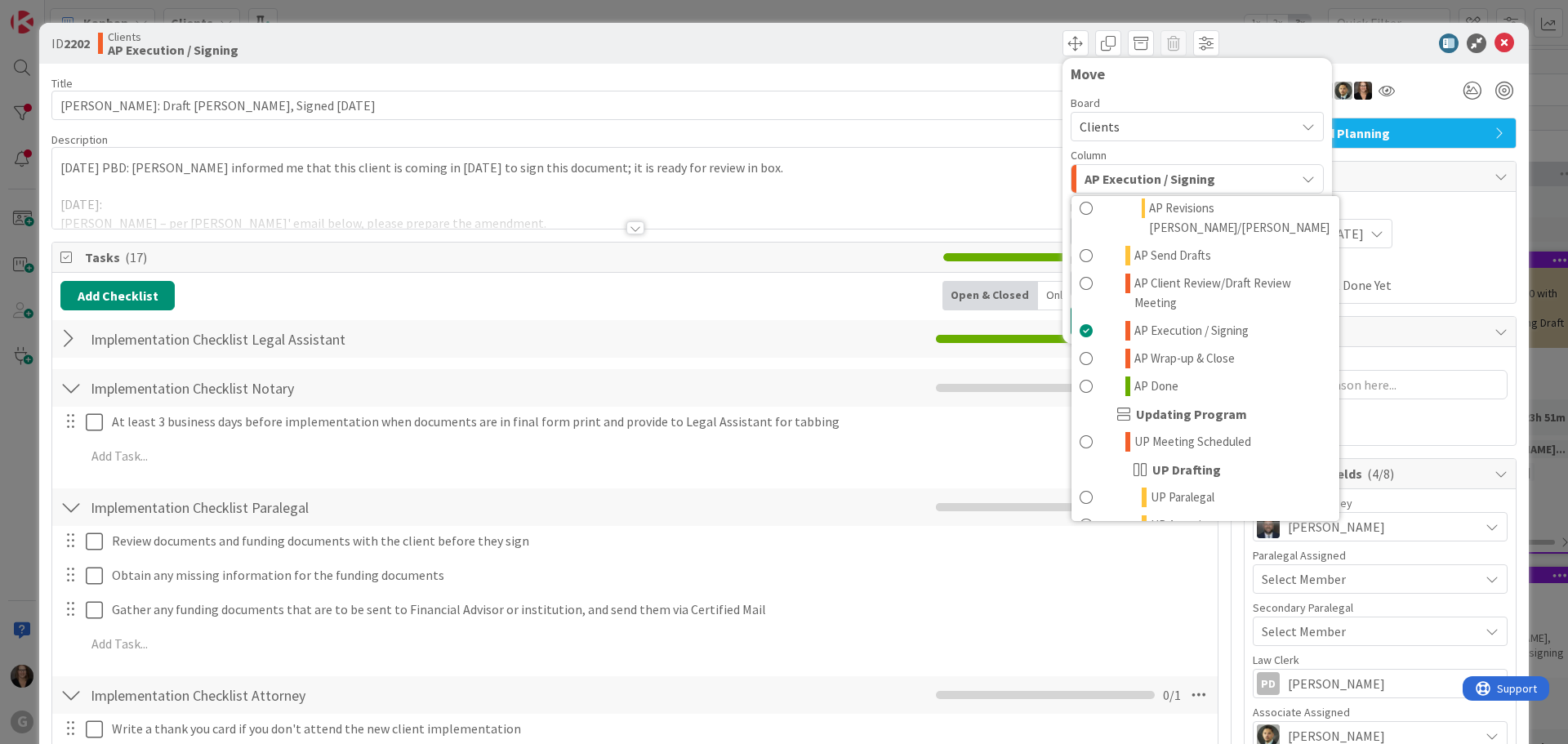
scroll to position [980, 0]
click at [1080, 372] on span at bounding box center [1086, 381] width 13 height 19
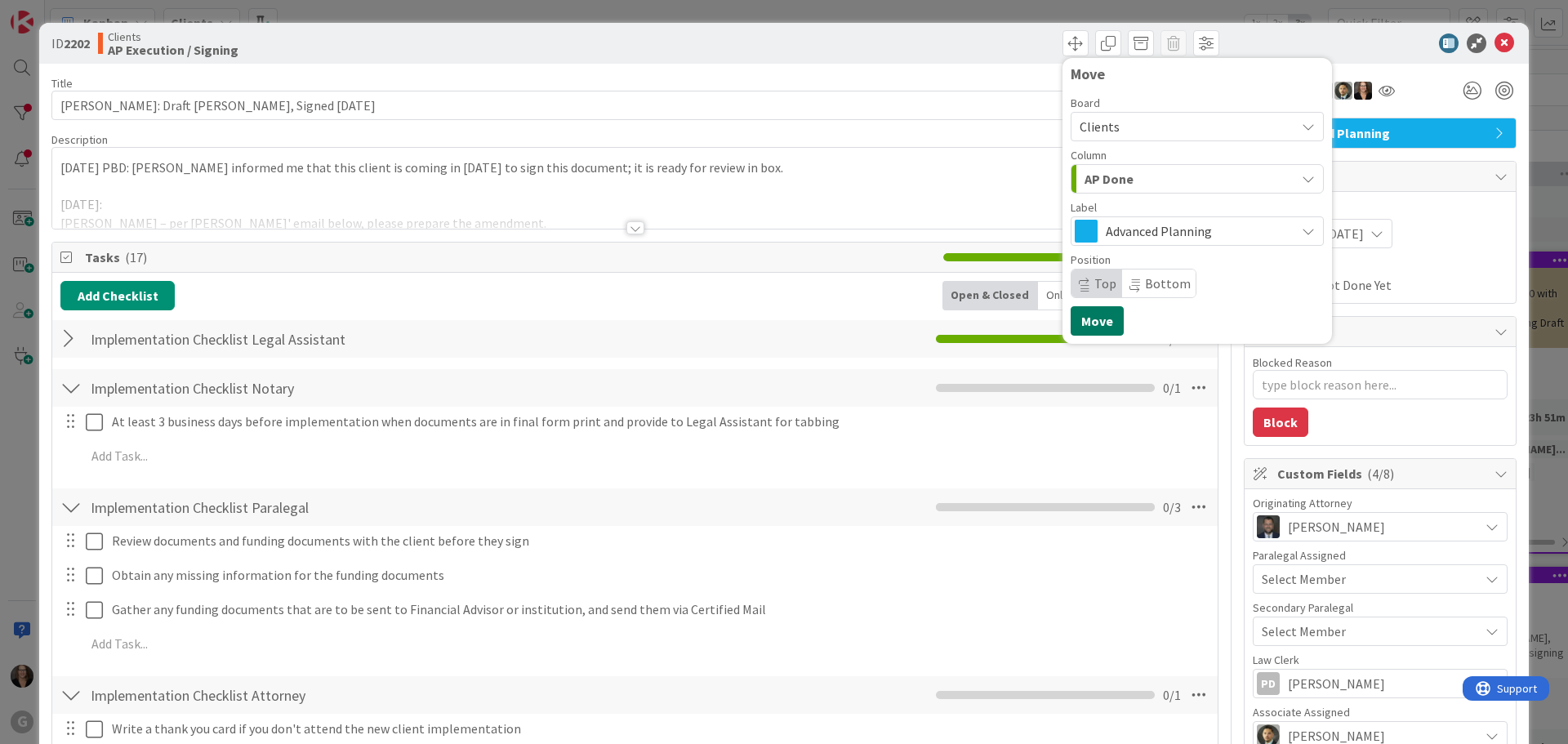
click at [1082, 323] on button "Move" at bounding box center [1097, 321] width 53 height 30
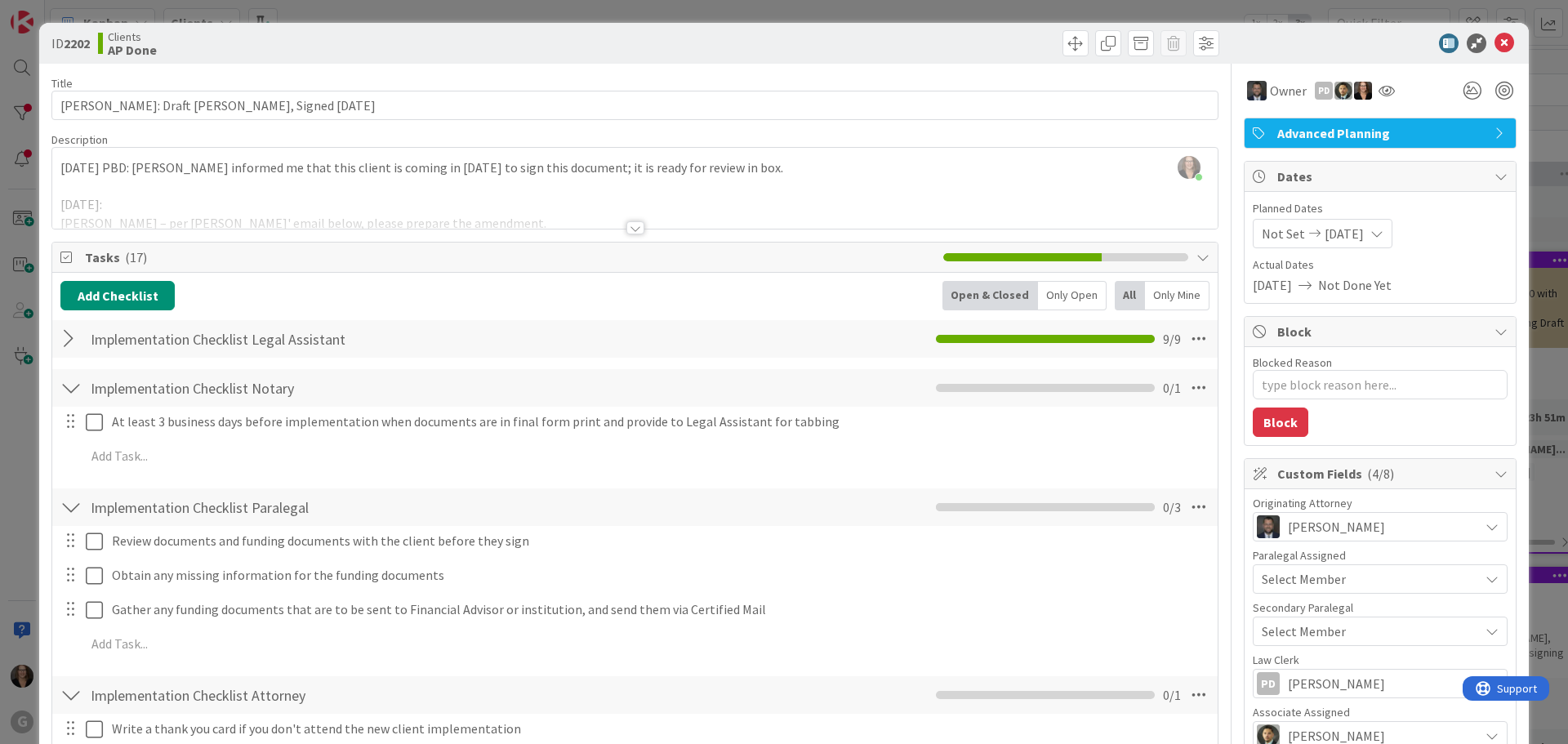
type textarea "x"
click at [1494, 39] on icon at bounding box center [1504, 43] width 19 height 19
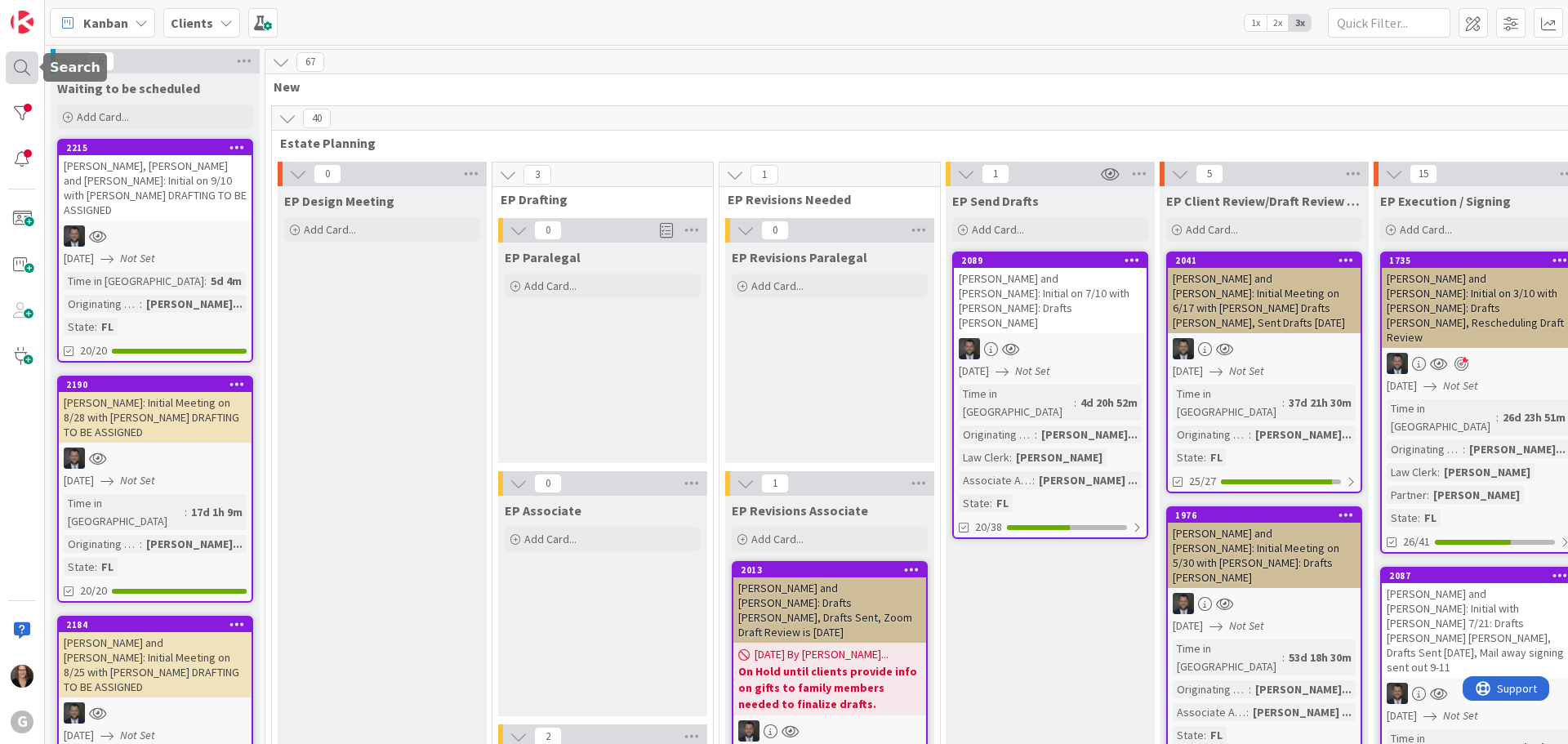
click at [23, 71] on div at bounding box center [22, 67] width 32 height 32
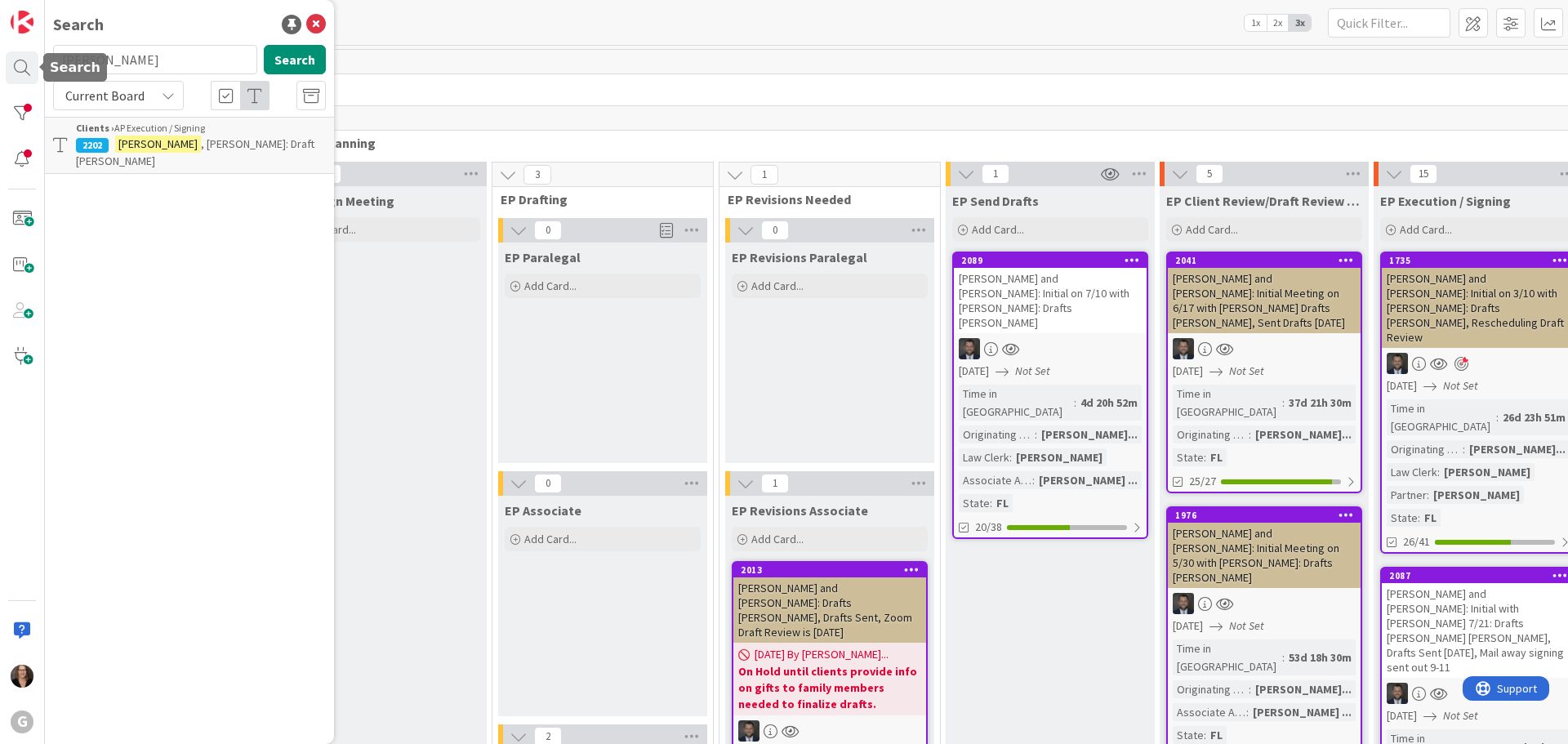
drag, startPoint x: 130, startPoint y: 63, endPoint x: 41, endPoint y: 96, distance: 94.9
click at [19, 69] on div "G Search Woodruff Search Current Board Clients › AP Execution / Signing 2202 Wo…" at bounding box center [22, 372] width 45 height 744
type input "Rosati"
click at [206, 146] on span ", Andrew: FL LLC Formation Ogden Holdings Drafts Chris Jonas, Michelle to Send …" at bounding box center [198, 161] width 245 height 49
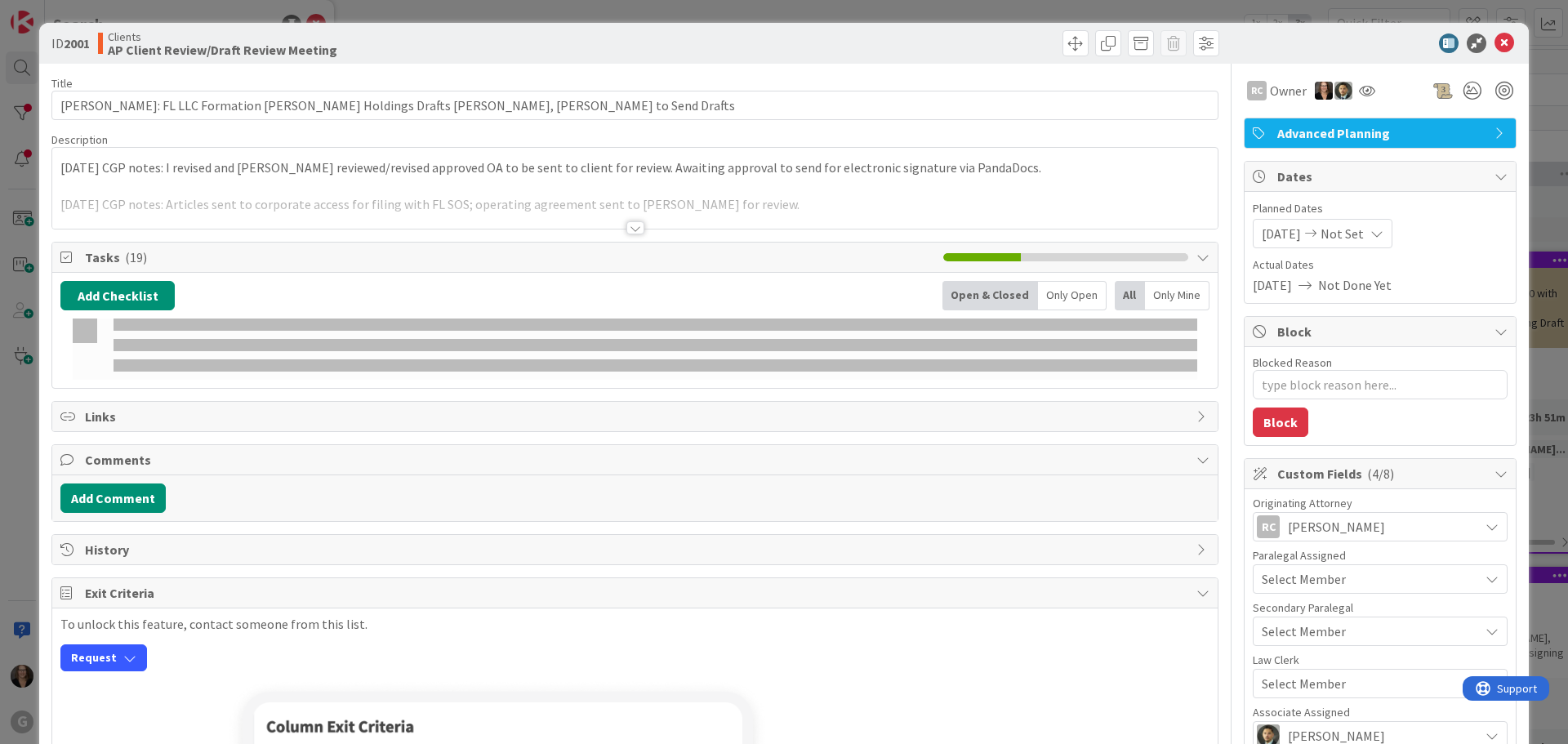
type textarea "x"
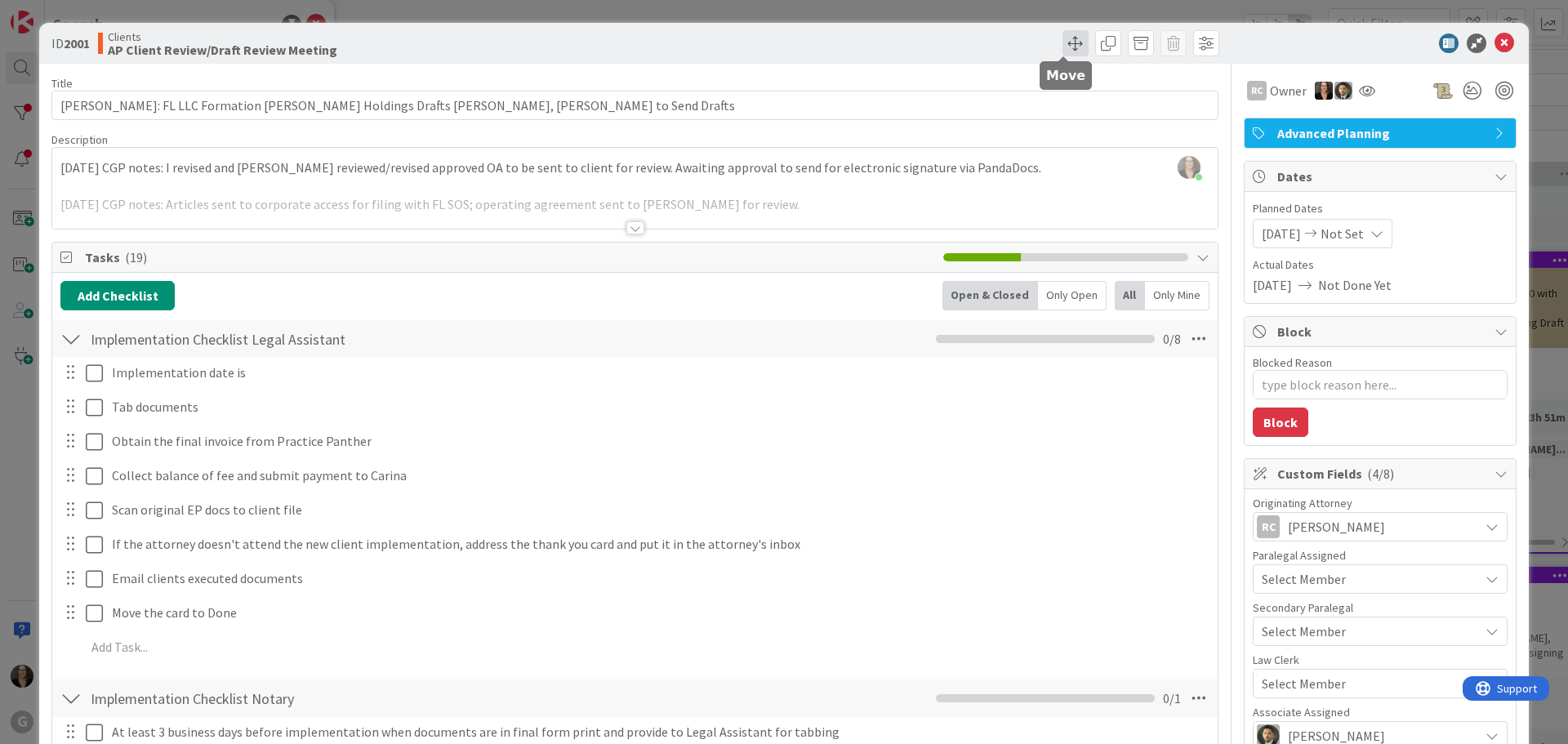
click at [1062, 44] on span at bounding box center [1075, 43] width 26 height 26
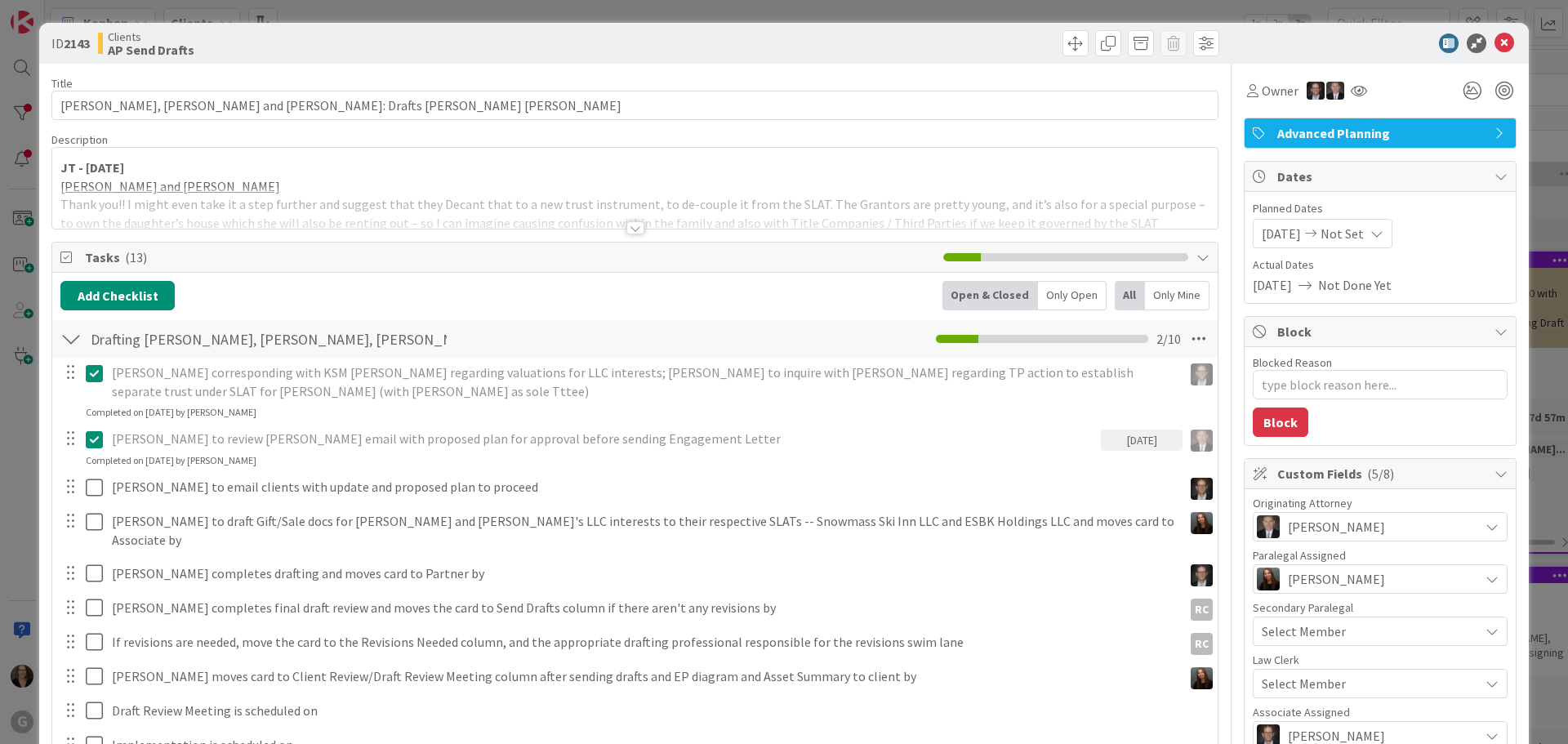
type textarea "x"
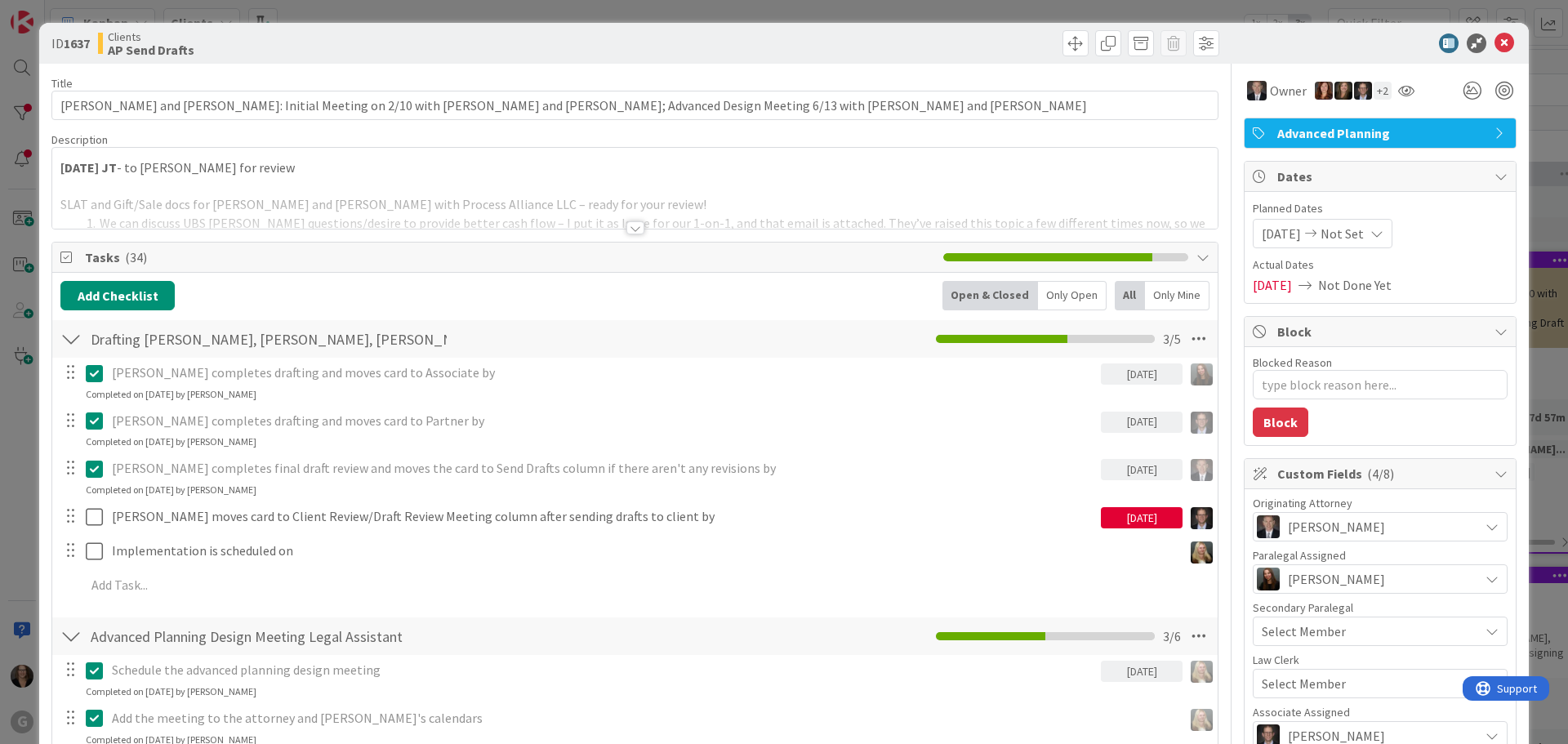
type textarea "x"
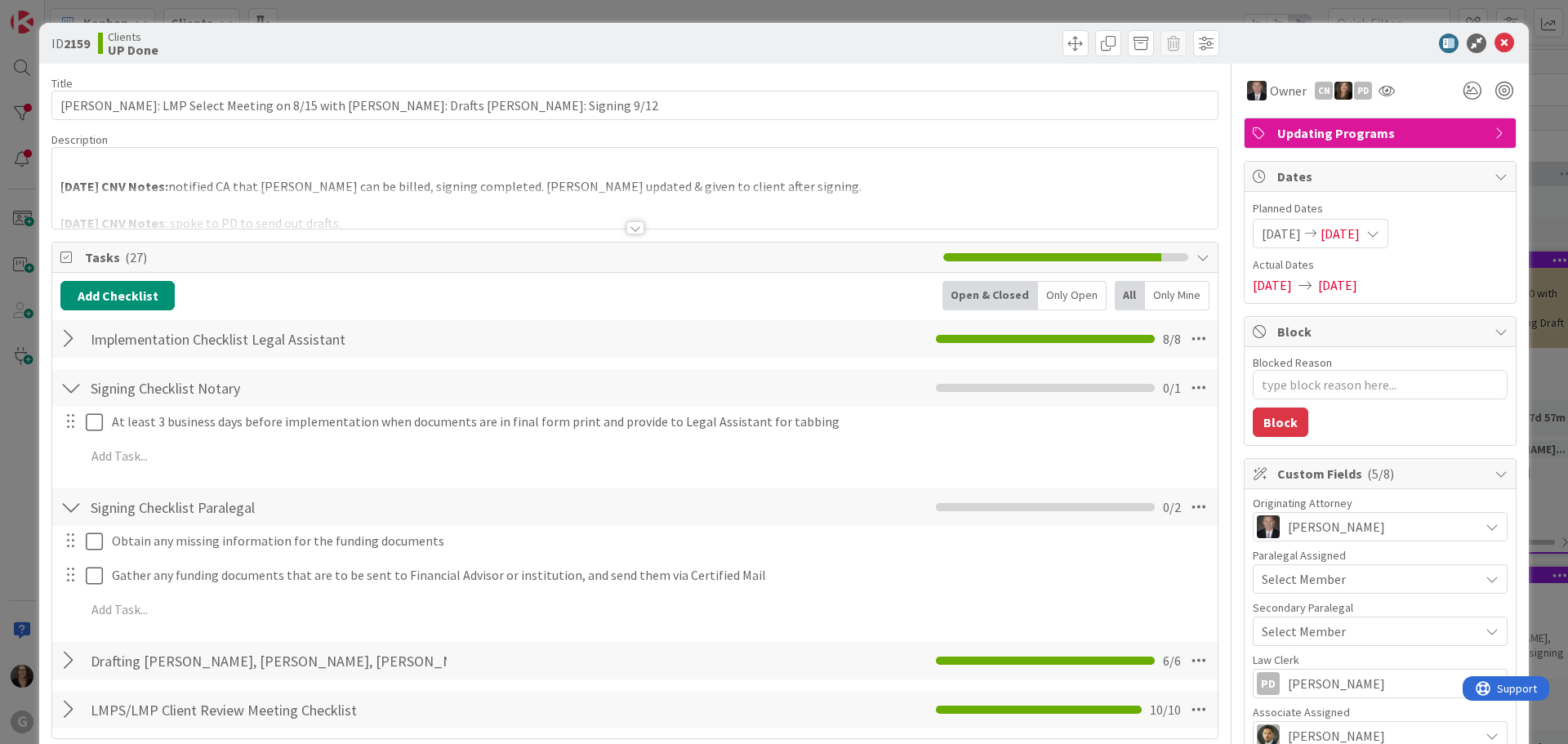
type textarea "x"
